Goal: Task Accomplishment & Management: Use online tool/utility

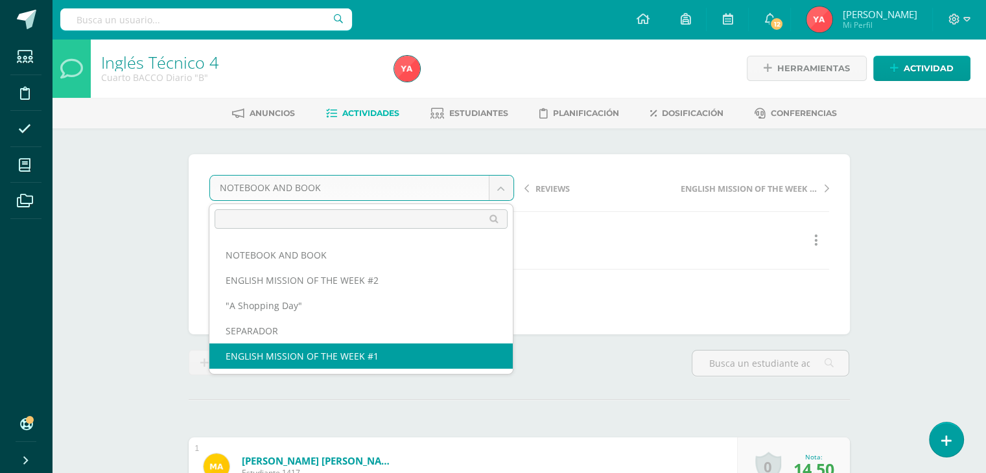
select select "/dashboard/teacher/grade-activity/79409/"
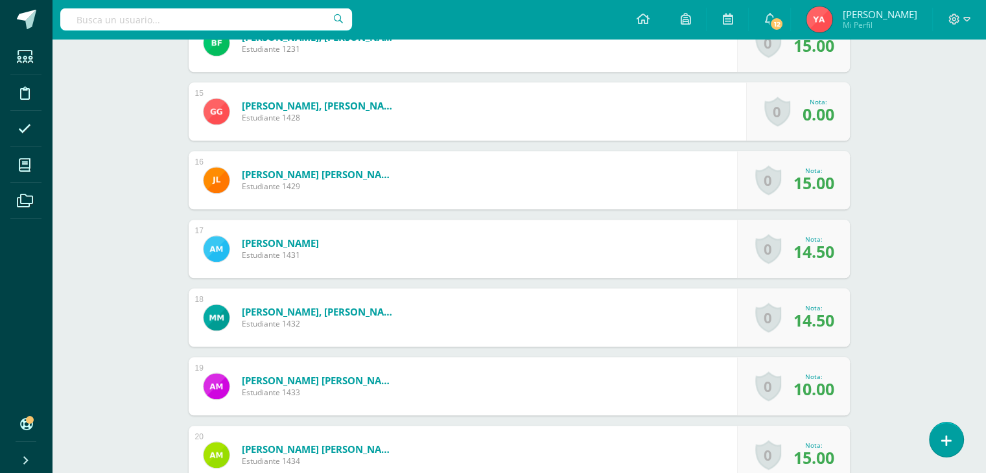
scroll to position [1444, 0]
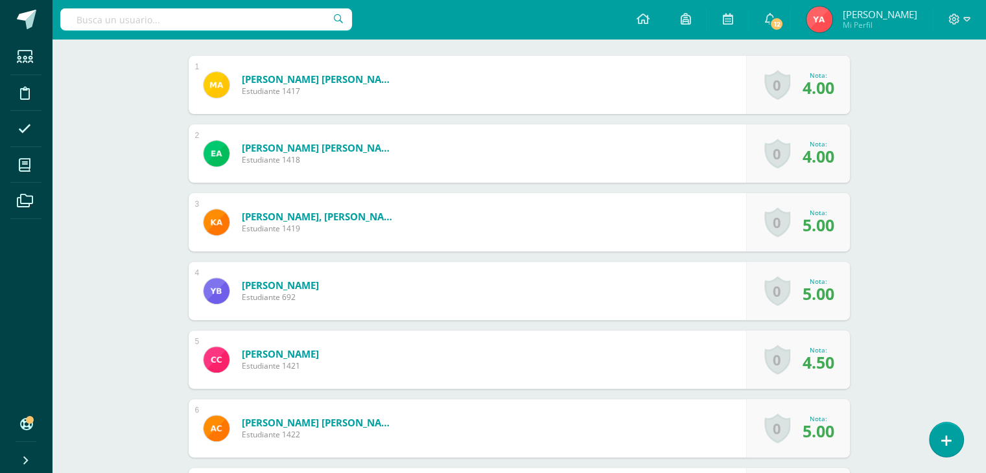
scroll to position [422, 0]
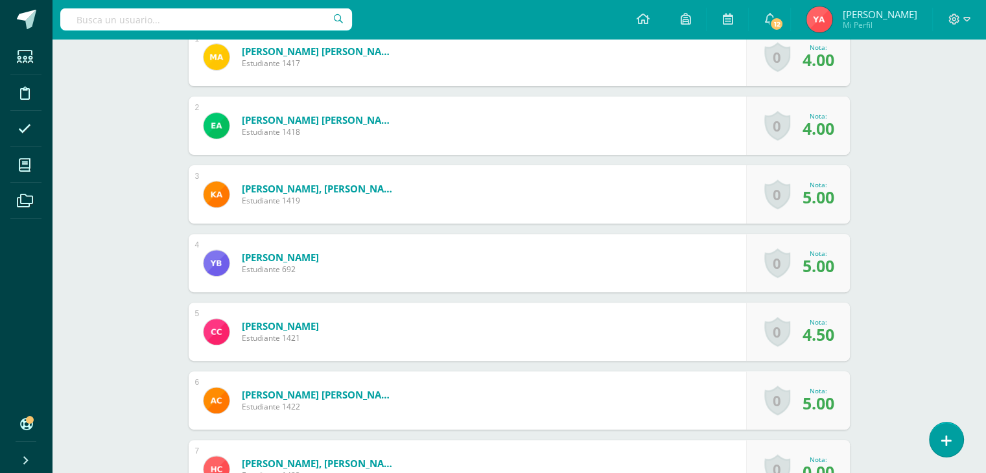
click at [774, 290] on div "0 Logros Logros obtenidos Aún no hay logros agregados Nota: 5.00" at bounding box center [798, 263] width 104 height 58
click at [796, 286] on div "0 Logros Logros obtenidos Aún no hay logros agregados Nota: 5.00" at bounding box center [798, 263] width 104 height 58
click at [795, 263] on div "0 Logros Logros obtenidos Aún no hay logros agregados Nota: 5.00" at bounding box center [798, 263] width 104 height 58
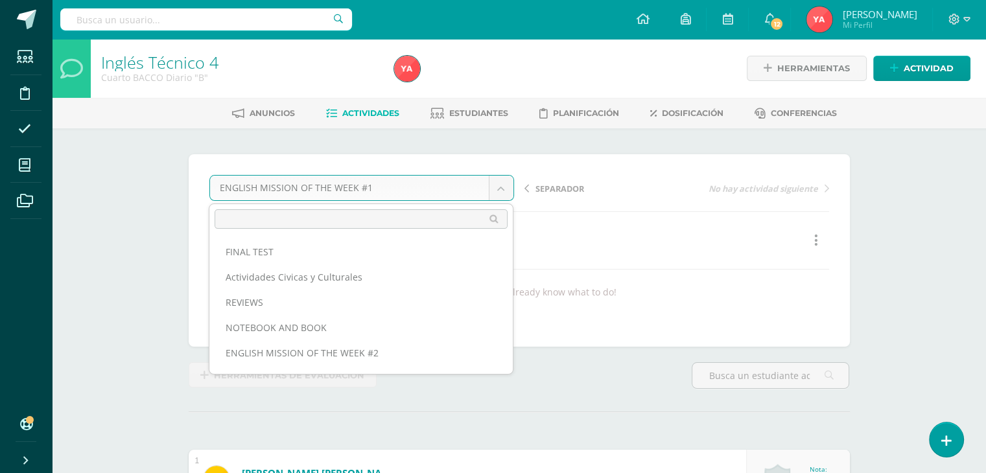
scroll to position [67, 0]
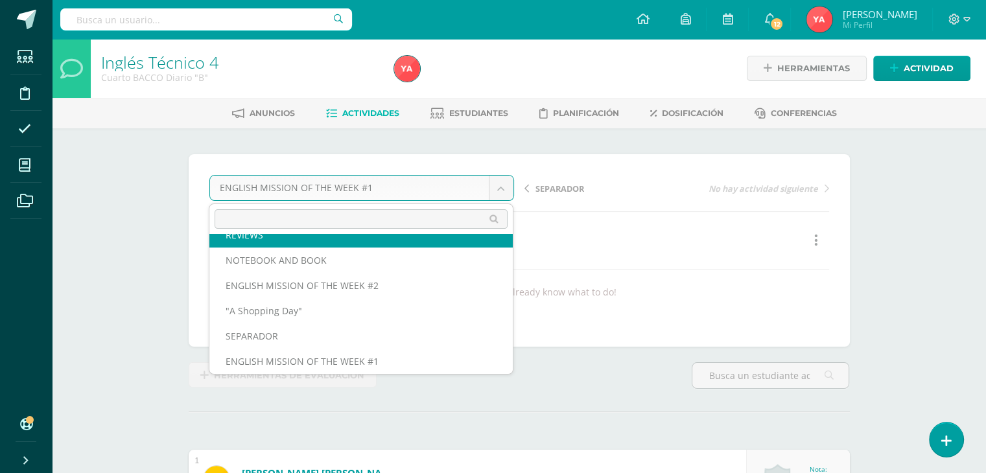
scroll to position [56, 0]
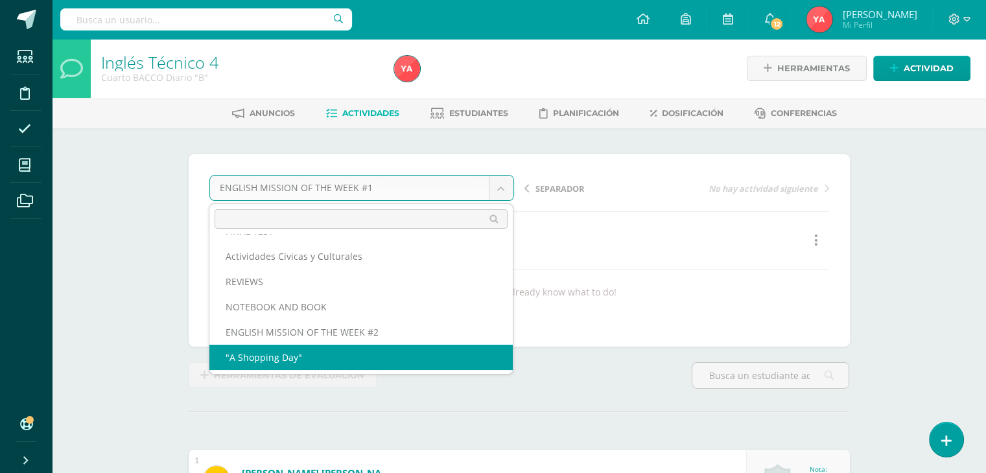
scroll to position [0, 0]
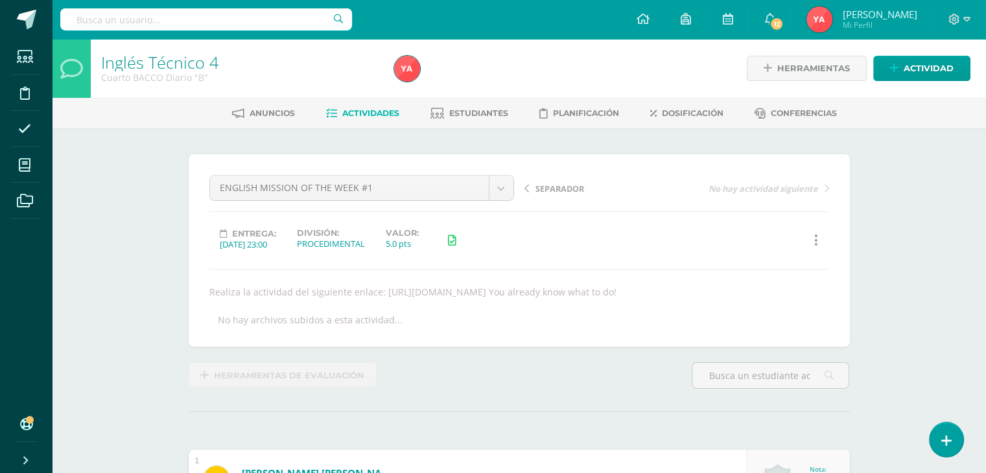
click at [358, 112] on span "Actividades" at bounding box center [370, 113] width 57 height 10
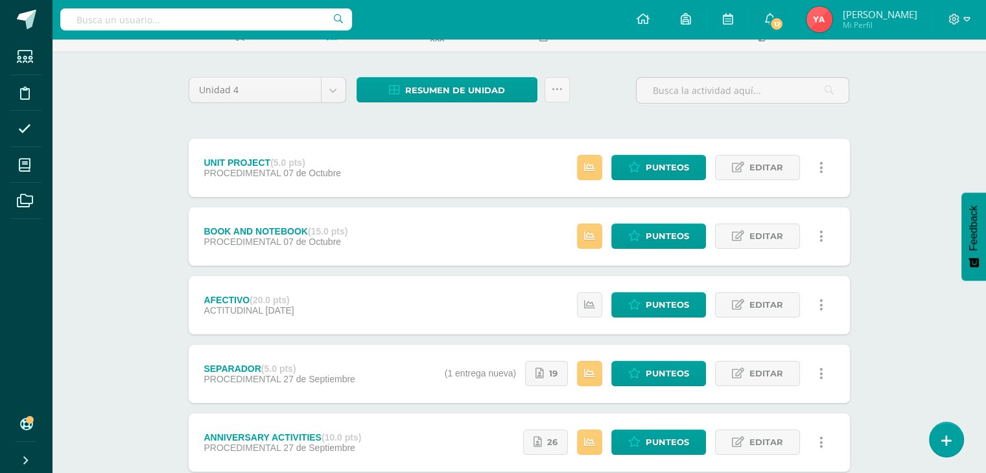
scroll to position [299, 0]
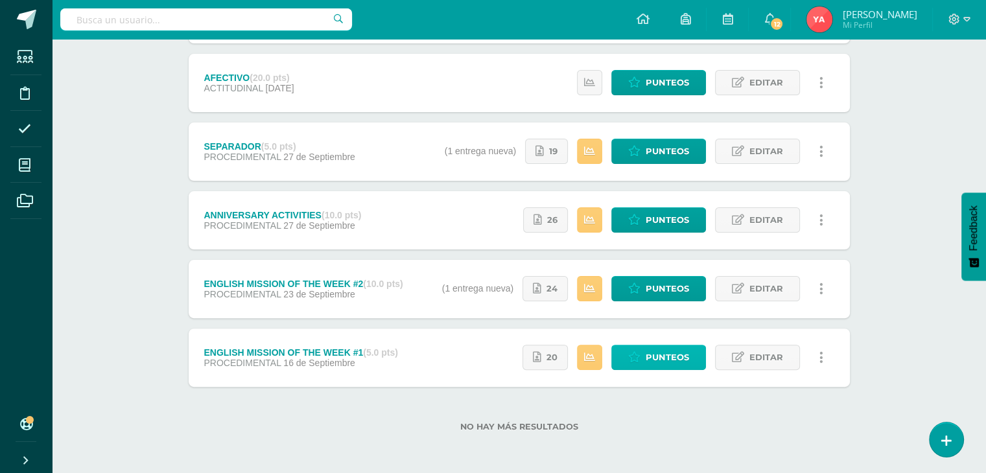
click at [673, 356] on span "Punteos" at bounding box center [667, 357] width 43 height 24
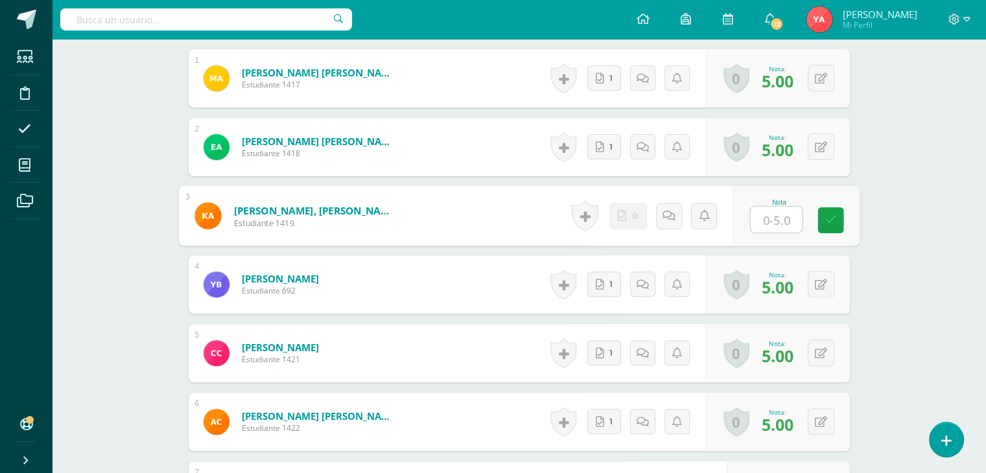
scroll to position [414, 0]
click at [751, 232] on input "text" at bounding box center [776, 219] width 52 height 26
type input "0"
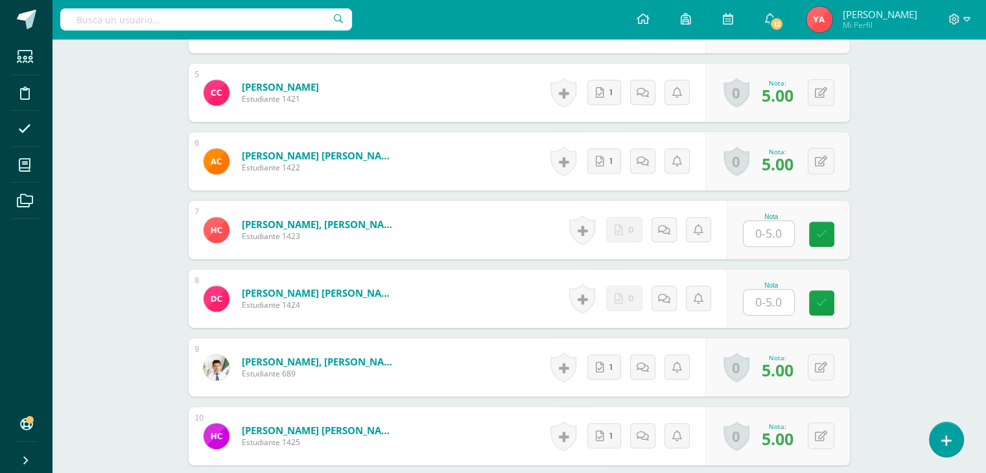
scroll to position [673, 0]
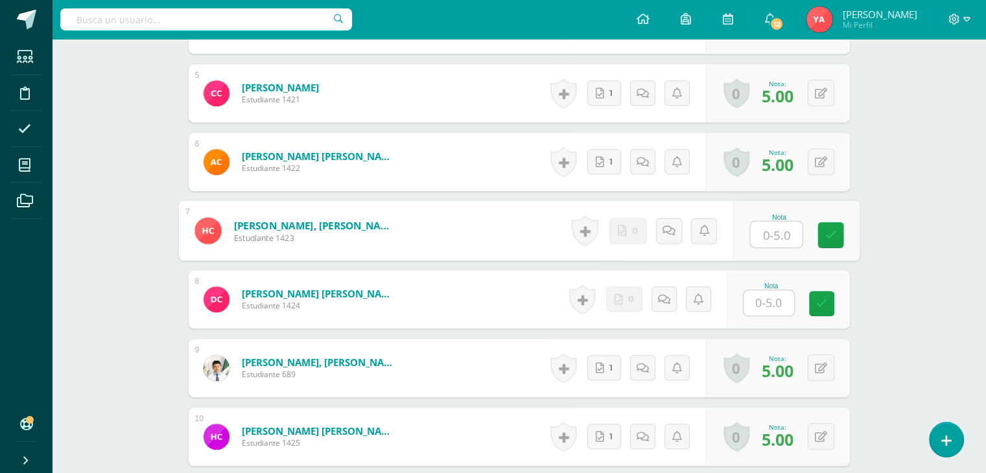
click at [760, 248] on input "text" at bounding box center [776, 235] width 52 height 26
type input "0"
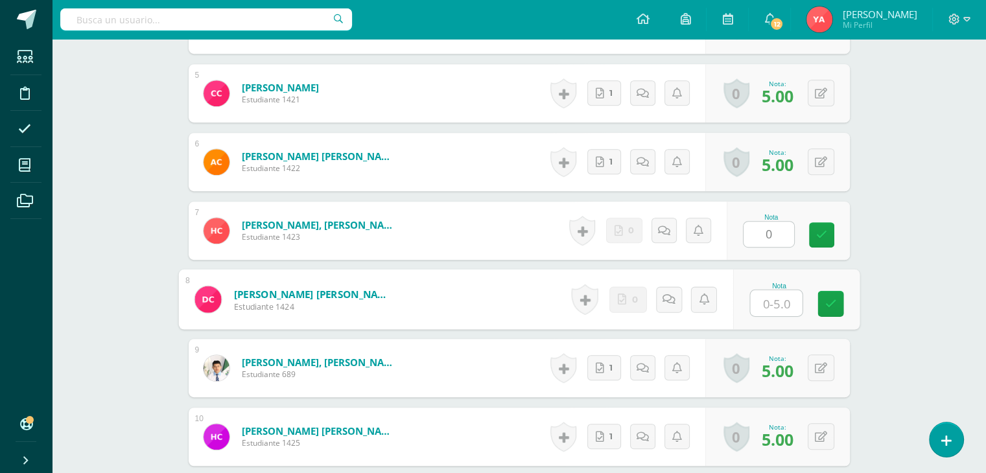
type input "0"
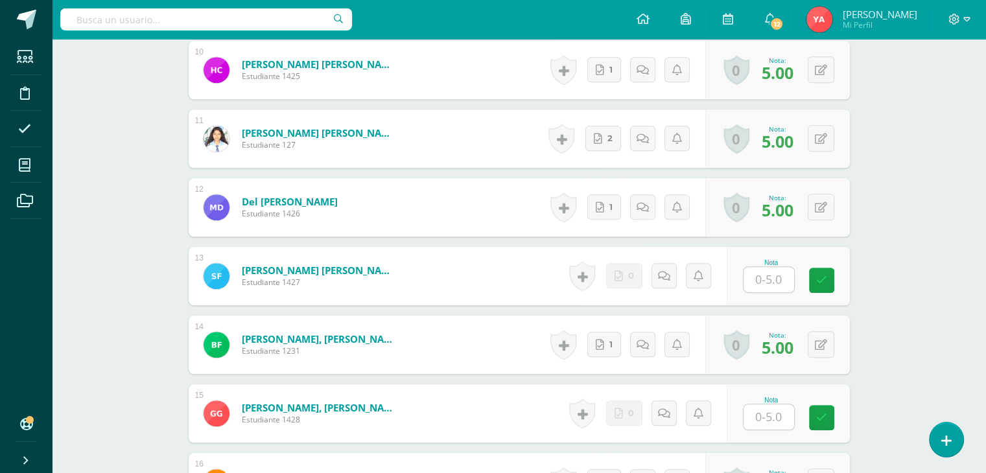
scroll to position [1063, 0]
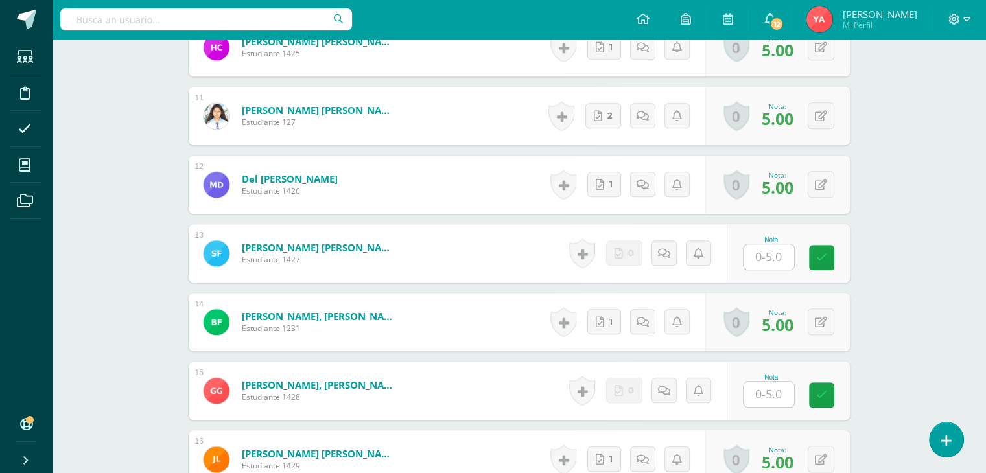
click at [775, 270] on input "text" at bounding box center [768, 256] width 51 height 25
type input "0"
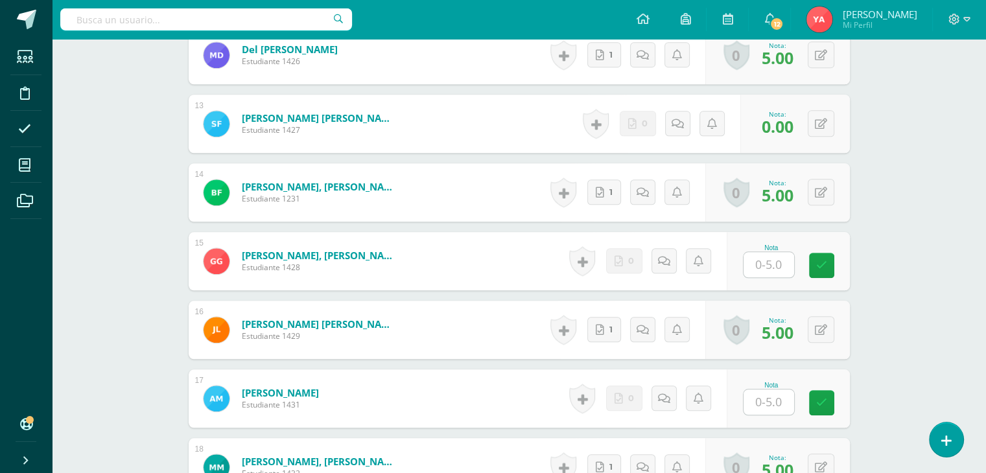
click at [781, 277] on input "text" at bounding box center [768, 264] width 51 height 25
type input "0"
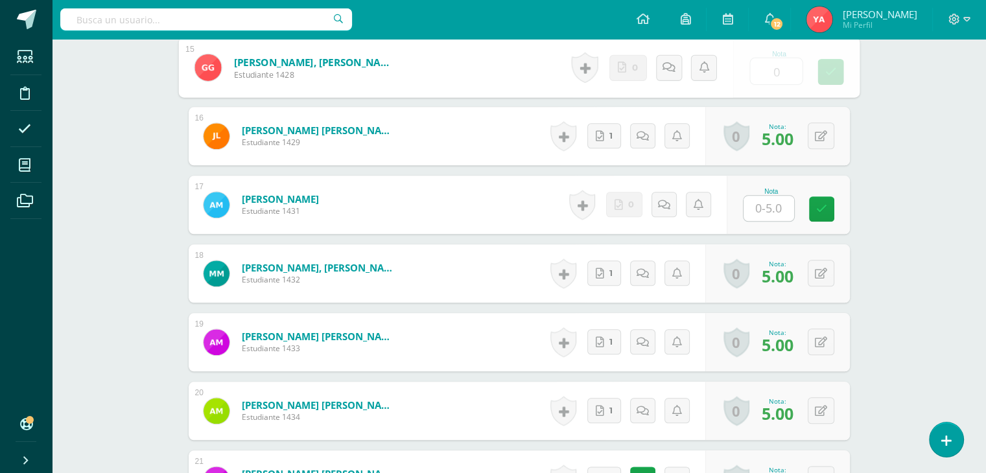
scroll to position [1387, 0]
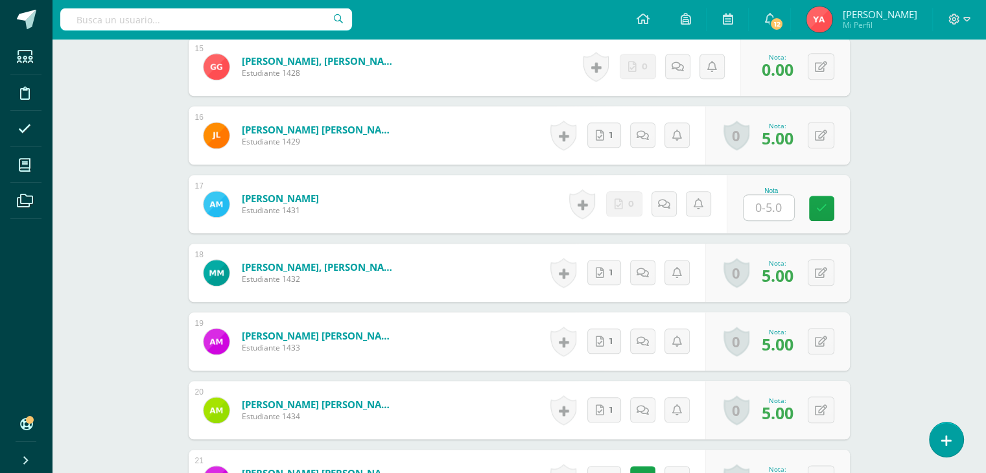
click at [757, 233] on div "Nota" at bounding box center [788, 204] width 123 height 58
click at [760, 220] on input "text" at bounding box center [768, 207] width 51 height 25
type input "3"
click at [672, 207] on link at bounding box center [668, 204] width 26 height 26
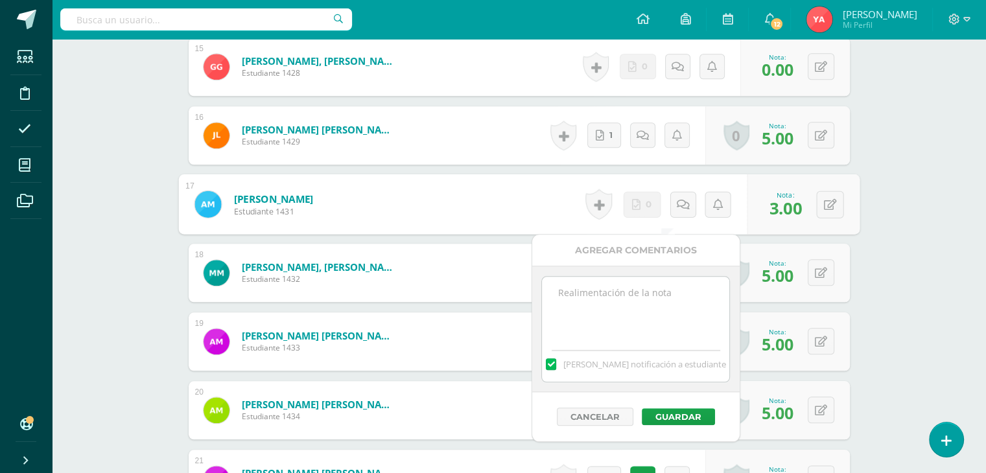
click at [653, 301] on textarea at bounding box center [635, 309] width 187 height 65
type textarea "-2 Responsabilidad (Entrega tardía)"
click at [694, 410] on button "Guardar" at bounding box center [678, 416] width 73 height 17
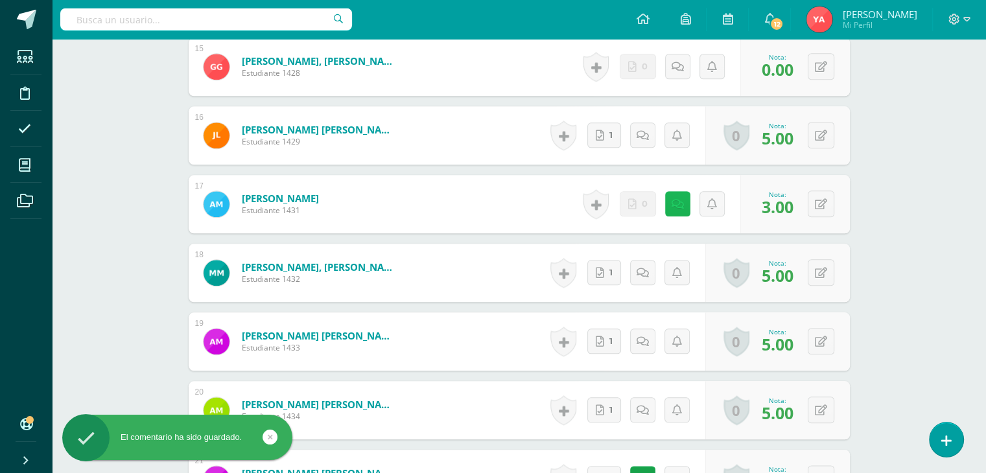
click at [679, 216] on link at bounding box center [677, 203] width 25 height 25
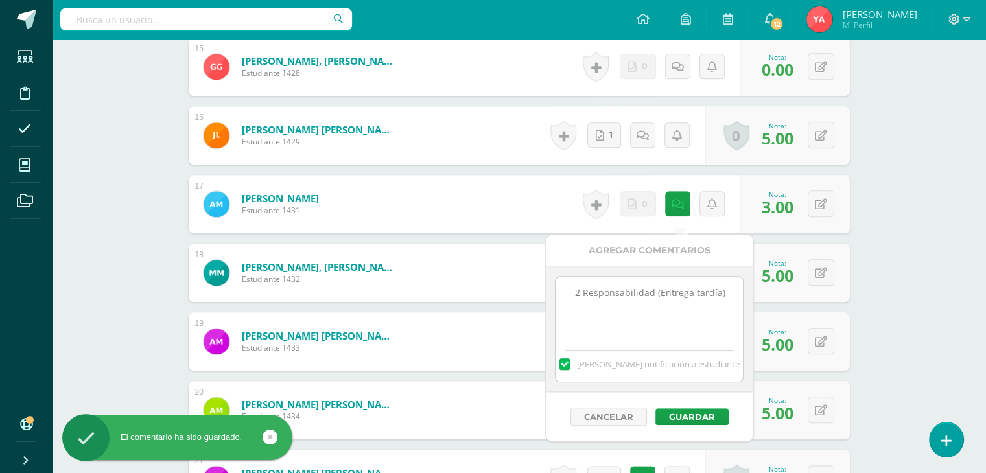
drag, startPoint x: 736, startPoint y: 298, endPoint x: 489, endPoint y: 291, distance: 247.7
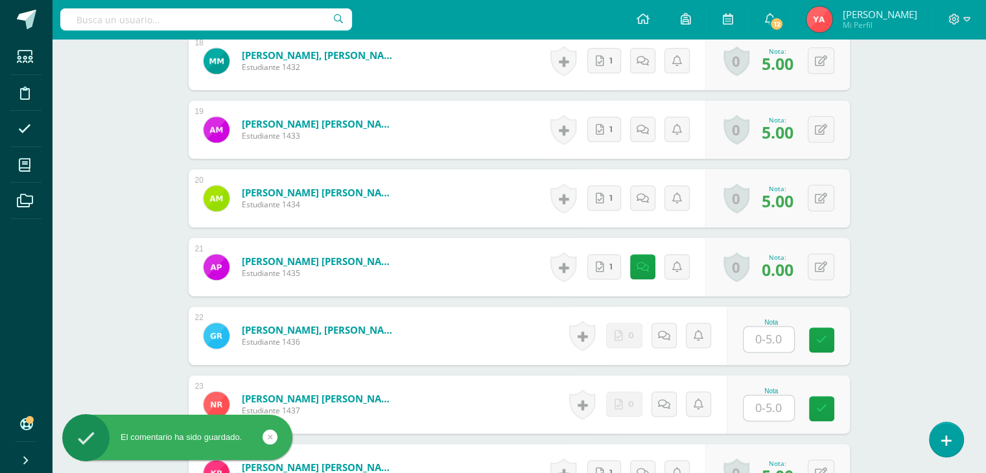
scroll to position [1711, 0]
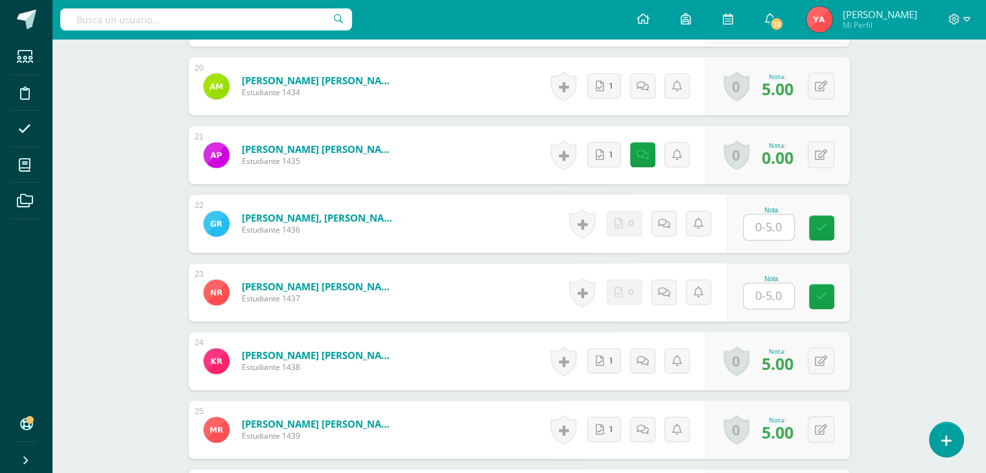
click at [754, 229] on input "text" at bounding box center [768, 227] width 51 height 25
type input "0"
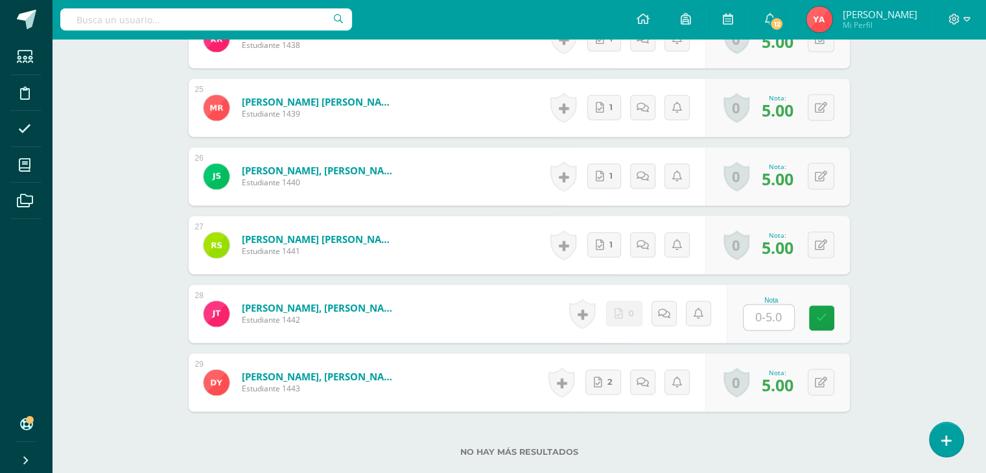
scroll to position [2035, 0]
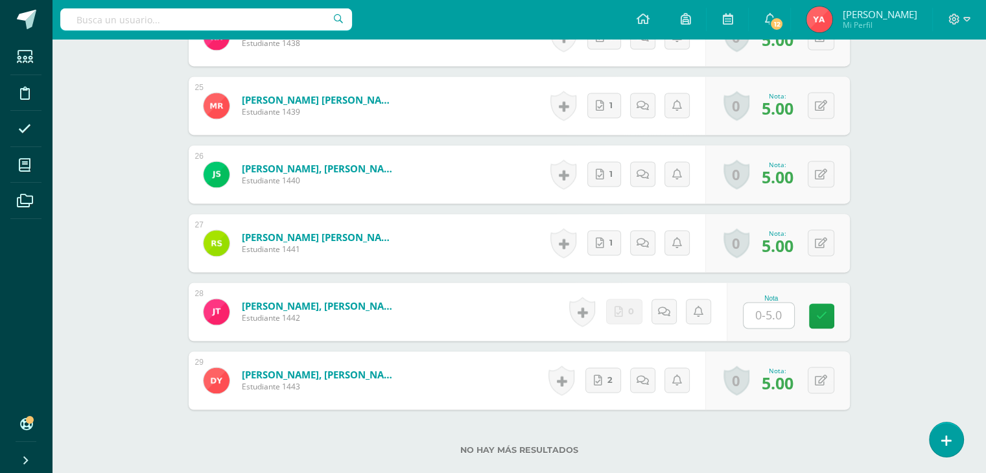
click at [756, 341] on div "Nota" at bounding box center [788, 312] width 123 height 58
click at [760, 327] on input "text" at bounding box center [776, 316] width 52 height 26
type input "0"
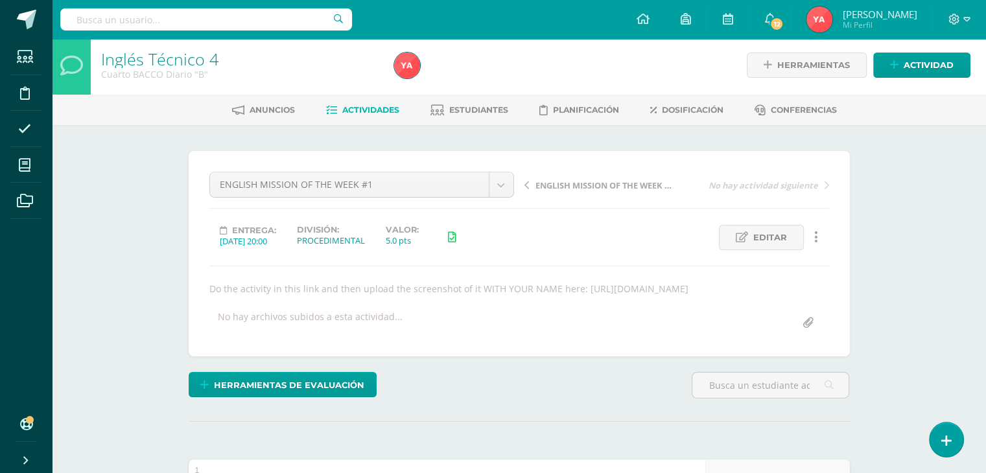
scroll to position [0, 0]
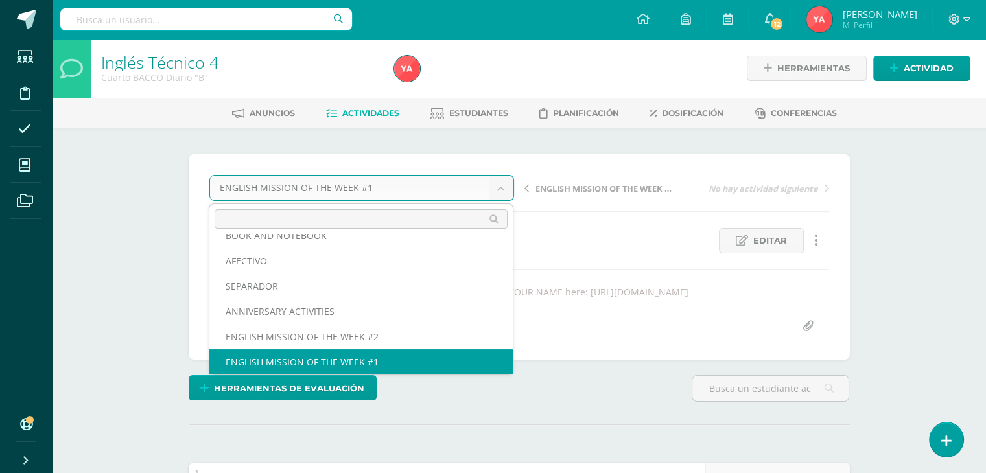
scroll to position [30, 0]
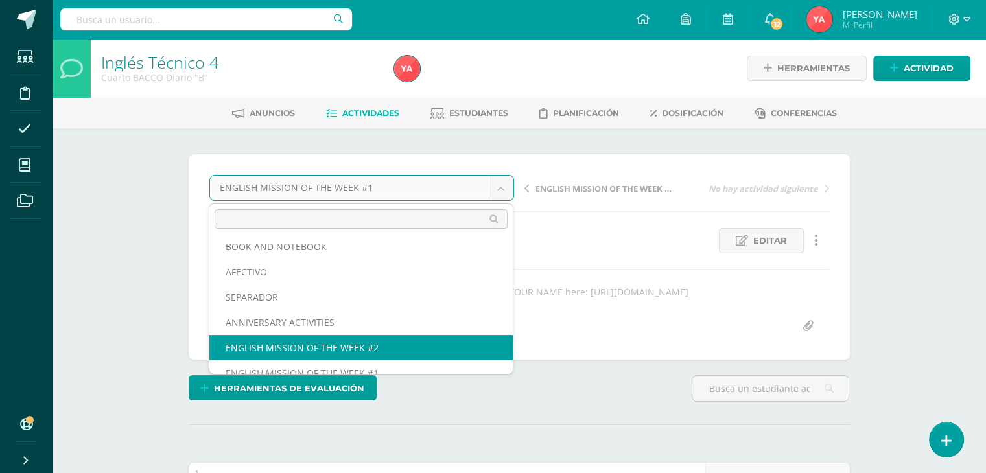
select select "/dashboard/teacher/grade-activity/84117/"
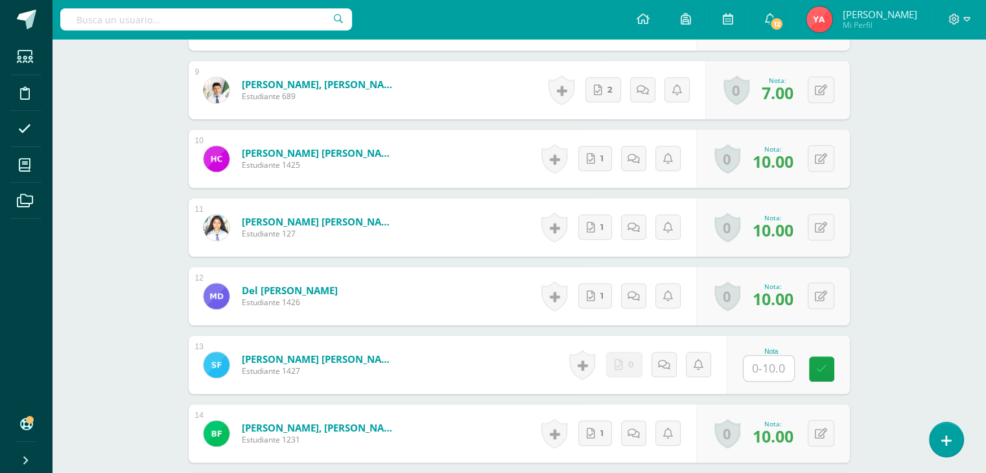
scroll to position [974, 0]
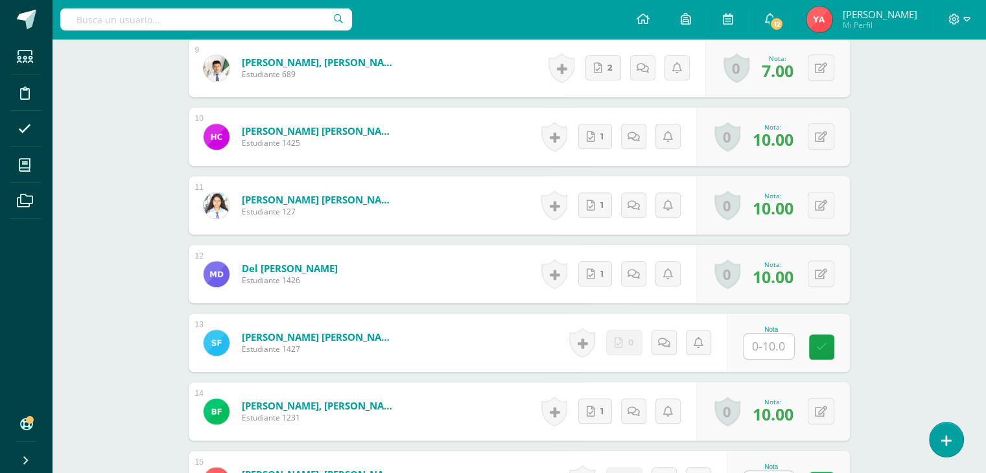
click at [767, 333] on div "Nota" at bounding box center [771, 329] width 57 height 7
click at [769, 359] on input "text" at bounding box center [768, 346] width 51 height 25
type input "0"
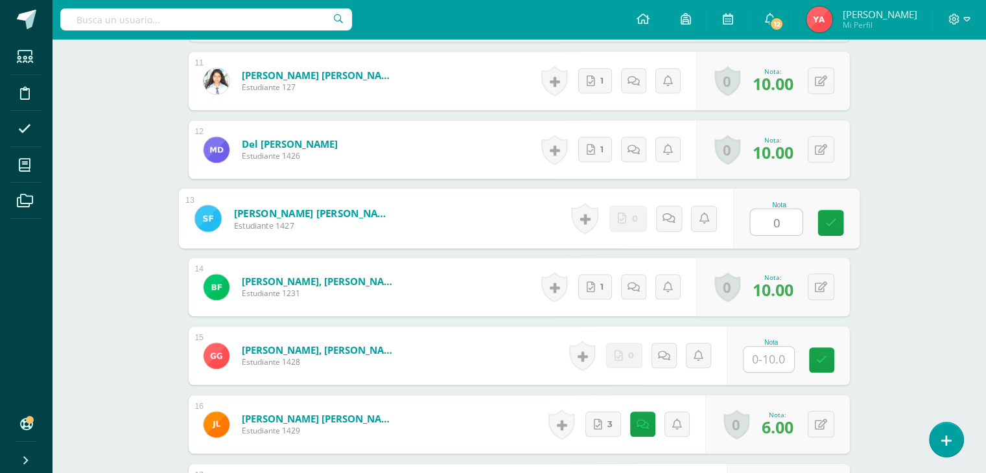
scroll to position [1233, 0]
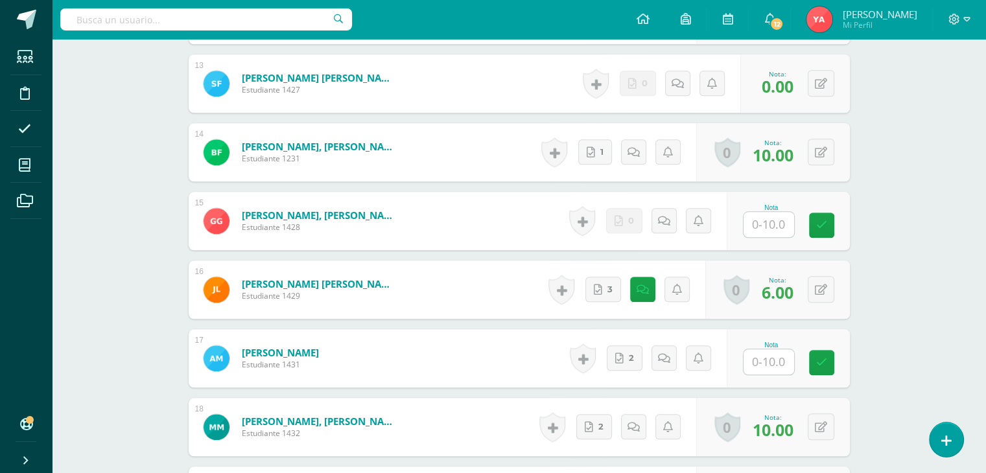
click at [775, 237] on input "text" at bounding box center [768, 224] width 51 height 25
type input "0"
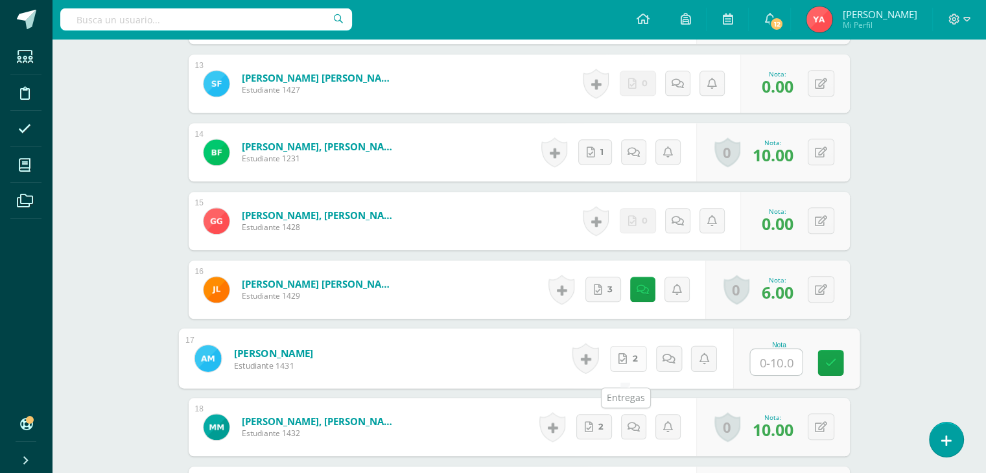
click at [636, 371] on link "2" at bounding box center [627, 358] width 37 height 26
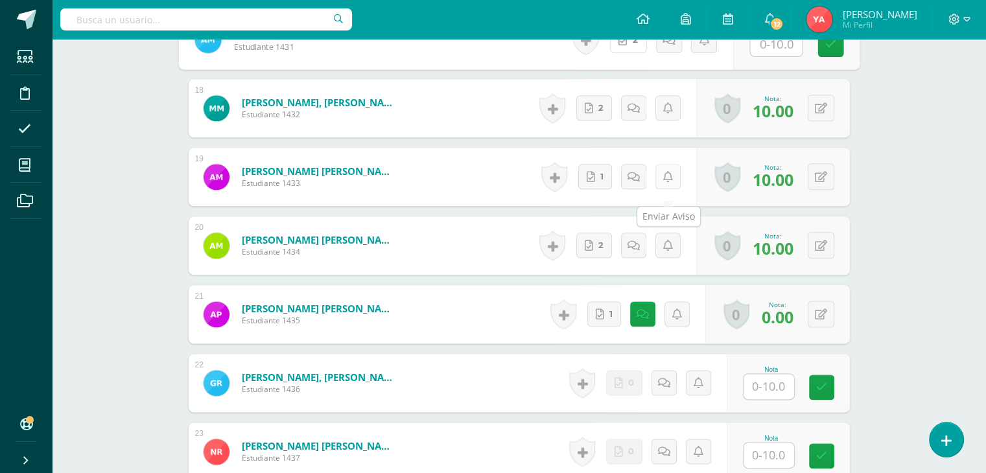
scroll to position [1622, 0]
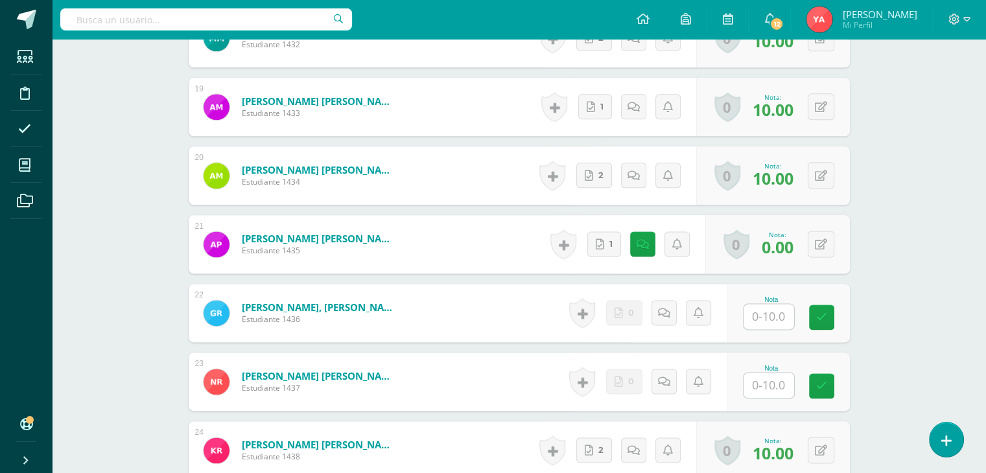
click at [759, 329] on input "text" at bounding box center [768, 316] width 51 height 25
type input "0"
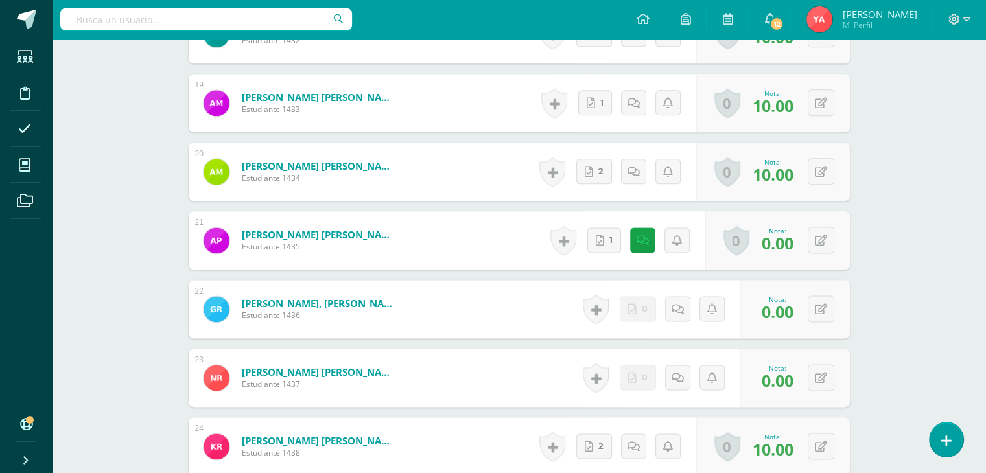
scroll to position [1881, 0]
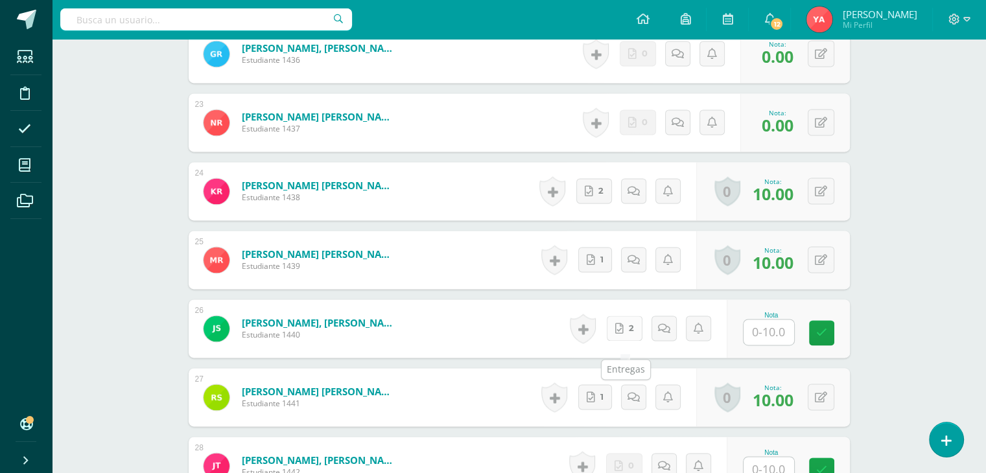
click at [625, 338] on link "2" at bounding box center [625, 328] width 36 height 25
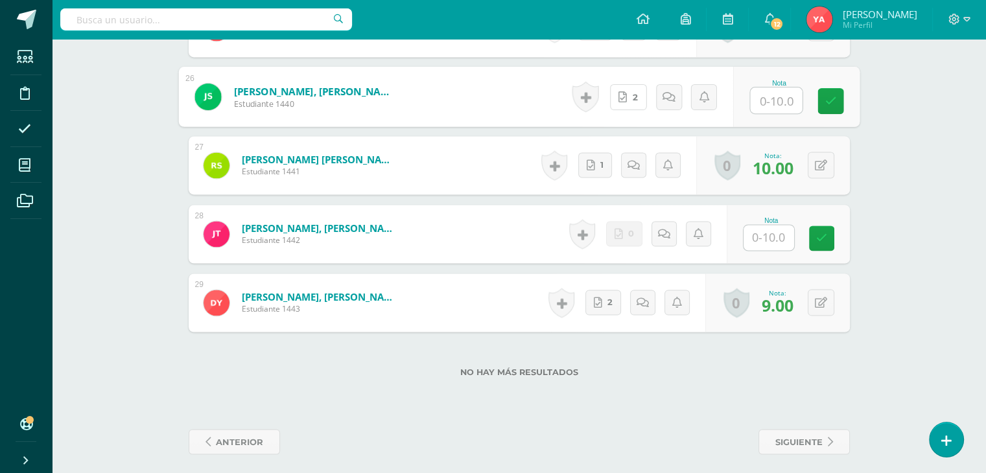
scroll to position [2132, 0]
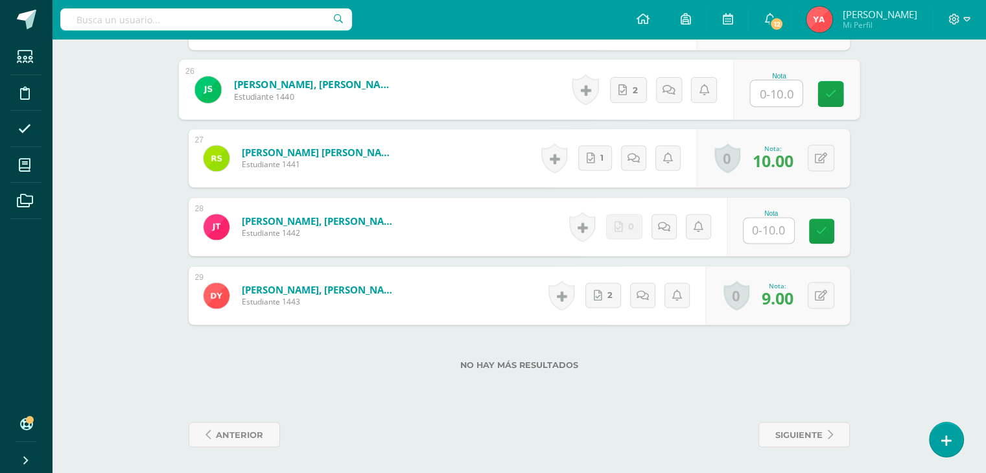
click at [767, 220] on input "text" at bounding box center [768, 230] width 51 height 25
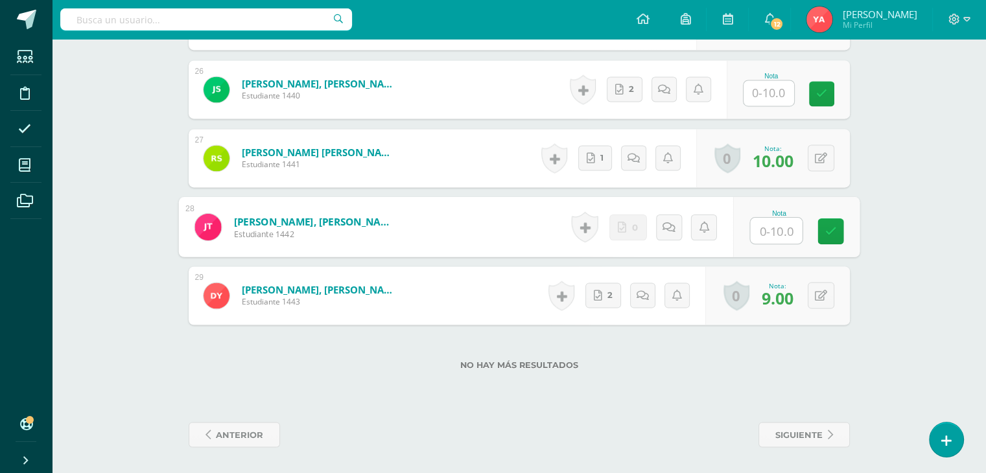
type input "0"
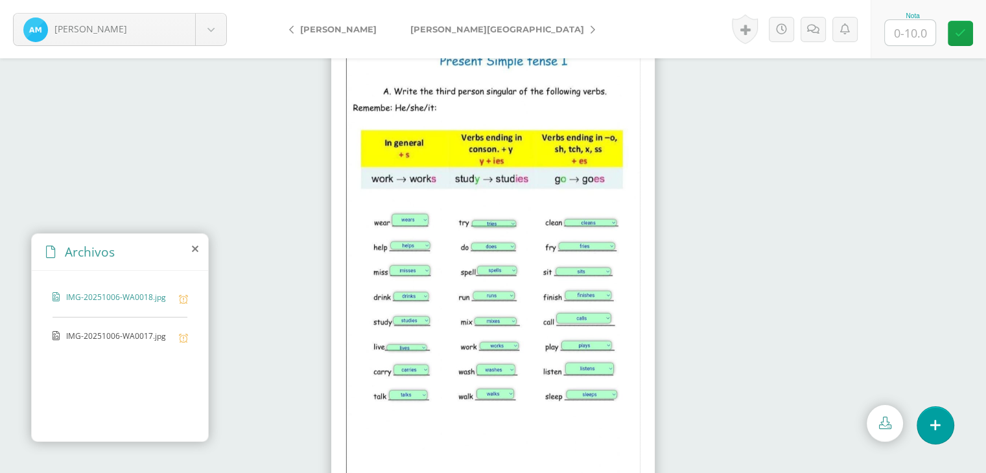
click at [154, 338] on span "IMG-20251006-WA0017.jpg" at bounding box center [119, 337] width 106 height 12
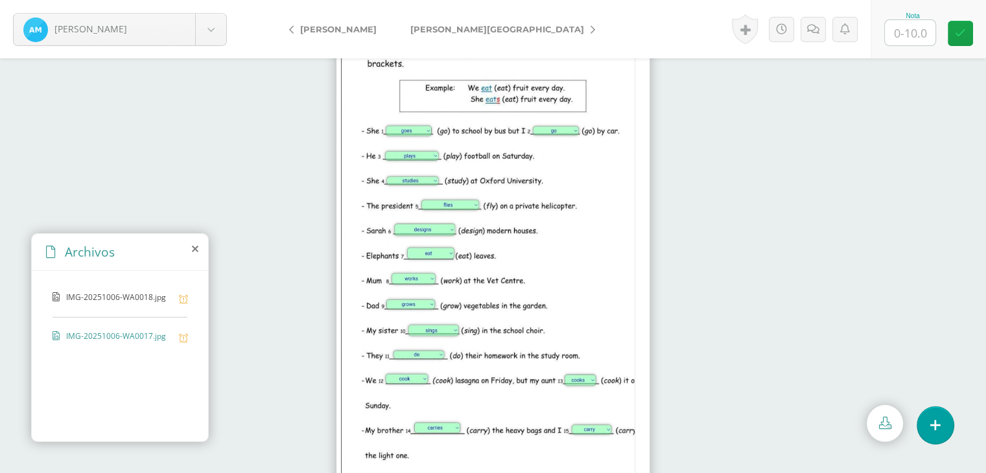
scroll to position [26, 0]
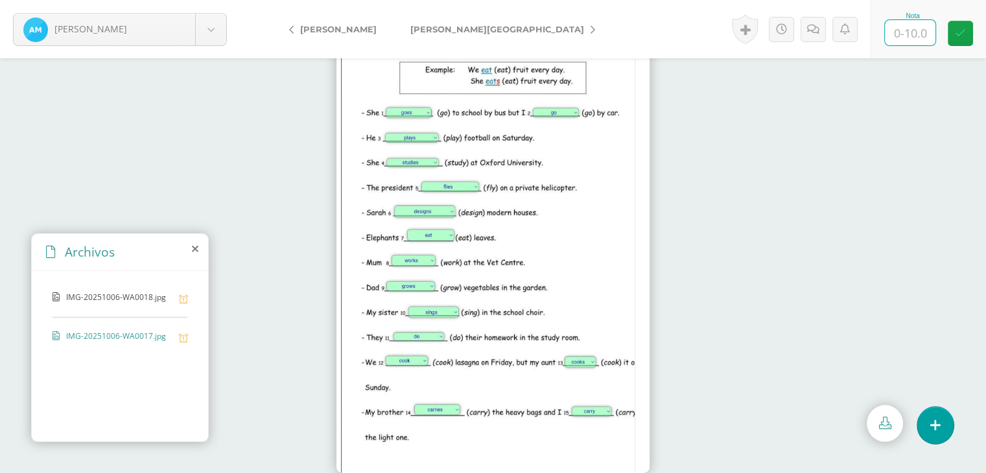
click at [920, 36] on input "text" at bounding box center [910, 32] width 51 height 25
type input "8"
click at [813, 29] on icon at bounding box center [813, 29] width 12 height 11
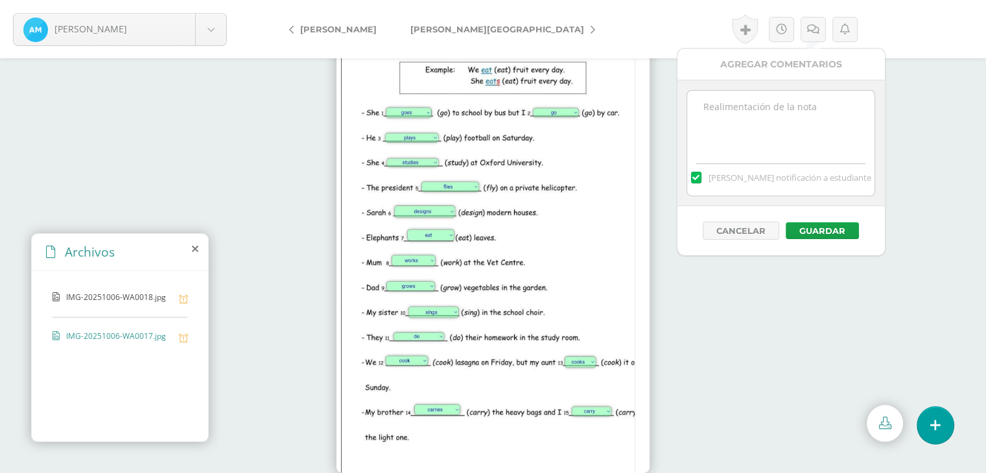
click at [799, 127] on textarea at bounding box center [780, 123] width 187 height 65
paste textarea "-2 Responsabilidad (Entrega tardía)"
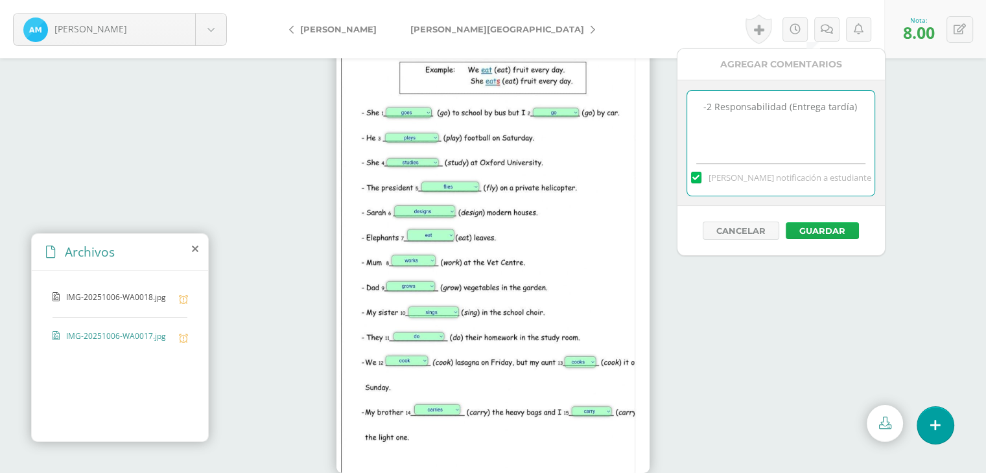
type textarea "-2 Responsabilidad (Entrega tardía)"
click at [847, 231] on button "Guardar" at bounding box center [822, 230] width 73 height 17
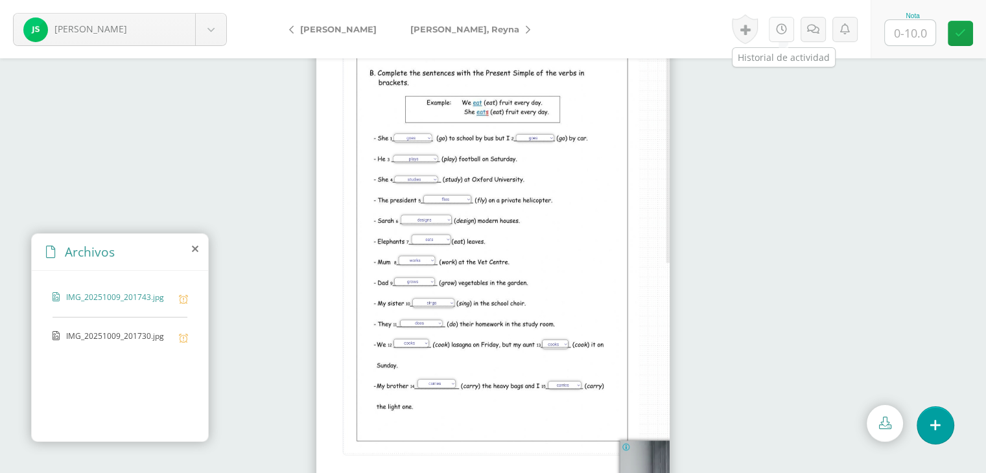
click at [780, 27] on icon at bounding box center [781, 29] width 11 height 11
click at [781, 31] on icon at bounding box center [781, 29] width 11 height 11
click at [859, 141] on div at bounding box center [493, 265] width 986 height 415
drag, startPoint x: 126, startPoint y: 347, endPoint x: 134, endPoint y: 348, distance: 7.2
click at [128, 347] on div "IMG_20251009_201730.jpg" at bounding box center [120, 343] width 135 height 25
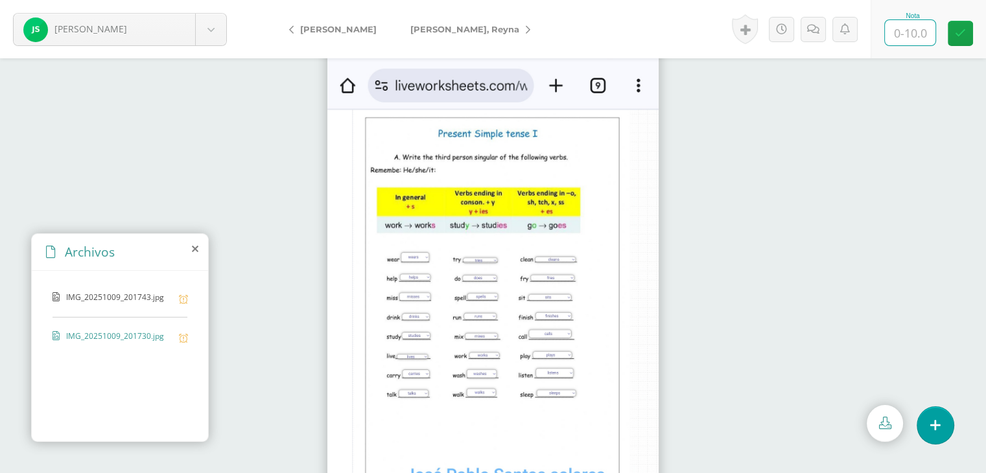
click at [897, 45] on input "text" at bounding box center [910, 32] width 51 height 25
type input "8"
click at [817, 35] on link at bounding box center [826, 29] width 25 height 25
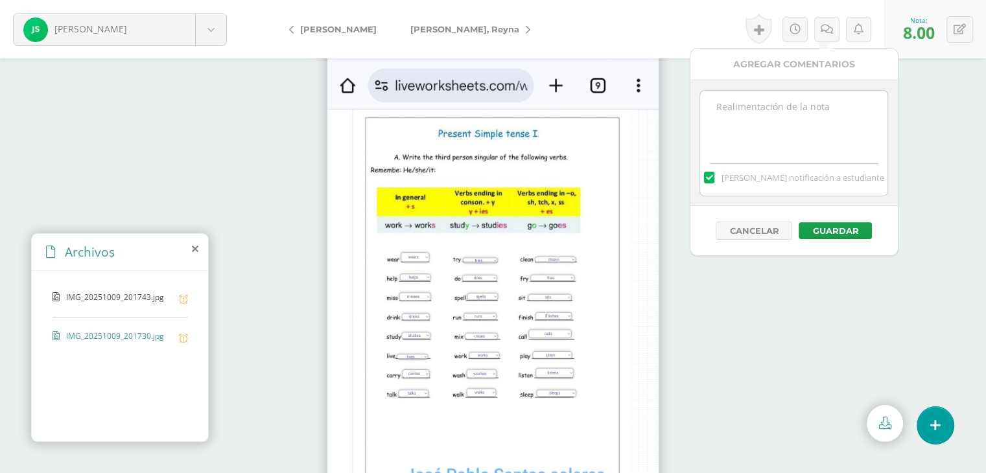
click at [819, 115] on textarea at bounding box center [793, 123] width 187 height 65
paste textarea "-2 Responsabilidad (Entrega tardía)"
type textarea "-2 Responsabilidad (Entrega tardía)"
click at [858, 239] on div "Cancelar Guardar" at bounding box center [793, 230] width 207 height 49
click at [857, 235] on button "Guardar" at bounding box center [835, 230] width 73 height 17
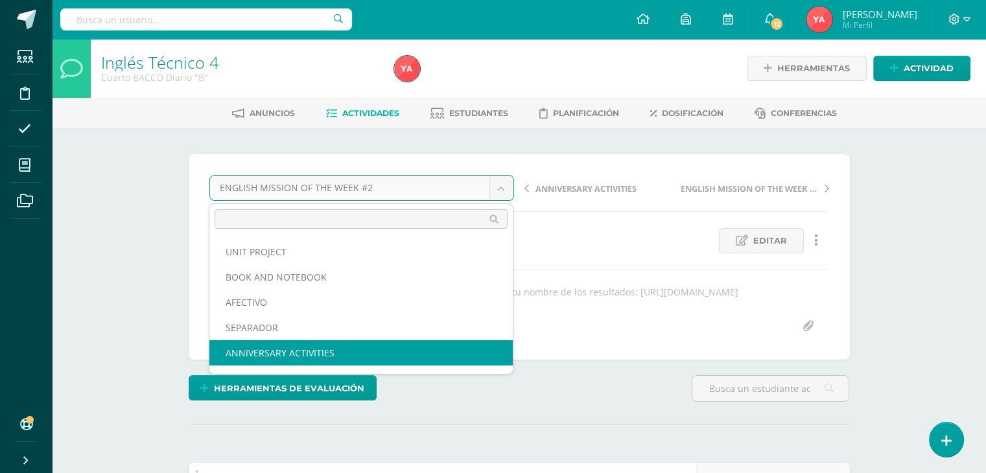
select select "/dashboard/teacher/grade-activity/83972/"
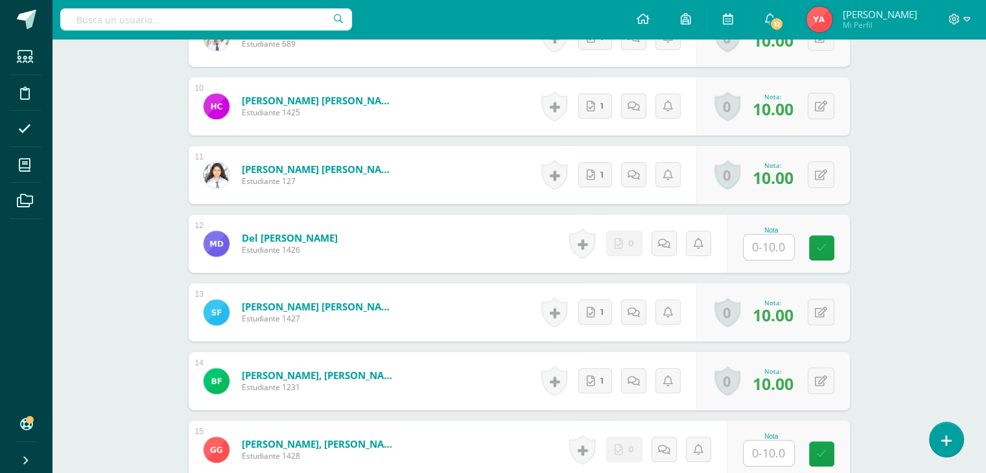
scroll to position [1005, 0]
click at [777, 272] on div "1 [PERSON_NAME] [PERSON_NAME] Estudiante 1417 Nota 10.00 0 [GEOGRAPHIC_DATA] Lo…" at bounding box center [519, 140] width 661 height 1364
click at [776, 247] on input "text" at bounding box center [768, 246] width 51 height 25
type input "10"
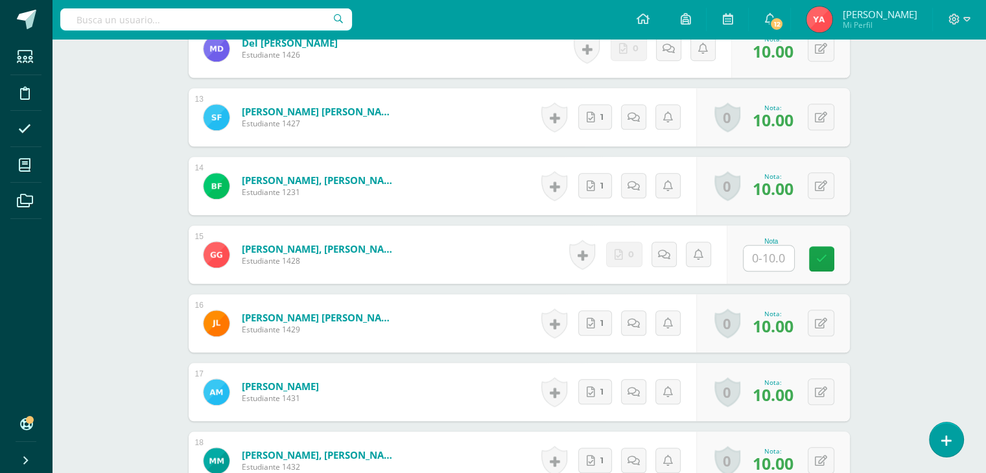
scroll to position [1200, 0]
click at [762, 259] on input "text" at bounding box center [776, 258] width 52 height 26
type input "10"
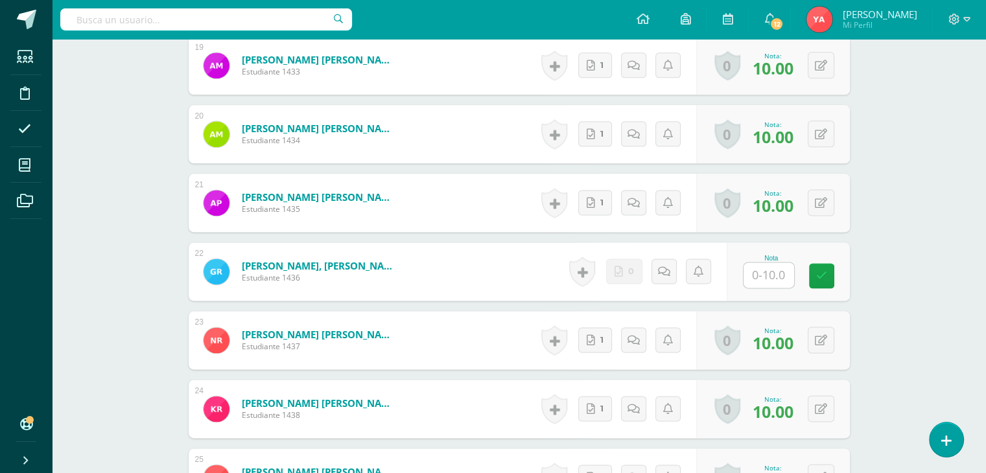
scroll to position [1848, 0]
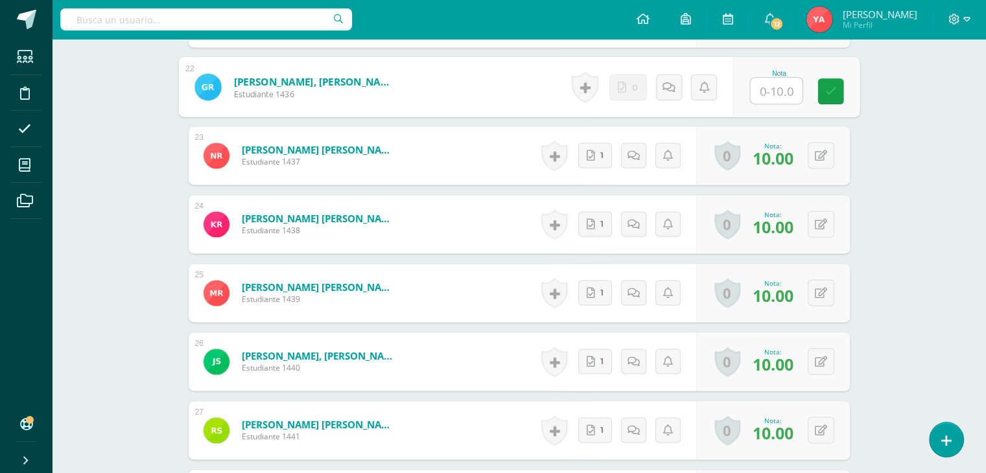
click at [769, 84] on input "text" at bounding box center [776, 91] width 52 height 26
type input "10"
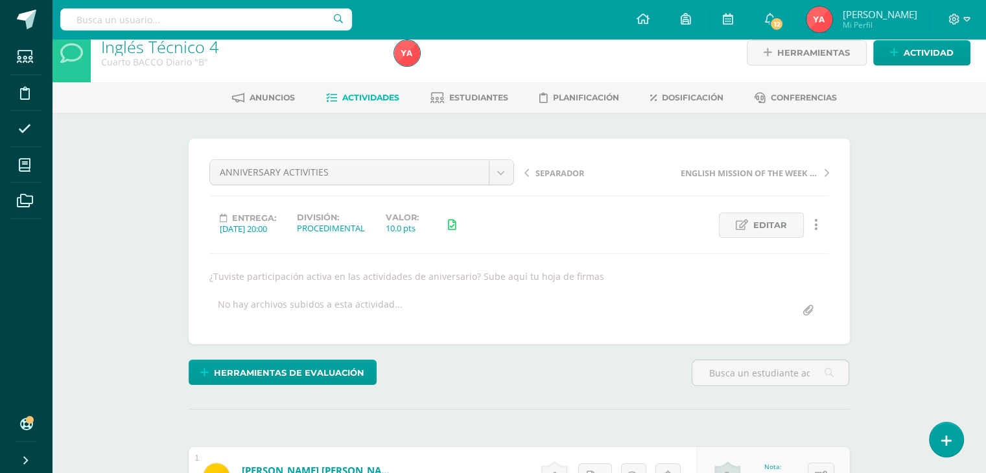
scroll to position [0, 0]
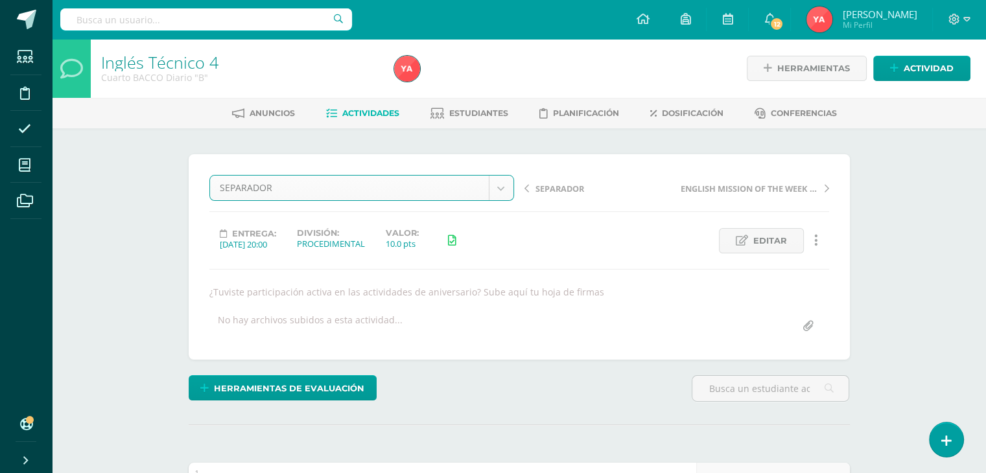
select select "/dashboard/teacher/grade-activity/83910/"
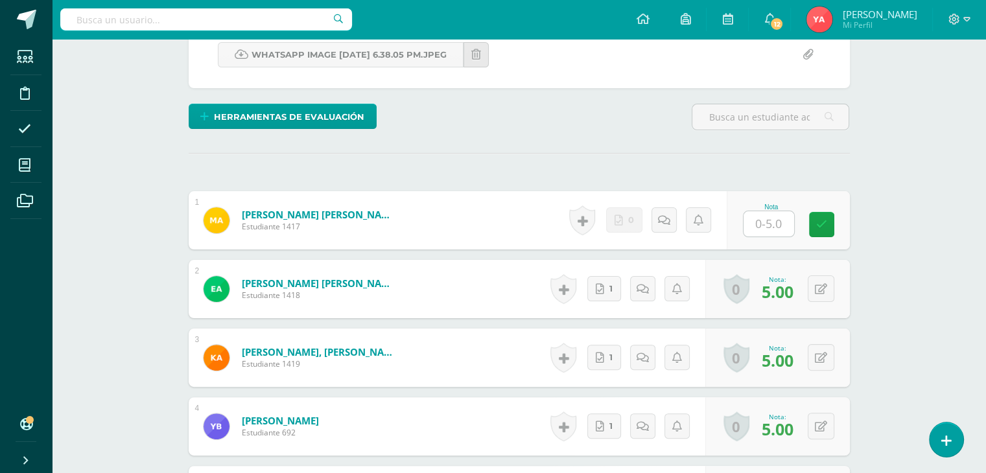
scroll to position [272, 0]
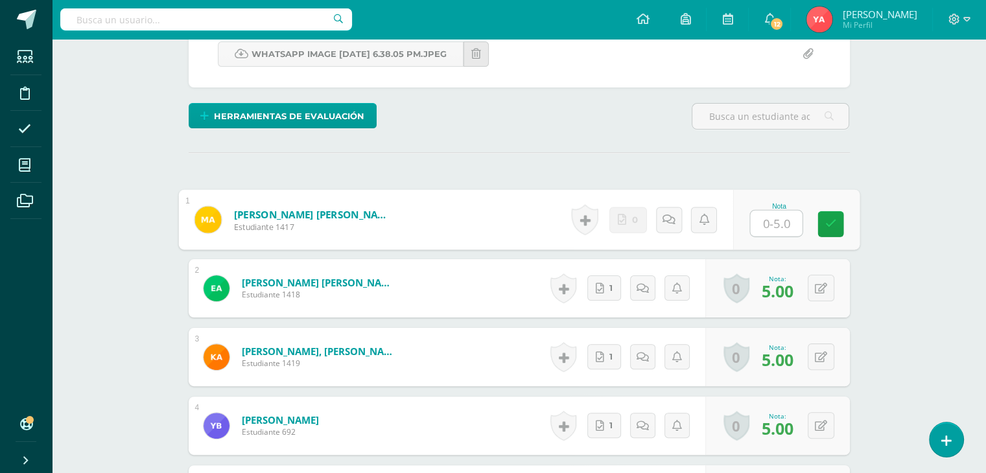
click at [765, 233] on input "text" at bounding box center [776, 224] width 52 height 26
type input "0"
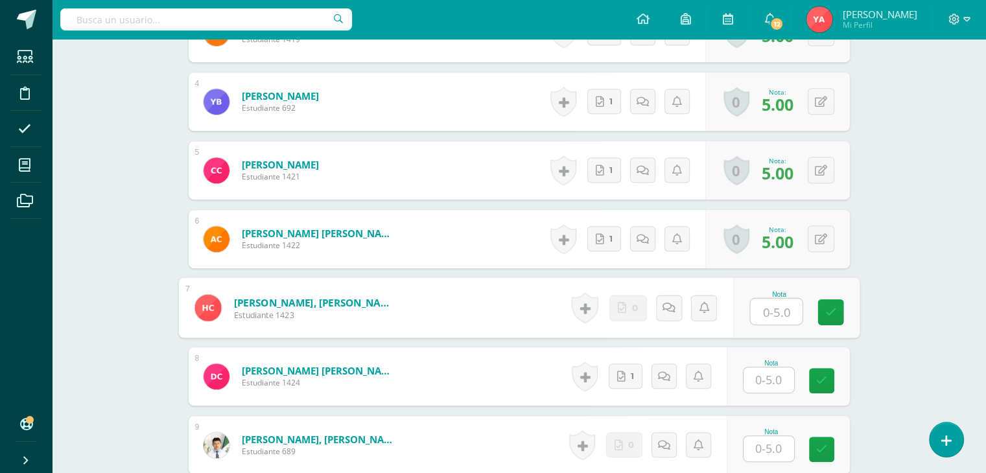
click at [765, 309] on input "text" at bounding box center [776, 312] width 52 height 26
type input "0"
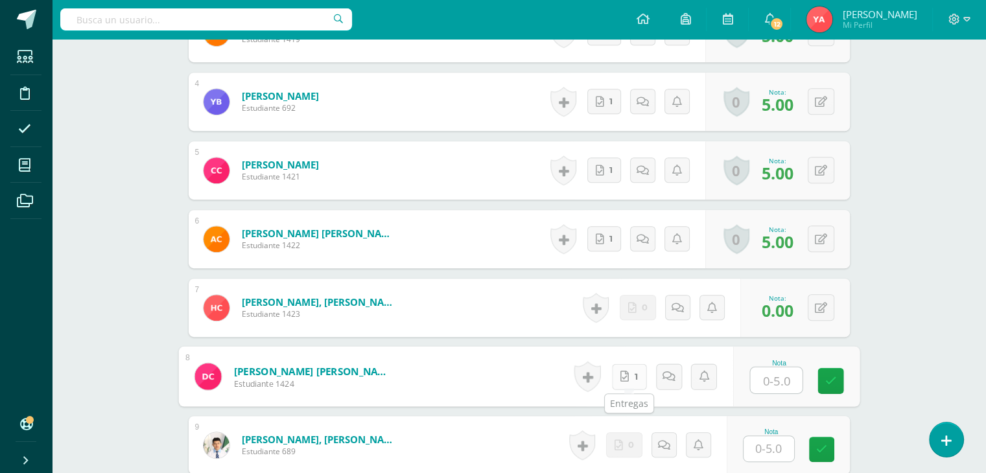
click at [631, 377] on link "1" at bounding box center [628, 377] width 35 height 26
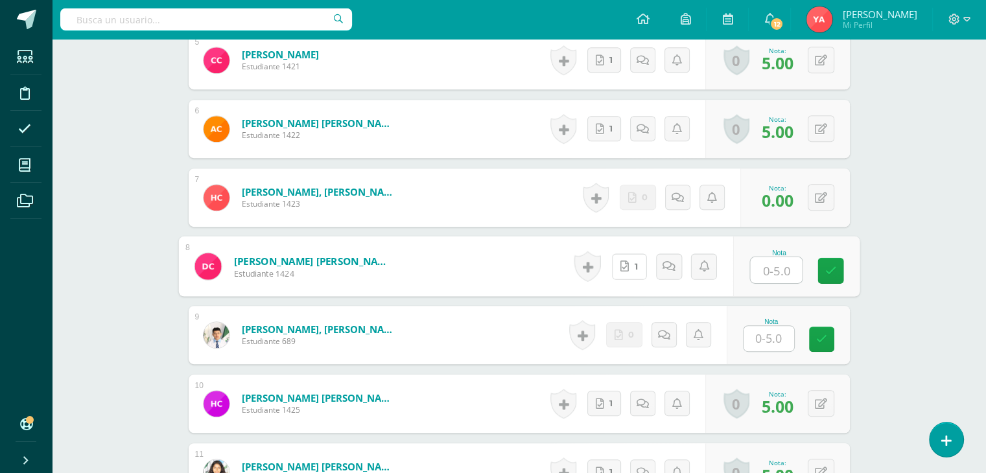
scroll to position [727, 0]
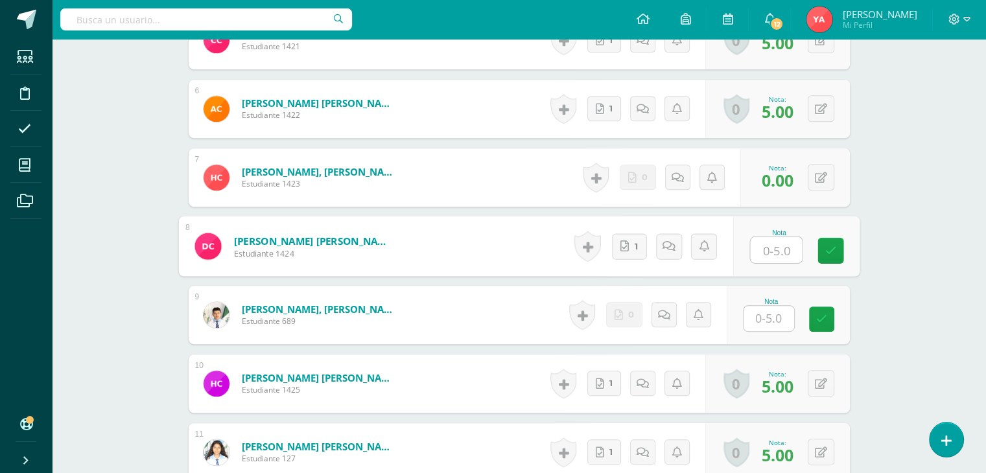
click at [758, 316] on input "text" at bounding box center [768, 318] width 51 height 25
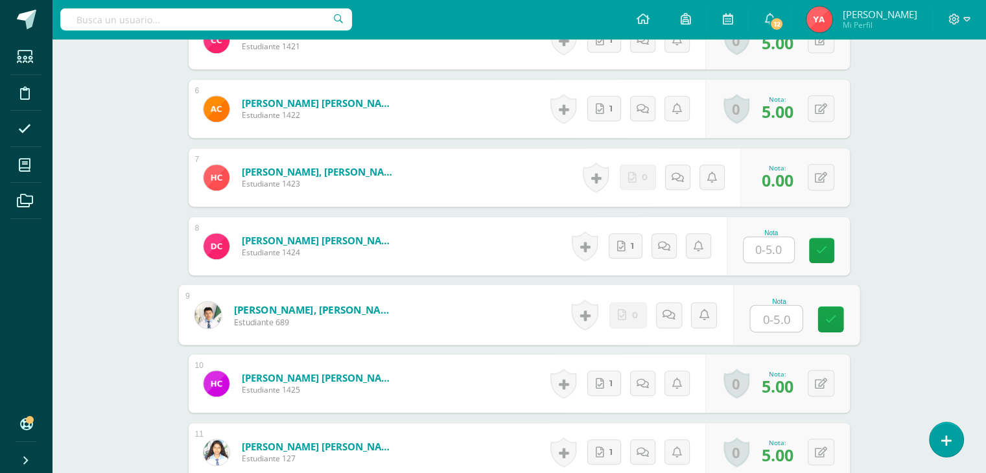
type input "0"
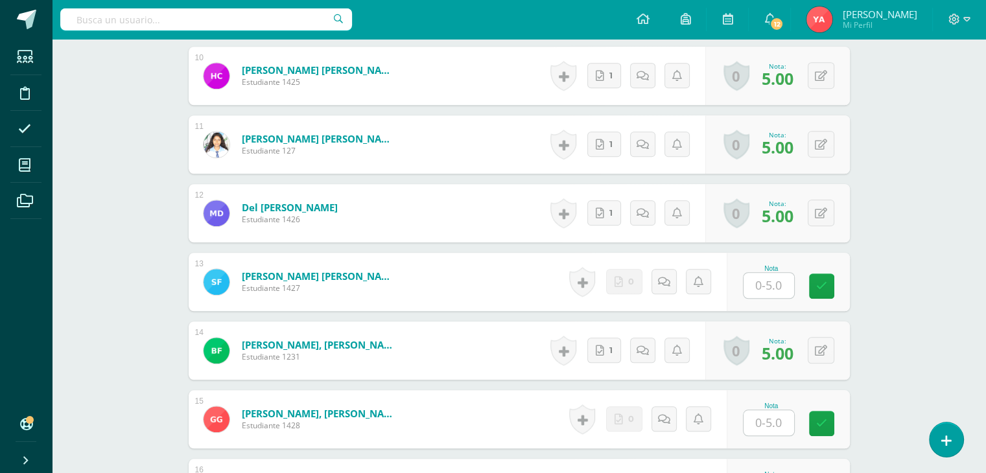
scroll to position [1051, 0]
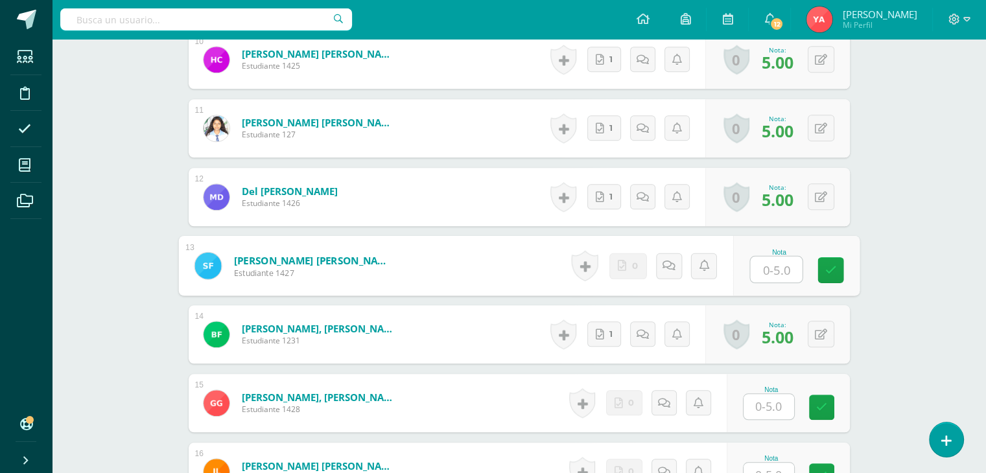
click at [760, 263] on input "text" at bounding box center [776, 270] width 52 height 26
type input "0"
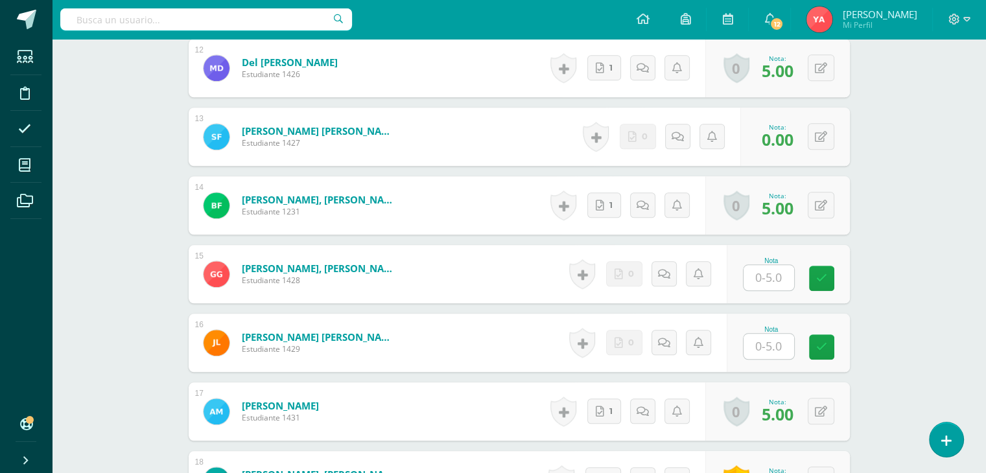
scroll to position [1180, 0]
click at [736, 275] on div "Nota" at bounding box center [788, 273] width 123 height 58
click at [758, 274] on input "text" at bounding box center [776, 277] width 52 height 26
type input "0"
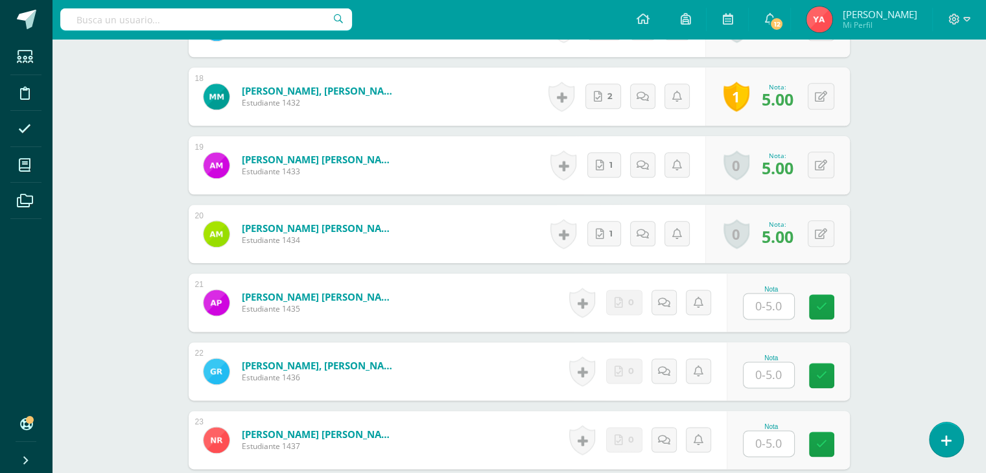
scroll to position [1569, 0]
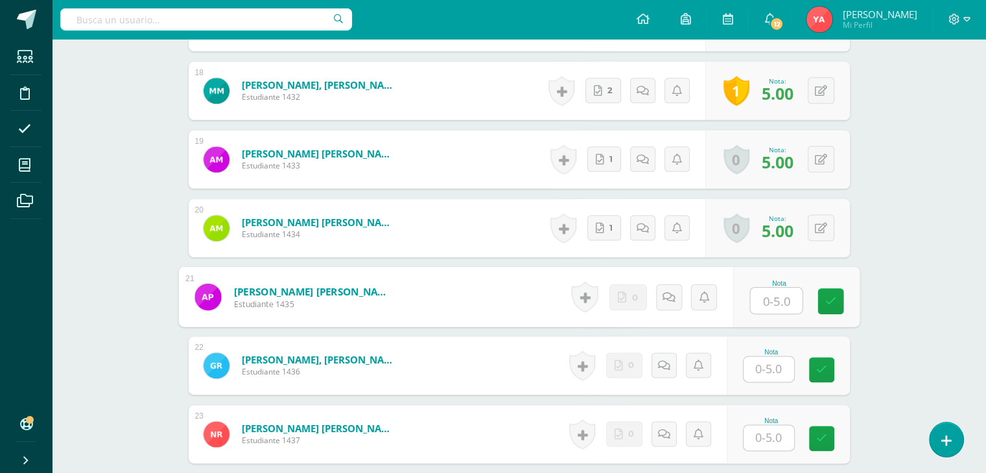
click at [765, 301] on input "text" at bounding box center [776, 301] width 52 height 26
type input "0"
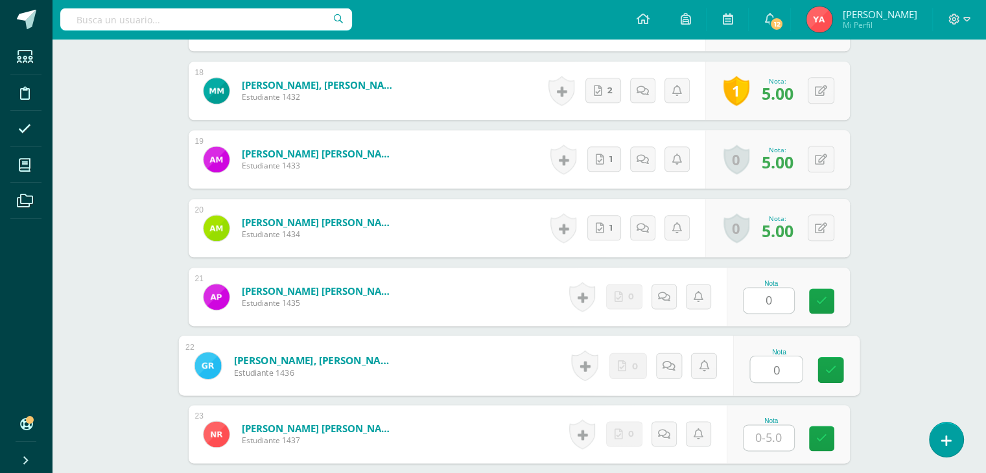
type input "0"
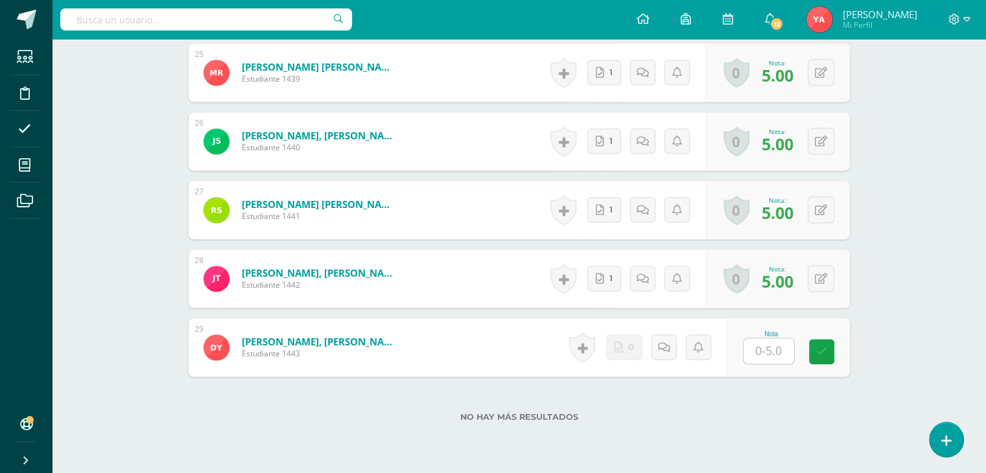
scroll to position [2120, 0]
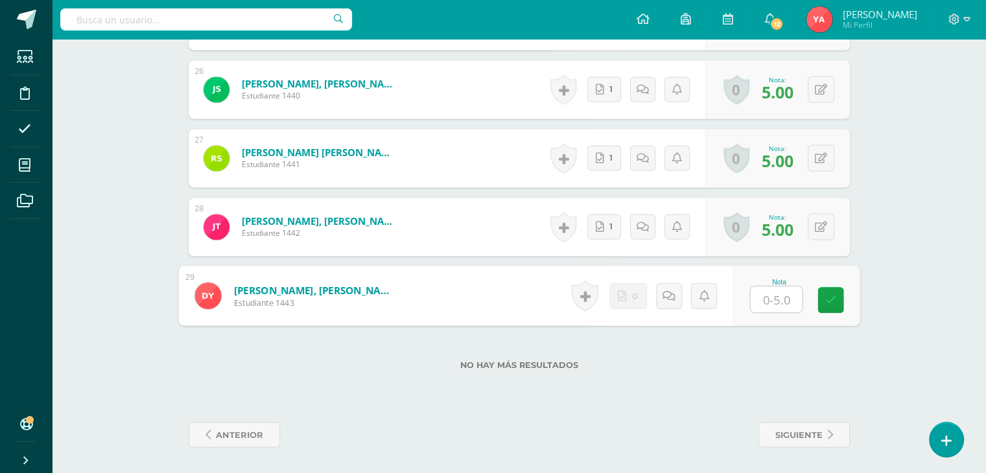
click at [766, 298] on input "text" at bounding box center [776, 299] width 52 height 26
type input "0"
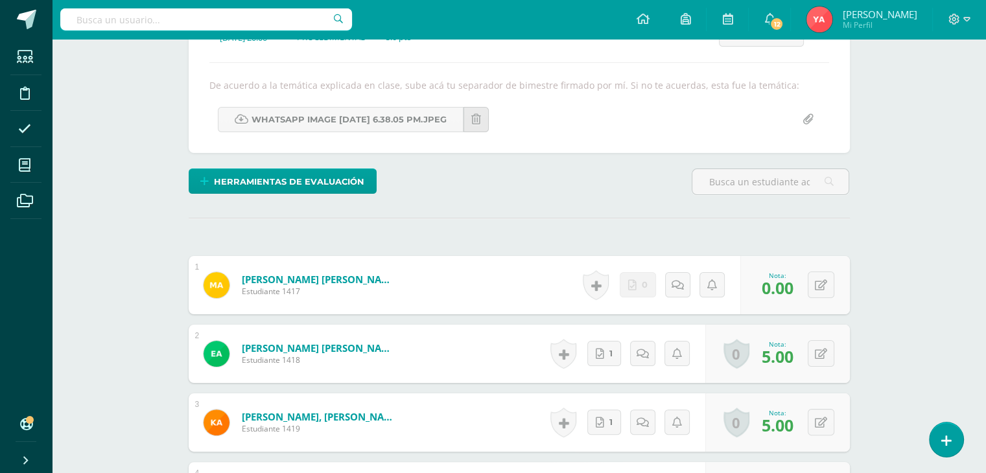
scroll to position [46, 0]
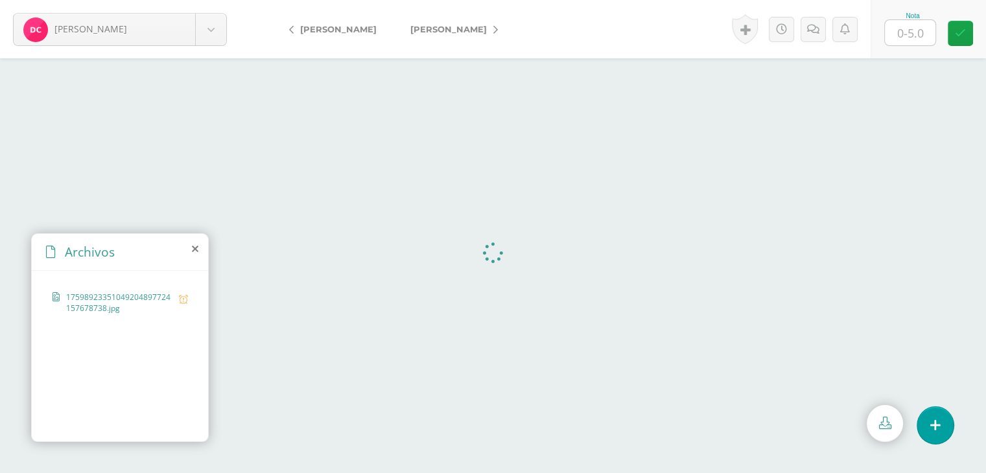
click at [918, 34] on input "text" at bounding box center [910, 32] width 51 height 25
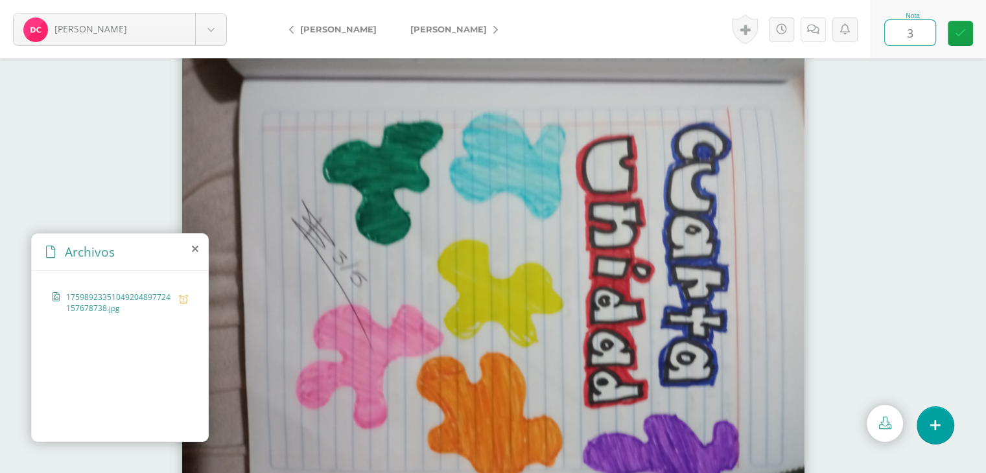
type input "3"
click at [820, 24] on link at bounding box center [812, 29] width 25 height 25
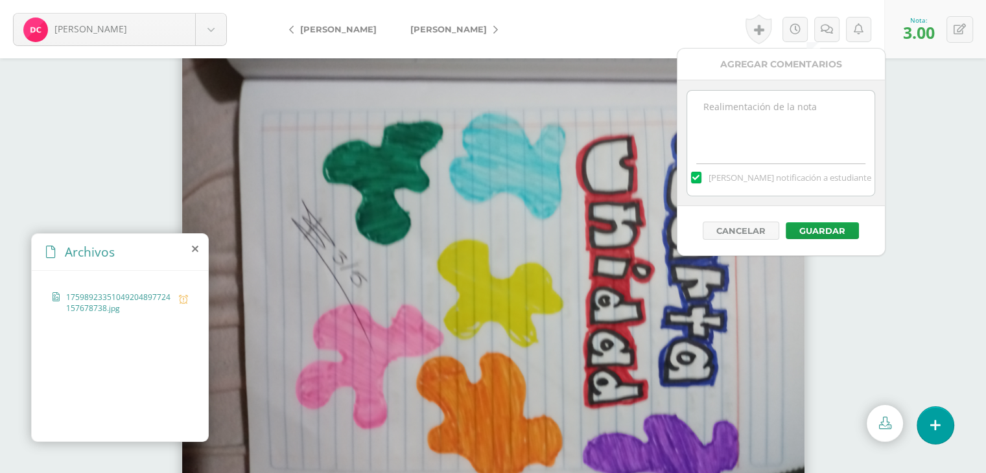
click at [721, 132] on textarea at bounding box center [780, 123] width 187 height 65
paste textarea "-2 Responsabilidad (Entrega tardía)"
type textarea "-2 Responsabilidad (Entrega tardía)"
click at [826, 230] on button "Guardar" at bounding box center [822, 230] width 73 height 17
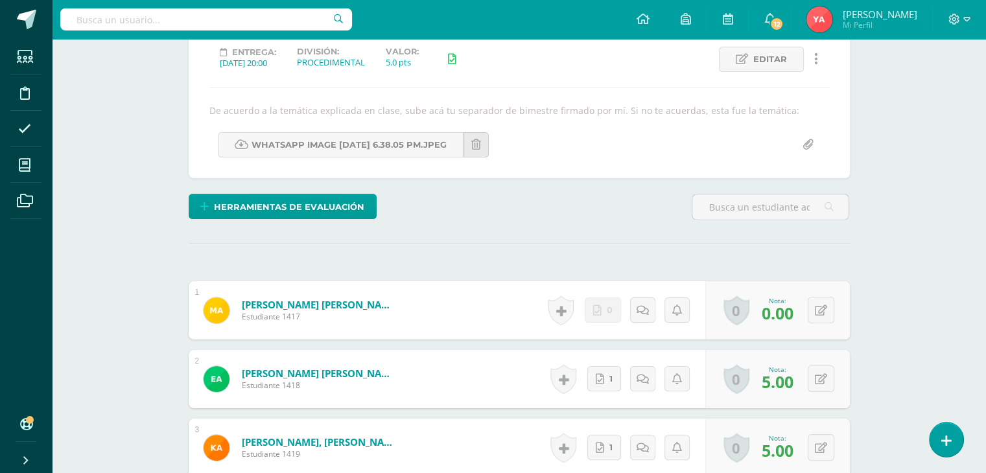
scroll to position [6, 0]
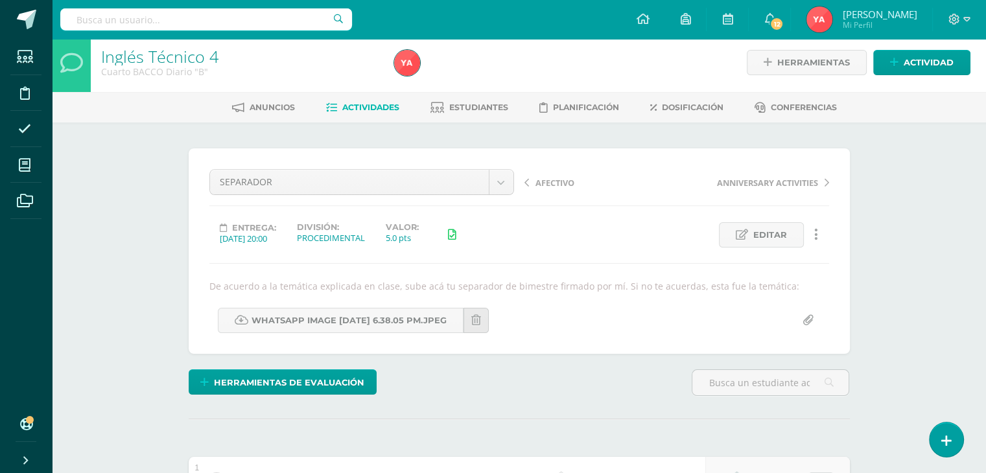
click at [275, 199] on div "SEPARADOR UNIT PROJECT BOOK AND NOTEBOOK AFECTIVO SEPARADOR ANNIVERSARY ACTIVIT…" at bounding box center [361, 187] width 315 height 36
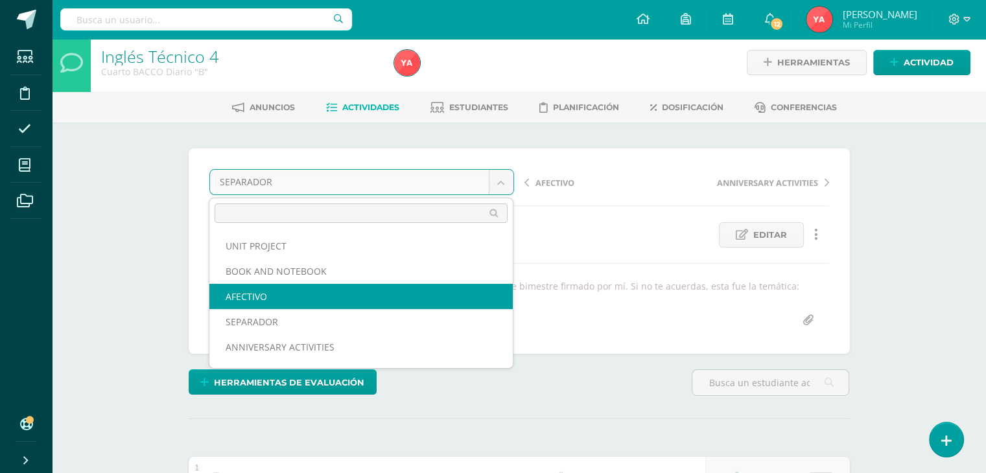
scroll to position [6, 0]
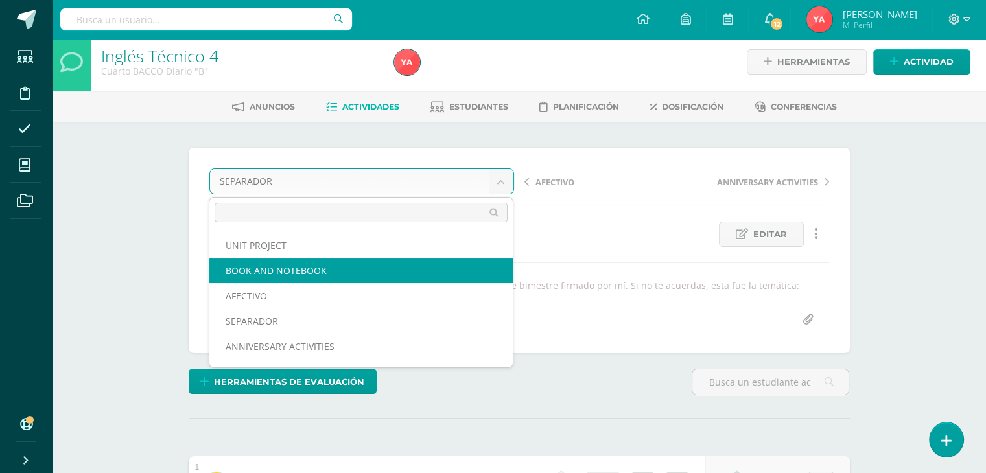
select select "/dashboard/teacher/grade-activity/84790/"
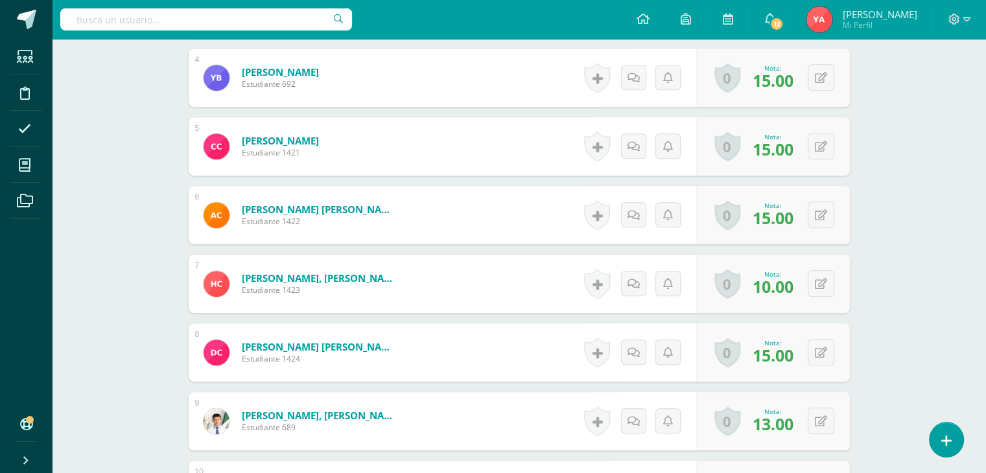
scroll to position [778, 0]
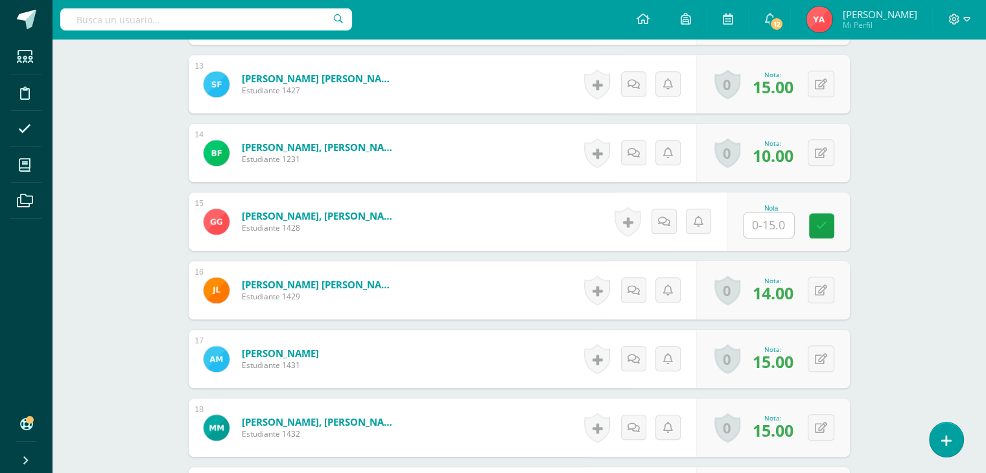
click at [777, 231] on input "text" at bounding box center [768, 225] width 51 height 25
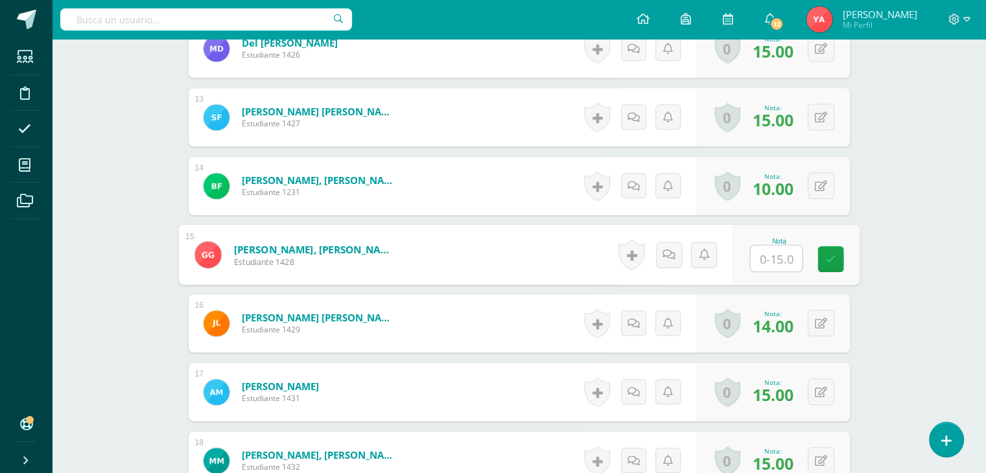
scroll to position [1167, 0]
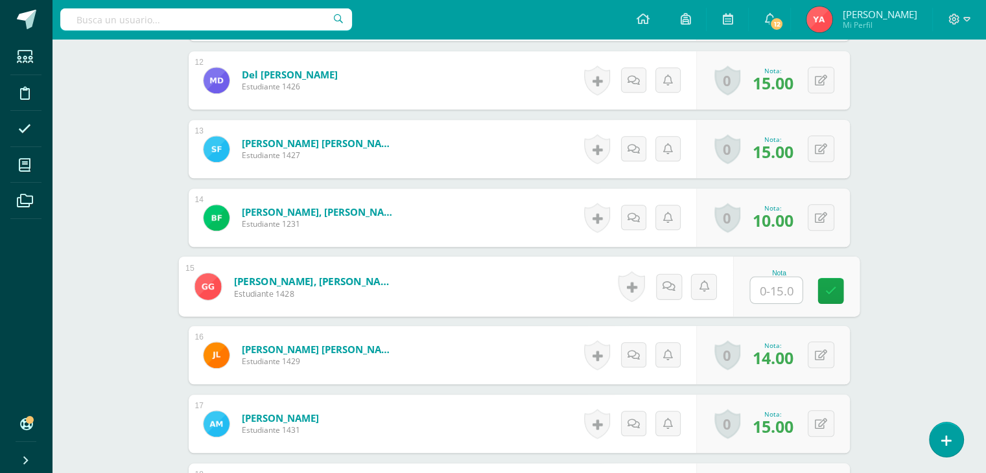
type input "0"
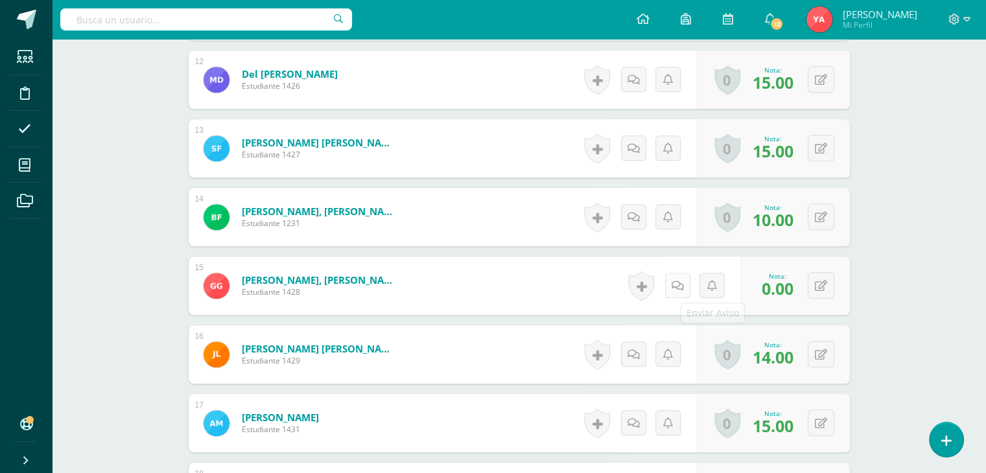
click at [675, 278] on link at bounding box center [677, 285] width 25 height 25
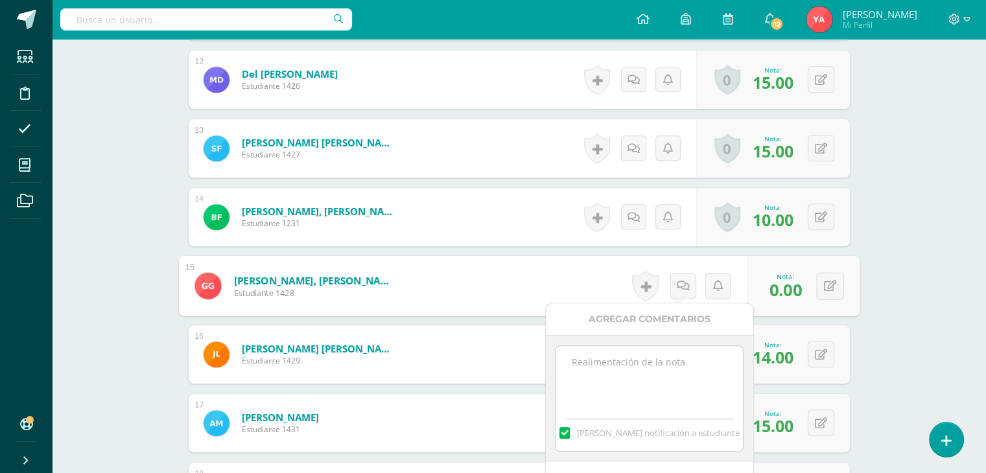
click at [675, 352] on textarea at bounding box center [648, 378] width 187 height 65
click at [675, 368] on textarea at bounding box center [648, 378] width 187 height 65
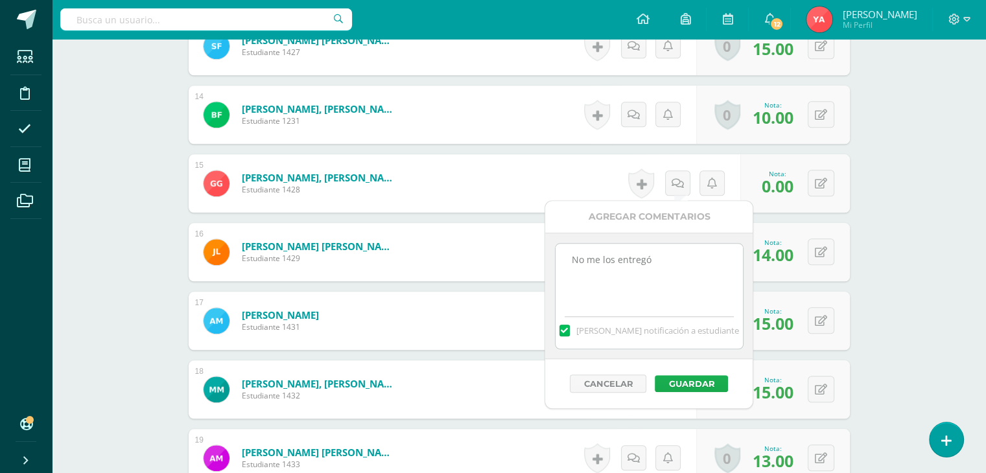
scroll to position [1298, 0]
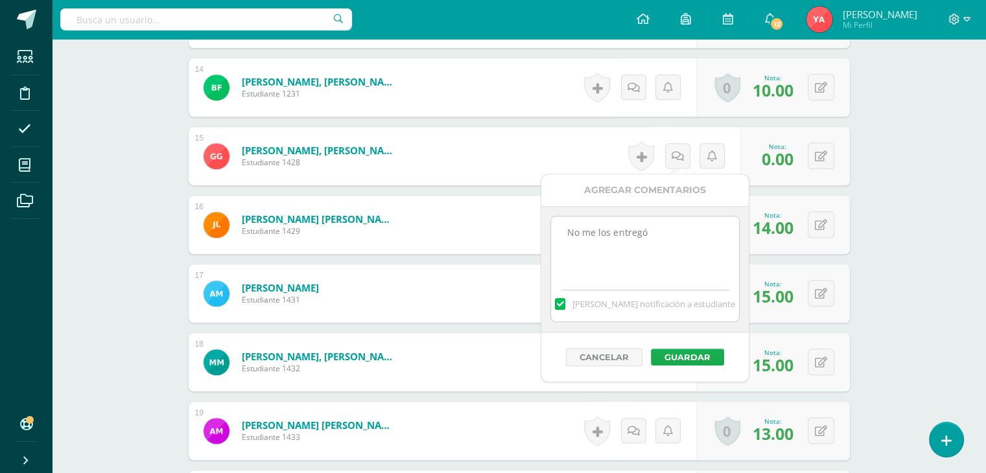
type textarea "No me los entregó"
click at [710, 353] on button "Guardar" at bounding box center [687, 357] width 73 height 17
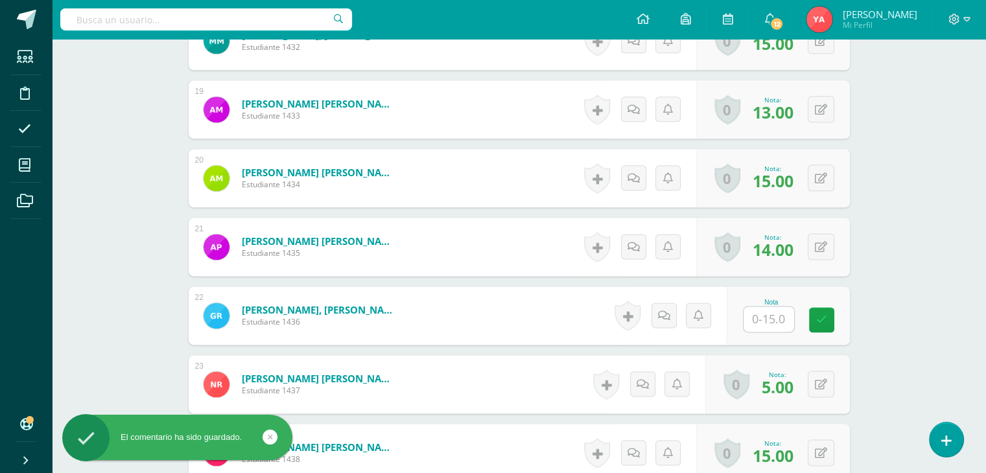
scroll to position [1622, 0]
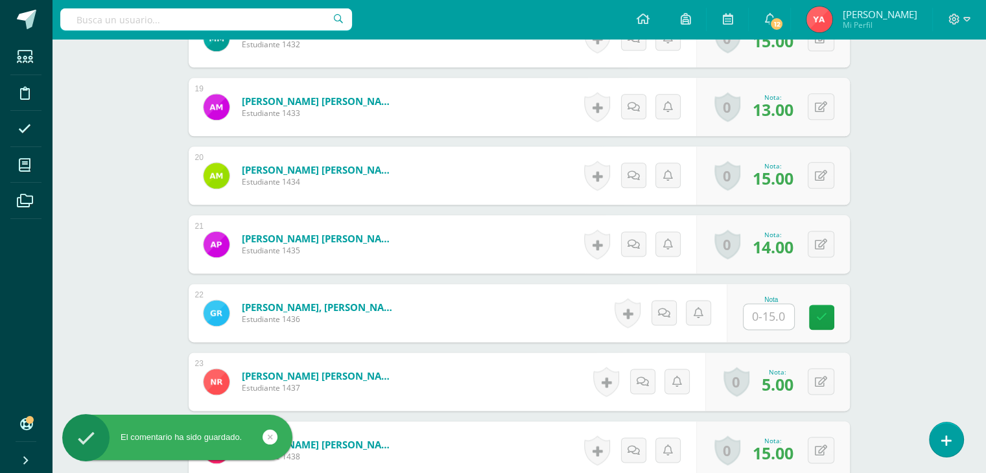
click at [752, 329] on div "Nota" at bounding box center [788, 313] width 123 height 58
click at [766, 318] on input "text" at bounding box center [768, 316] width 51 height 25
type input "0"
click at [679, 312] on icon at bounding box center [678, 313] width 12 height 11
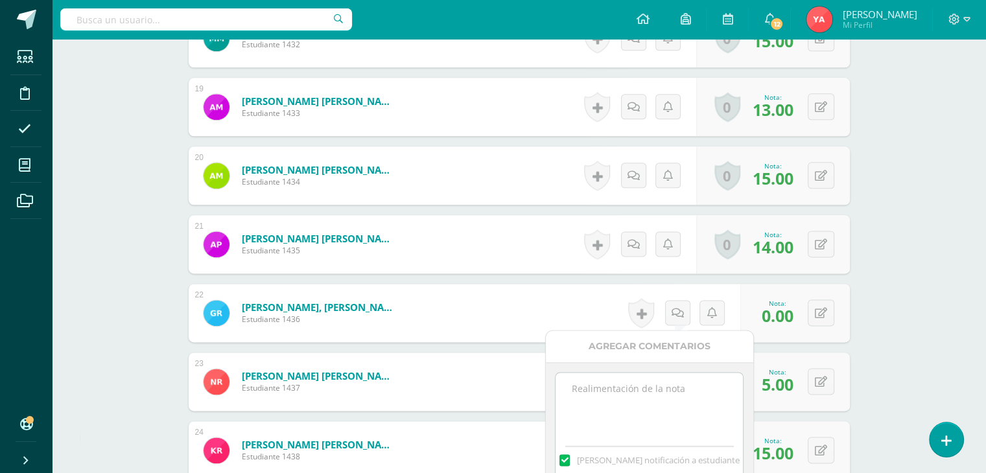
click at [648, 395] on textarea at bounding box center [648, 405] width 187 height 65
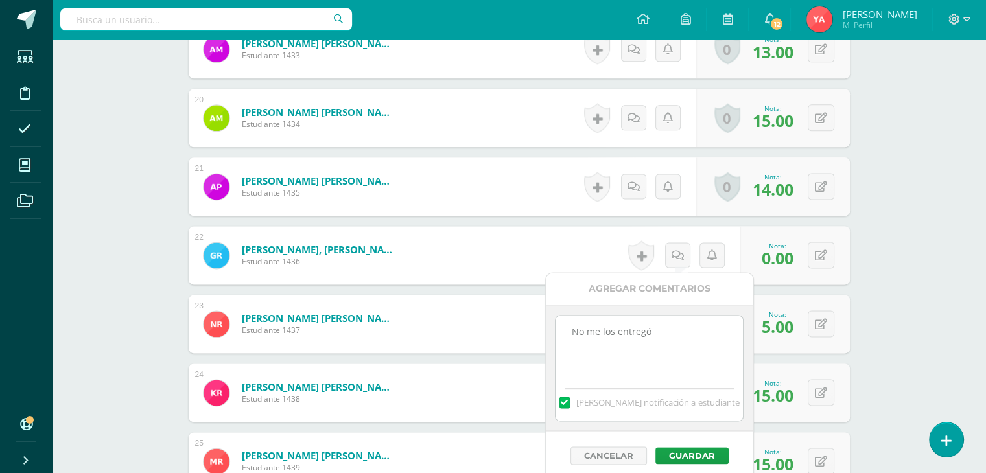
scroll to position [1687, 0]
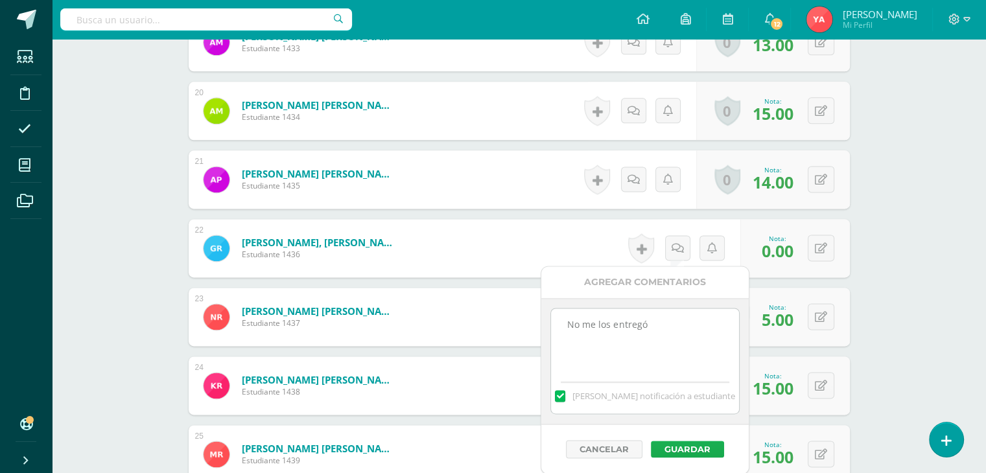
type textarea "No me los entregó"
click at [674, 442] on button "Guardar" at bounding box center [687, 449] width 73 height 17
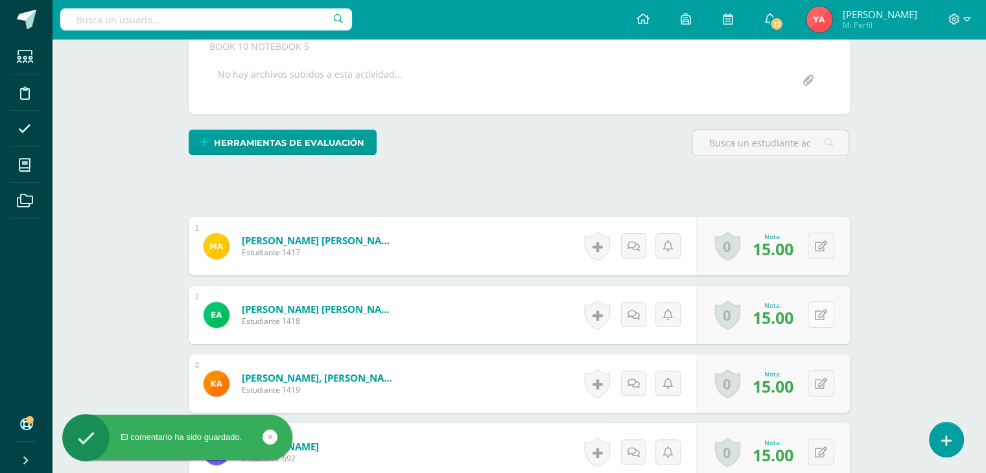
scroll to position [0, 0]
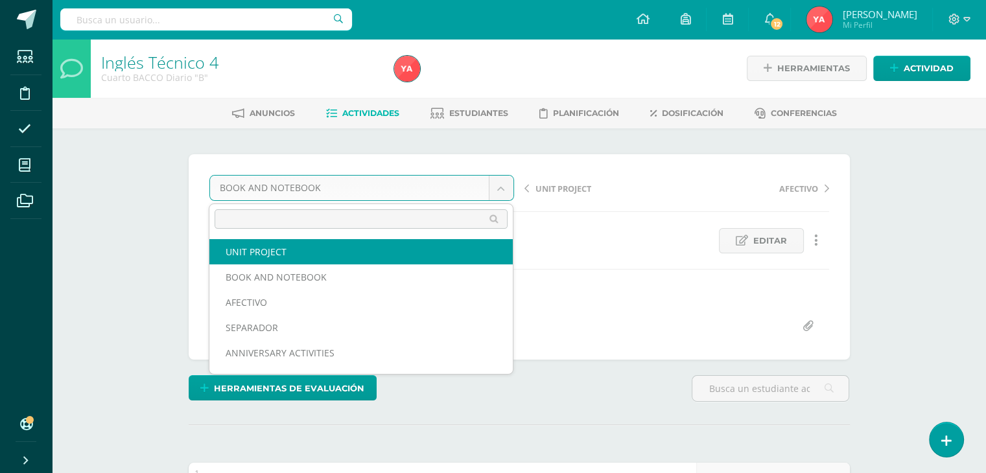
select select "/dashboard/teacher/grade-activity/84791/"
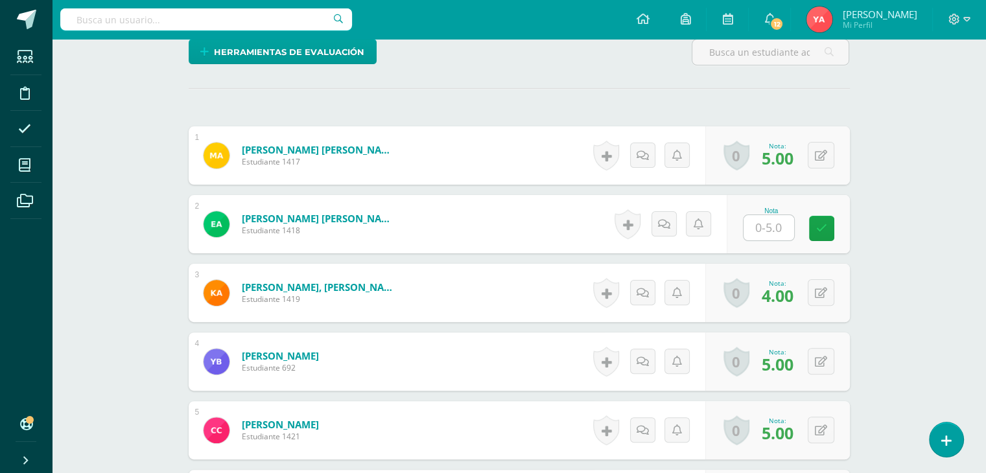
scroll to position [324, 0]
click at [764, 233] on input "text" at bounding box center [768, 227] width 51 height 25
type input "0"
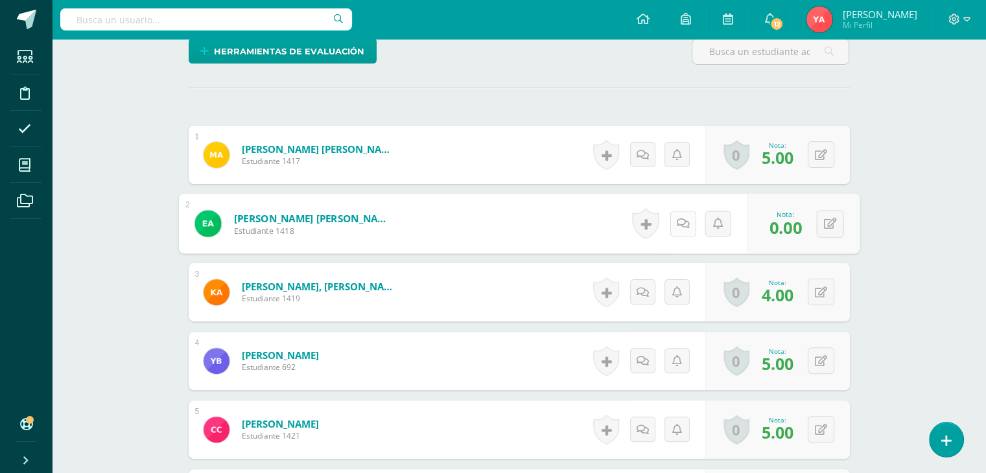
click at [674, 226] on link at bounding box center [683, 224] width 26 height 26
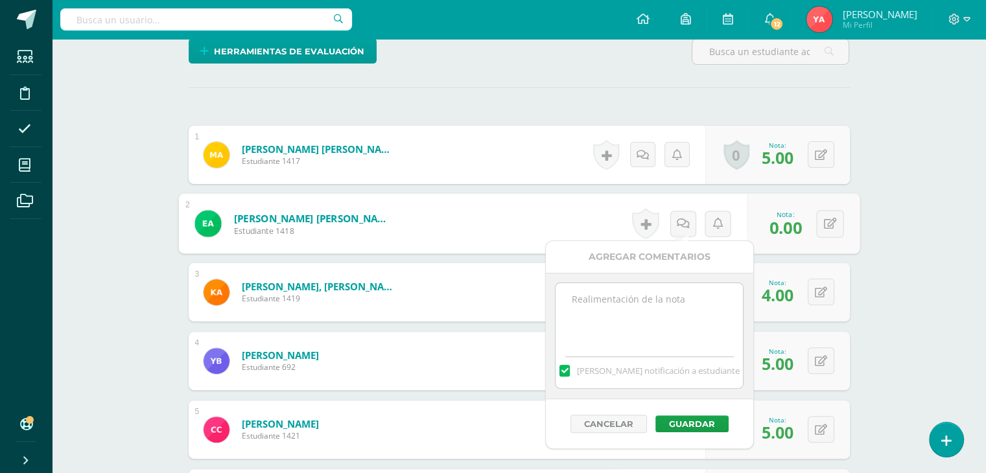
click at [651, 311] on textarea at bounding box center [648, 315] width 187 height 65
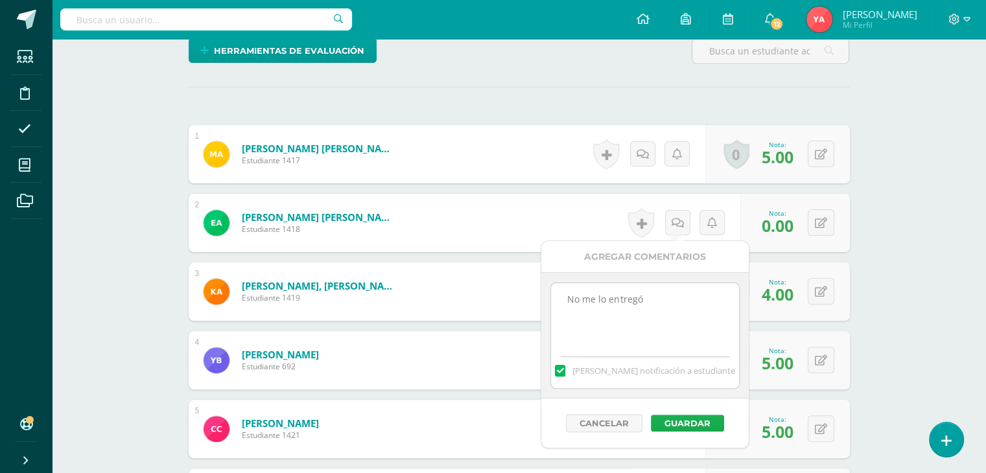
type textarea "No me lo entregó"
click at [699, 422] on button "Guardar" at bounding box center [687, 423] width 73 height 17
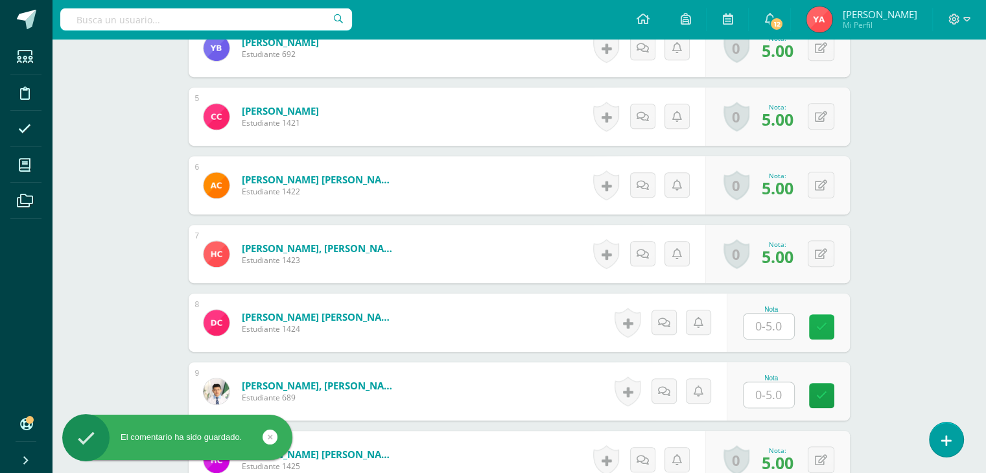
scroll to position [779, 0]
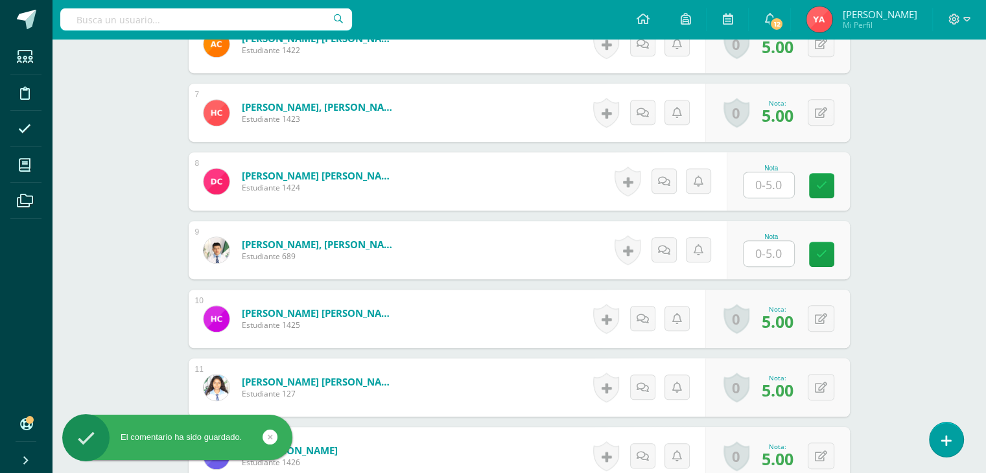
click at [734, 181] on div "Nota" at bounding box center [788, 181] width 123 height 58
click at [768, 192] on input "text" at bounding box center [776, 185] width 52 height 26
type input "0"
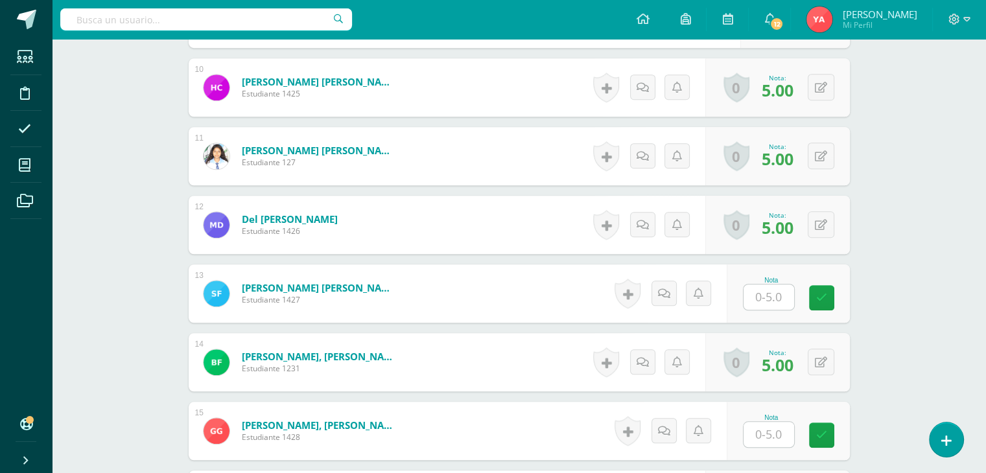
scroll to position [1168, 0]
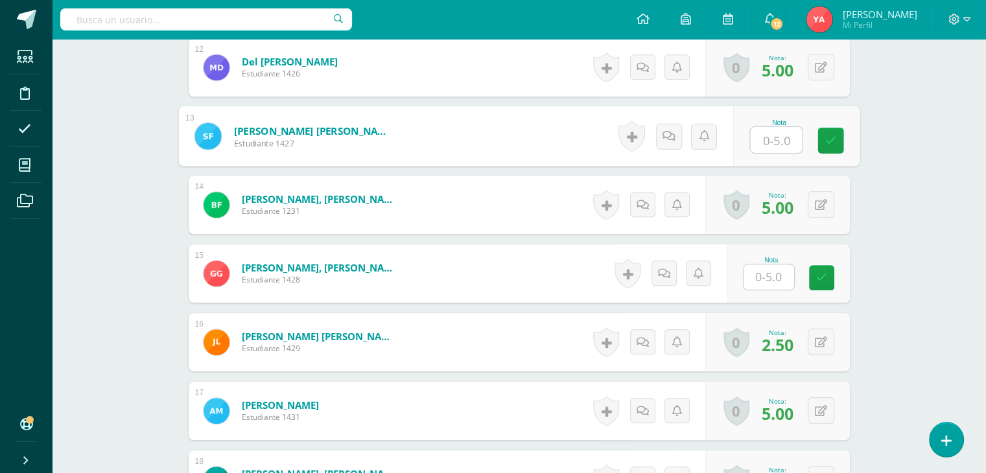
click at [770, 150] on input "text" at bounding box center [776, 140] width 52 height 26
type input "0"
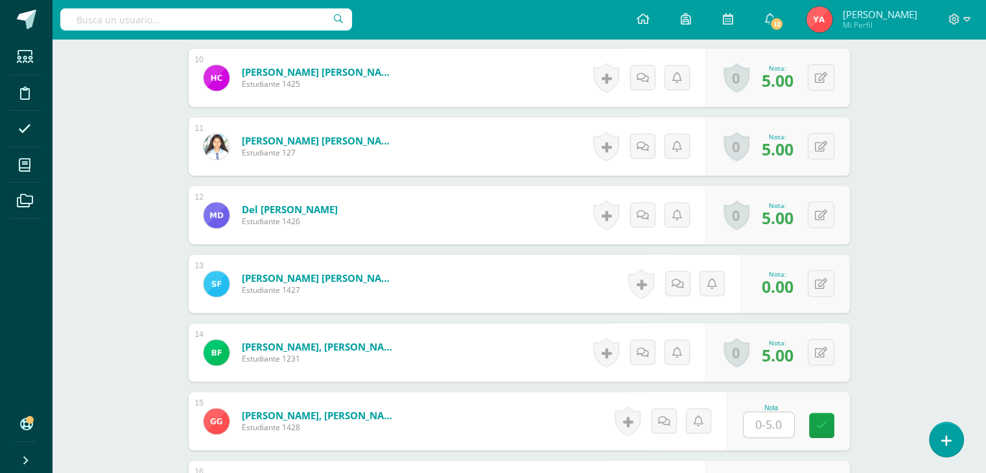
scroll to position [1103, 0]
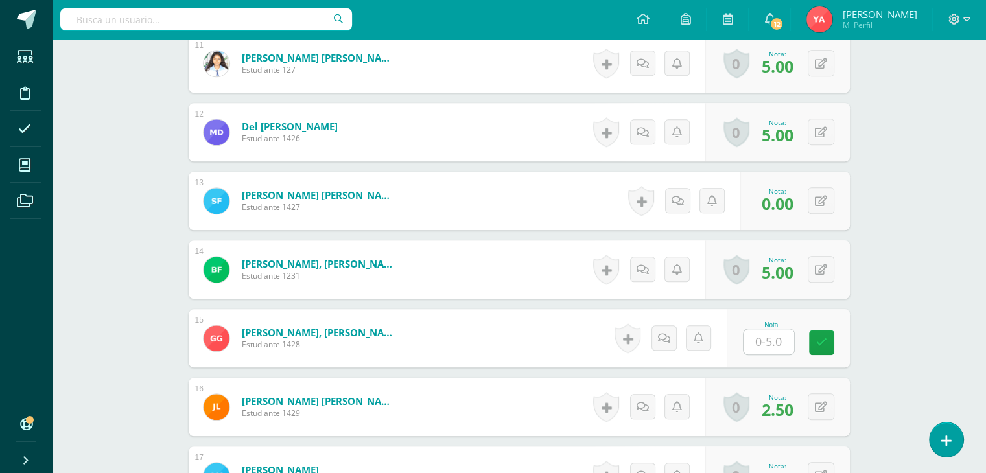
click at [773, 340] on input "text" at bounding box center [768, 341] width 51 height 25
type input "0"
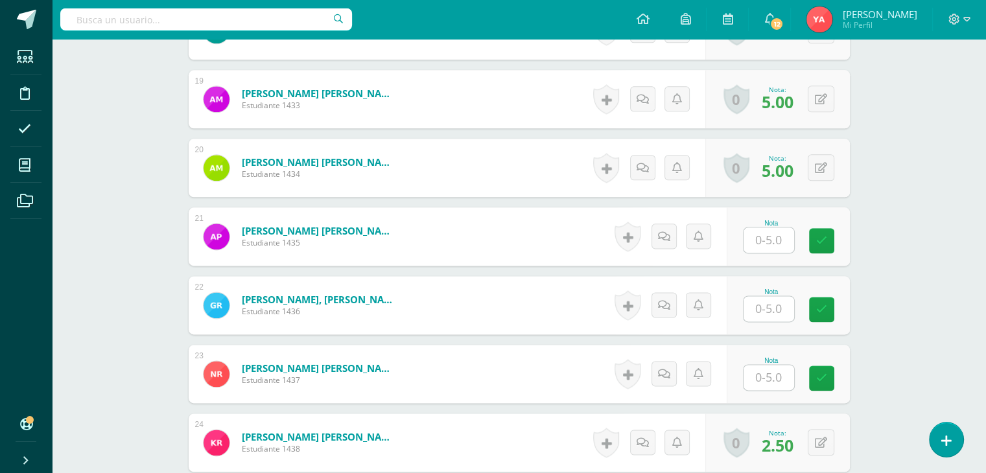
scroll to position [1622, 0]
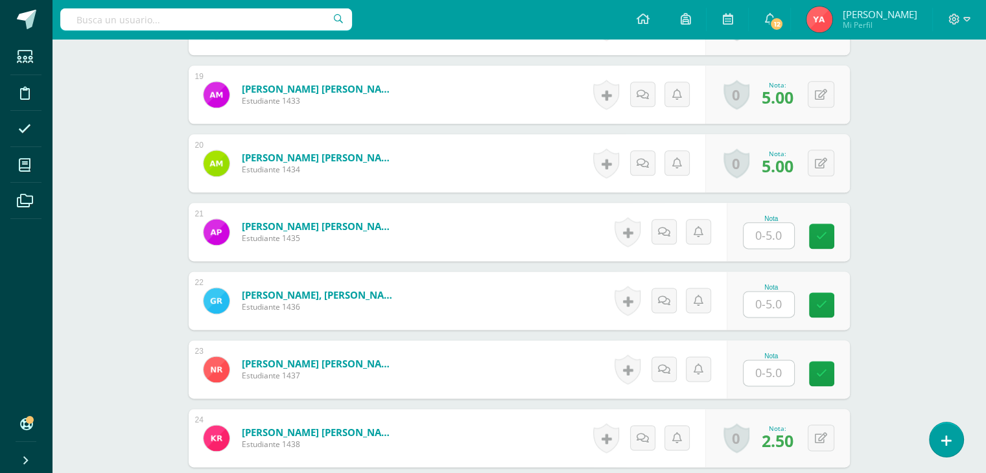
click at [778, 231] on input "text" at bounding box center [768, 235] width 51 height 25
type input "0"
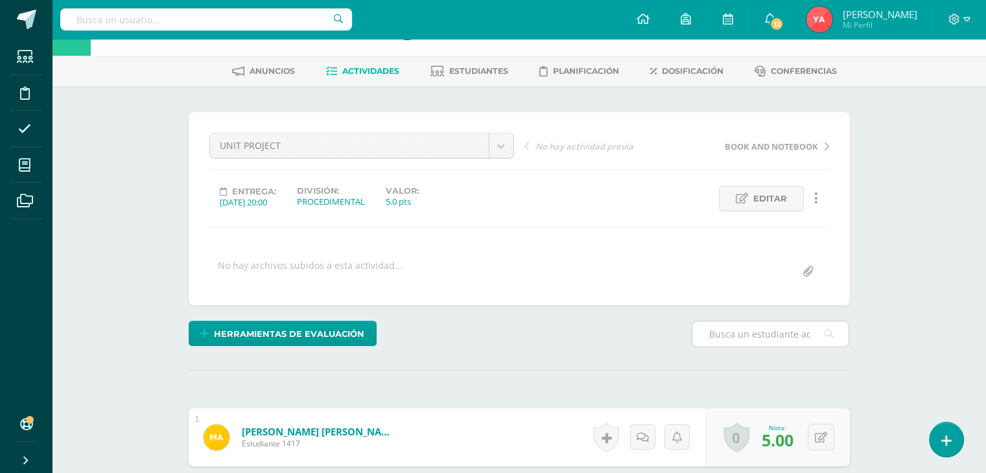
scroll to position [0, 0]
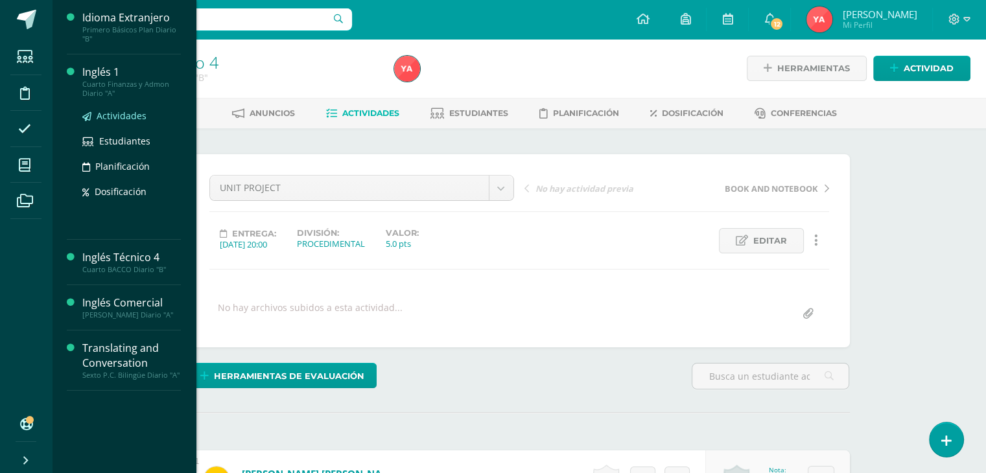
click at [128, 115] on span "Actividades" at bounding box center [122, 116] width 50 height 12
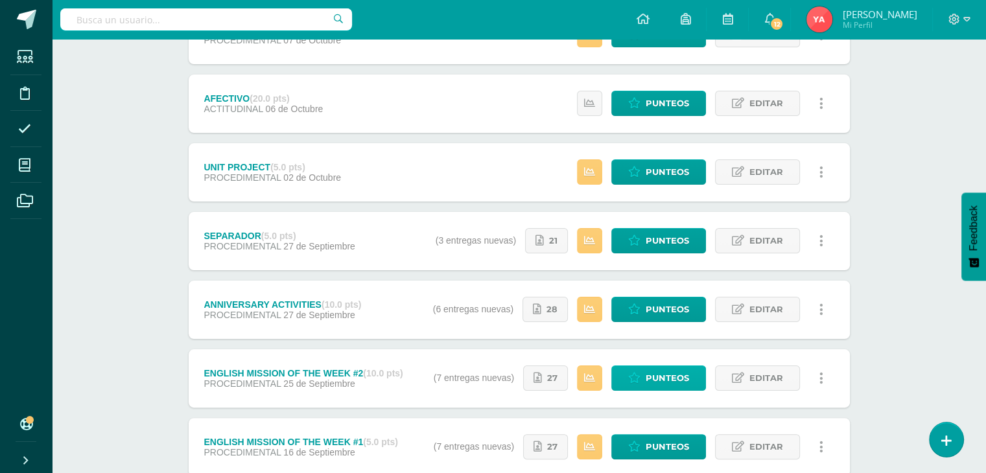
scroll to position [299, 0]
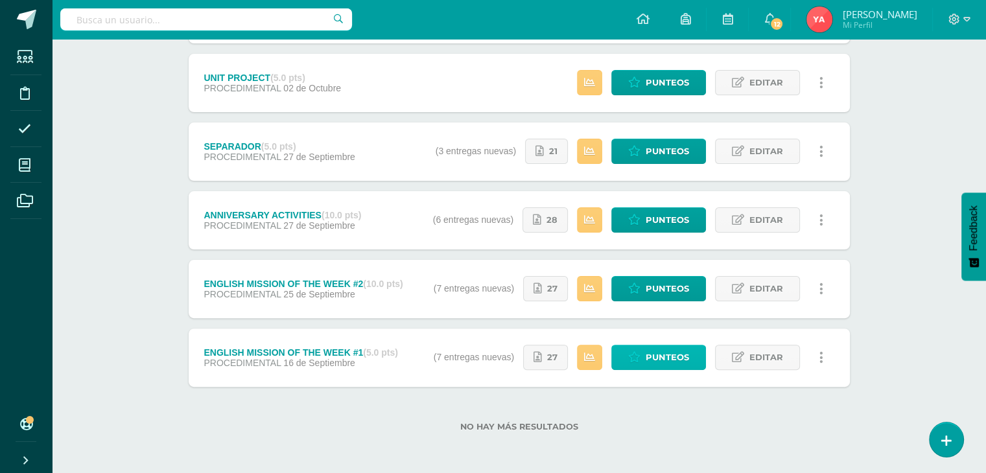
click at [661, 351] on span "Punteos" at bounding box center [667, 357] width 43 height 24
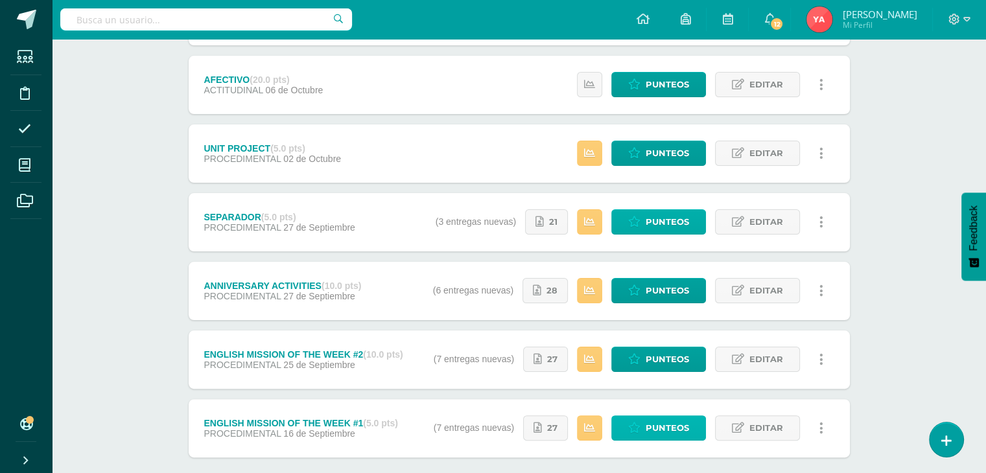
scroll to position [105, 0]
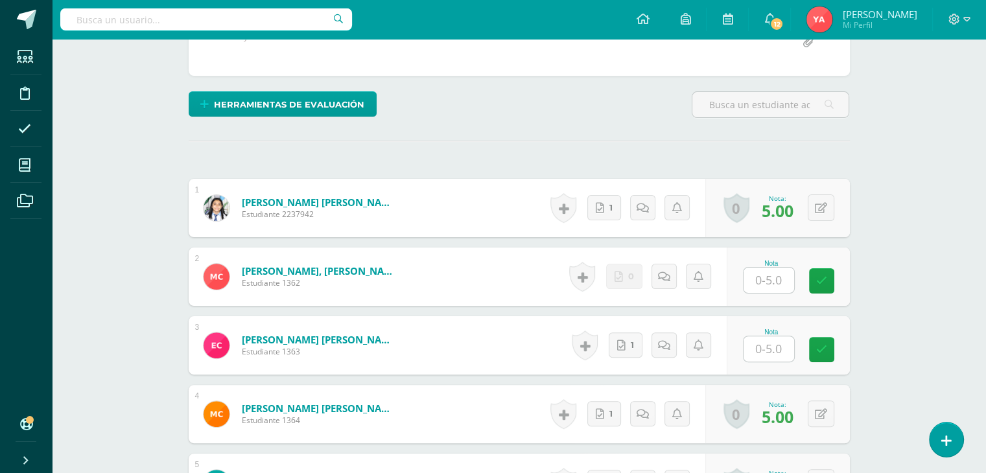
scroll to position [285, 0]
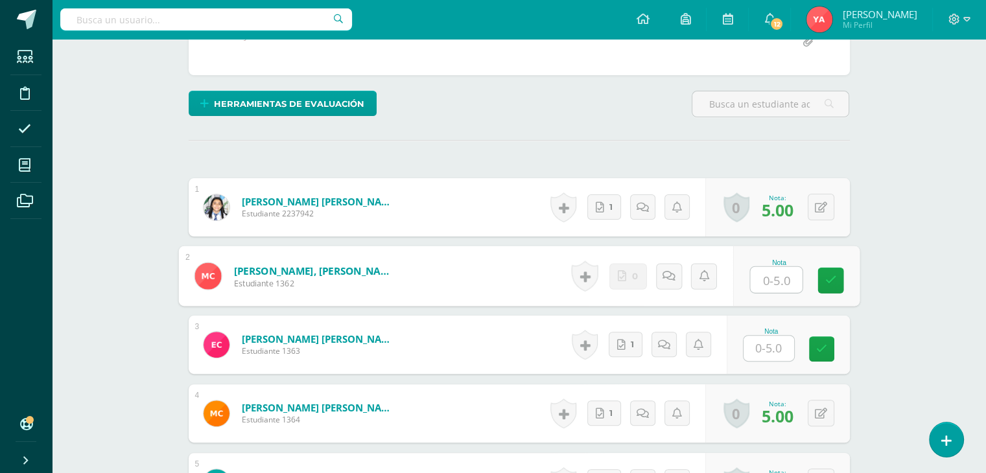
click at [761, 283] on input "text" at bounding box center [776, 280] width 52 height 26
type input "0"
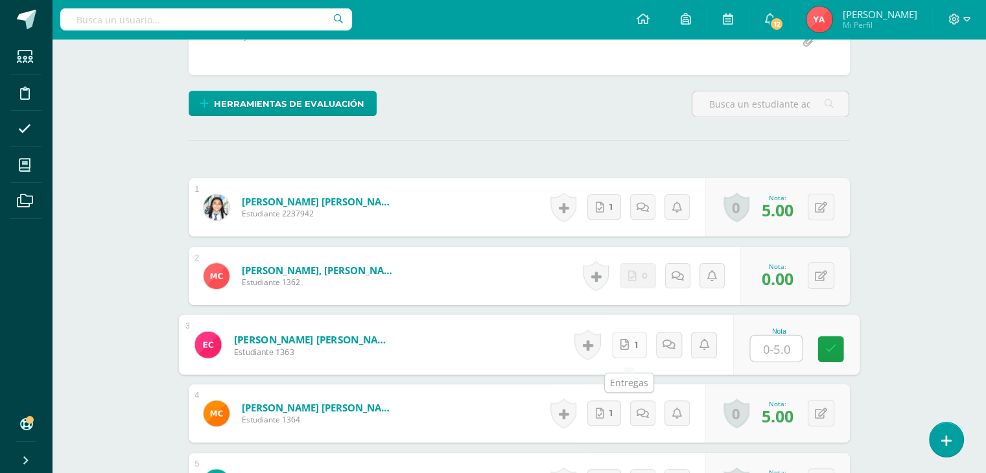
click at [628, 350] on icon at bounding box center [624, 344] width 8 height 11
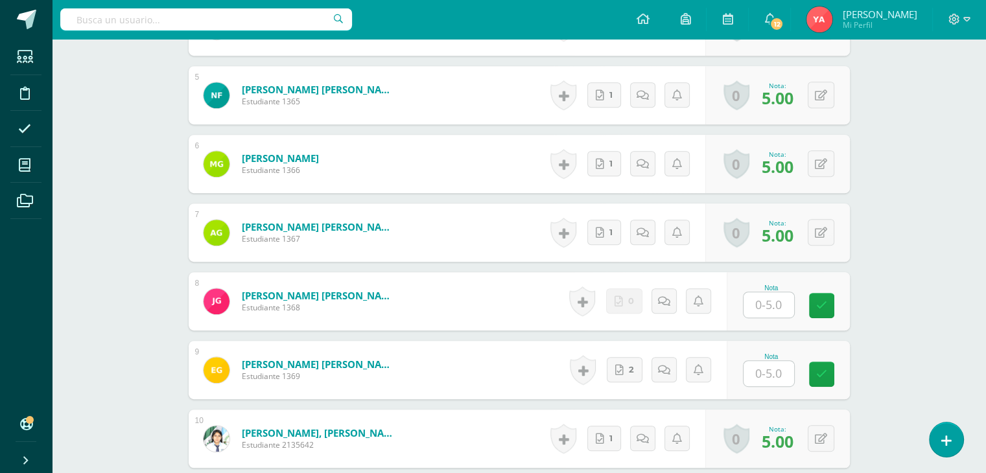
scroll to position [674, 0]
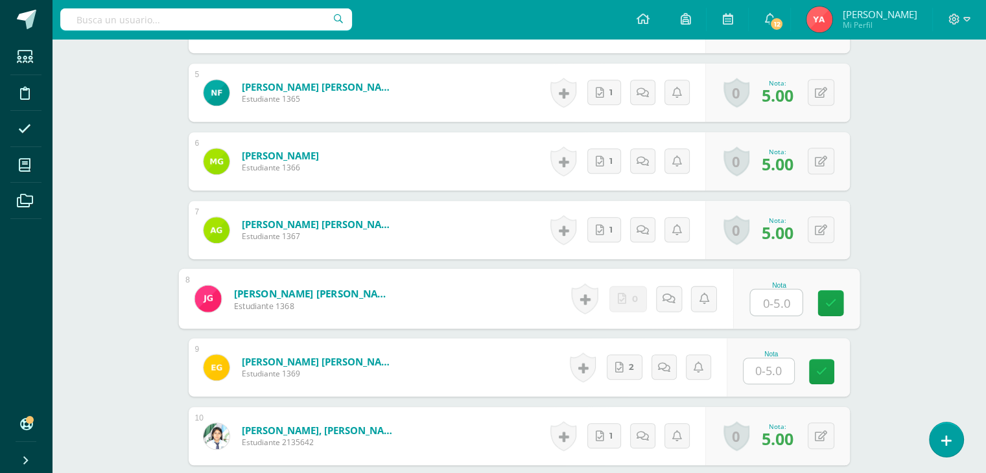
click at [764, 314] on input "text" at bounding box center [776, 303] width 52 height 26
type input "0"
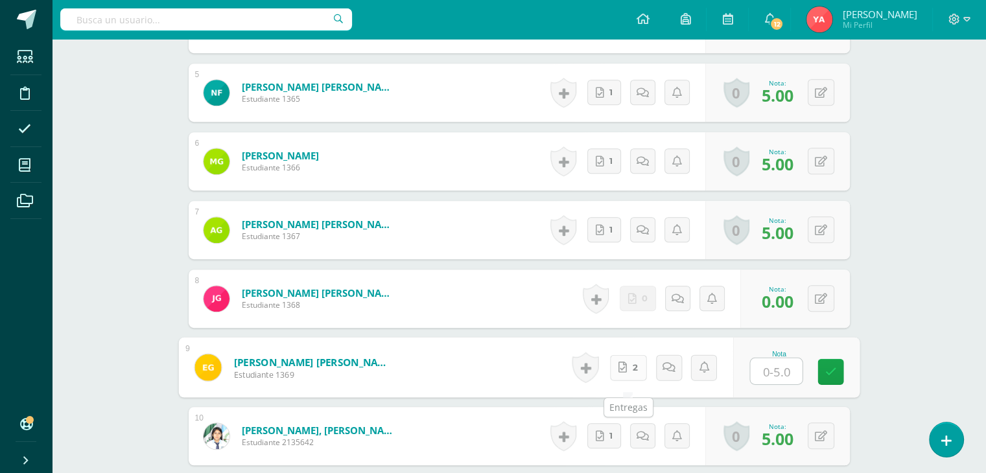
click at [631, 376] on link "2" at bounding box center [627, 368] width 37 height 26
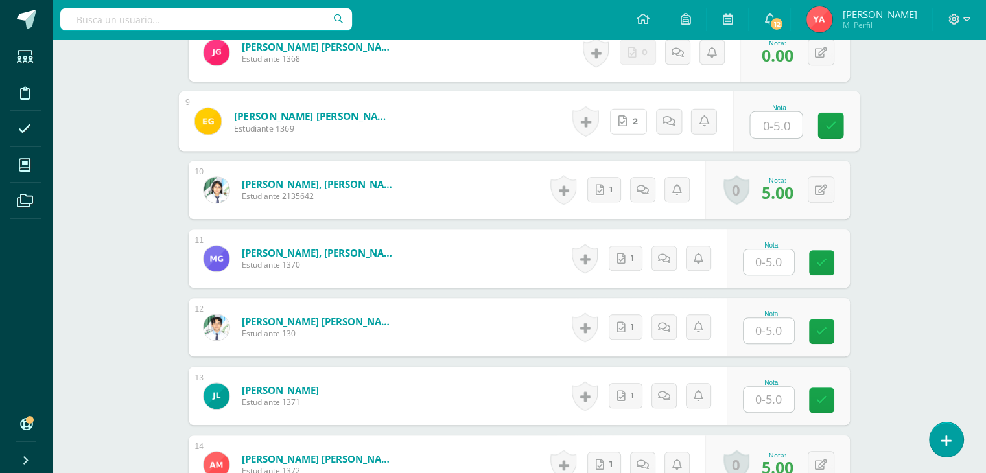
scroll to position [933, 0]
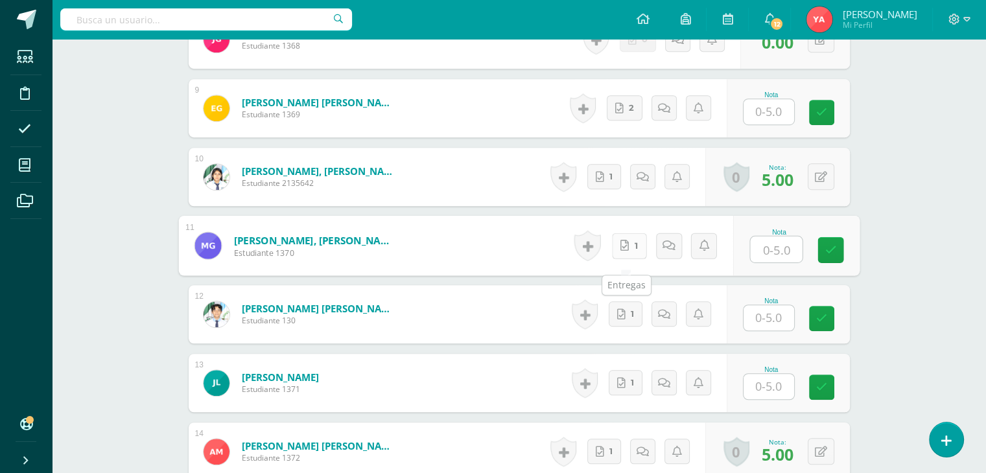
click at [630, 257] on link "1" at bounding box center [628, 246] width 35 height 26
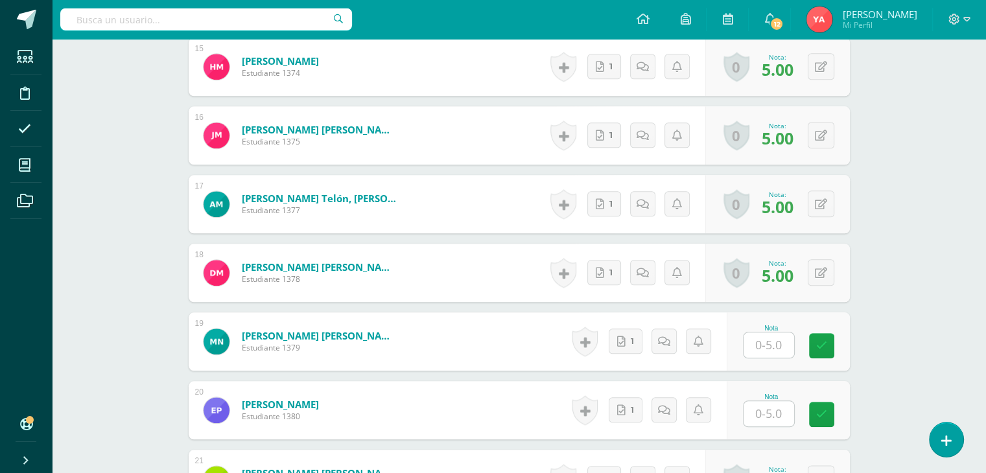
scroll to position [1517, 0]
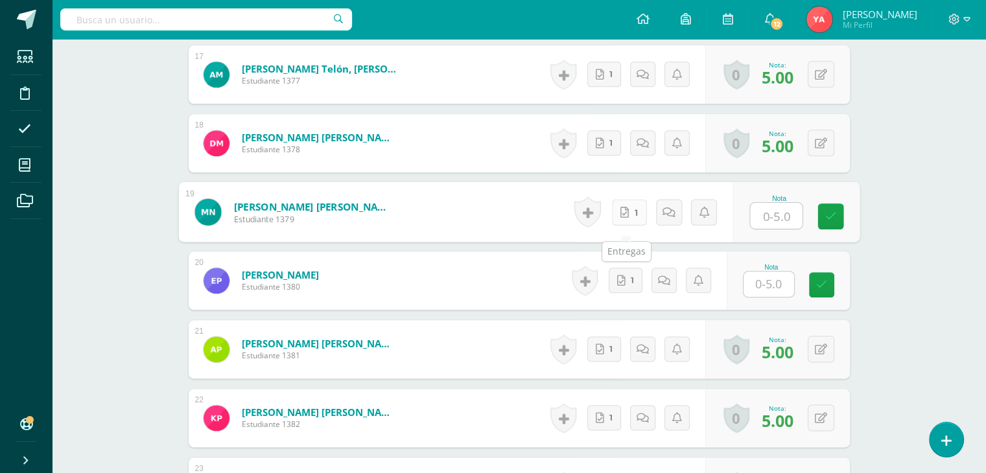
click at [624, 217] on icon at bounding box center [624, 211] width 8 height 11
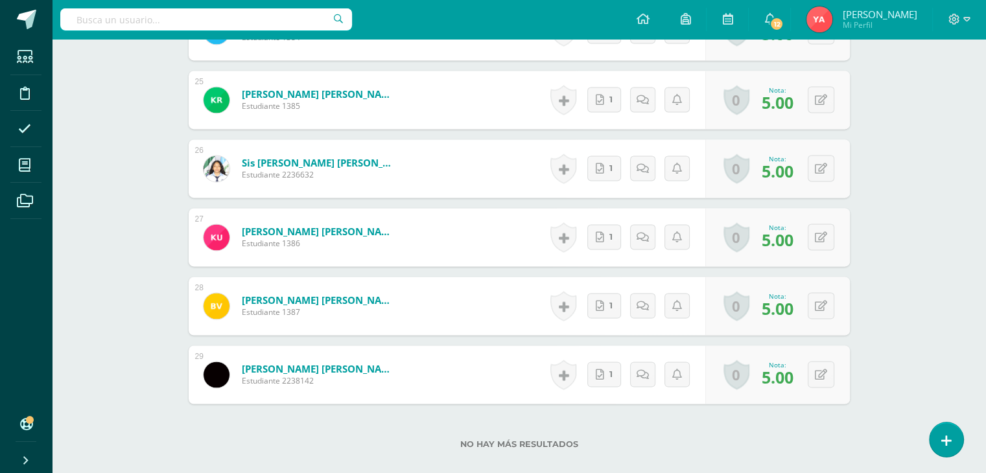
scroll to position [1808, 0]
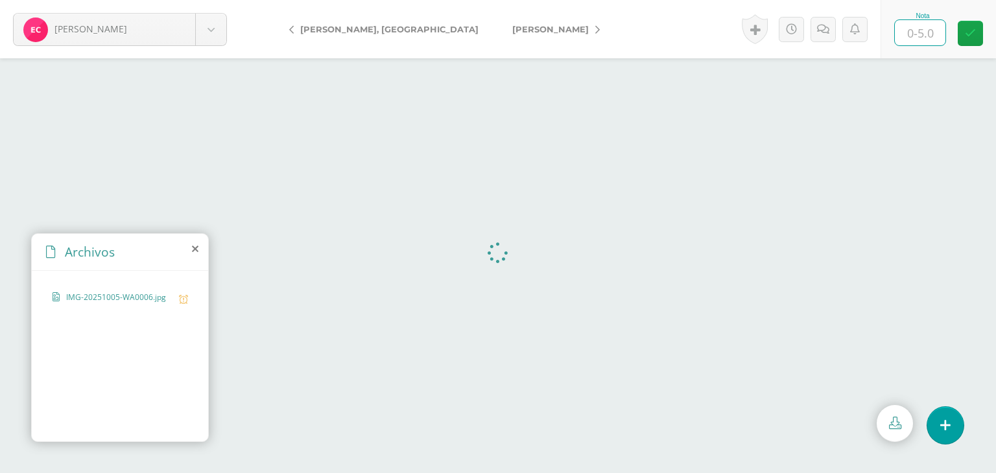
click at [905, 34] on input "text" at bounding box center [919, 32] width 51 height 25
type input "2"
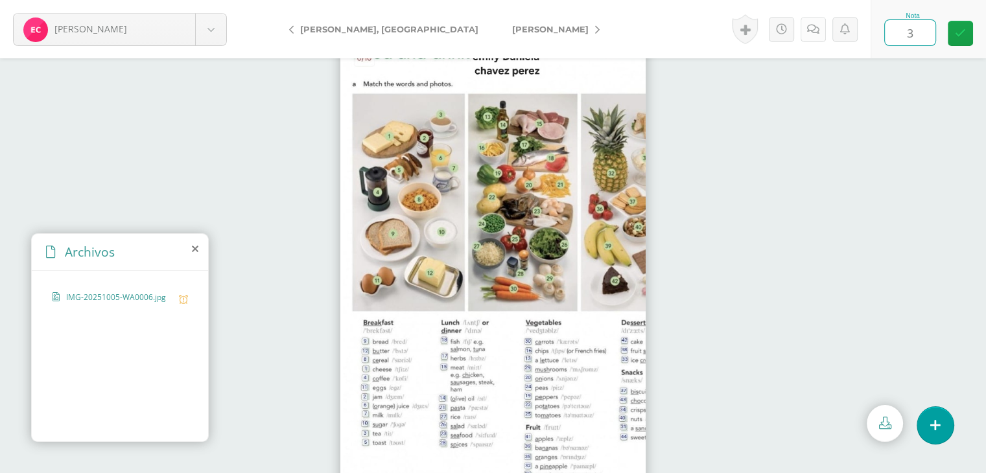
type input "3"
click at [815, 28] on icon at bounding box center [813, 29] width 12 height 11
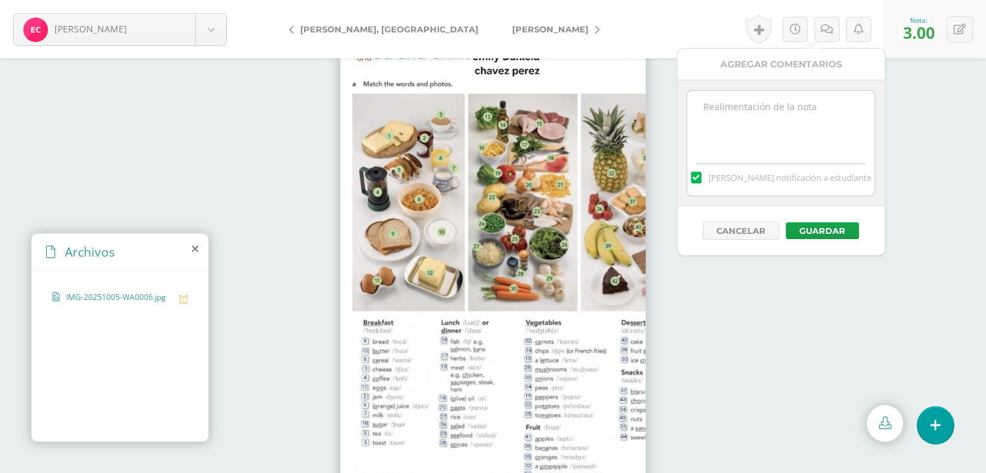
click at [778, 121] on textarea at bounding box center [780, 123] width 187 height 65
paste textarea "-2 Responsabilidad (Entrega tardía)"
type textarea "-2 Responsabilidad (Entrega tardía)"
click at [824, 219] on div "Cancelar Guardar" at bounding box center [780, 230] width 207 height 49
click at [819, 237] on button "Guardar" at bounding box center [822, 230] width 73 height 17
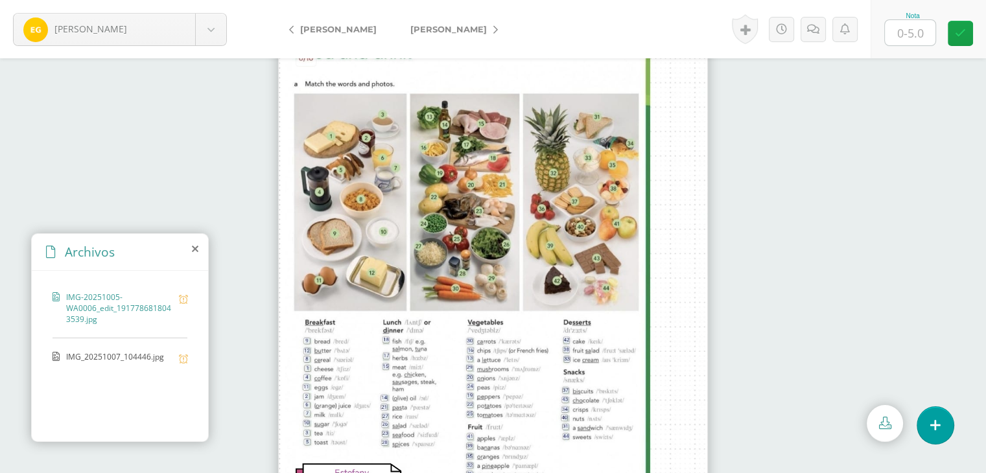
click at [905, 42] on input "text" at bounding box center [910, 32] width 51 height 25
type input "3"
click at [823, 20] on link at bounding box center [826, 29] width 25 height 25
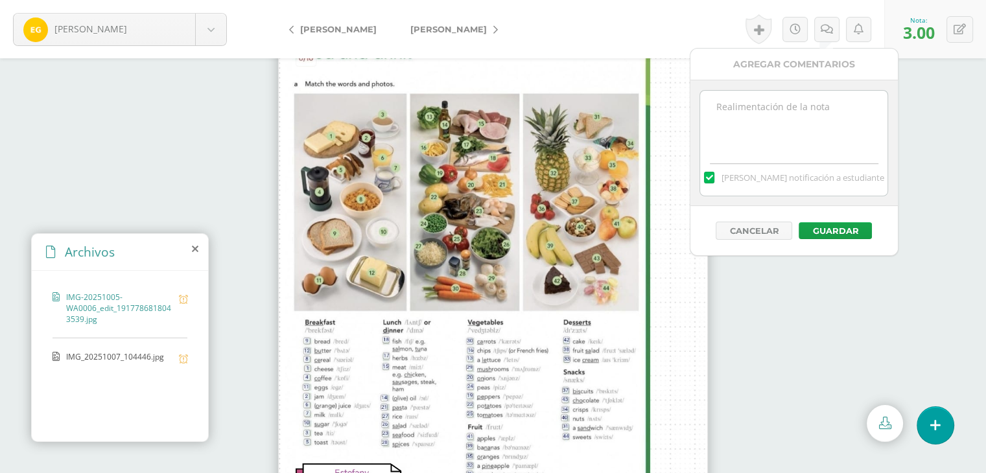
click at [814, 113] on textarea at bounding box center [793, 123] width 187 height 65
paste textarea "-2 Responsabilidad (Entrega tardía)"
type textarea "-2 Responsabilidad (Entrega tardía)"
click at [814, 207] on div "Cancelar Guardar" at bounding box center [793, 230] width 207 height 49
click at [813, 225] on button "Guardar" at bounding box center [835, 230] width 73 height 17
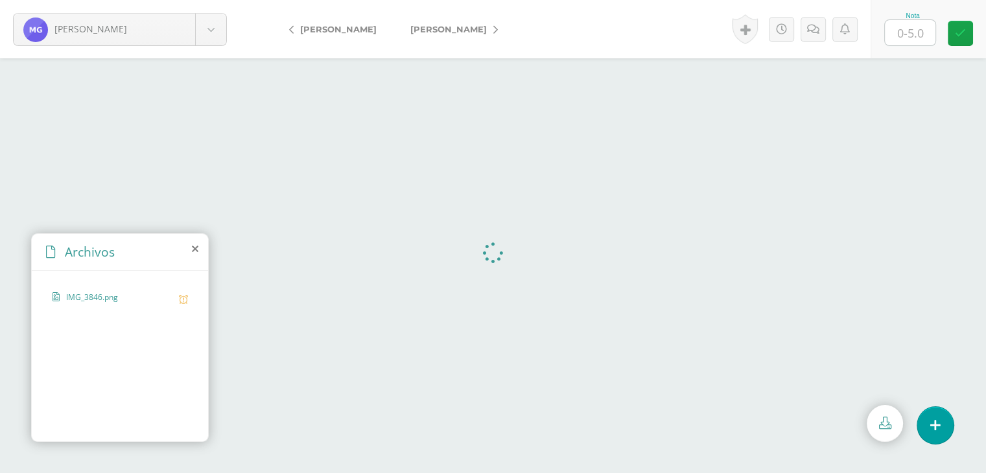
click at [905, 41] on input "text" at bounding box center [910, 32] width 51 height 25
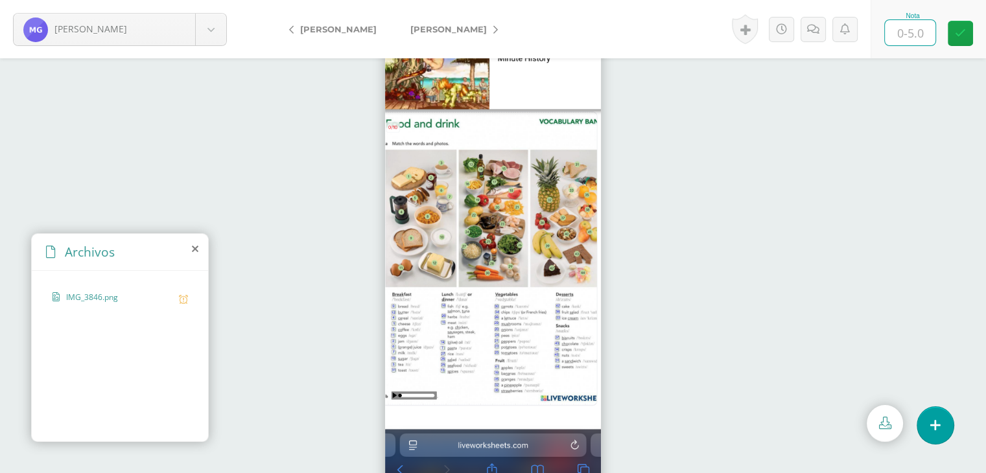
type input "2"
type input "3"
click at [807, 34] on icon at bounding box center [813, 29] width 12 height 11
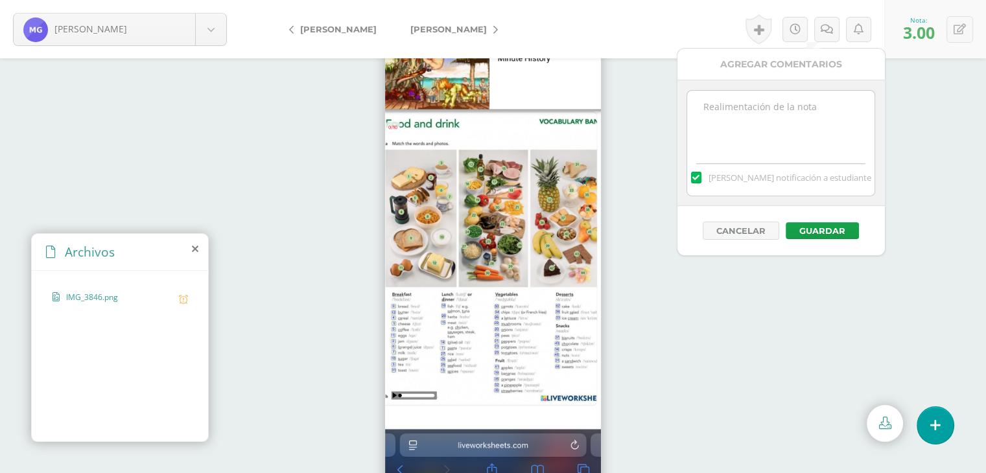
click at [804, 116] on textarea at bounding box center [780, 123] width 187 height 65
paste textarea "-2 Responsabilidad (Entrega tardía)"
type textarea "-2 Responsabilidad (Entrega tardía)"
click at [833, 231] on button "Guardar" at bounding box center [822, 230] width 73 height 17
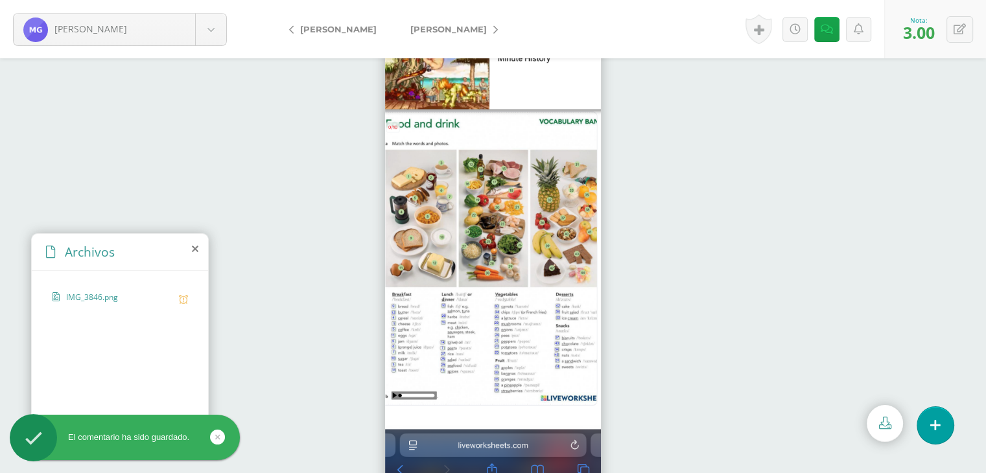
click at [463, 30] on span "[PERSON_NAME]" at bounding box center [448, 29] width 76 height 10
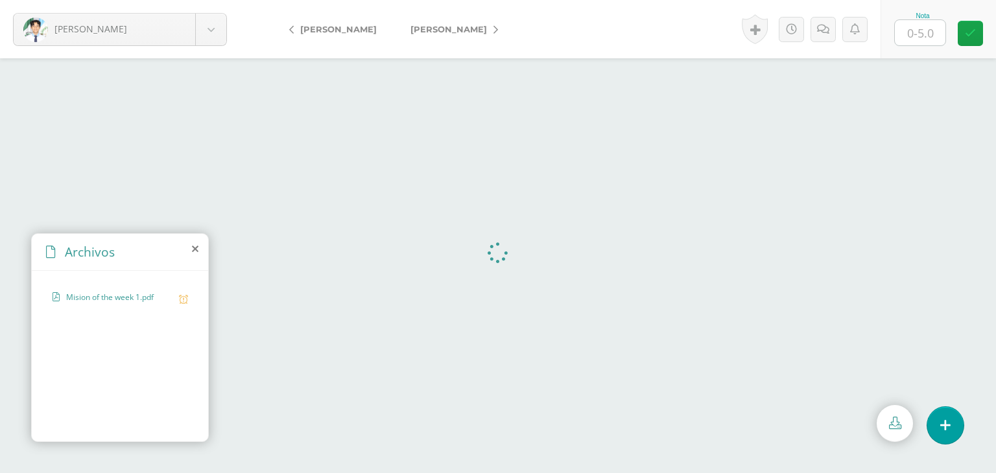
click at [913, 36] on input "text" at bounding box center [919, 32] width 51 height 25
type input "3"
click at [835, 39] on link at bounding box center [836, 29] width 25 height 25
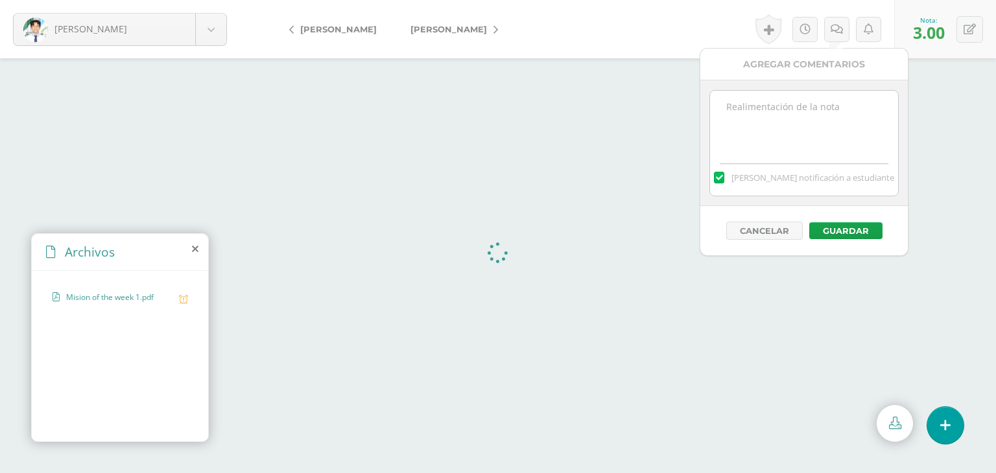
click at [780, 130] on textarea at bounding box center [803, 123] width 187 height 65
paste textarea "-2 Responsabilidad (Entrega tardía)"
type textarea "-2 Responsabilidad (Entrega tardía)"
click at [853, 235] on button "Guardar" at bounding box center [845, 230] width 73 height 17
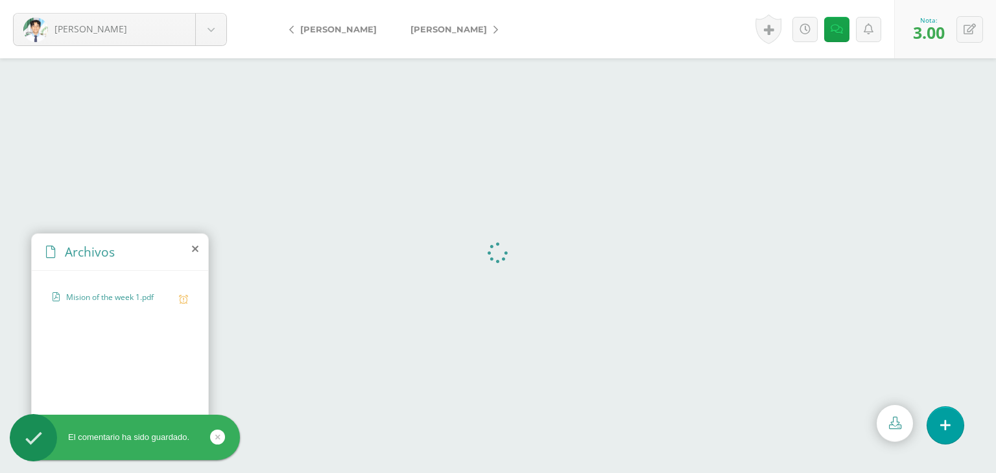
click at [421, 16] on link "[PERSON_NAME]" at bounding box center [450, 29] width 115 height 31
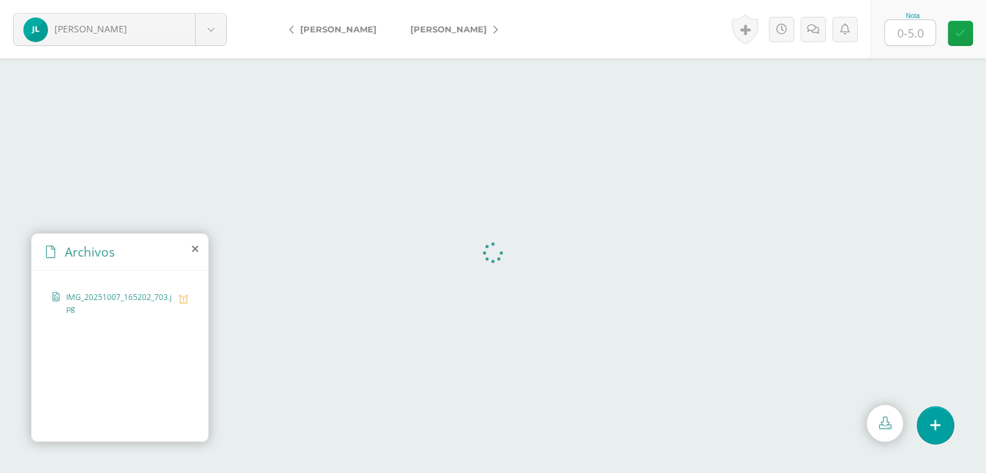
click at [347, 32] on span "[PERSON_NAME]" at bounding box center [338, 29] width 76 height 10
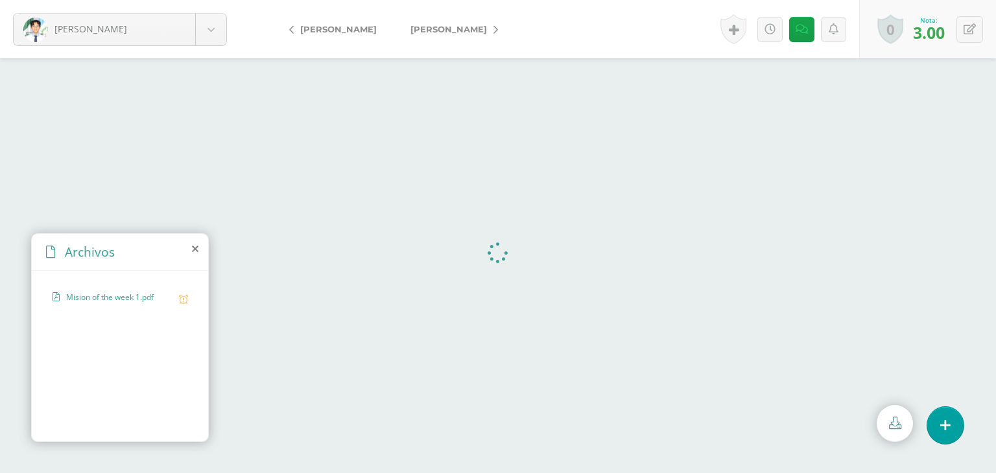
click at [432, 18] on link "[PERSON_NAME]" at bounding box center [450, 29] width 115 height 31
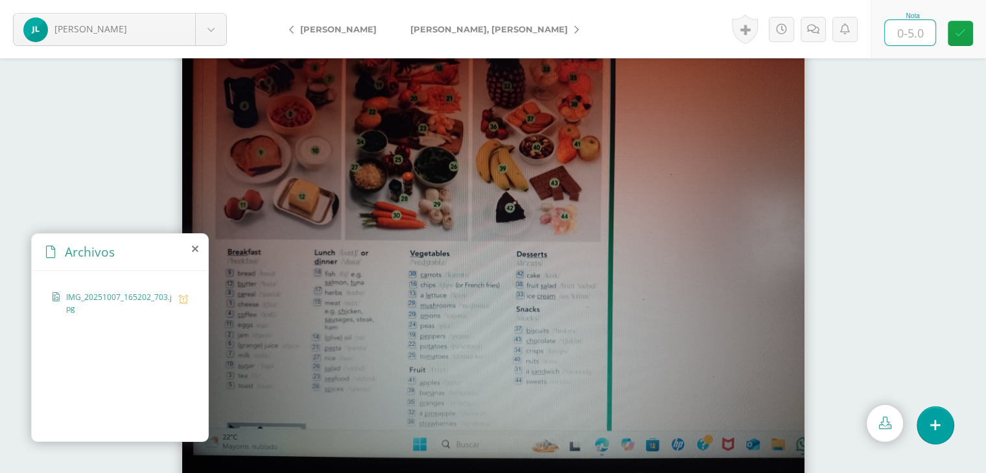
click at [912, 35] on input "text" at bounding box center [910, 32] width 51 height 25
type input "3"
click at [814, 28] on icon at bounding box center [813, 29] width 12 height 11
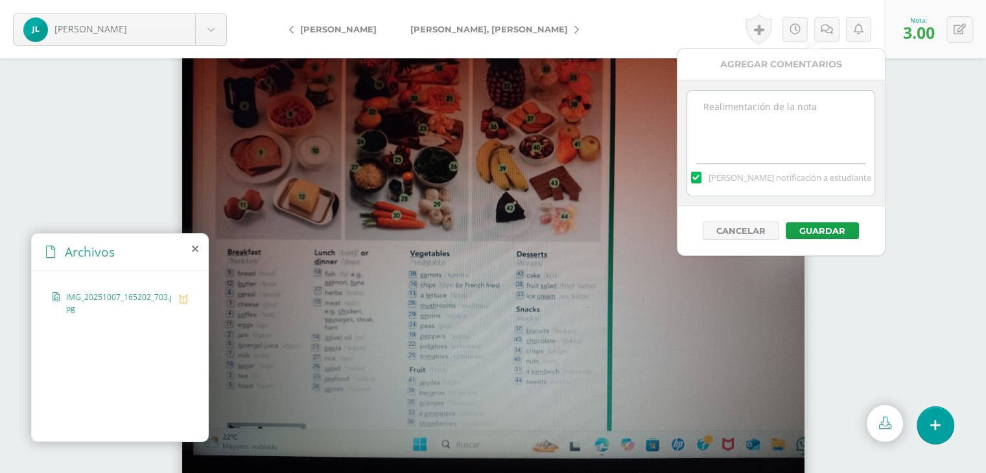
click at [782, 141] on textarea at bounding box center [780, 123] width 187 height 65
paste textarea "-2 Responsabilidad (Entrega tardía)"
type textarea "-2 Responsabilidad (Entrega tardía)"
click at [845, 224] on button "Guardar" at bounding box center [822, 230] width 73 height 17
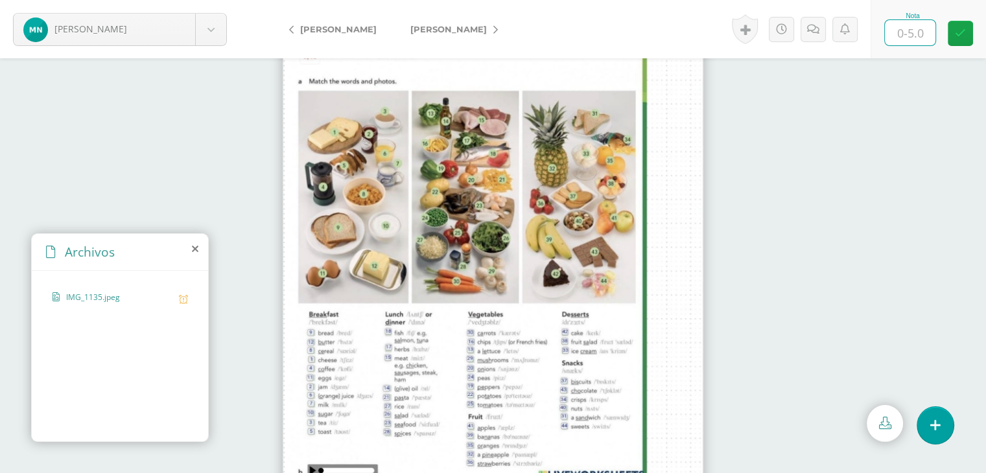
click at [904, 30] on input "text" at bounding box center [910, 32] width 51 height 25
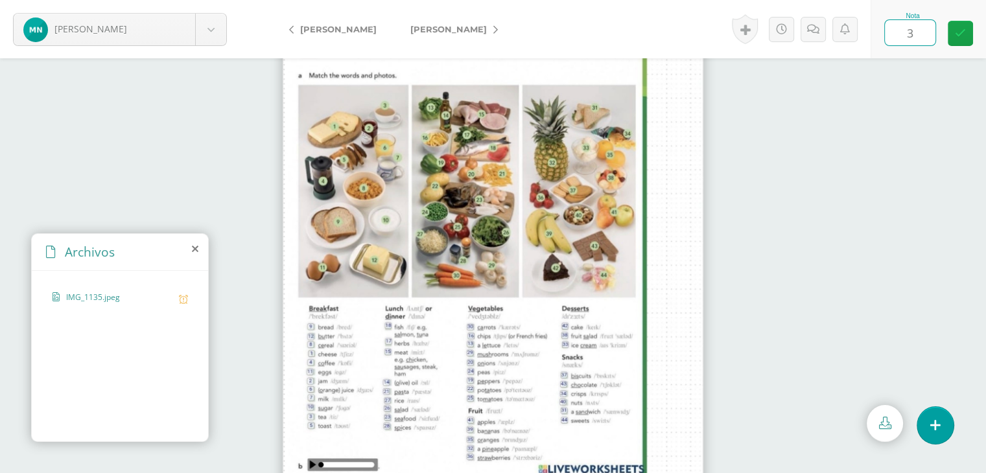
scroll to position [26, 0]
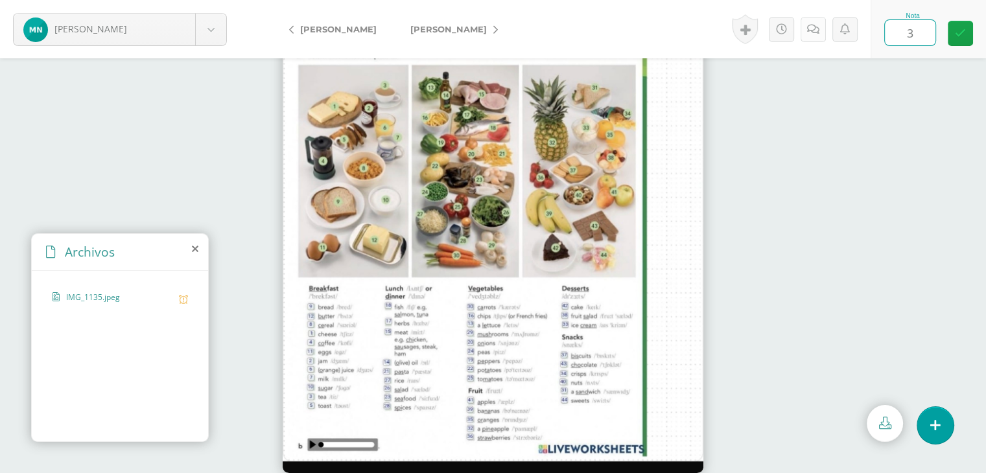
type input "3"
click at [808, 27] on icon at bounding box center [813, 29] width 12 height 11
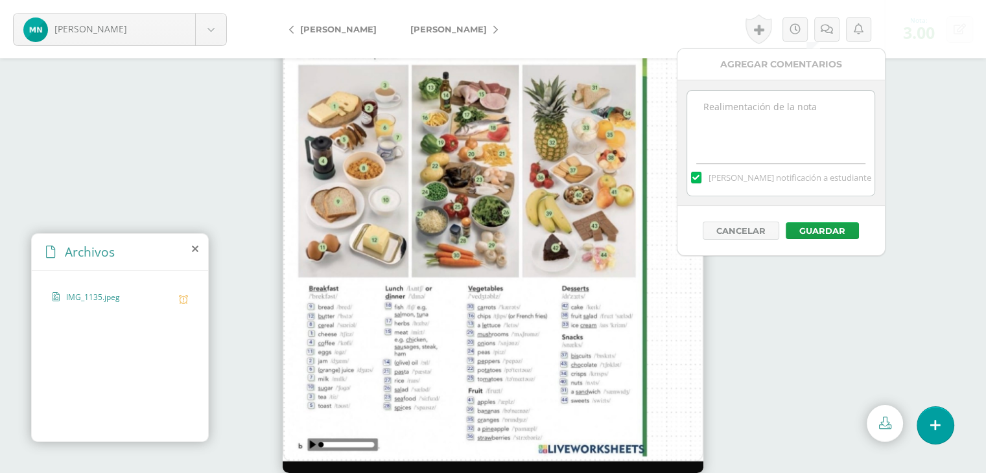
click at [782, 134] on textarea at bounding box center [780, 123] width 187 height 65
paste textarea "-2 Responsabilidad (Entrega tardía)"
type textarea "-2 Responsabilidad (Entrega tardía)"
click at [817, 229] on button "Guardar" at bounding box center [822, 230] width 73 height 17
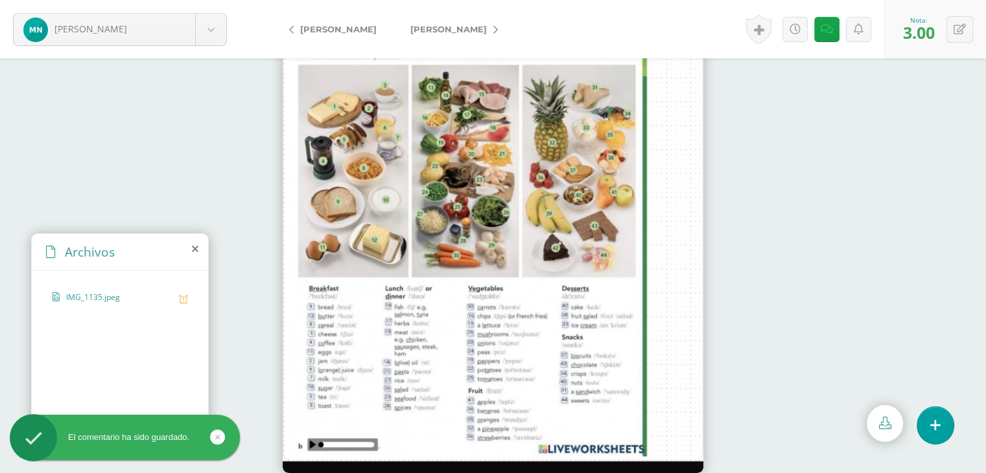
click at [438, 39] on link "[PERSON_NAME]" at bounding box center [450, 29] width 115 height 31
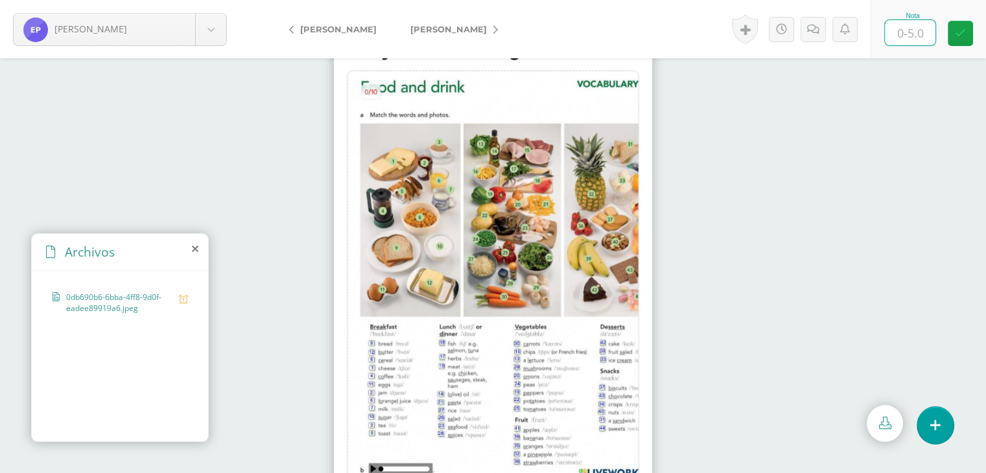
click at [904, 37] on input "text" at bounding box center [910, 32] width 51 height 25
type input "3"
click at [813, 33] on icon at bounding box center [813, 29] width 12 height 11
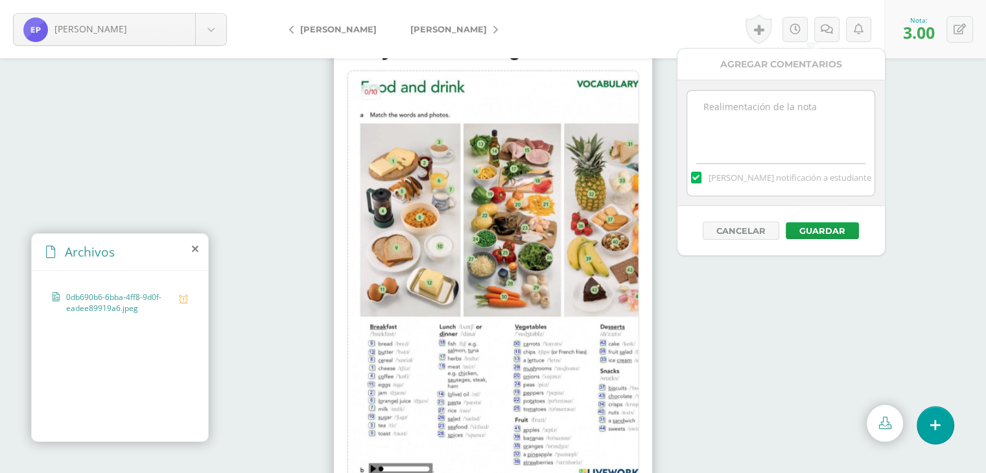
drag, startPoint x: 796, startPoint y: 107, endPoint x: 797, endPoint y: 115, distance: 7.9
click at [796, 115] on textarea at bounding box center [780, 123] width 187 height 65
paste textarea "-2 Responsabilidad (Entrega tardía)"
type textarea "-2 Responsabilidad (Entrega tardía)"
click at [840, 229] on button "Guardar" at bounding box center [822, 230] width 73 height 17
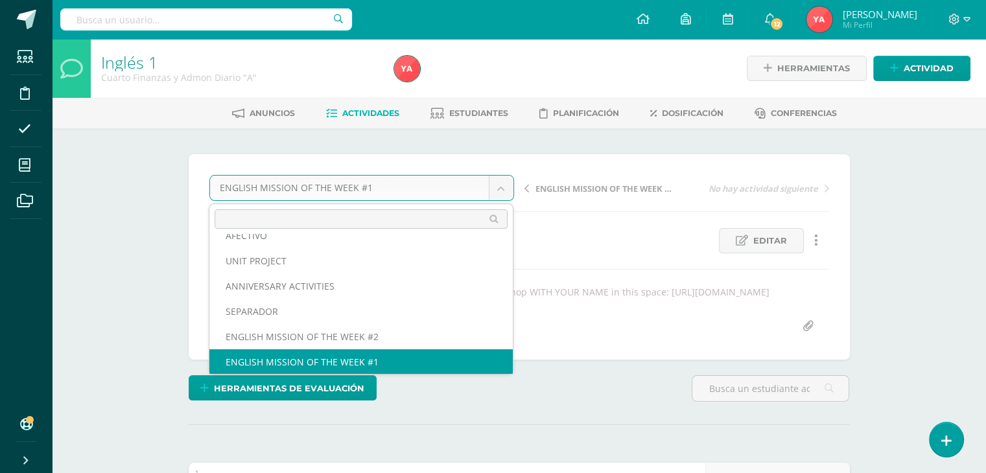
scroll to position [30, 0]
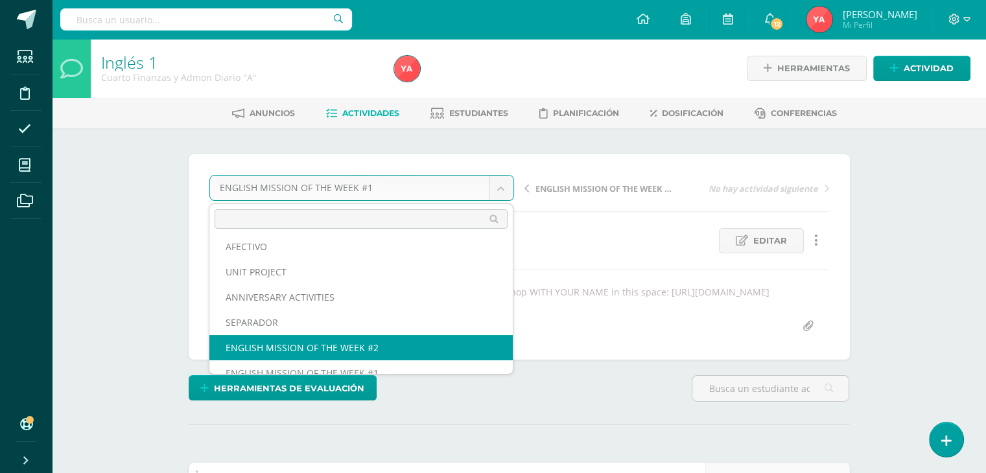
select select "/dashboard/teacher/grade-activity/84118/"
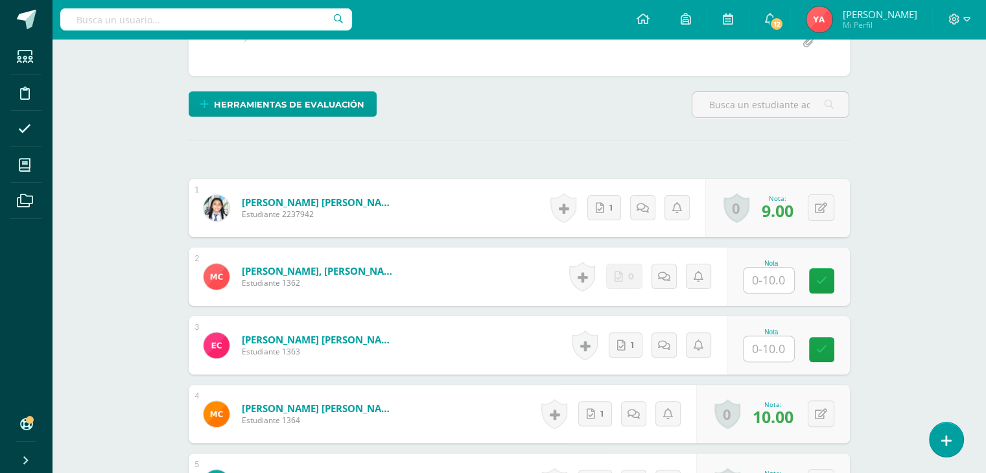
scroll to position [285, 0]
click at [768, 278] on div at bounding box center [769, 279] width 52 height 27
click at [775, 292] on input "text" at bounding box center [768, 279] width 51 height 25
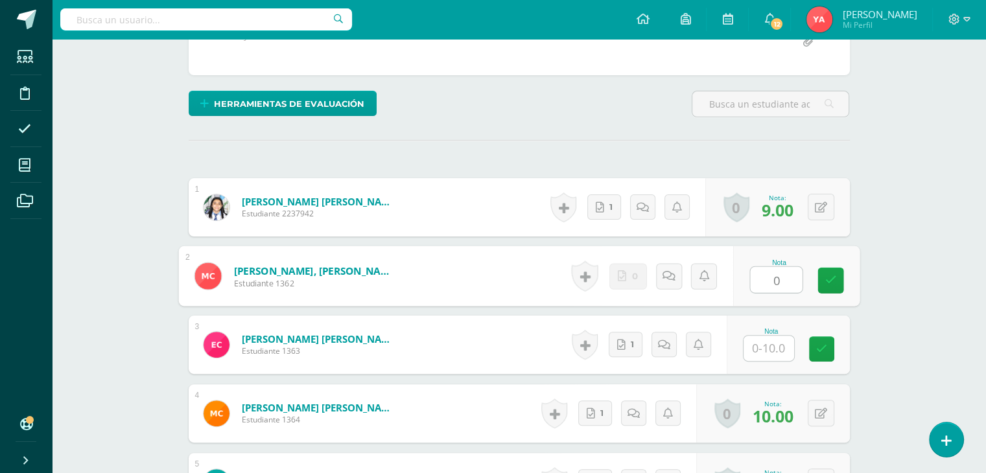
type input "0"
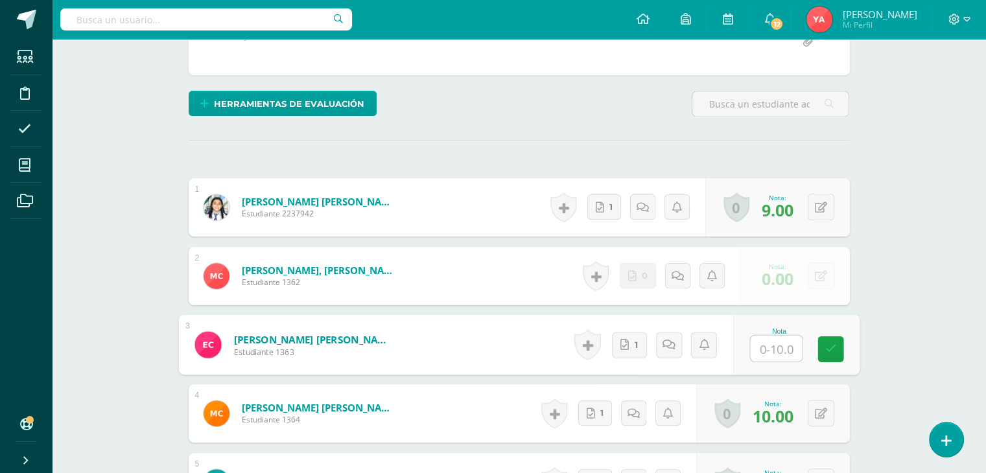
scroll to position [285, 0]
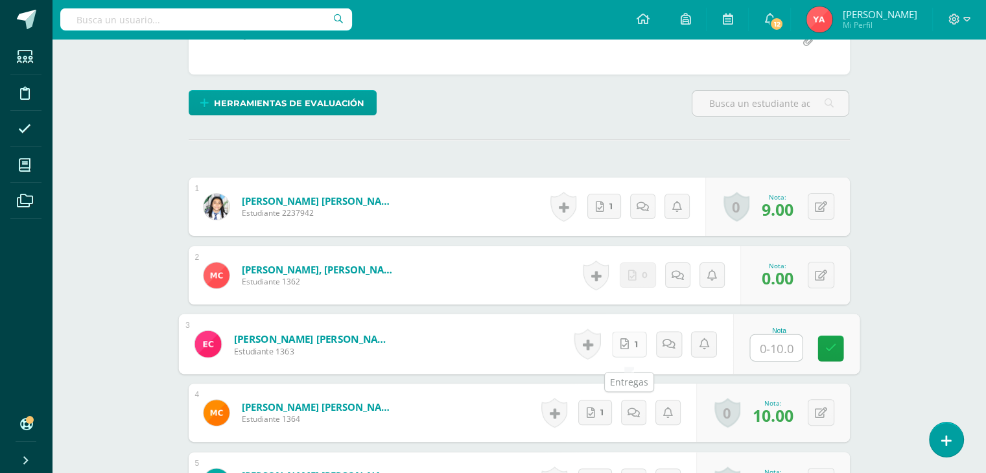
click at [623, 349] on icon at bounding box center [624, 343] width 8 height 11
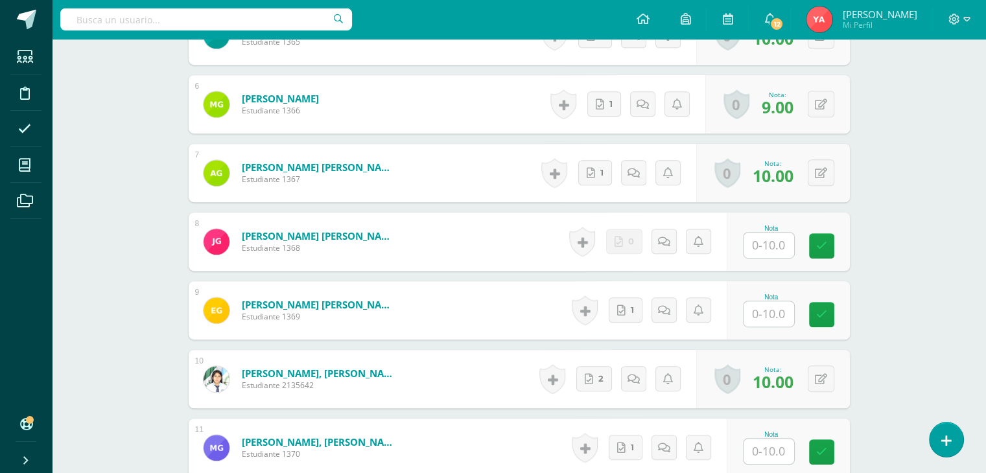
scroll to position [739, 0]
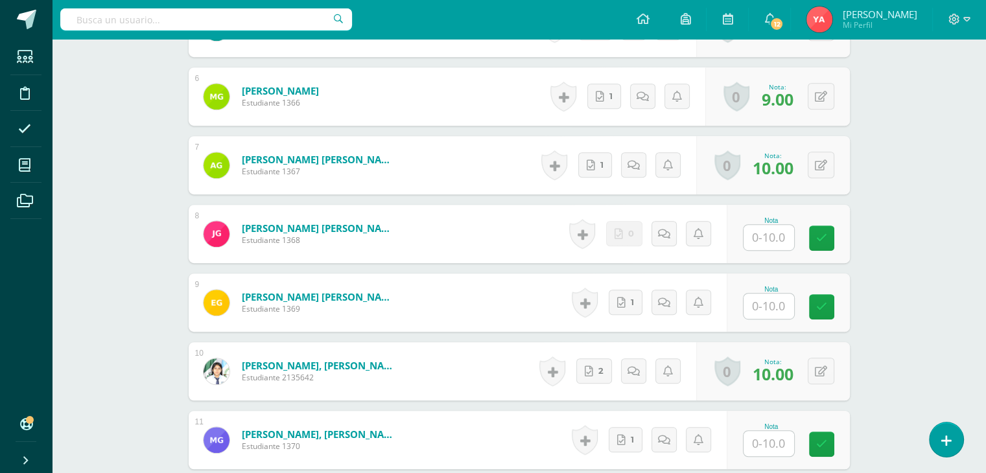
click at [748, 248] on input "text" at bounding box center [768, 237] width 51 height 25
type input "0"
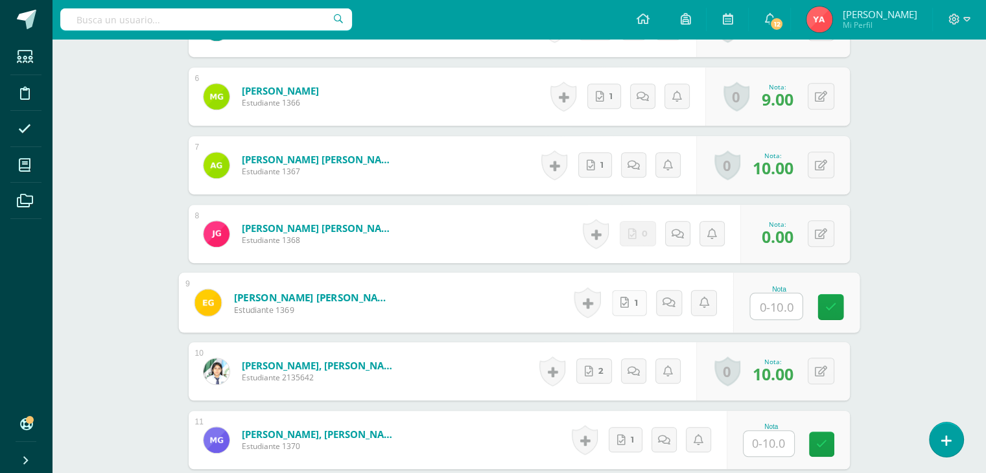
click at [629, 308] on icon at bounding box center [624, 302] width 8 height 11
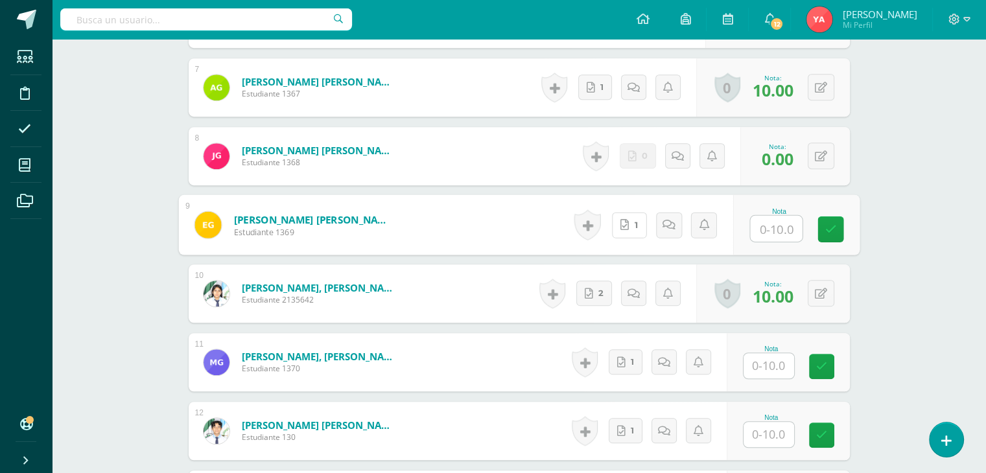
scroll to position [933, 0]
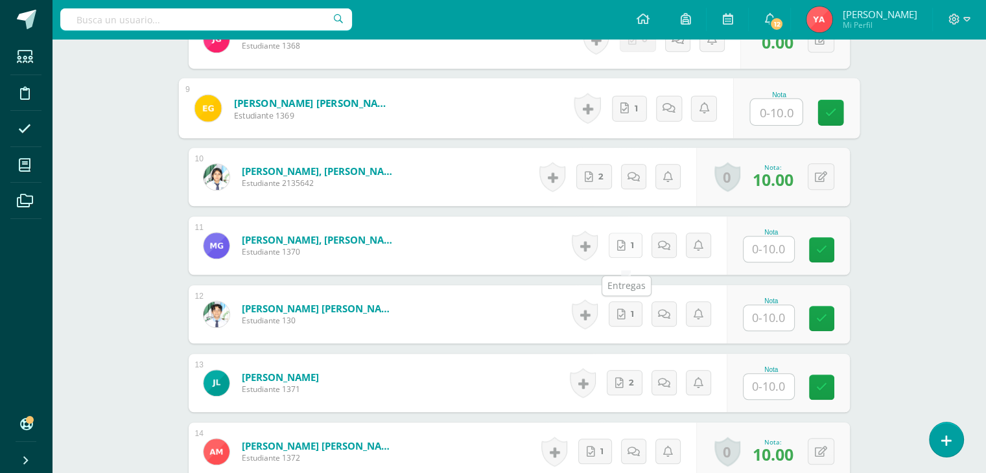
click at [625, 251] on icon at bounding box center [621, 245] width 8 height 11
click at [743, 305] on div "Nota" at bounding box center [771, 301] width 57 height 7
click at [770, 327] on input "text" at bounding box center [768, 317] width 51 height 25
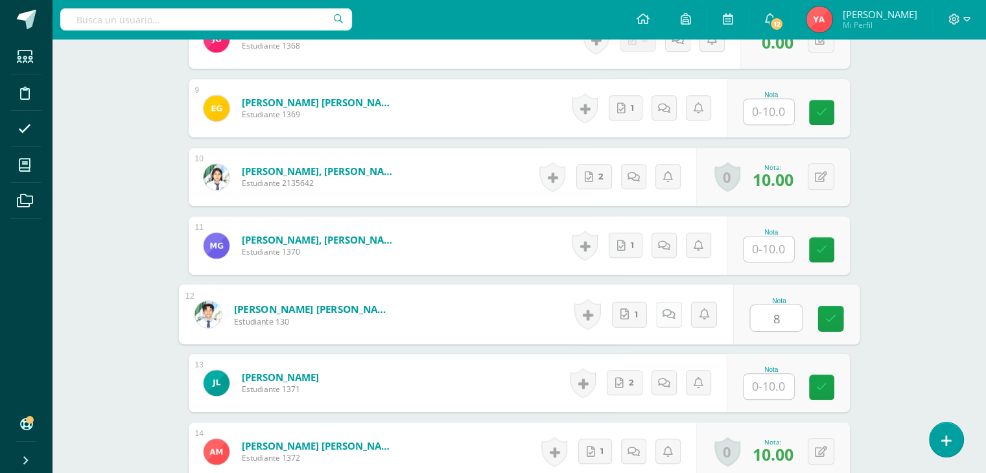
type input "8"
click at [670, 320] on icon at bounding box center [668, 314] width 13 height 11
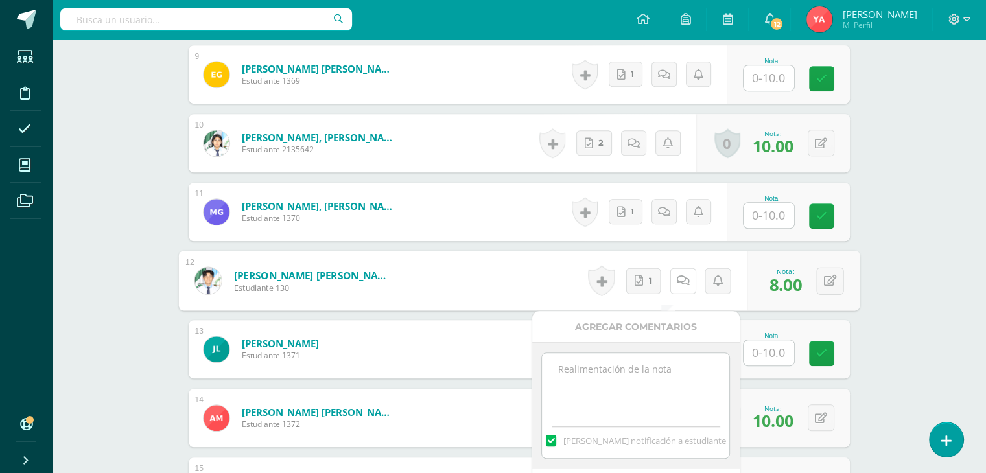
scroll to position [998, 0]
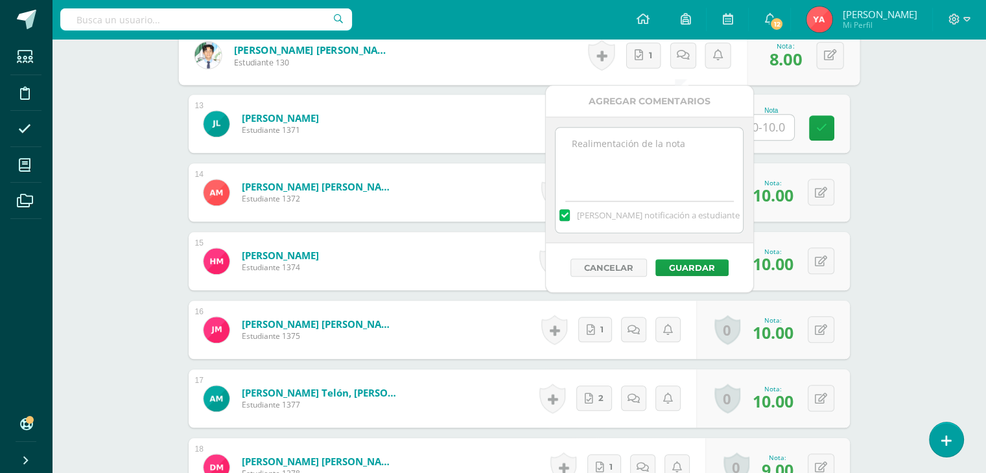
click at [893, 289] on div "Inglés 1 Cuarto Finanzas y Admon Diario "A" Herramientas Detalle de asistencias…" at bounding box center [519, 123] width 934 height 2554
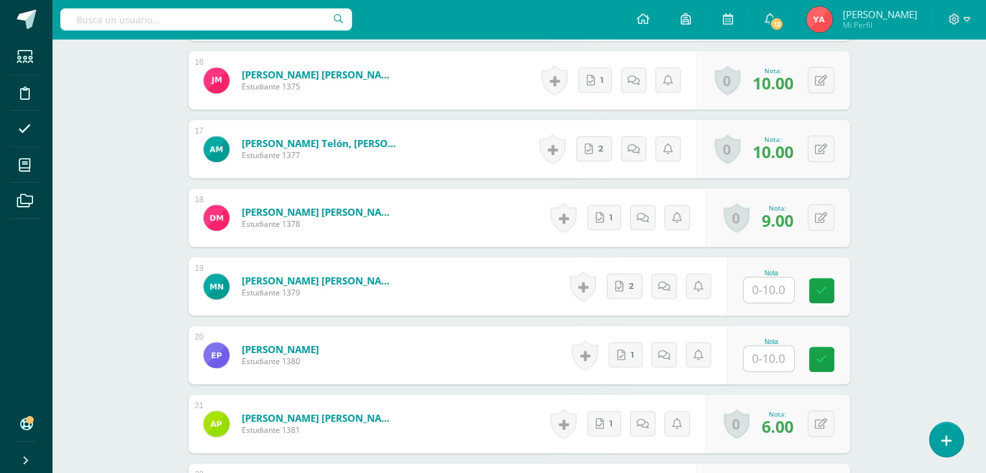
scroll to position [1452, 0]
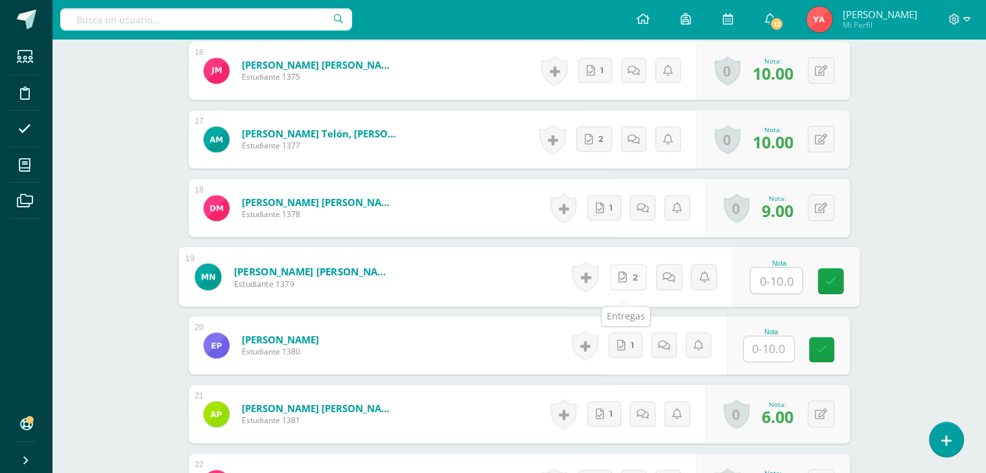
click at [634, 290] on link "2" at bounding box center [627, 277] width 37 height 26
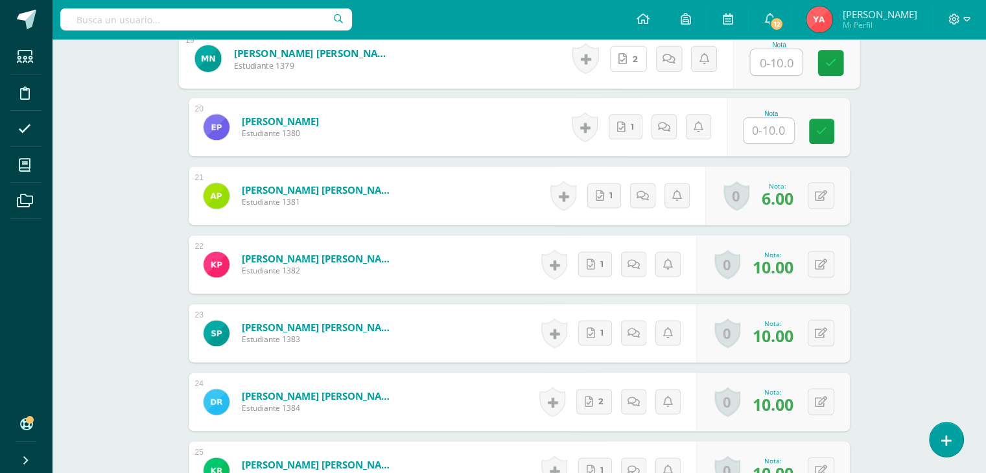
scroll to position [1549, 0]
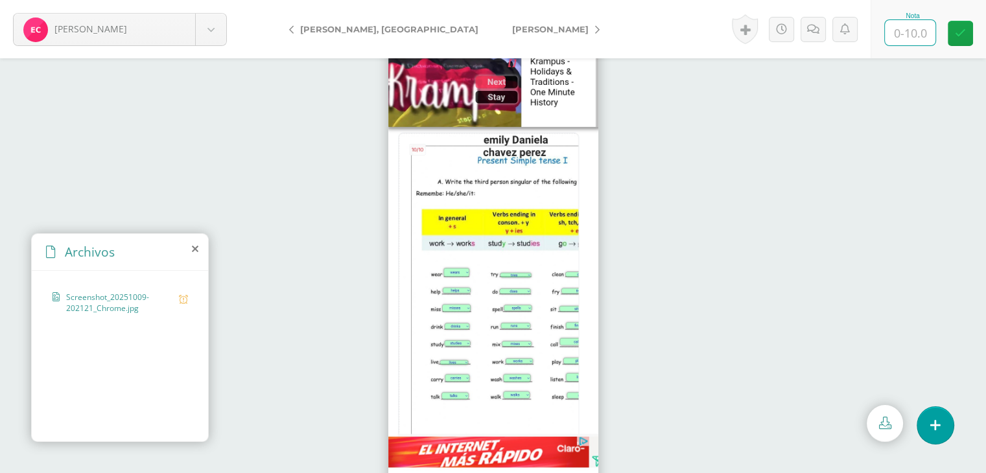
click at [915, 36] on input "text" at bounding box center [910, 32] width 51 height 25
type input "3"
type input "8"
click at [813, 34] on icon at bounding box center [813, 29] width 12 height 11
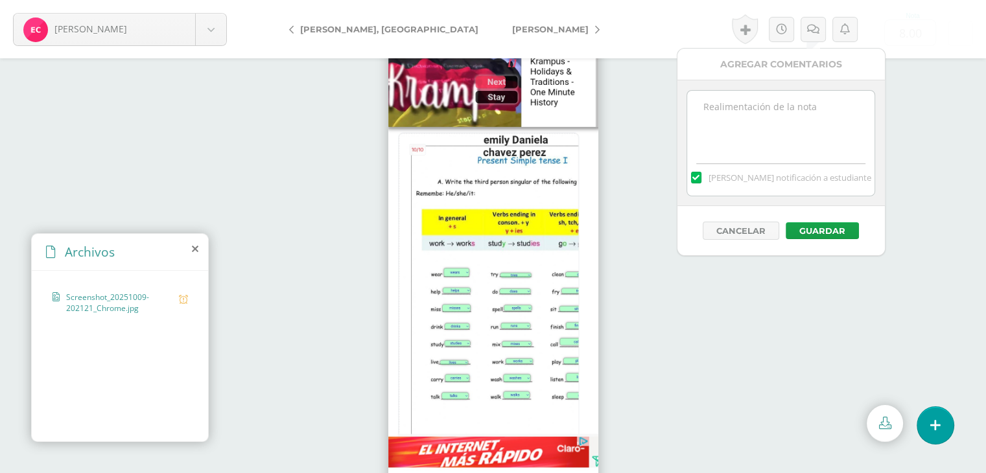
click at [775, 139] on textarea at bounding box center [780, 123] width 187 height 65
paste textarea "-2 Responsabilidad (Entrega tardía)"
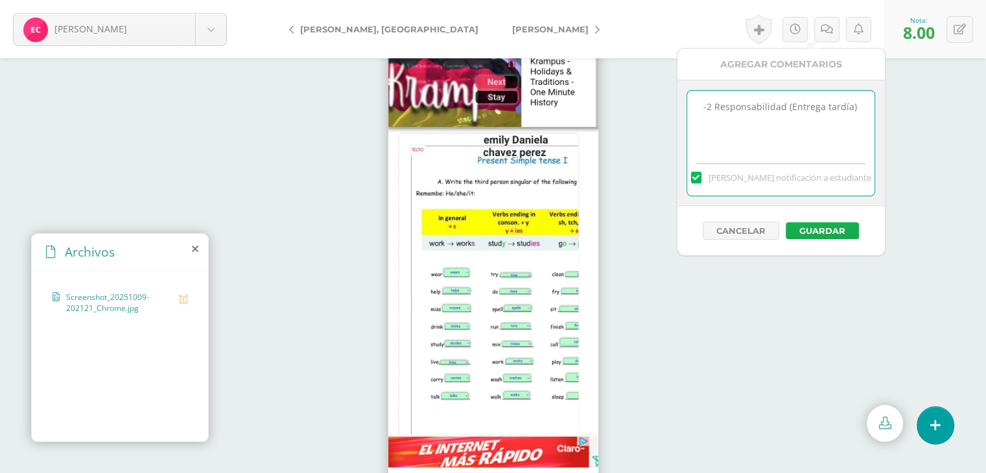
type textarea "-2 Responsabilidad (Entrega tardía)"
click at [817, 231] on button "Guardar" at bounding box center [822, 230] width 73 height 17
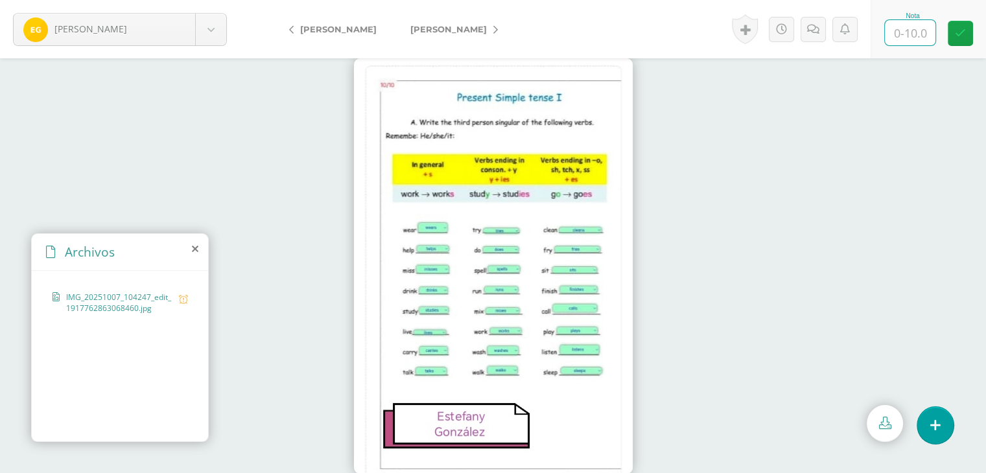
click at [923, 32] on input "text" at bounding box center [910, 32] width 51 height 25
type input "8"
click at [821, 34] on icon at bounding box center [827, 29] width 12 height 11
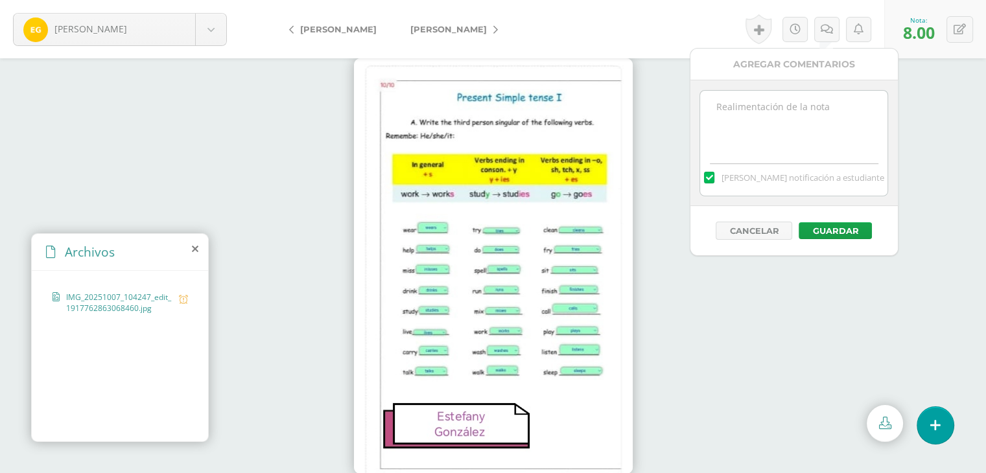
click at [832, 119] on textarea at bounding box center [793, 123] width 187 height 65
paste textarea "-2 Responsabilidad (Entrega tardía)"
type textarea "-2 Responsabilidad (Entrega tardía)"
click at [840, 228] on button "Guardar" at bounding box center [835, 230] width 73 height 17
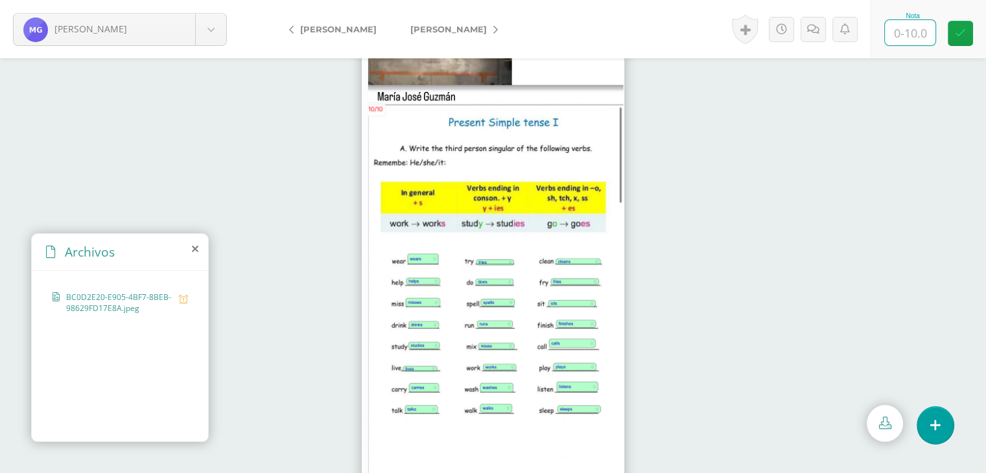
click at [915, 36] on input "text" at bounding box center [910, 32] width 51 height 25
type input "8"
click at [831, 32] on icon at bounding box center [827, 29] width 12 height 11
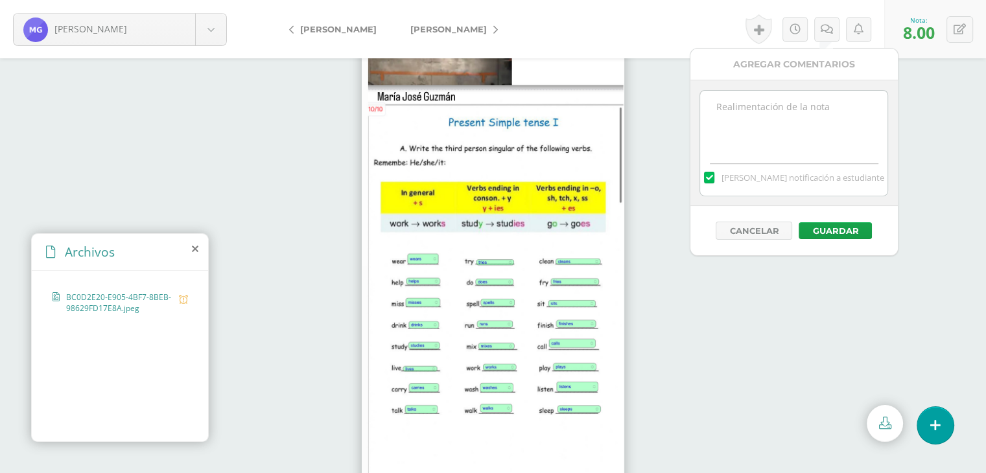
click at [800, 119] on textarea at bounding box center [793, 123] width 187 height 65
paste textarea "-2 Responsabilidad (Entrega tardía)"
type textarea "-2 Responsabilidad (Entrega tardía)"
click at [812, 229] on button "Guardar" at bounding box center [835, 230] width 73 height 17
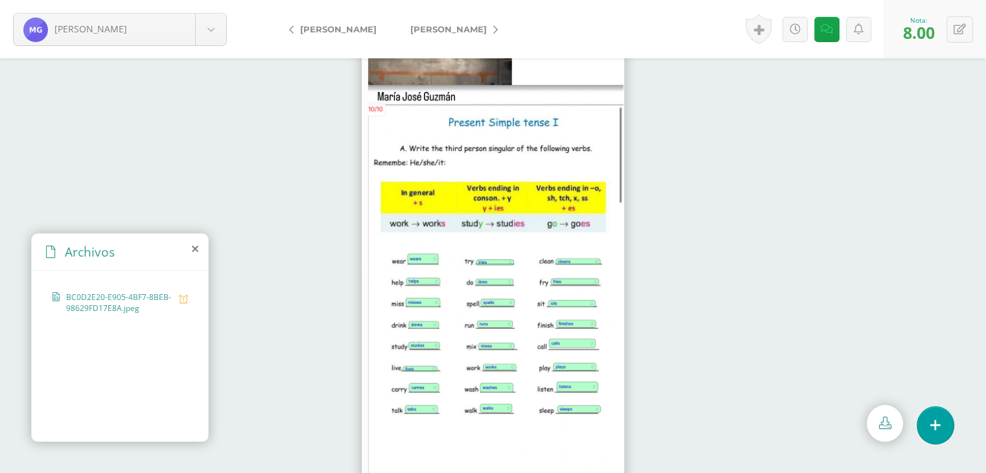
click at [485, 26] on link "[PERSON_NAME]" at bounding box center [450, 29] width 115 height 31
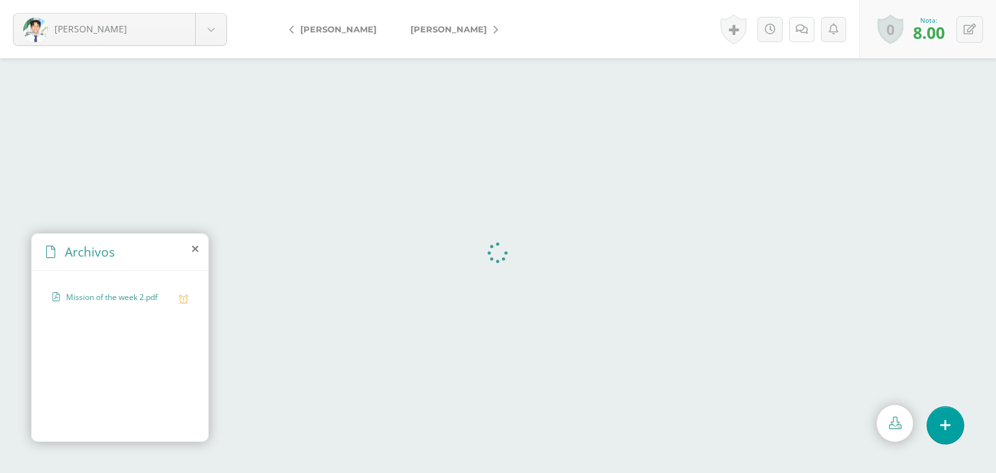
click at [795, 26] on icon at bounding box center [801, 29] width 12 height 11
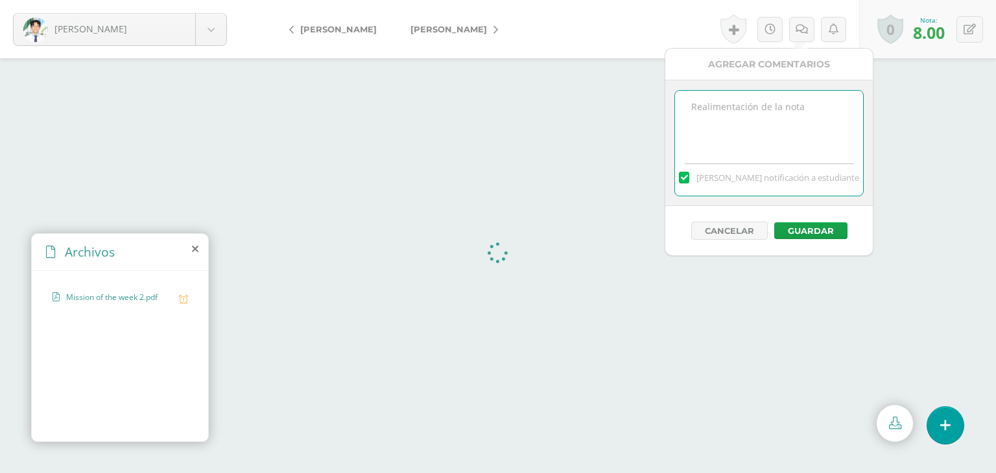
click at [750, 129] on textarea at bounding box center [768, 123] width 187 height 65
paste textarea "-2 Responsabilidad (Entrega tardía)"
type textarea "-2 Responsabilidad (Entrega tardía)"
click at [817, 231] on button "Guardar" at bounding box center [810, 230] width 73 height 17
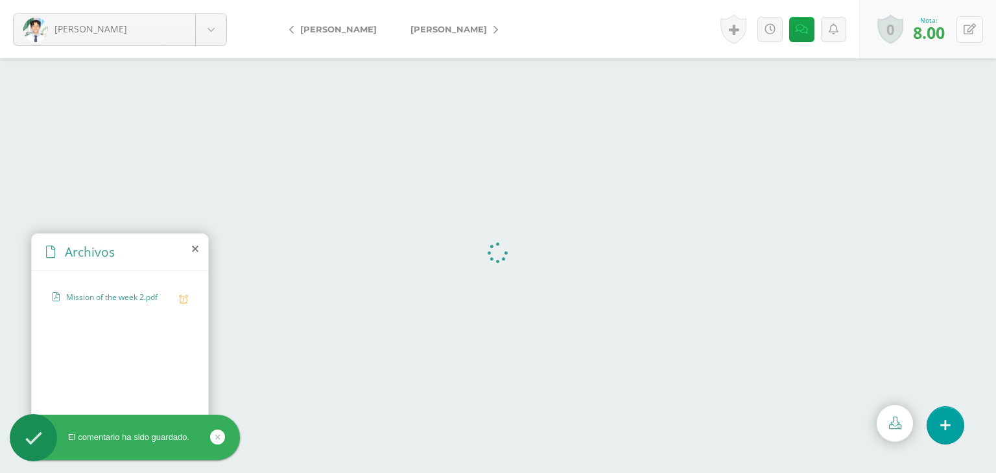
click at [964, 24] on icon at bounding box center [969, 29] width 12 height 11
type input "7"
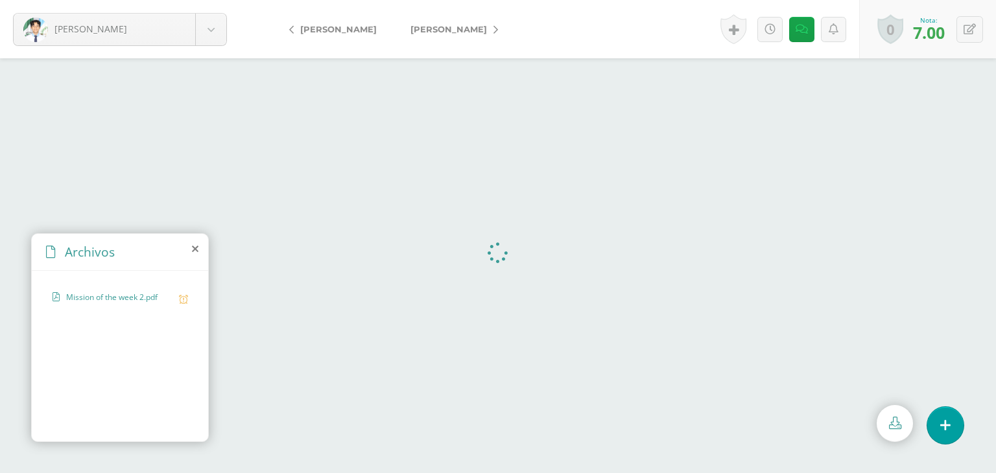
click at [428, 22] on link "[PERSON_NAME]" at bounding box center [450, 29] width 115 height 31
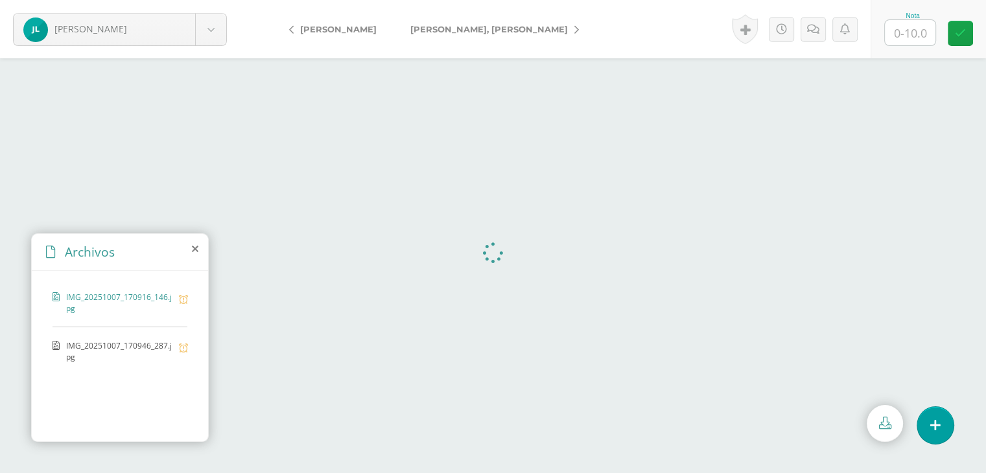
click at [905, 39] on input "text" at bounding box center [910, 32] width 51 height 25
click at [155, 345] on span "IMG_20251007_170946_287.jpg" at bounding box center [119, 351] width 106 height 22
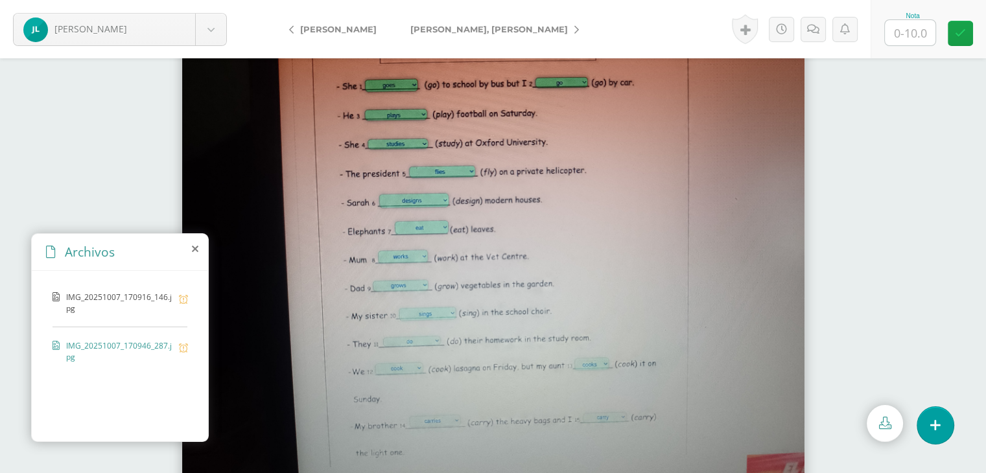
click at [105, 299] on span "IMG_20251007_170916_146.jpg" at bounding box center [119, 303] width 106 height 22
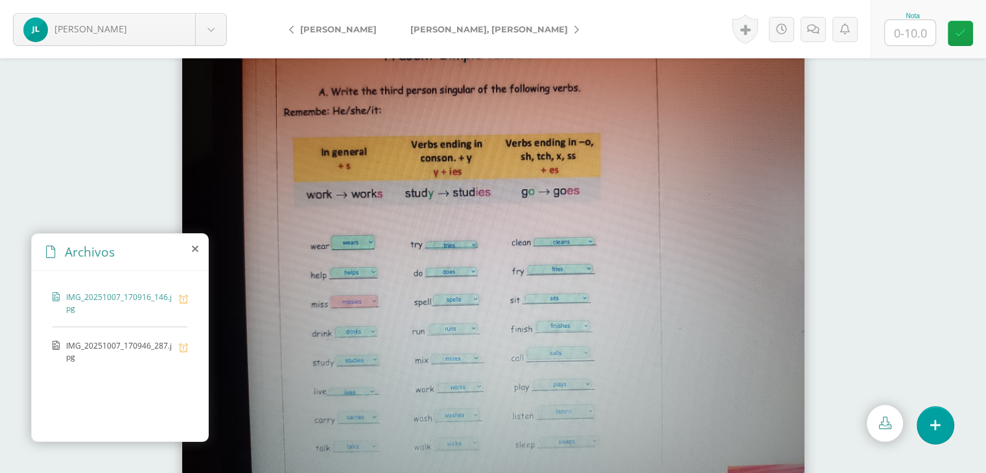
scroll to position [26, 0]
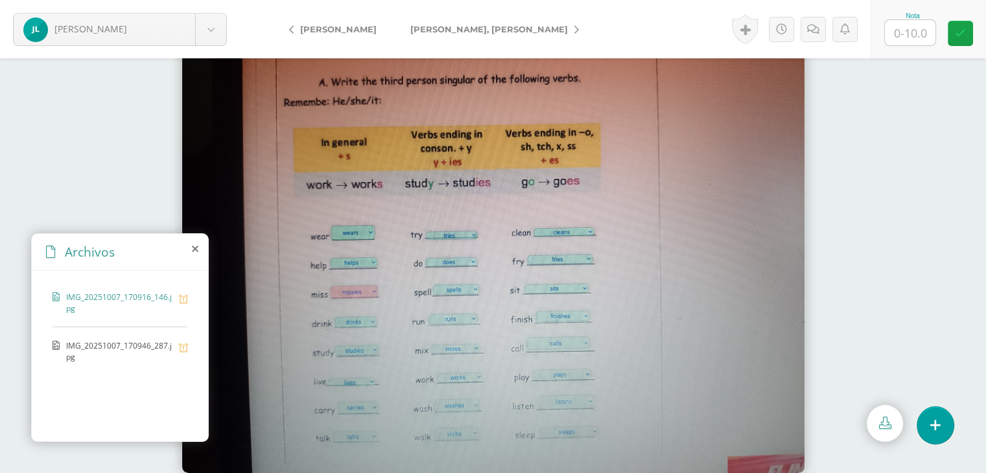
click at [921, 40] on input "text" at bounding box center [910, 32] width 51 height 25
type input "8"
click at [821, 31] on icon at bounding box center [827, 29] width 12 height 11
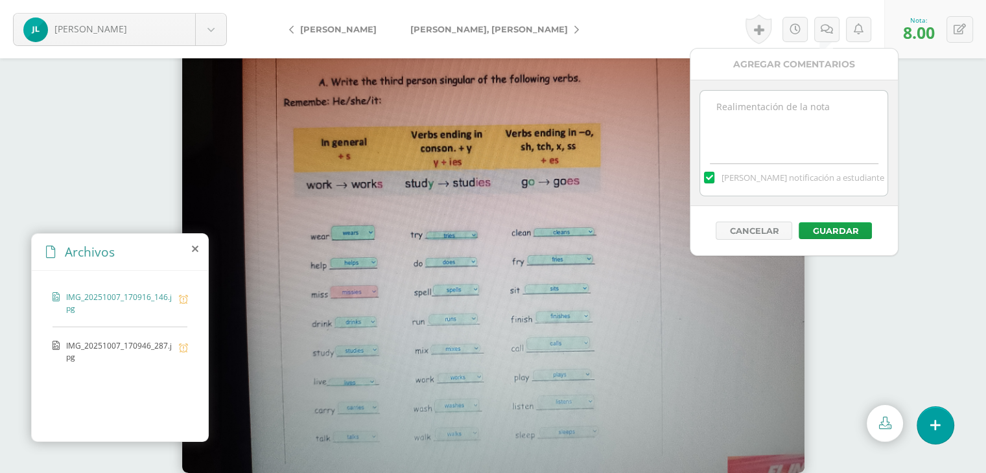
click at [804, 130] on textarea at bounding box center [793, 123] width 187 height 65
paste textarea "-2 Responsabilidad (Entrega tardía)"
type textarea "-2 Responsabilidad (Entrega tardía)"
click at [823, 231] on button "Guardar" at bounding box center [835, 230] width 73 height 17
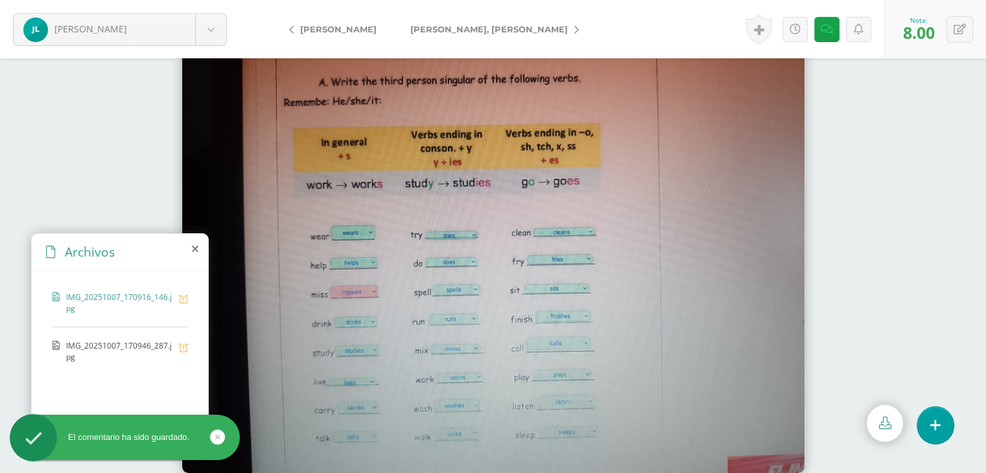
click at [436, 29] on span "[PERSON_NAME], [PERSON_NAME]" at bounding box center [489, 29] width 158 height 10
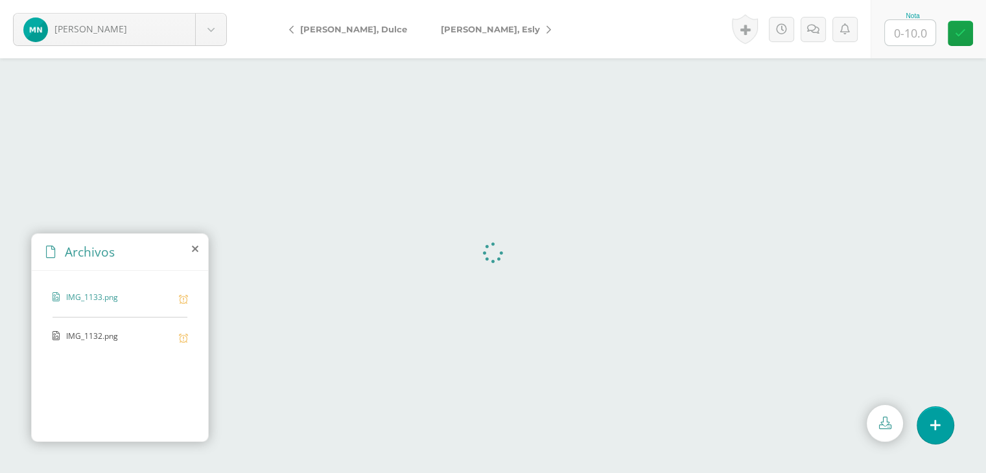
click at [900, 40] on input "text" at bounding box center [910, 32] width 51 height 25
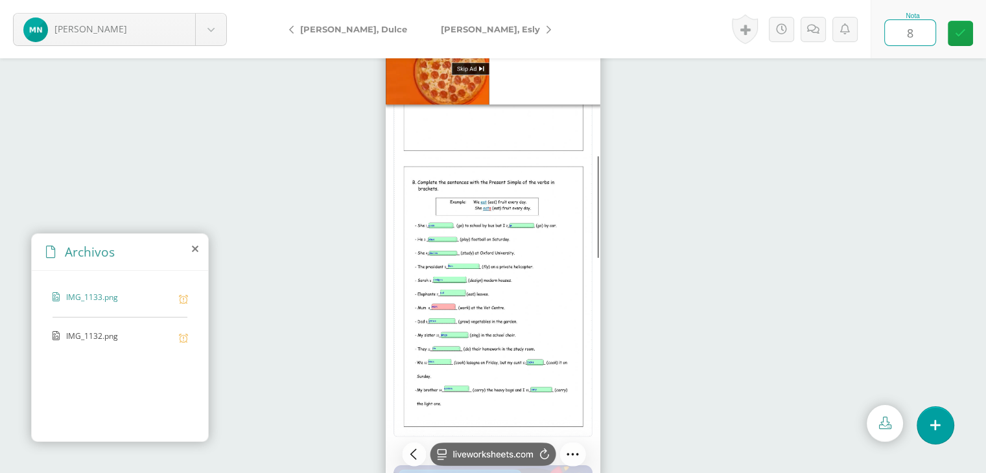
scroll to position [26, 0]
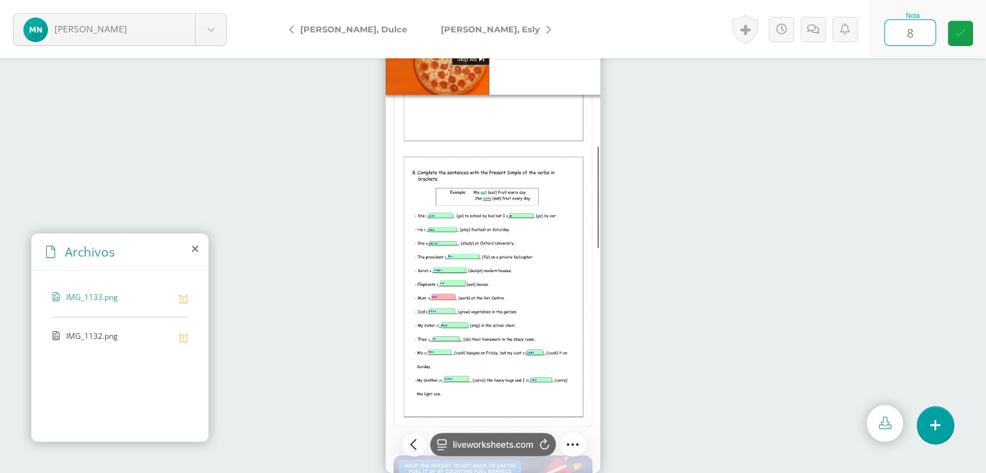
type input "8"
click at [123, 338] on span "IMG_1132.png" at bounding box center [119, 337] width 106 height 12
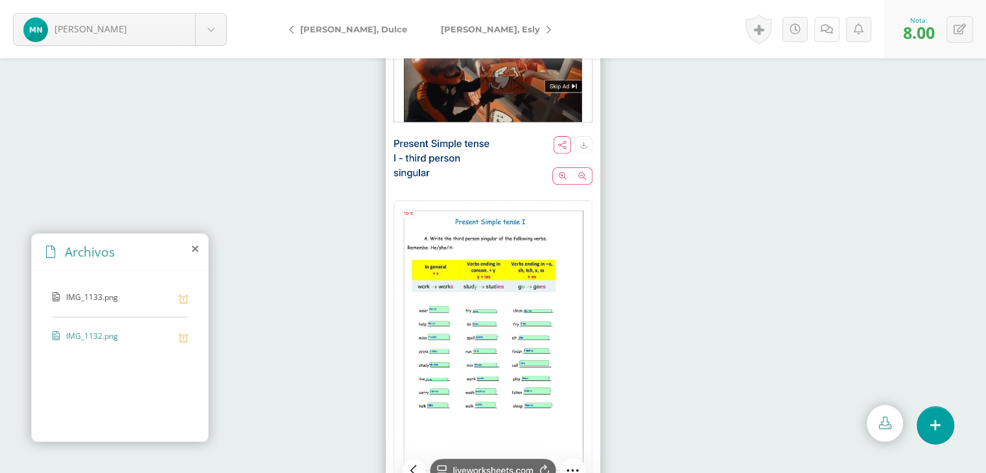
click at [834, 22] on link at bounding box center [826, 29] width 25 height 25
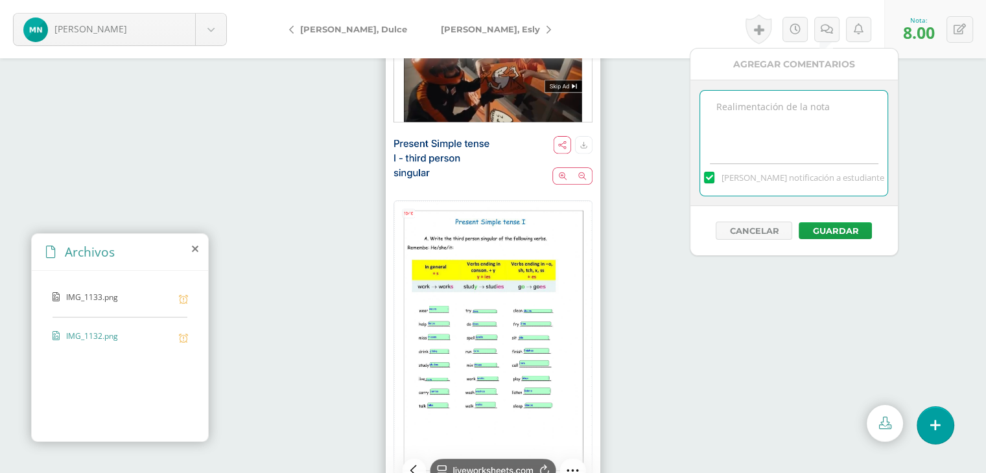
click at [816, 95] on textarea at bounding box center [793, 123] width 187 height 65
paste textarea "-2 Responsabilidad (Entrega tardía)"
type textarea "-2 Responsabilidad (Entrega tardía)"
click at [834, 250] on div "Cancelar Guardar" at bounding box center [793, 230] width 207 height 49
click at [838, 233] on button "Guardar" at bounding box center [835, 230] width 73 height 17
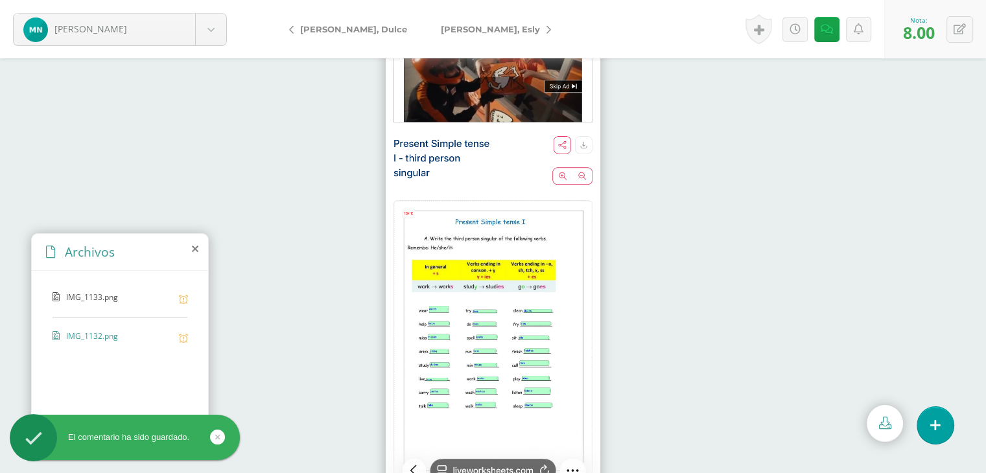
click at [441, 32] on span "[PERSON_NAME]" at bounding box center [490, 29] width 99 height 10
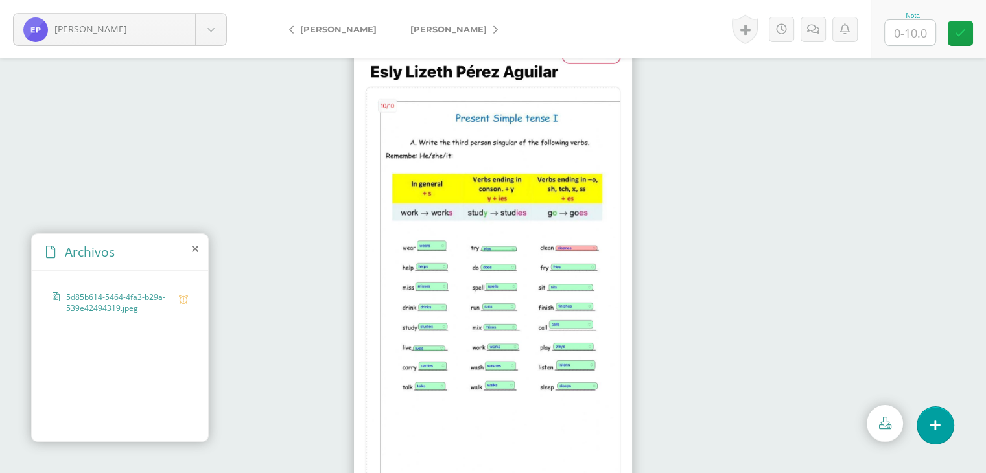
click at [900, 35] on input "text" at bounding box center [910, 32] width 51 height 25
type input "8"
click at [812, 30] on icon at bounding box center [813, 29] width 12 height 11
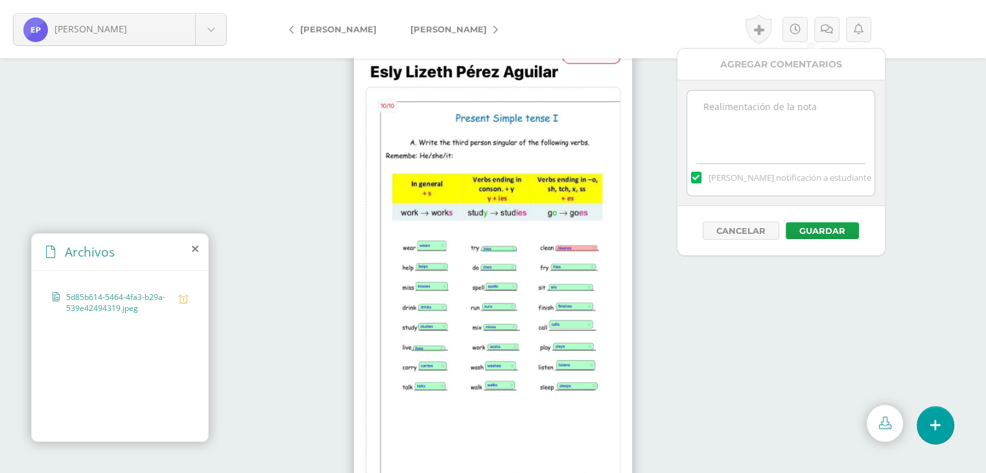
click at [805, 152] on textarea at bounding box center [780, 123] width 187 height 65
paste textarea "-2 Responsabilidad (Entrega tardía)"
type textarea "-2 Responsabilidad (Entrega tardía)"
click at [817, 222] on button "Guardar" at bounding box center [822, 230] width 73 height 17
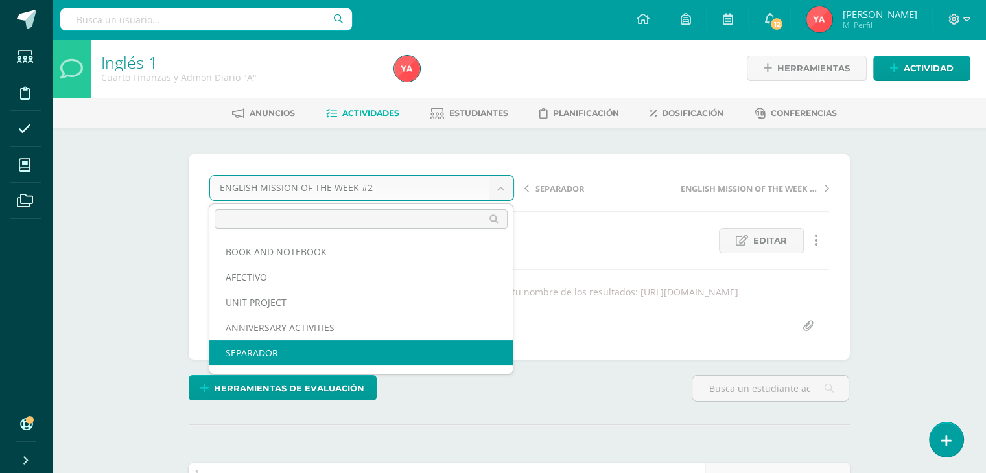
select select "/dashboard/teacher/grade-activity/83906/"
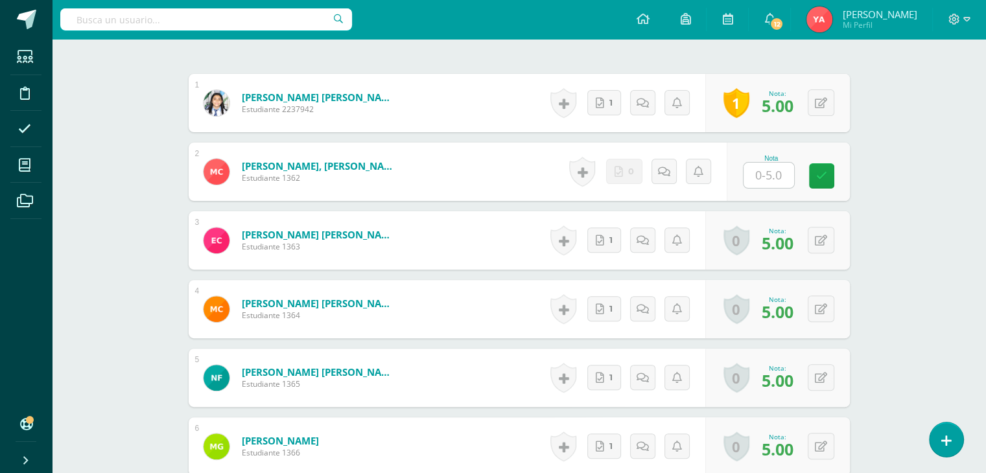
scroll to position [402, 0]
click at [769, 162] on input "text" at bounding box center [776, 175] width 52 height 26
type input "0"
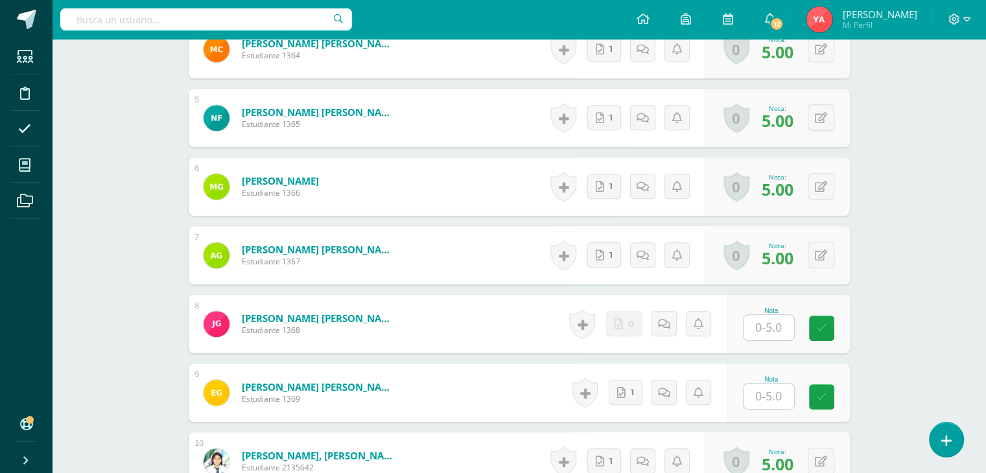
scroll to position [661, 0]
click at [764, 316] on input "text" at bounding box center [776, 328] width 52 height 26
type input "0"
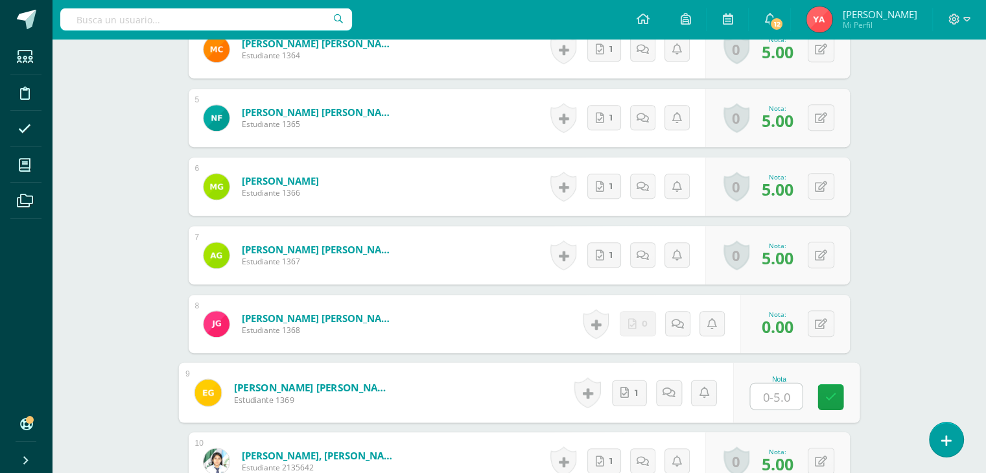
scroll to position [662, 0]
type input "3"
click at [671, 385] on link at bounding box center [668, 392] width 26 height 26
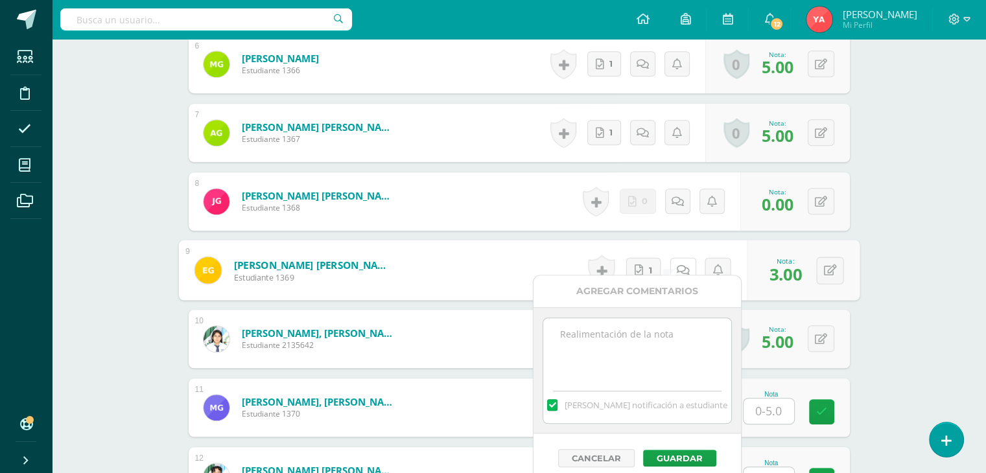
scroll to position [791, 0]
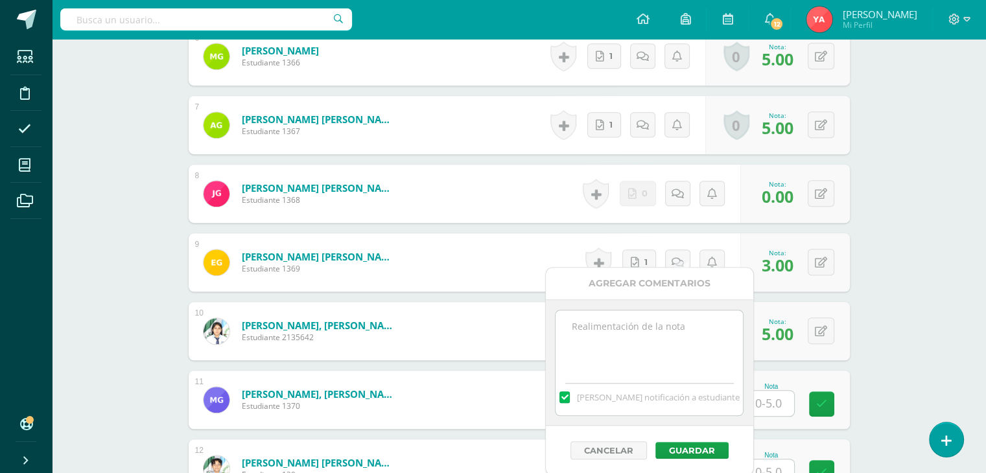
click at [662, 366] on textarea at bounding box center [648, 342] width 187 height 65
paste textarea "-2 Responsabilidad (Entrega tardía)"
type textarea "-2 Responsabilidad (Entrega tardía)"
click at [696, 445] on button "Guardar" at bounding box center [691, 450] width 73 height 17
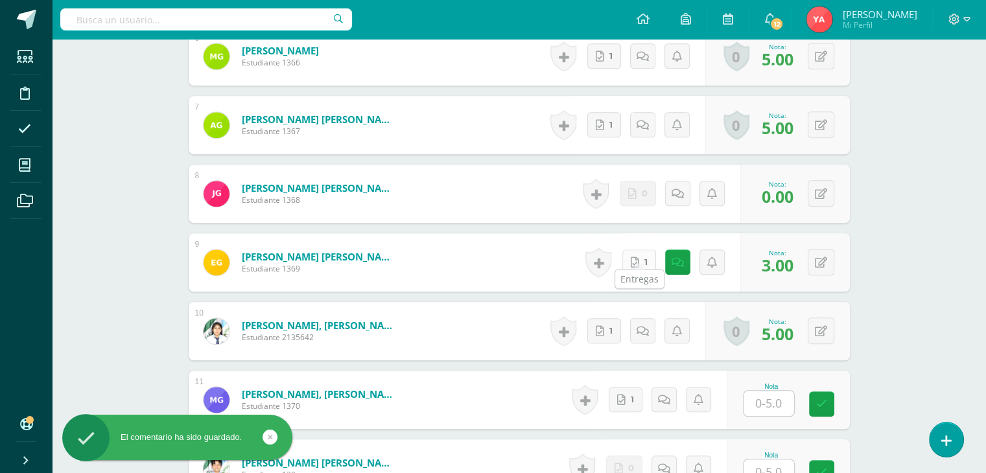
click at [640, 250] on link "1" at bounding box center [639, 262] width 34 height 25
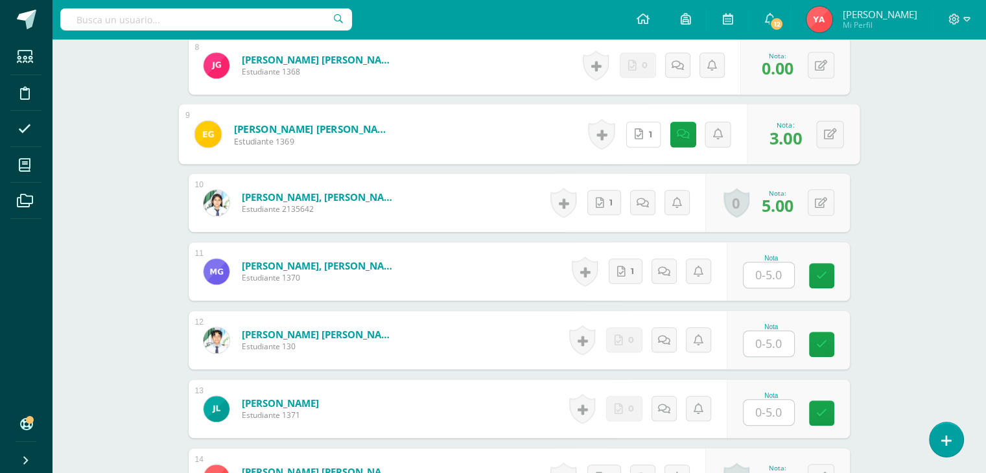
scroll to position [921, 0]
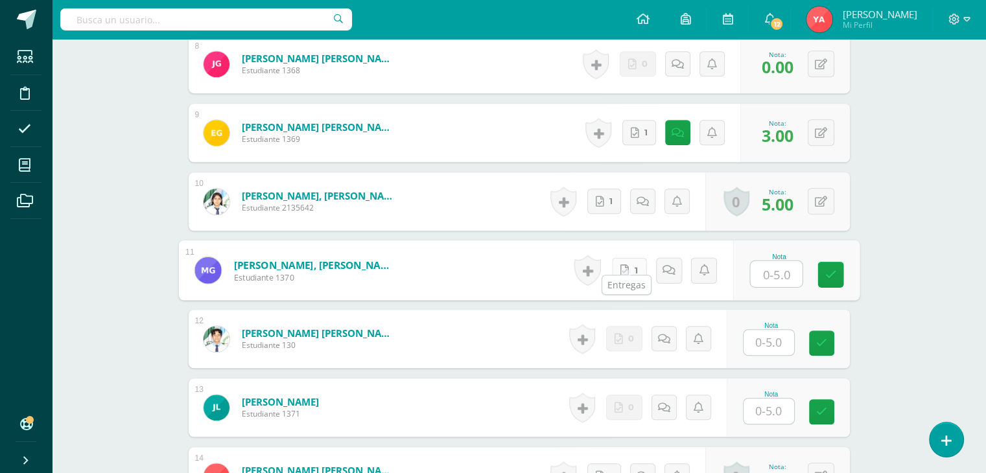
click at [625, 258] on link "1" at bounding box center [628, 270] width 35 height 26
click at [756, 330] on input "text" at bounding box center [768, 342] width 51 height 25
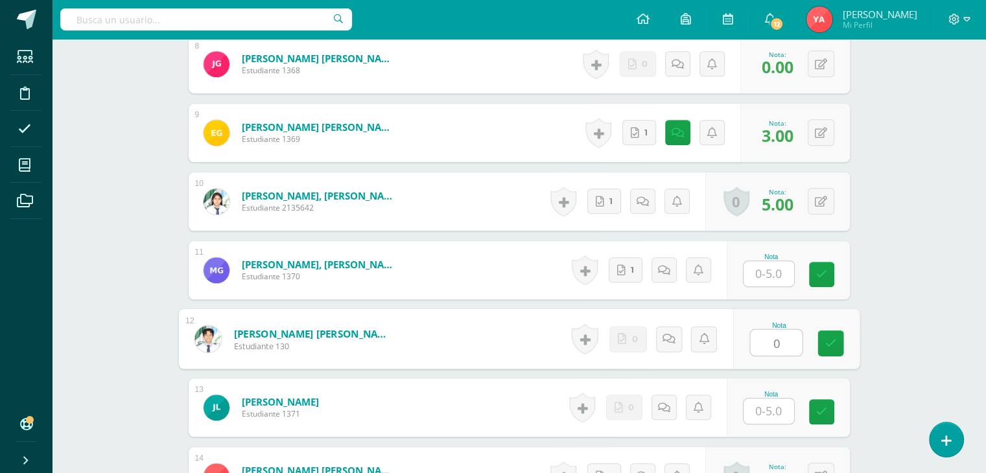
type input "0"
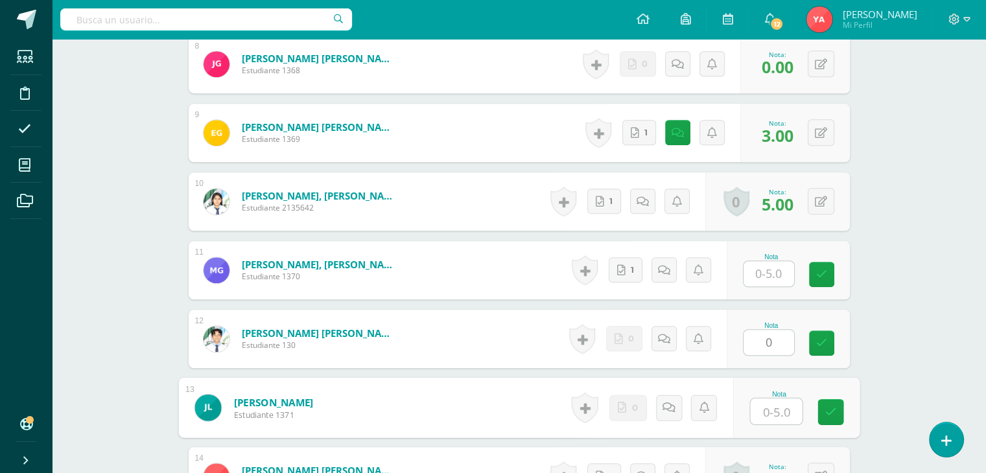
type input "0"
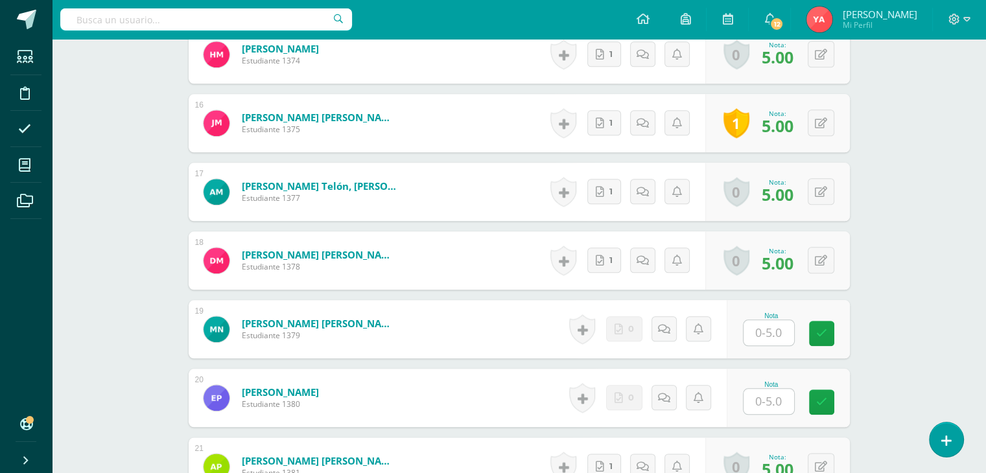
scroll to position [1440, 0]
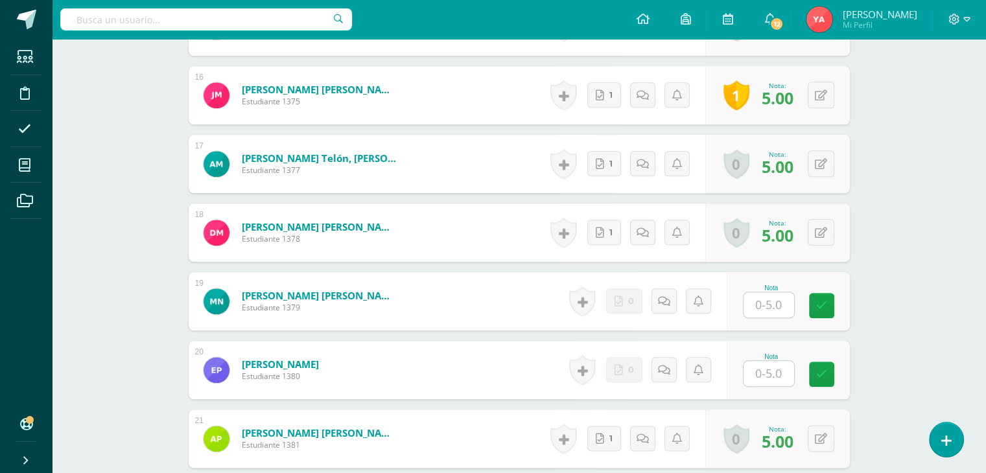
click at [801, 288] on div "Nota" at bounding box center [788, 301] width 123 height 58
click at [783, 292] on input "text" at bounding box center [776, 305] width 52 height 26
type input "0"
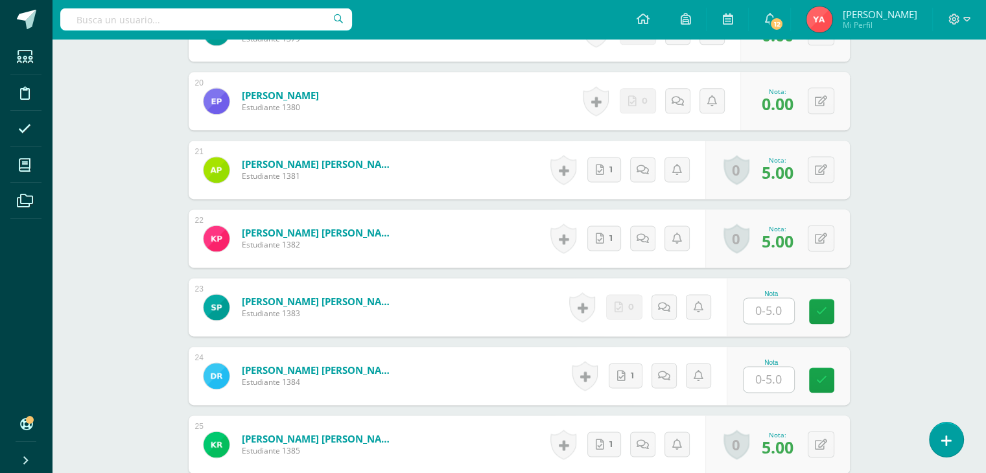
scroll to position [1828, 0]
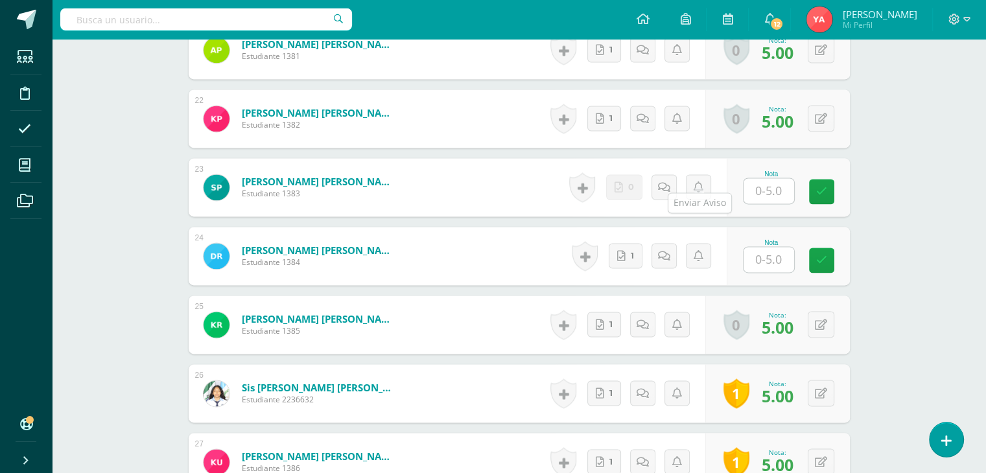
click at [788, 178] on input "text" at bounding box center [768, 190] width 51 height 25
type input "0"
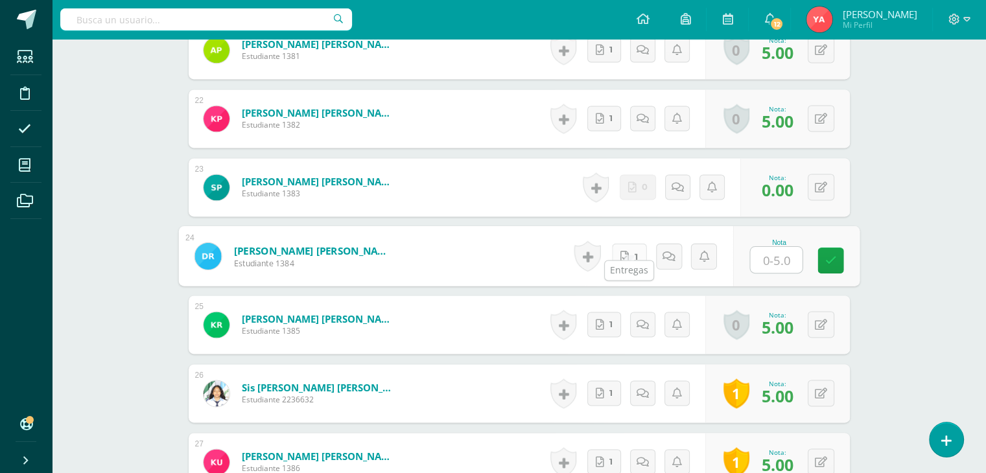
click at [620, 250] on icon at bounding box center [624, 255] width 8 height 11
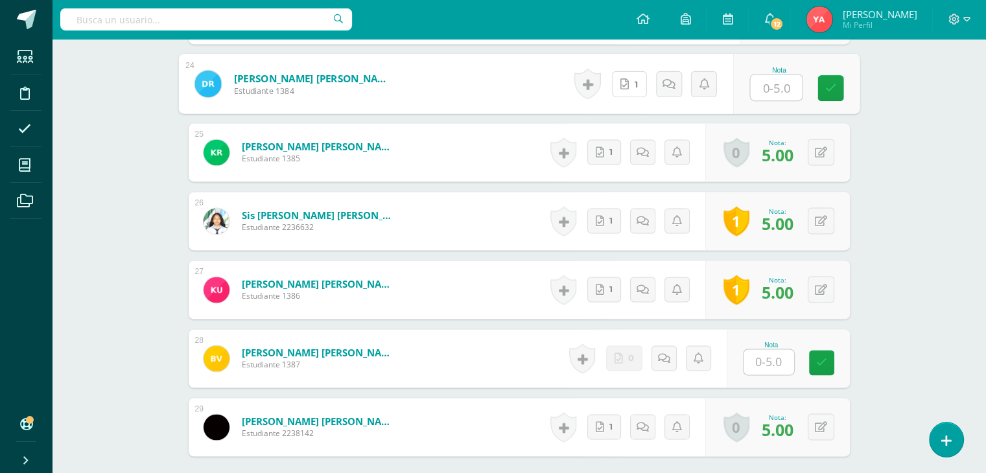
scroll to position [2120, 0]
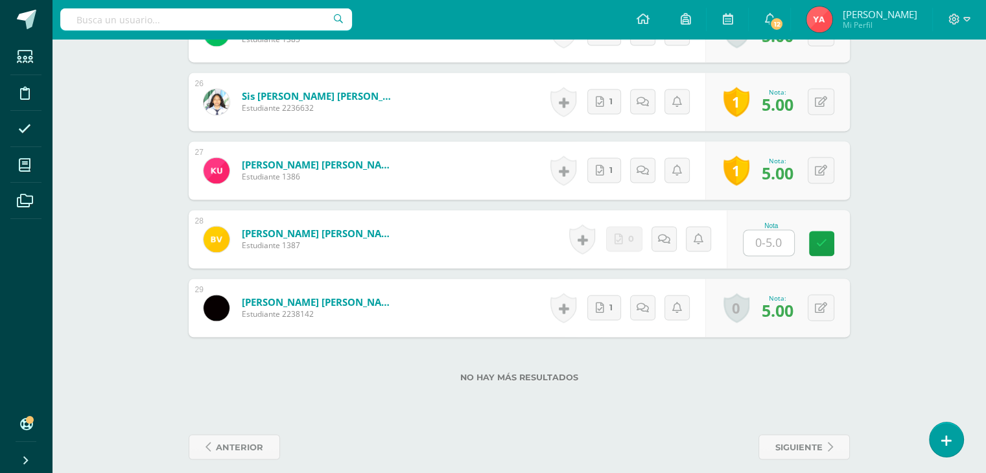
click at [798, 224] on div "Nota" at bounding box center [771, 239] width 57 height 34
click at [760, 230] on input "text" at bounding box center [768, 242] width 51 height 25
type input "0"
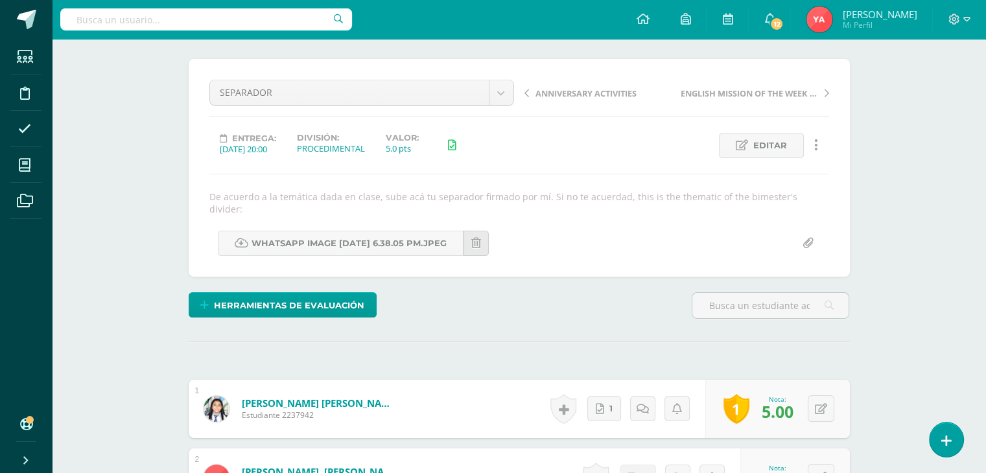
scroll to position [46, 0]
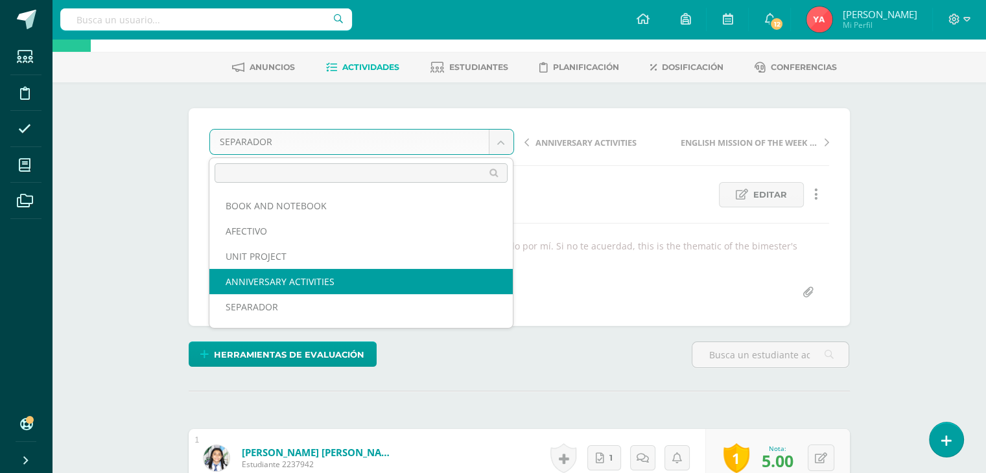
select select "/dashboard/teacher/grade-activity/83973/"
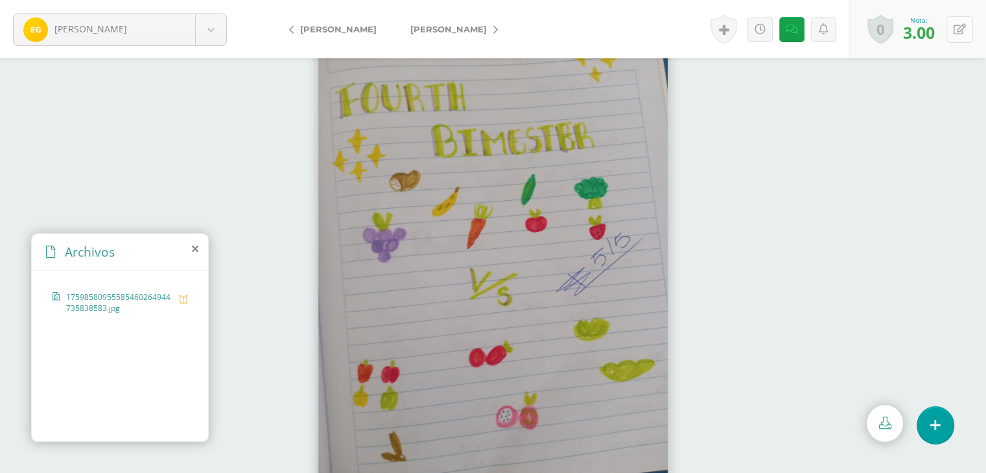
click at [957, 32] on icon at bounding box center [959, 29] width 12 height 11
type input "5"
click at [791, 32] on icon at bounding box center [792, 29] width 12 height 11
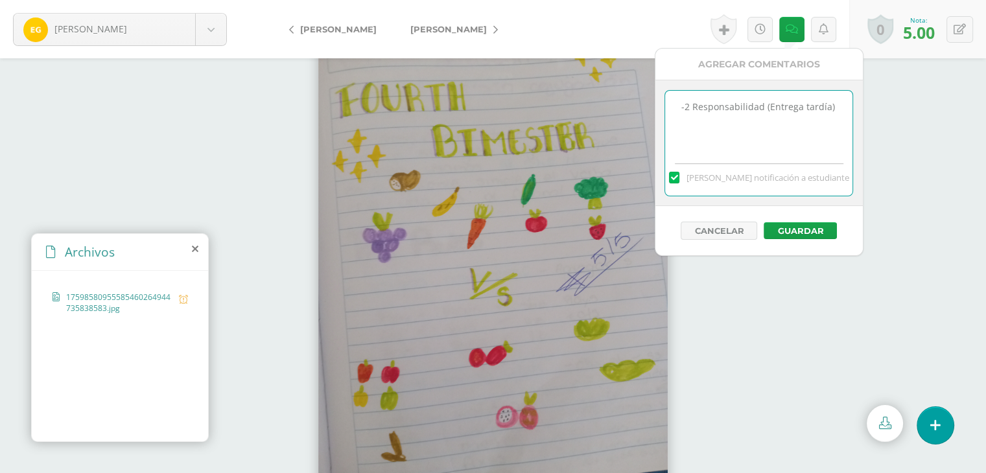
drag, startPoint x: 850, startPoint y: 104, endPoint x: 633, endPoint y: 103, distance: 217.8
click at [633, 103] on body "González, Estefany Ardón, Luz Castillo, Maikh Chavez, Emily Chinchilla, Michell…" at bounding box center [493, 236] width 986 height 473
click at [812, 239] on div "Cancelar Guardar" at bounding box center [758, 230] width 207 height 49
click at [813, 229] on button "Guardar" at bounding box center [800, 230] width 73 height 17
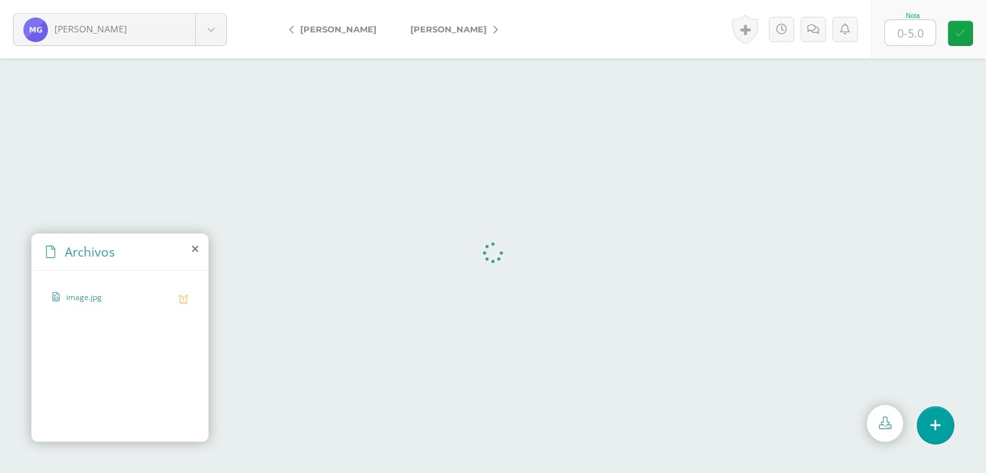
click at [892, 30] on input "text" at bounding box center [910, 32] width 51 height 25
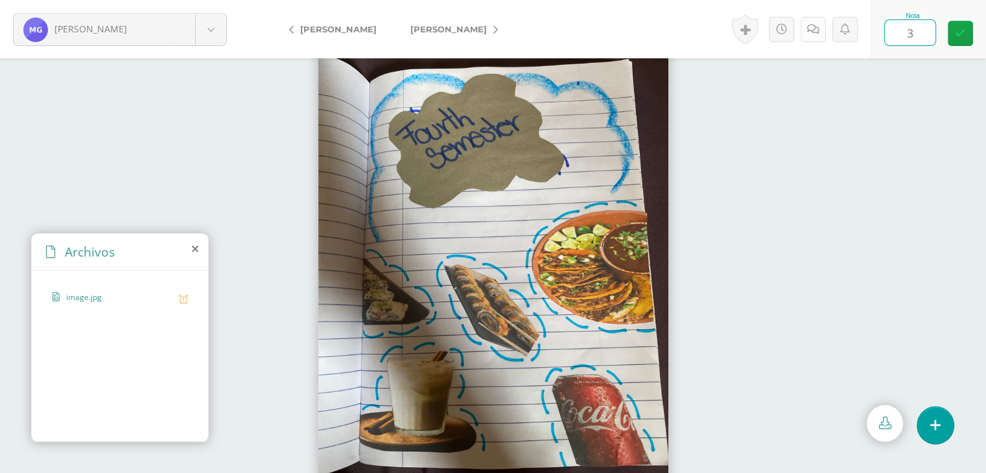
type input "3"
click at [817, 37] on link at bounding box center [812, 29] width 25 height 25
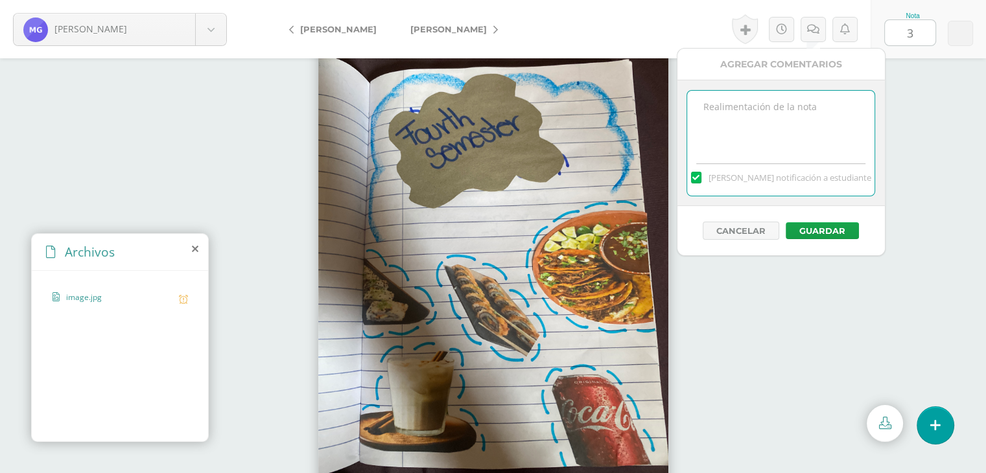
click at [791, 132] on textarea at bounding box center [780, 123] width 187 height 65
paste textarea "-2 Responsabilidad (Entrega tardía)"
type textarea "-2 Responsabilidad (Entrega tardía)"
click at [829, 234] on button "Guardar" at bounding box center [822, 230] width 73 height 17
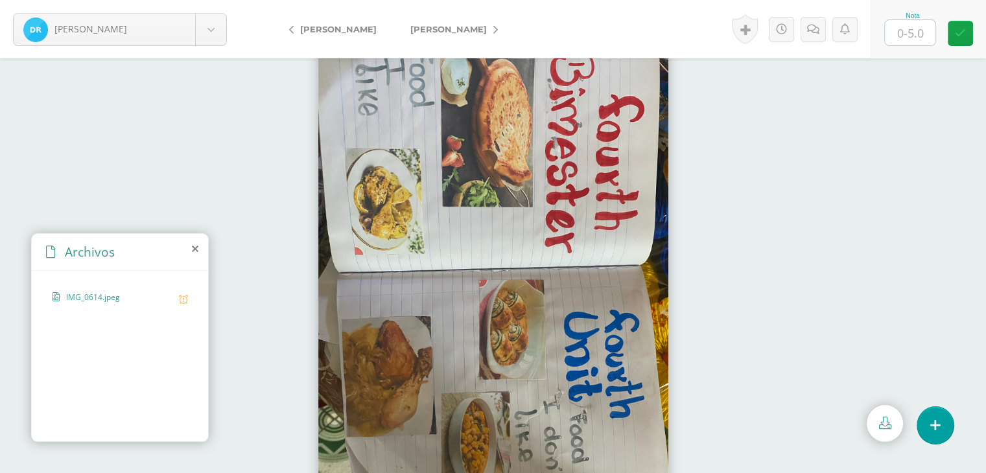
click at [898, 37] on input "text" at bounding box center [910, 32] width 51 height 25
type input "3"
click at [807, 24] on icon at bounding box center [813, 29] width 12 height 11
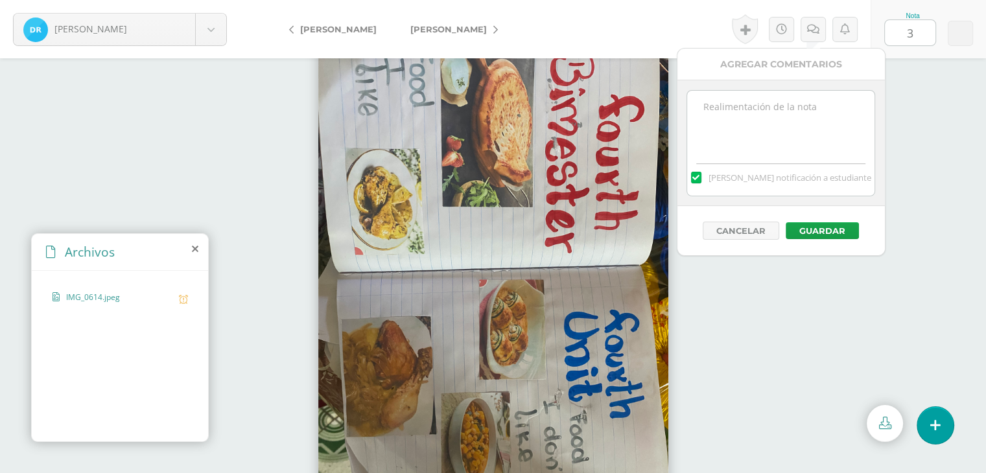
click at [742, 149] on textarea at bounding box center [780, 123] width 187 height 65
paste textarea "-2 Responsabilidad (Entrega tardía)"
type textarea "-2 Responsabilidad (Entrega tardía)"
click at [826, 225] on button "Guardar" at bounding box center [822, 230] width 73 height 17
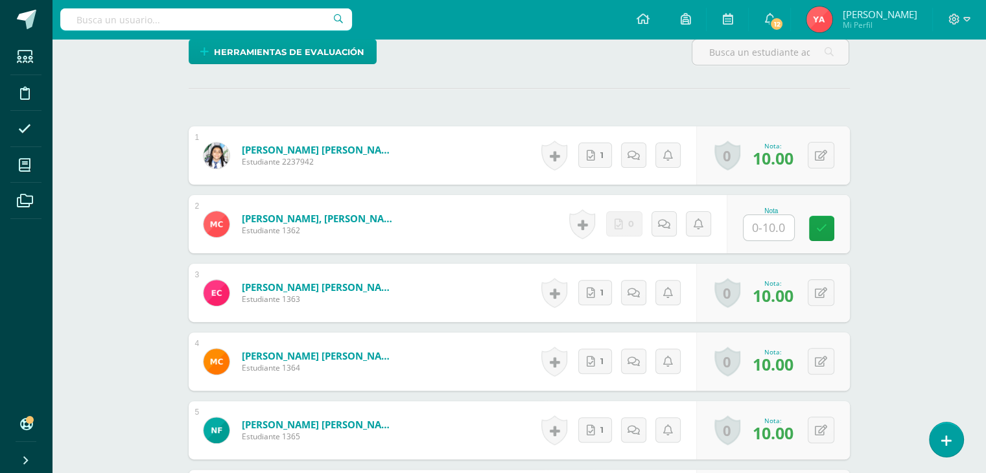
scroll to position [337, 0]
click at [762, 226] on input "text" at bounding box center [768, 227] width 51 height 25
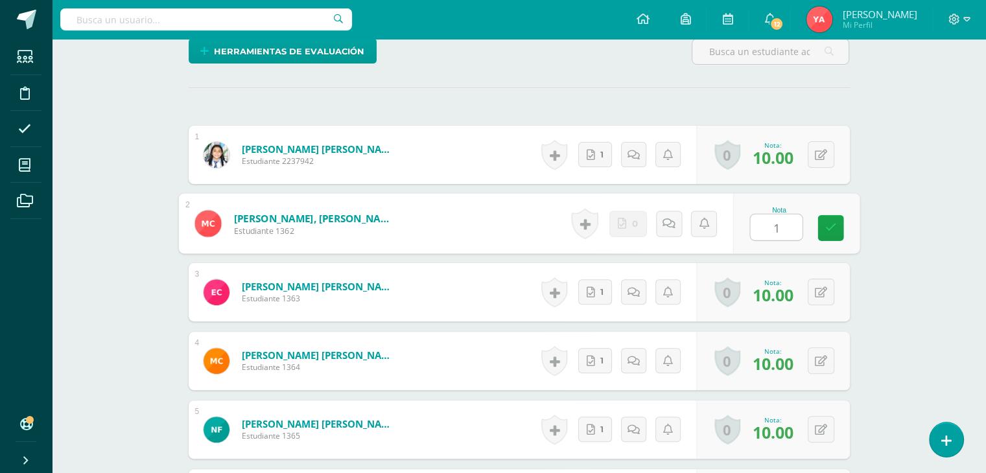
type input "10"
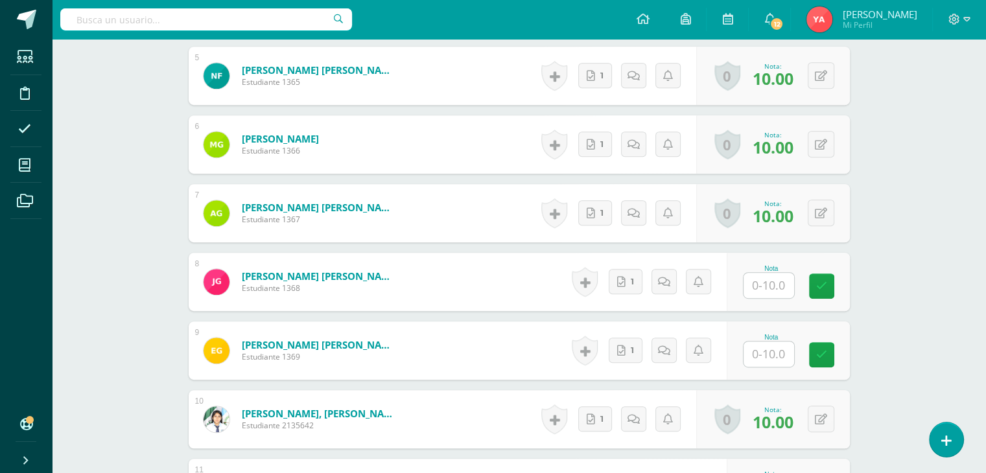
scroll to position [659, 0]
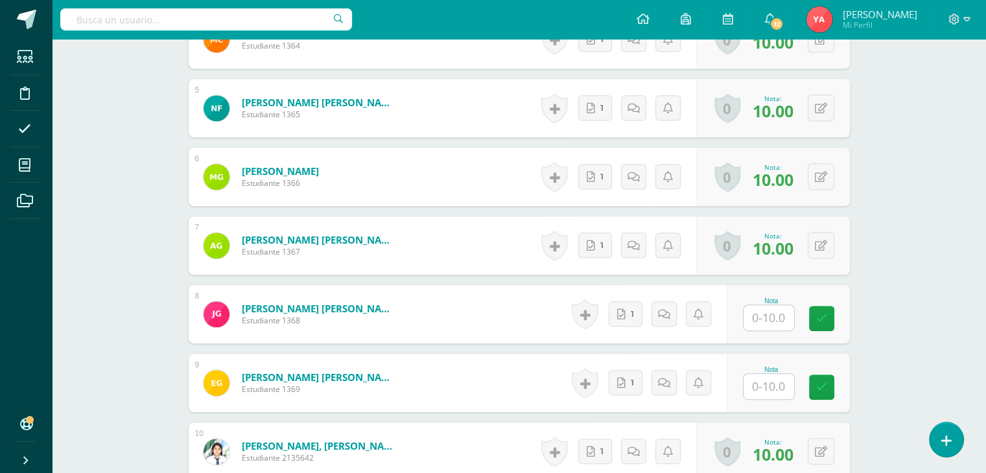
drag, startPoint x: 776, startPoint y: 307, endPoint x: 775, endPoint y: 316, distance: 9.1
click at [775, 316] on input "text" at bounding box center [768, 317] width 51 height 25
type input "10"
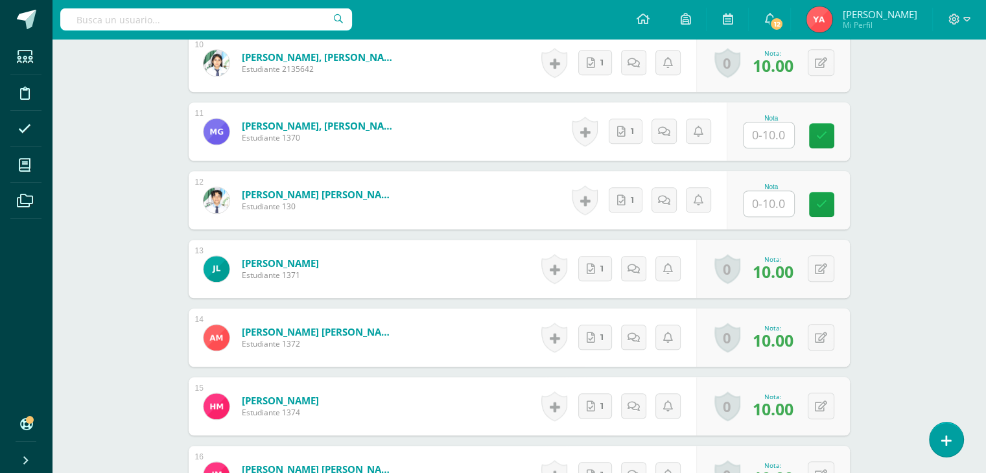
scroll to position [1048, 0]
click at [775, 146] on div "Nota" at bounding box center [788, 131] width 123 height 58
click at [781, 135] on input "text" at bounding box center [768, 134] width 51 height 25
type input "10"
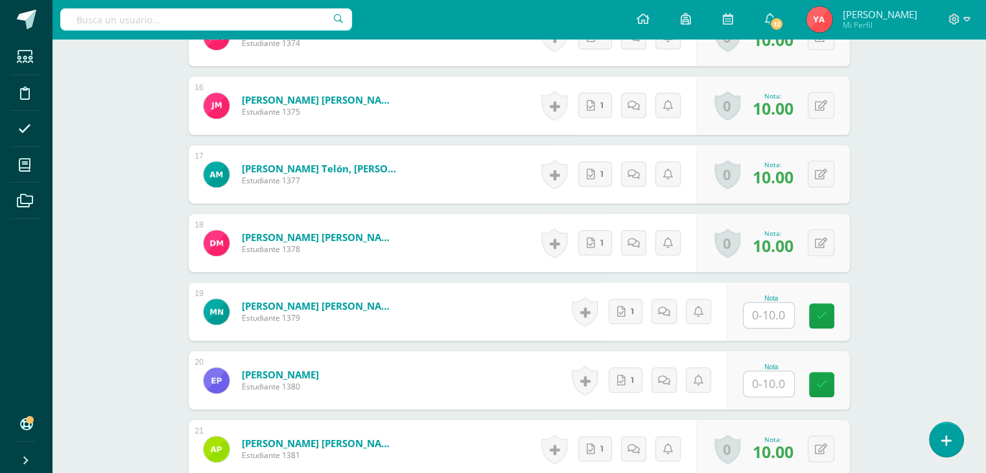
scroll to position [1437, 0]
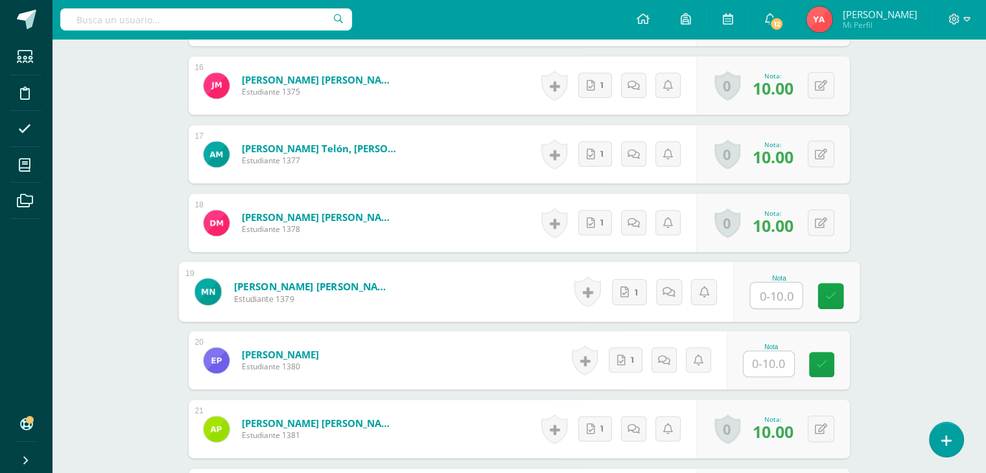
click at [775, 301] on input "text" at bounding box center [776, 296] width 52 height 26
type input "10"
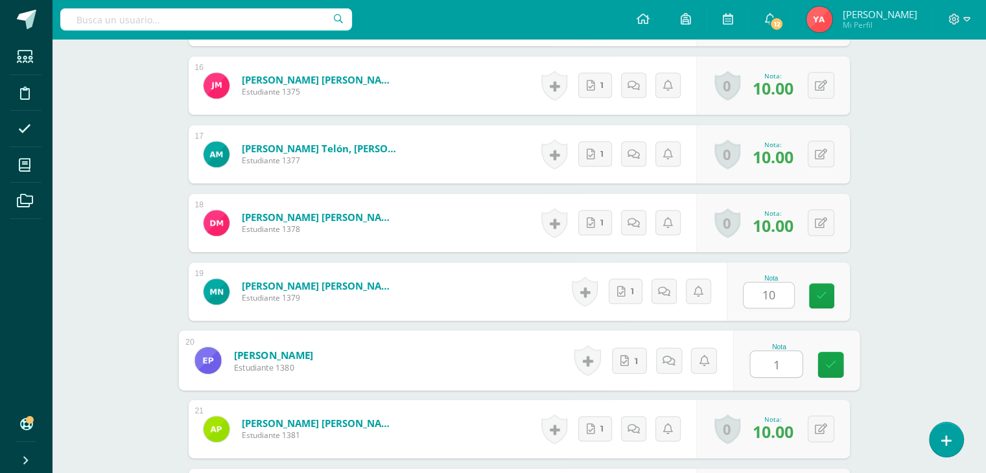
type input "10"
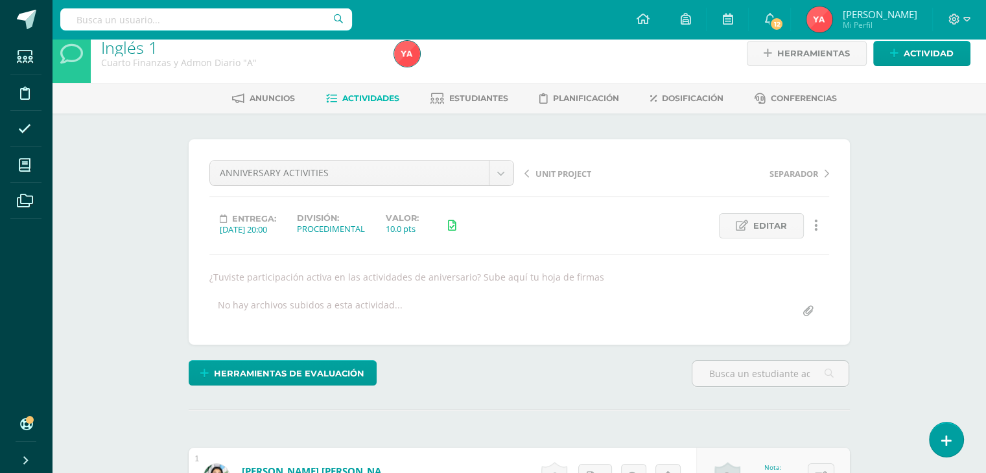
scroll to position [0, 0]
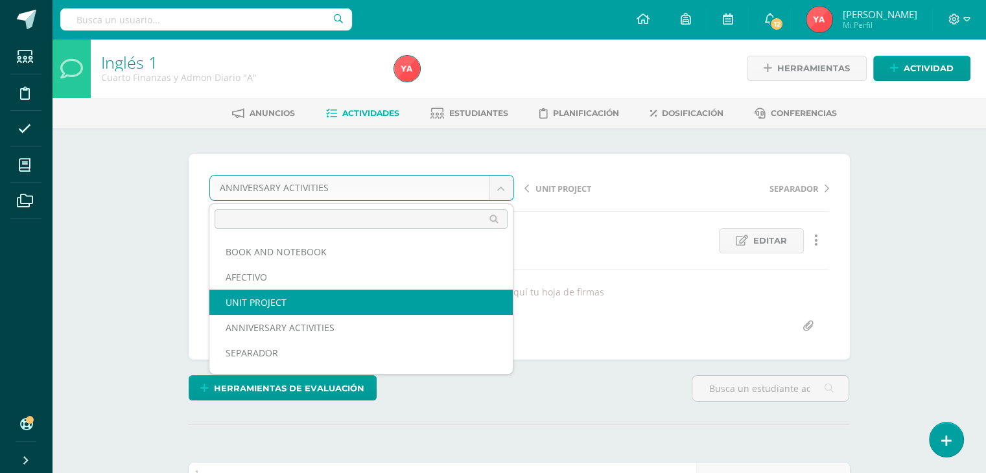
select select "/dashboard/teacher/grade-activity/84793/"
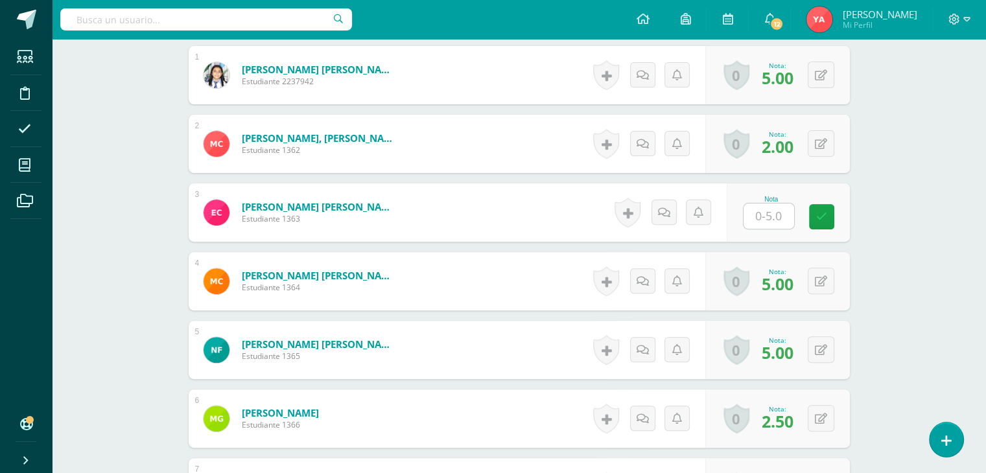
scroll to position [519, 0]
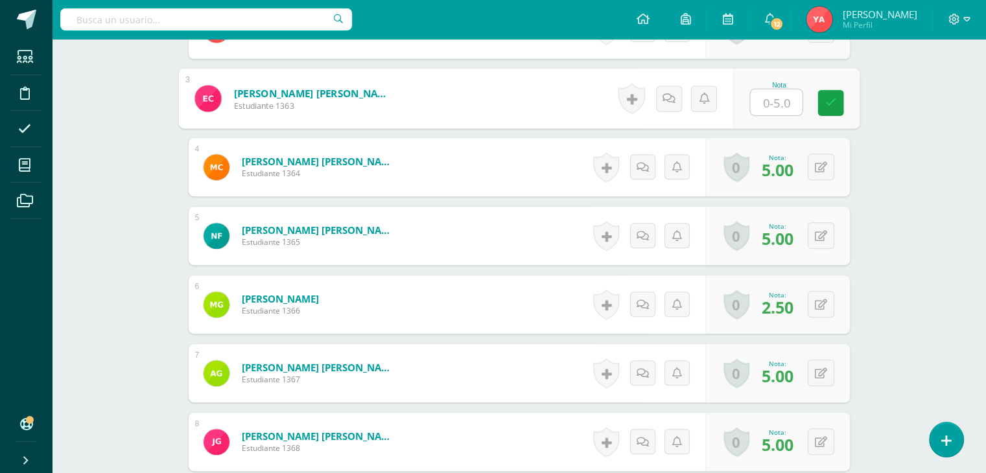
click at [767, 99] on input "text" at bounding box center [776, 102] width 52 height 26
type input "."
type input "0"
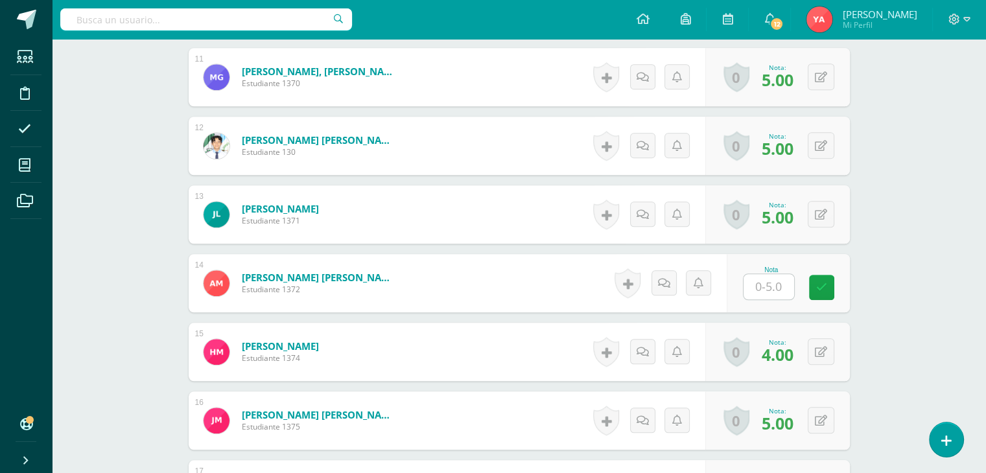
scroll to position [1102, 0]
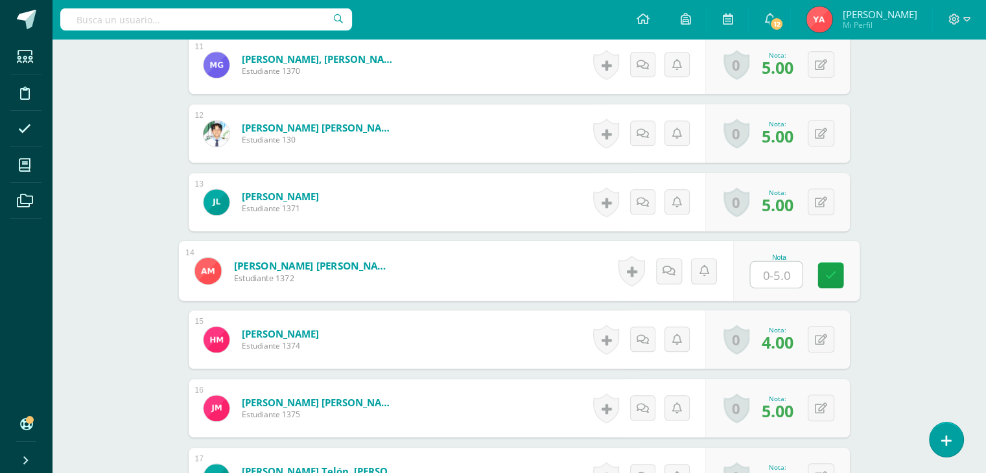
click at [769, 269] on input "text" at bounding box center [776, 275] width 52 height 26
type input "0"
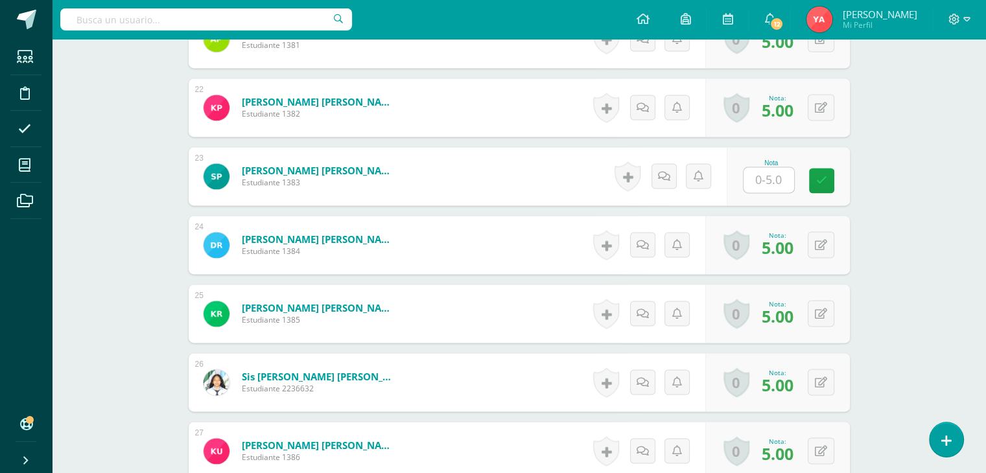
scroll to position [1816, 0]
click at [762, 185] on input "text" at bounding box center [768, 179] width 51 height 25
type input "0"
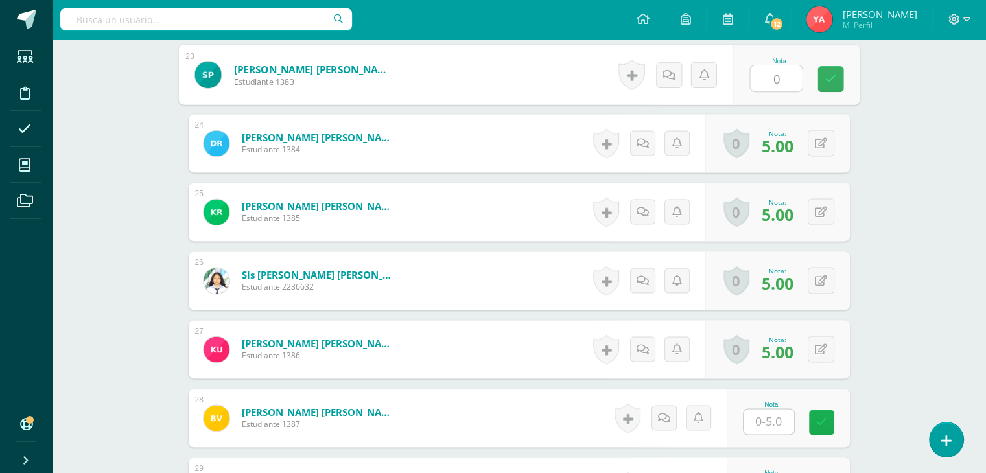
scroll to position [2075, 0]
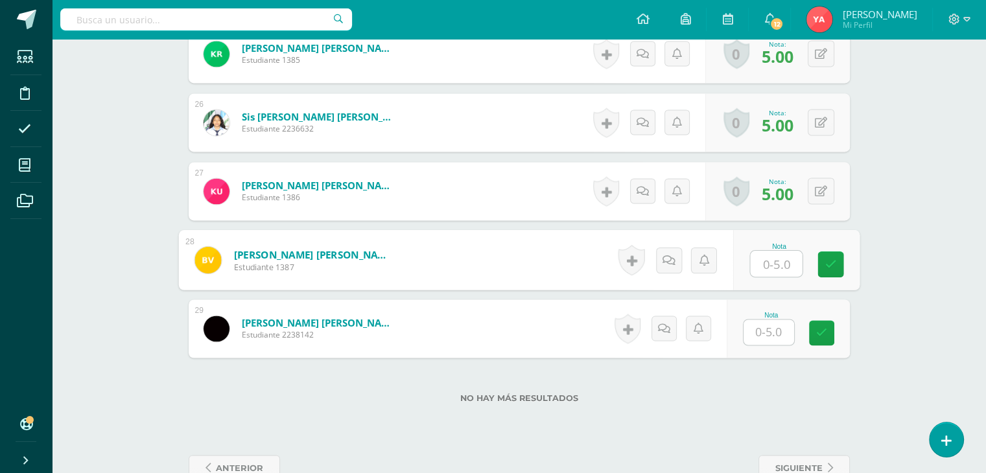
click at [753, 264] on input "text" at bounding box center [776, 264] width 52 height 26
type input "0"
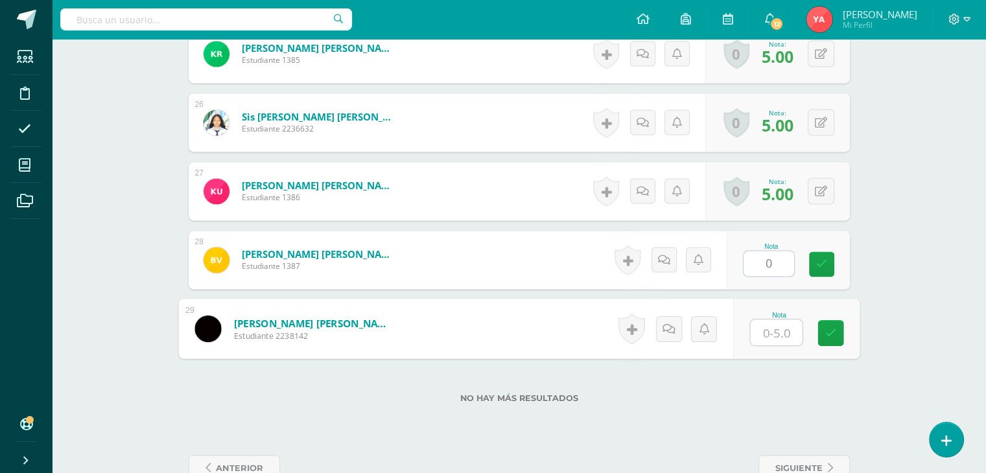
type input "0"
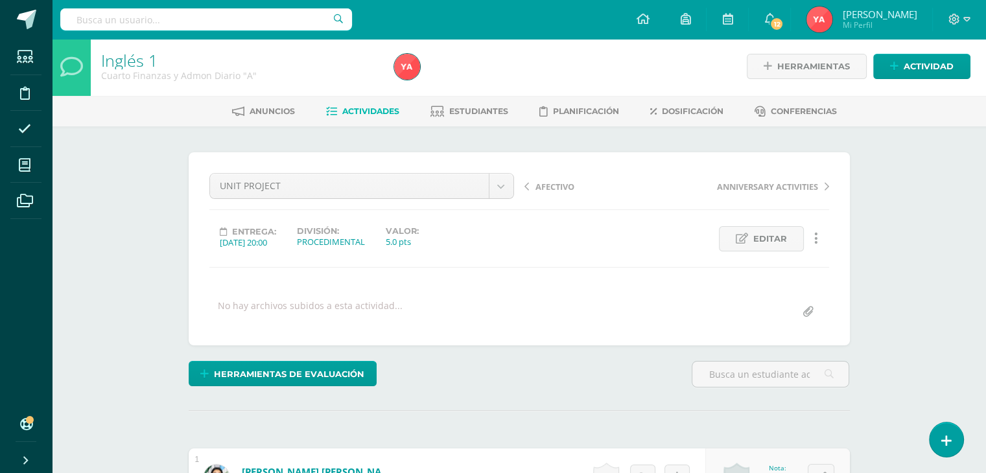
scroll to position [0, 0]
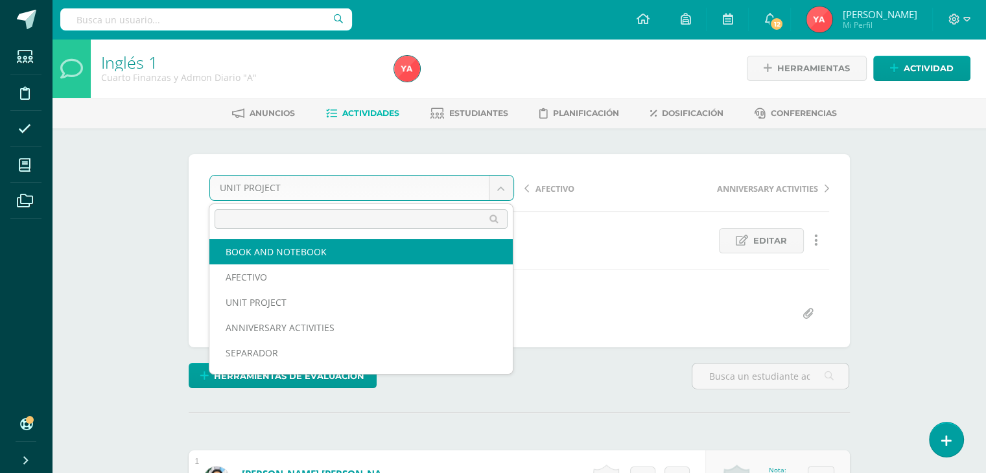
select select "/dashboard/teacher/grade-activity/84792/"
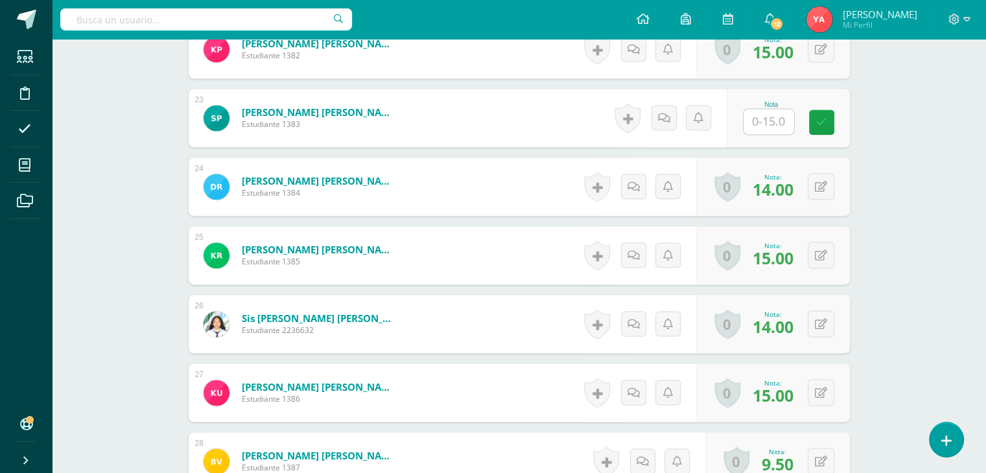
scroll to position [1886, 0]
click at [766, 137] on div "Nota" at bounding box center [788, 117] width 123 height 58
drag, startPoint x: 765, startPoint y: 128, endPoint x: 762, endPoint y: 119, distance: 8.8
click at [767, 128] on input "text" at bounding box center [776, 121] width 52 height 26
type input "0"
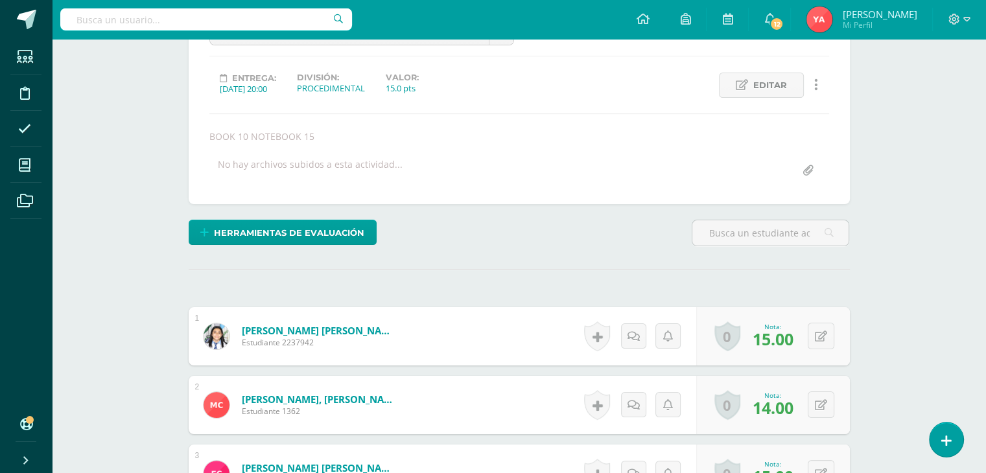
scroll to position [0, 0]
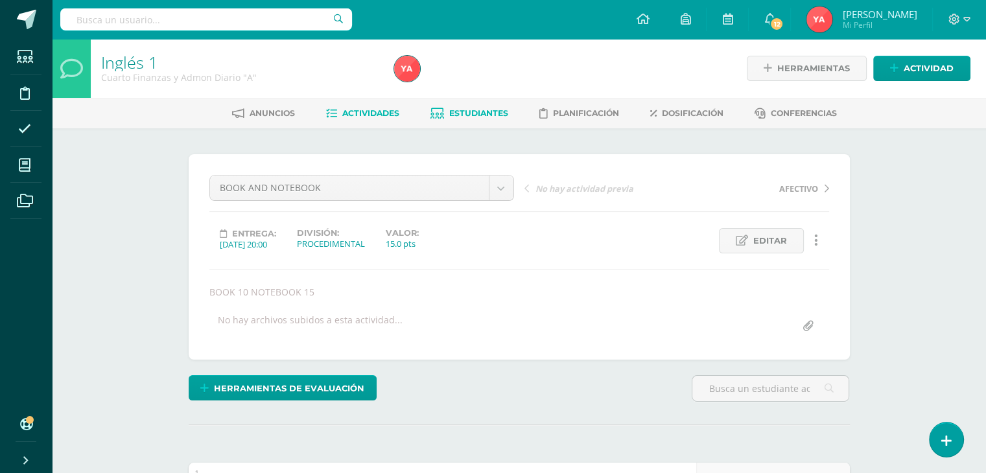
click at [485, 115] on span "Estudiantes" at bounding box center [478, 113] width 59 height 10
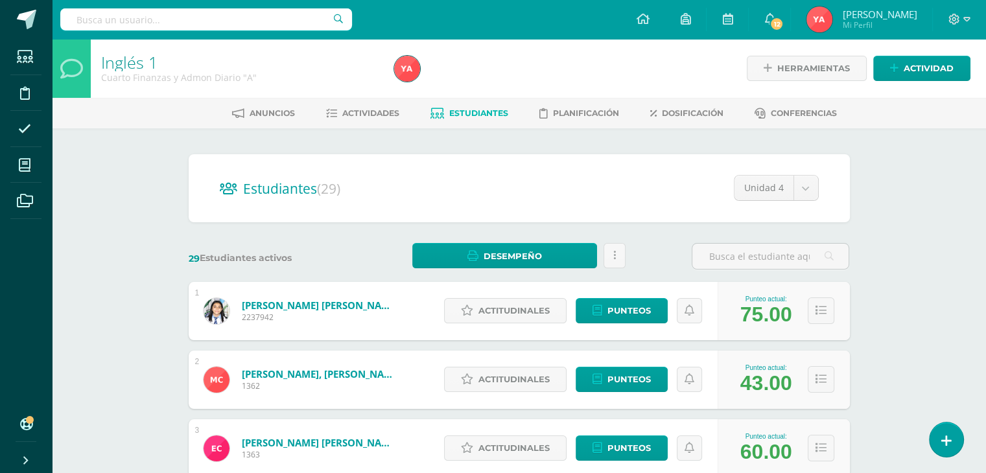
click at [458, 115] on span "Estudiantes" at bounding box center [478, 113] width 59 height 10
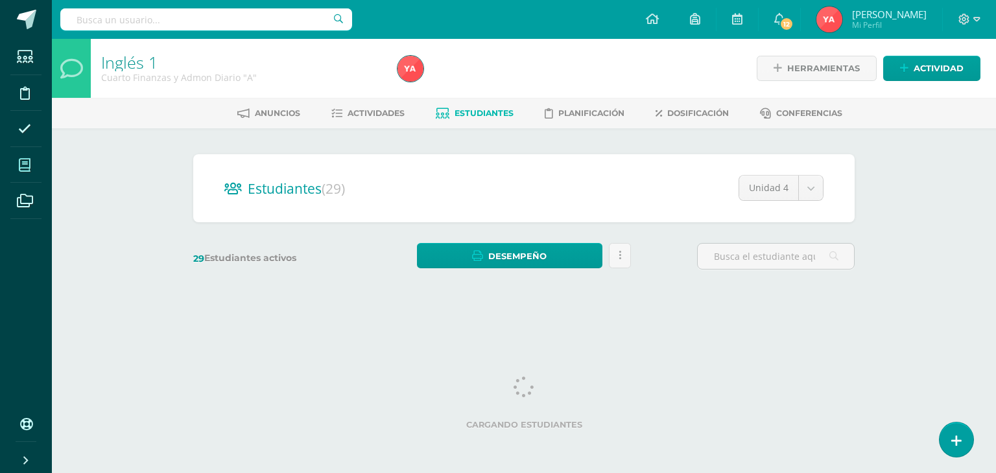
click at [18, 172] on span at bounding box center [24, 164] width 29 height 29
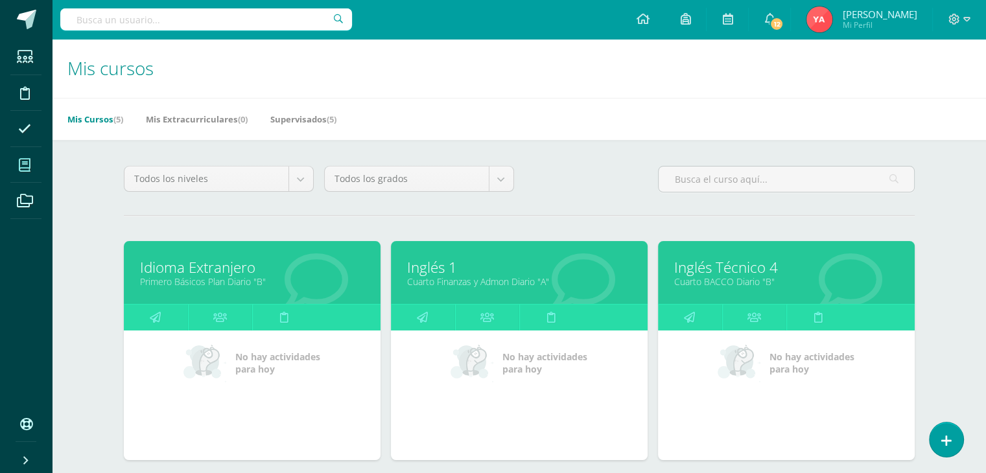
click at [27, 159] on icon at bounding box center [25, 165] width 12 height 13
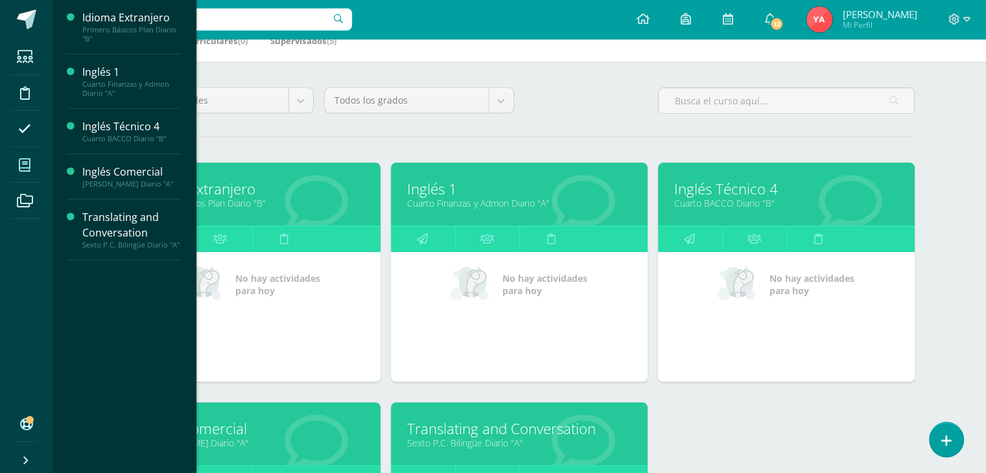
scroll to position [194, 0]
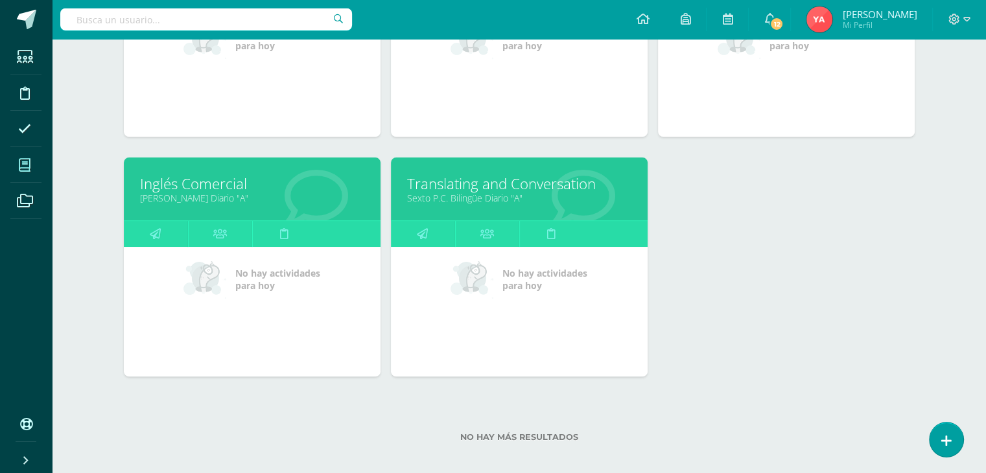
scroll to position [324, 0]
click at [159, 238] on icon at bounding box center [155, 232] width 11 height 25
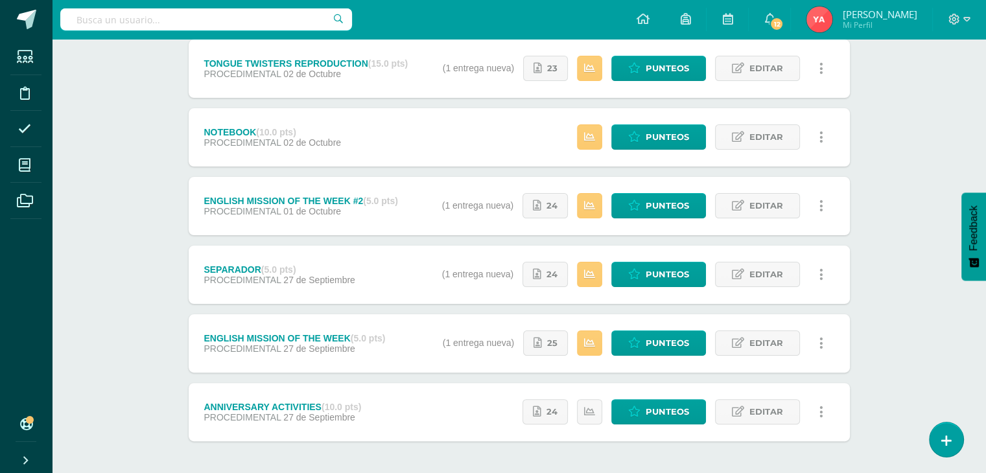
scroll to position [299, 0]
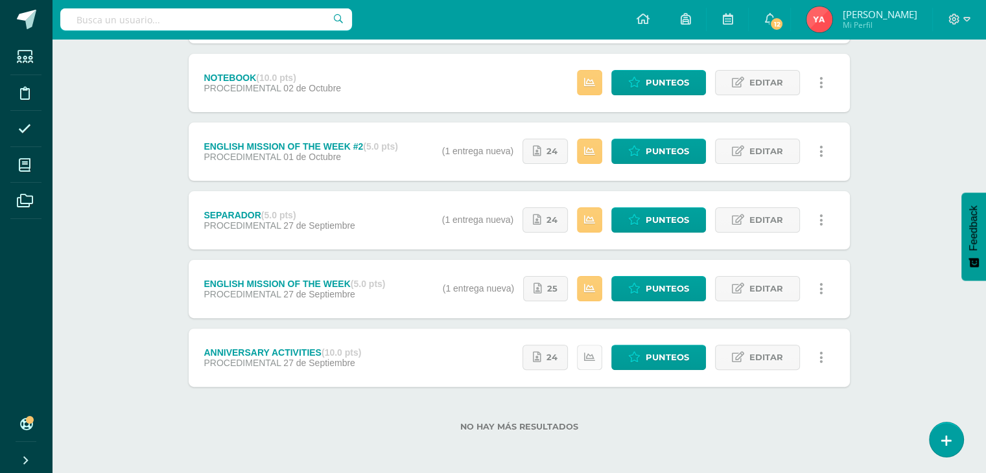
click at [589, 362] on icon at bounding box center [589, 357] width 11 height 11
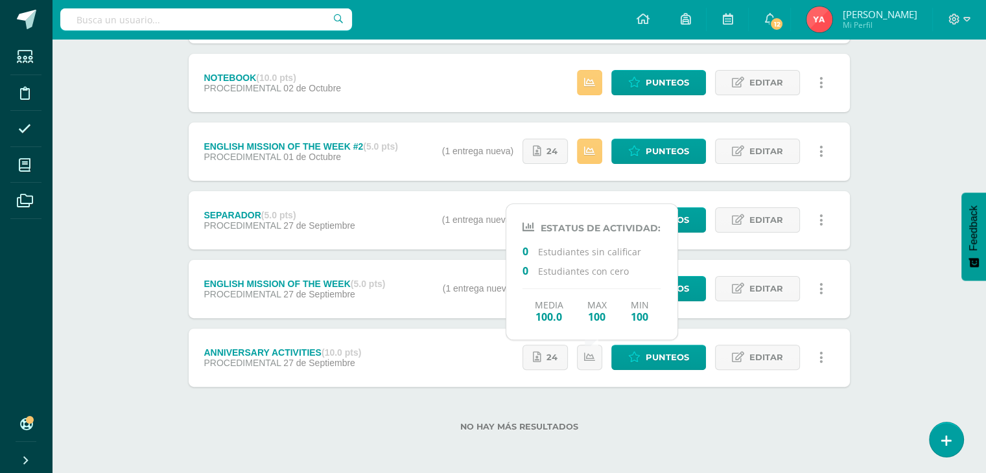
click at [848, 290] on div "Estatus de Actividad: 1 Estudiantes sin calificar 0 Estudiantes con cero Media …" at bounding box center [640, 289] width 420 height 58
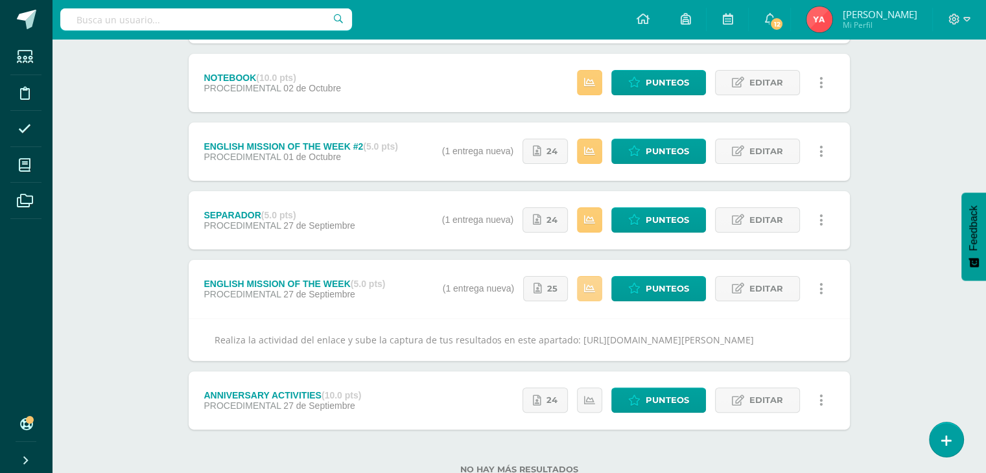
click at [591, 299] on link at bounding box center [589, 288] width 25 height 25
click at [652, 289] on span "Punteos" at bounding box center [667, 289] width 43 height 24
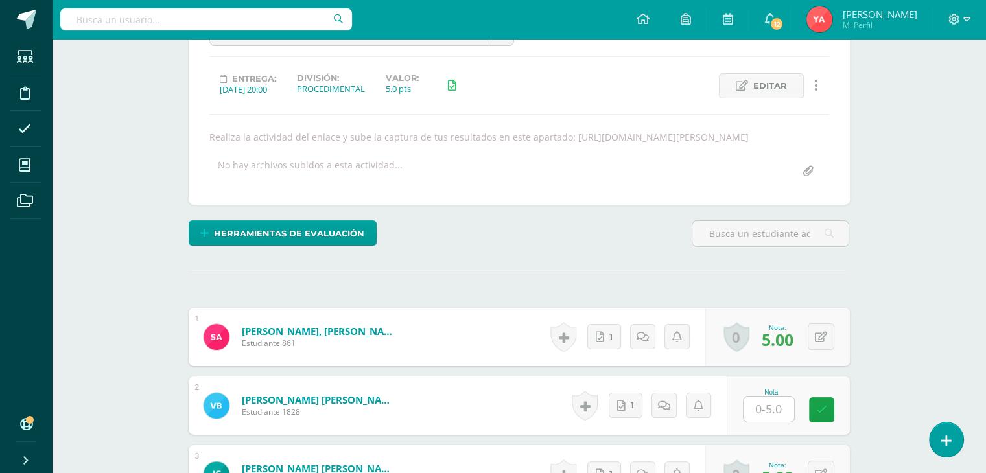
scroll to position [325, 0]
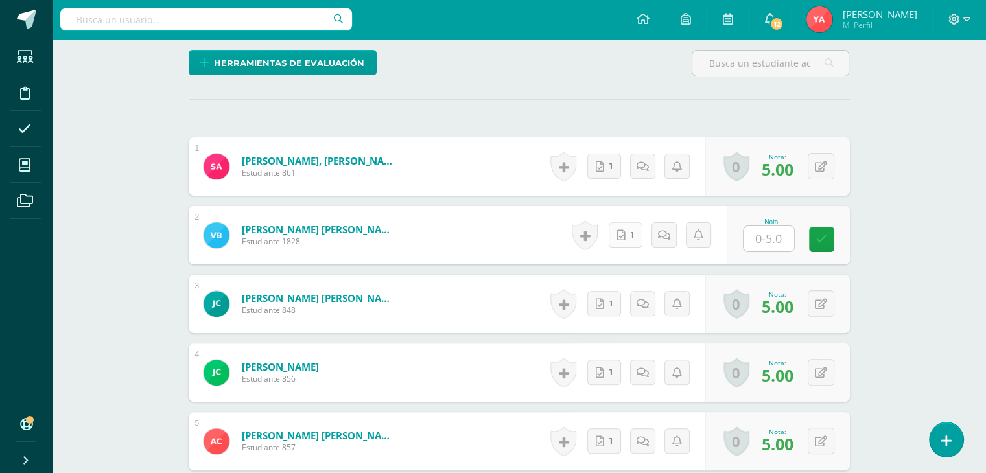
click at [624, 241] on icon at bounding box center [621, 235] width 8 height 11
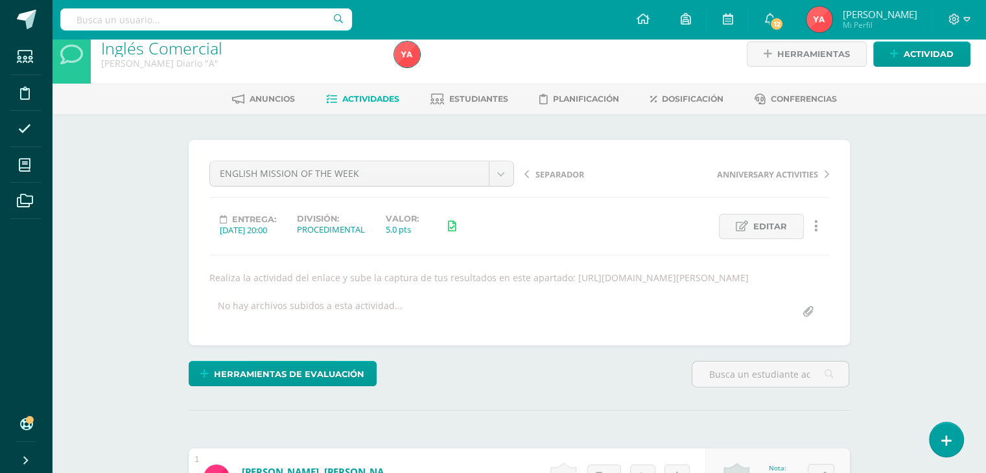
scroll to position [0, 0]
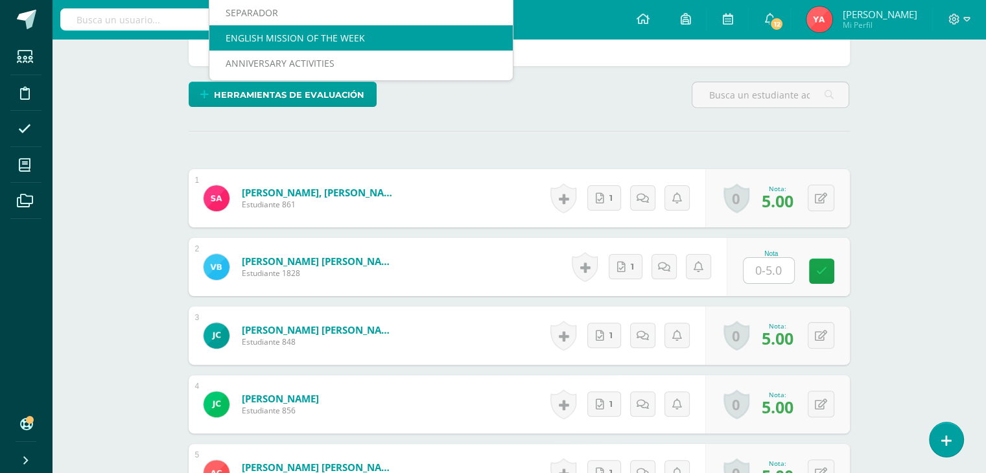
scroll to position [130, 0]
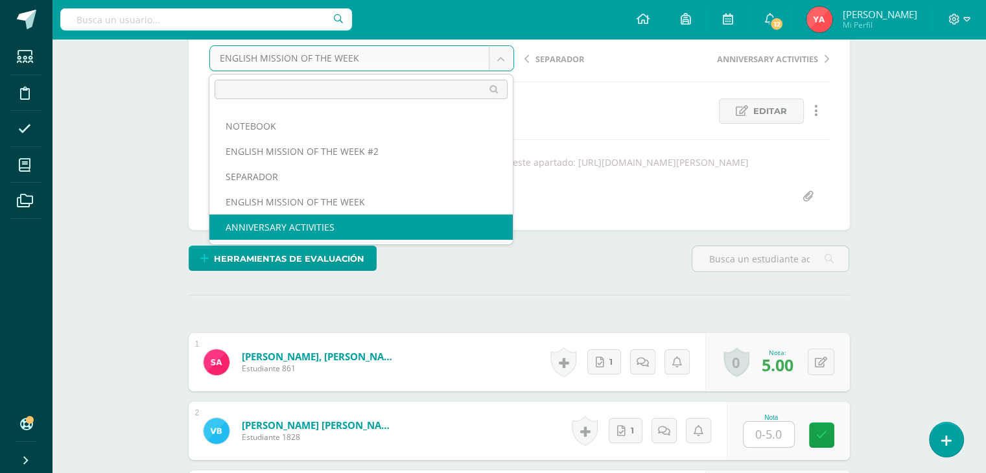
select select "/dashboard/teacher/grade-activity/83971/"
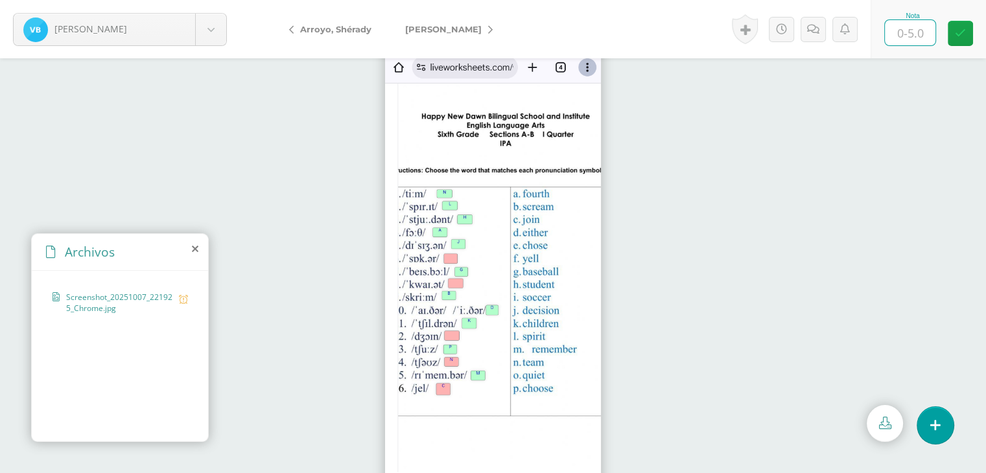
click at [909, 33] on input "text" at bounding box center [910, 32] width 51 height 25
type input "3"
click at [810, 34] on link at bounding box center [812, 29] width 25 height 25
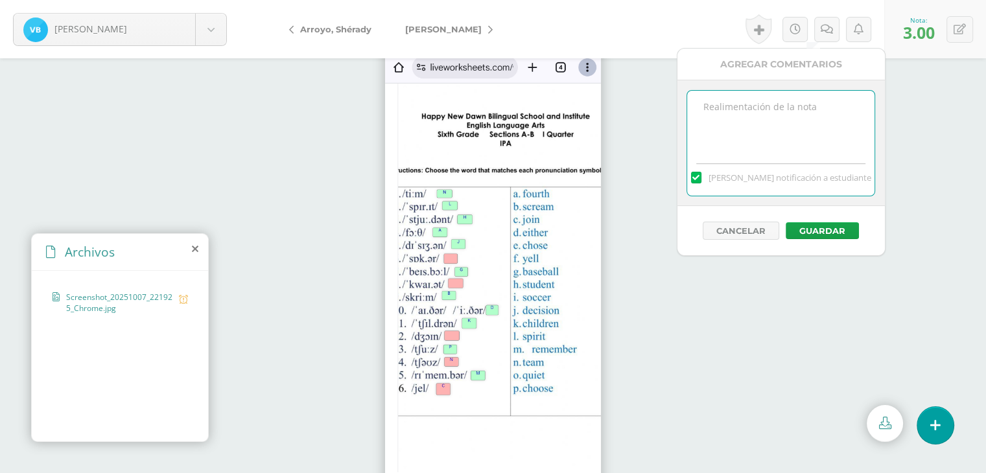
click at [788, 110] on textarea at bounding box center [780, 123] width 187 height 65
paste textarea "-2 Responsabilidad (Entrega tardía)"
type textarea "-2 Responsabilidad (Entrega tardía)"
click at [848, 226] on button "Guardar" at bounding box center [822, 230] width 73 height 17
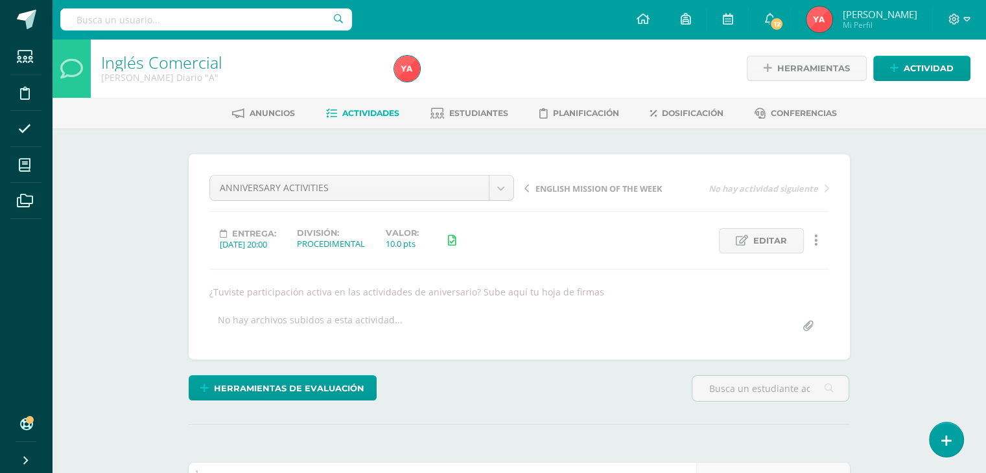
click at [346, 174] on div "ANNIVERSARY ACTIVITIES AFECTIVO TONGUE TWISTERS REPRODUCTION NOTEBOOK ENGLISH M…" at bounding box center [519, 256] width 661 height 205
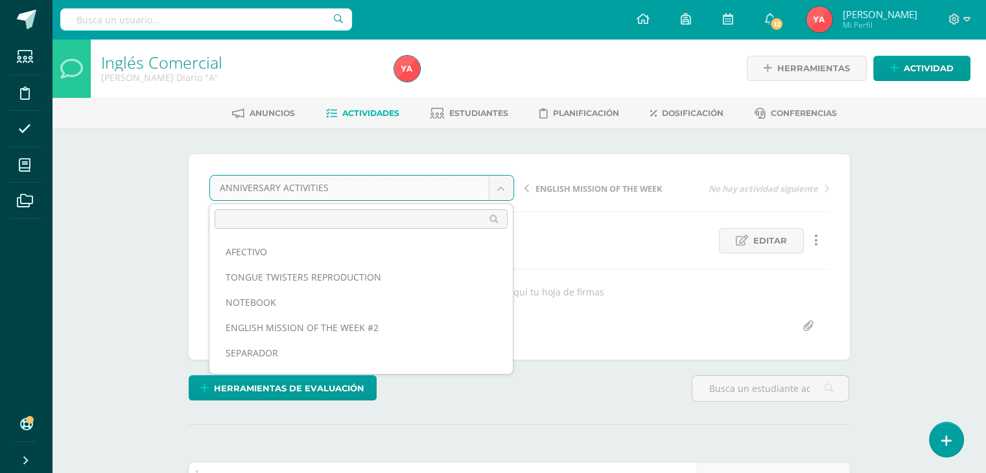
scroll to position [41, 0]
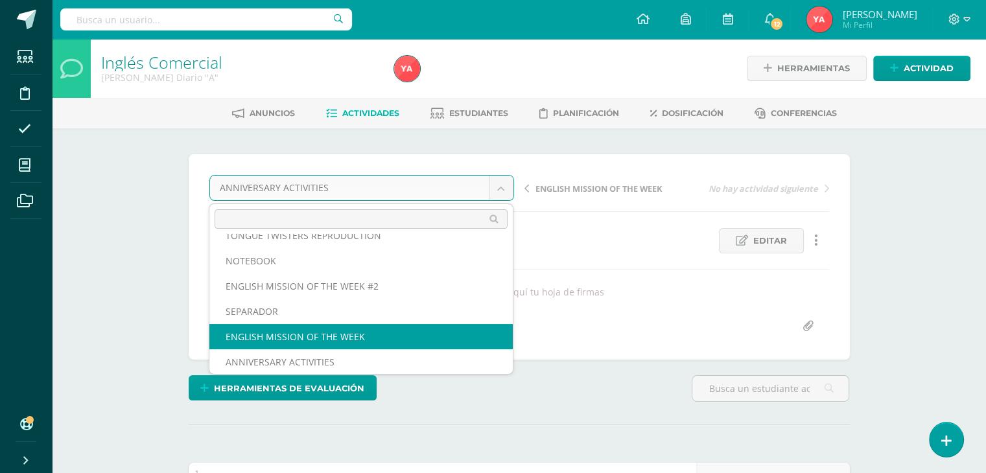
drag, startPoint x: 337, startPoint y: 310, endPoint x: 337, endPoint y: 326, distance: 15.6
select select "/dashboard/teacher/grade-activity/84121/"
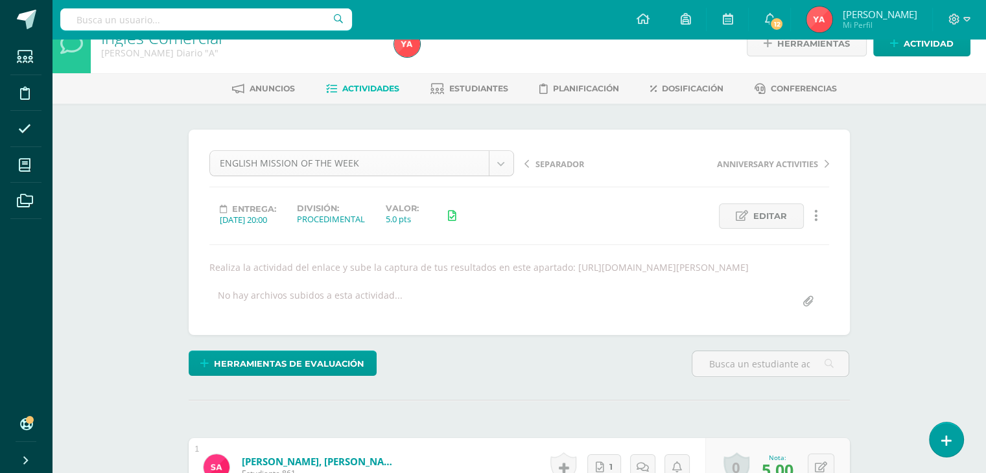
scroll to position [25, 0]
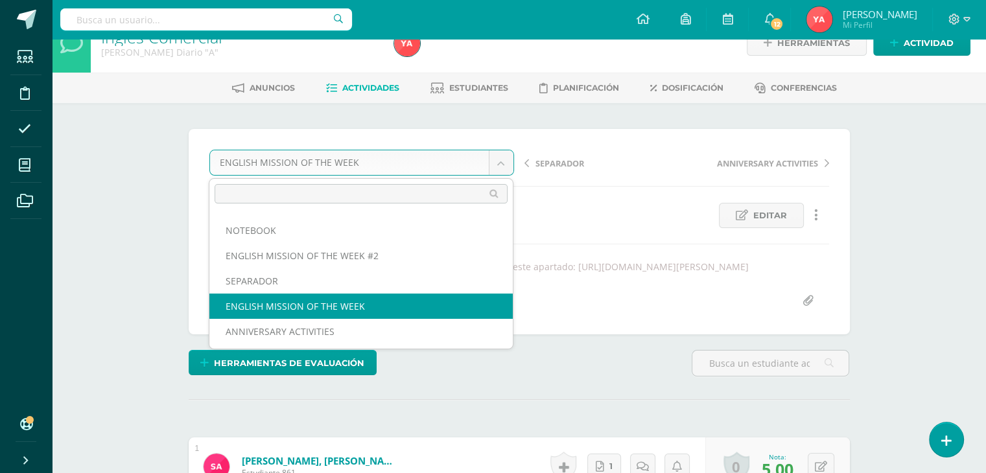
scroll to position [26, 0]
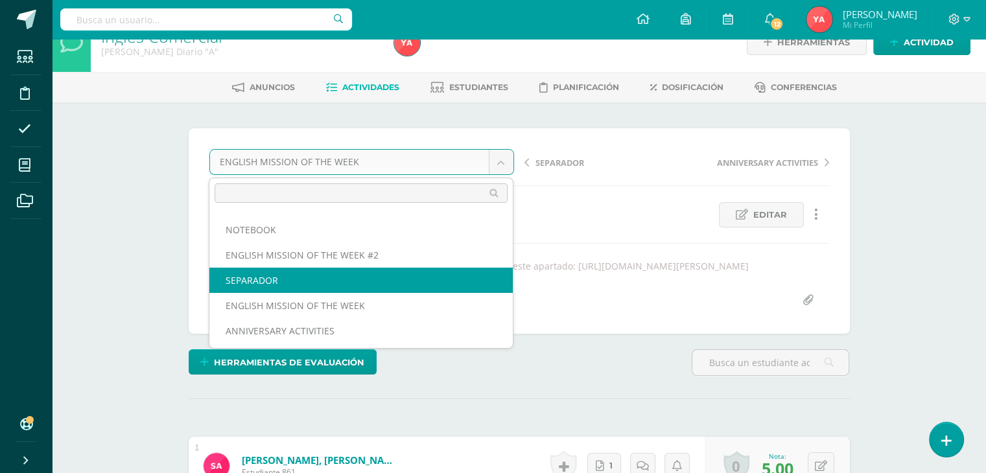
drag, startPoint x: 365, startPoint y: 294, endPoint x: 365, endPoint y: 283, distance: 11.0
select select "/dashboard/teacher/grade-activity/83970/"
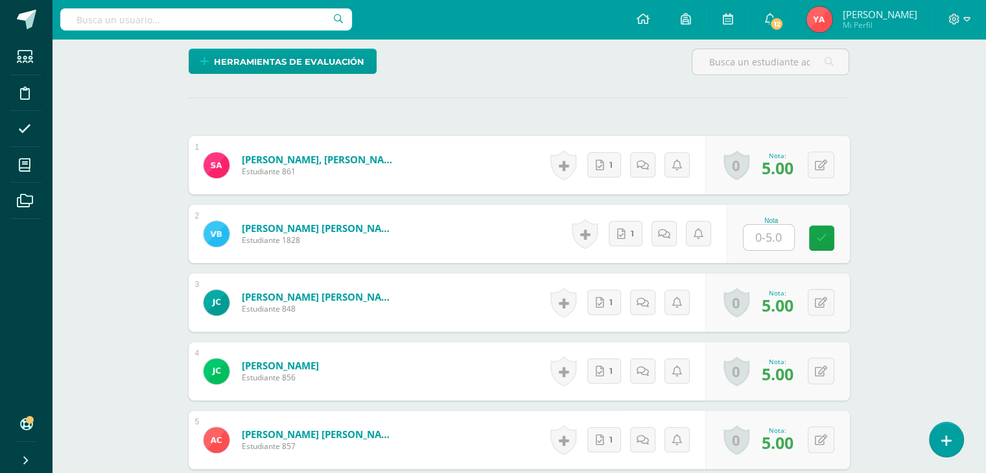
scroll to position [304, 0]
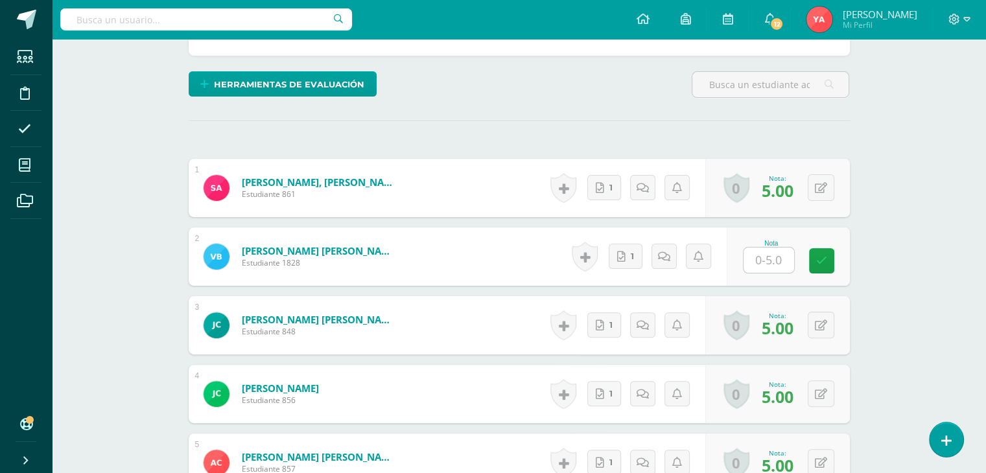
click at [764, 266] on input "text" at bounding box center [768, 260] width 51 height 25
type input "3"
click at [608, 259] on div "Historial de actividad No hay historial para esta actividad 1 Agregar Comentari…" at bounding box center [646, 257] width 159 height 58
click at [623, 255] on icon at bounding box center [621, 256] width 8 height 11
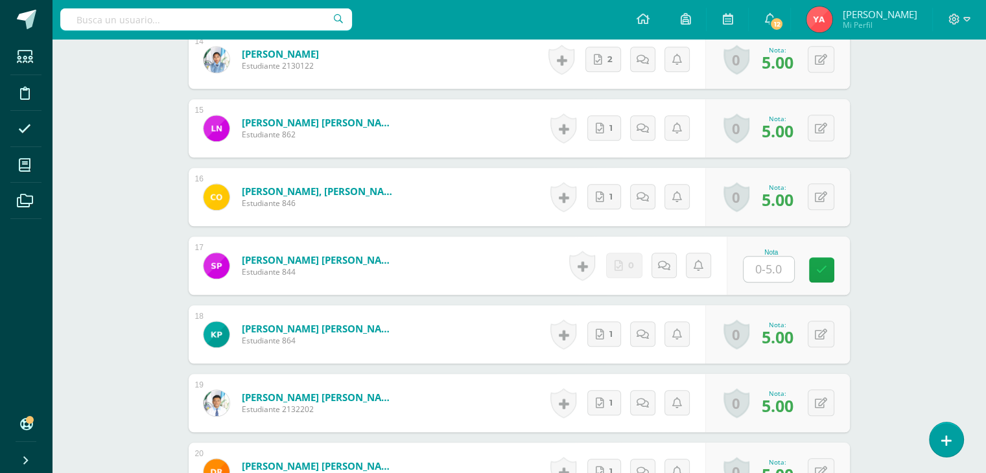
scroll to position [1406, 0]
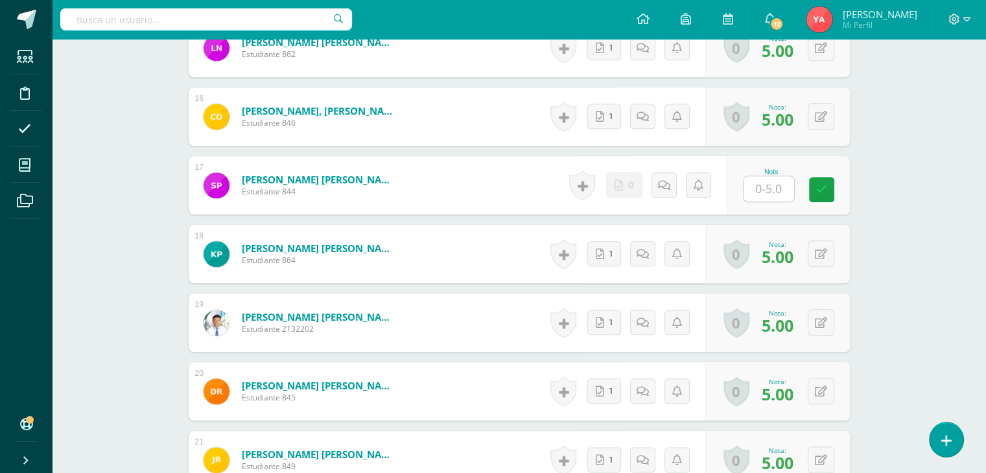
drag, startPoint x: 761, startPoint y: 187, endPoint x: 762, endPoint y: 194, distance: 6.6
click at [762, 194] on input "text" at bounding box center [768, 188] width 51 height 25
type input "0"
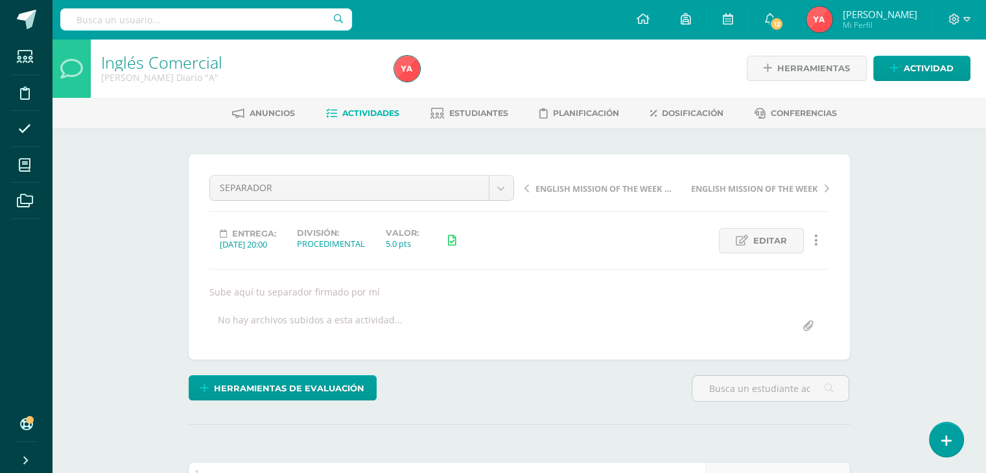
scroll to position [0, 0]
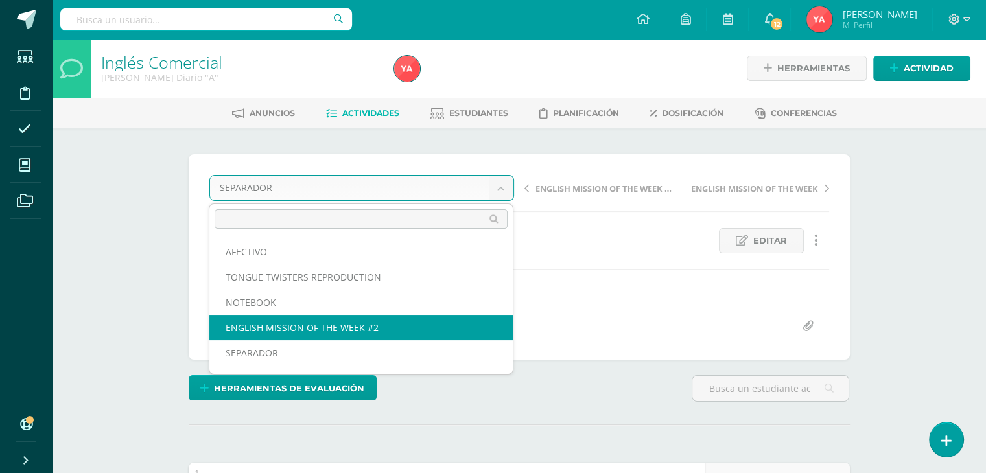
select select "/dashboard/teacher/grade-activity/84620/"
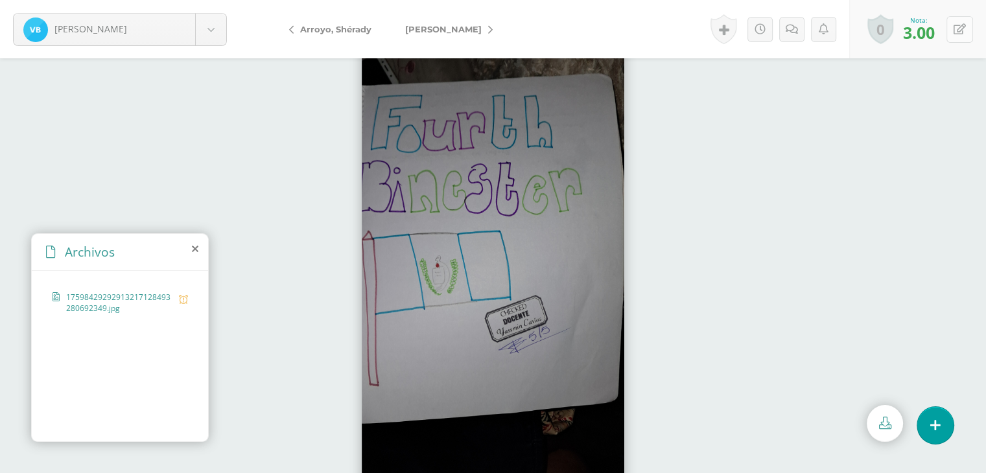
click at [969, 30] on button at bounding box center [959, 29] width 27 height 27
type input "5"
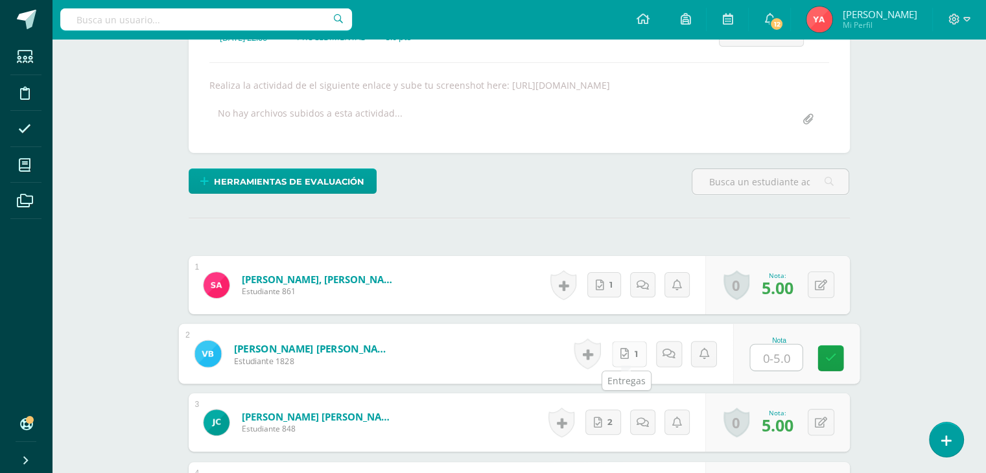
click at [632, 353] on link "1" at bounding box center [628, 354] width 35 height 26
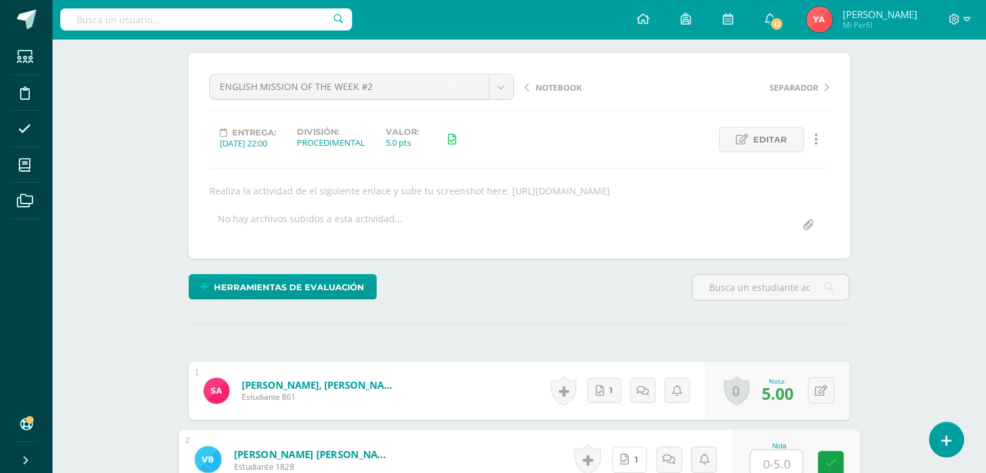
scroll to position [95, 0]
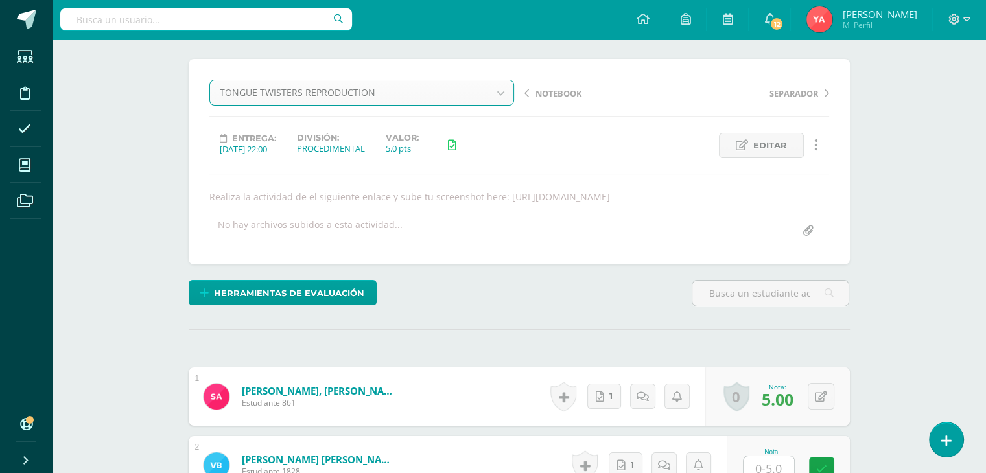
select select "/dashboard/teacher/grade-activity/84618/"
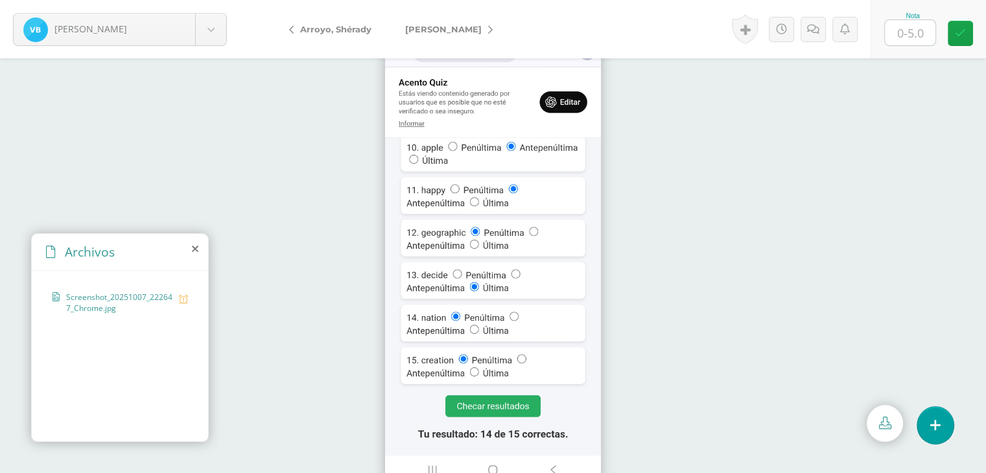
scroll to position [26, 0]
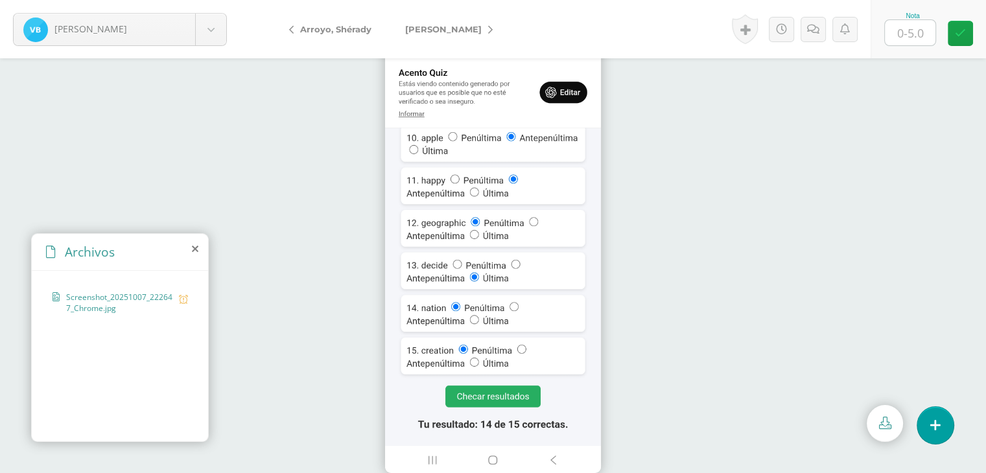
click at [904, 19] on div "Nota" at bounding box center [912, 15] width 57 height 7
click at [907, 45] on div at bounding box center [910, 32] width 52 height 27
click at [907, 45] on input "text" at bounding box center [910, 32] width 51 height 25
type input "3"
click at [822, 30] on icon at bounding box center [827, 29] width 12 height 11
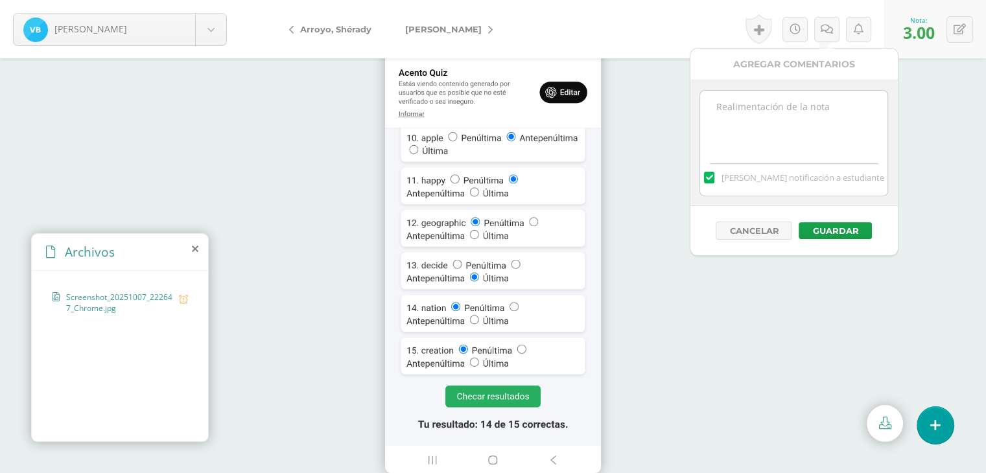
click at [810, 135] on textarea at bounding box center [793, 123] width 187 height 65
paste textarea "-2 Responsabilidad (Entrega tardía)"
type textarea "-2 Responsabilidad (Entrega tardía)"
click at [832, 228] on button "Guardar" at bounding box center [835, 230] width 73 height 17
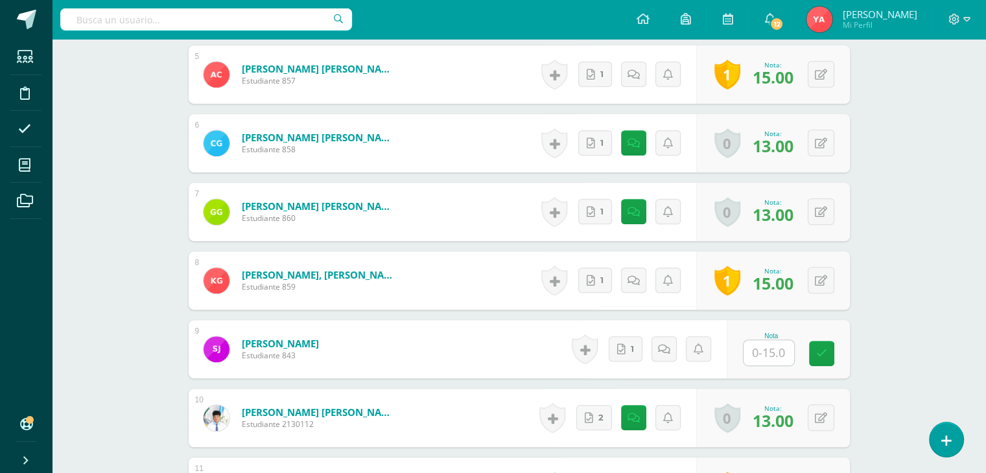
scroll to position [714, 0]
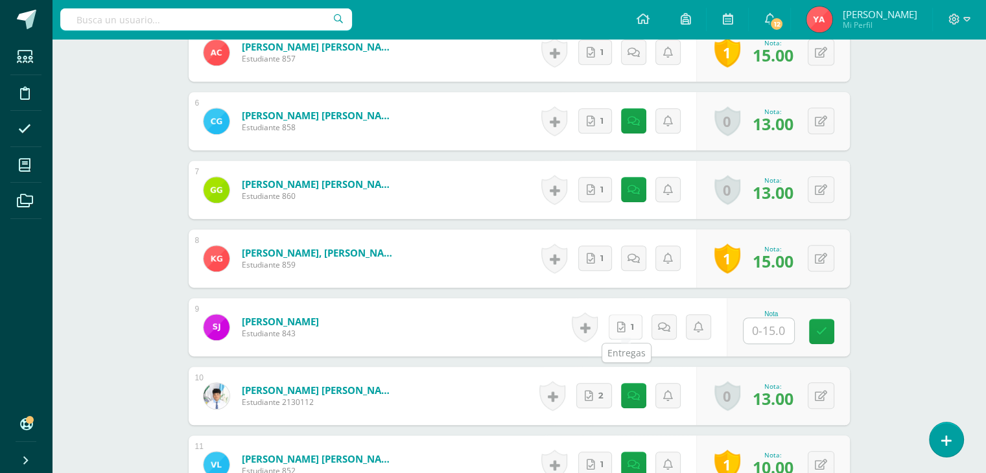
click at [620, 327] on icon at bounding box center [621, 327] width 8 height 11
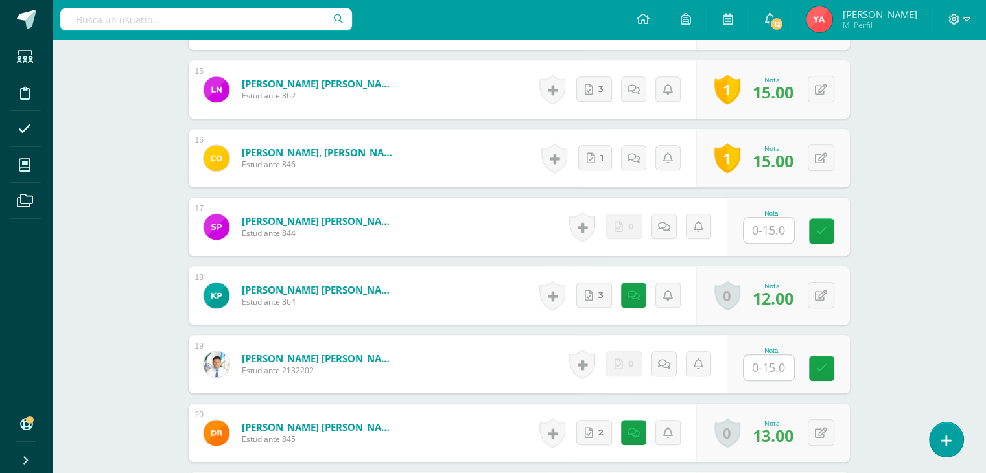
scroll to position [1362, 0]
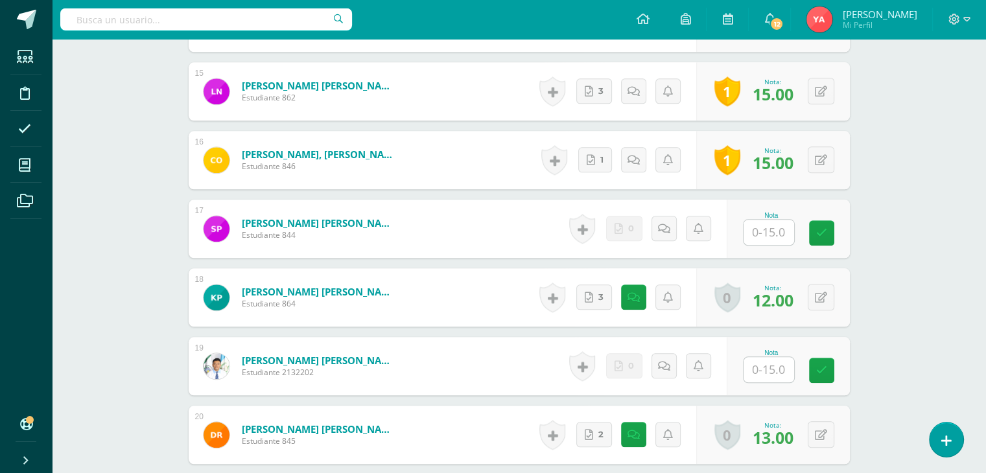
click at [763, 237] on input "text" at bounding box center [768, 232] width 51 height 25
type input "0"
click at [767, 378] on input "text" at bounding box center [768, 369] width 51 height 25
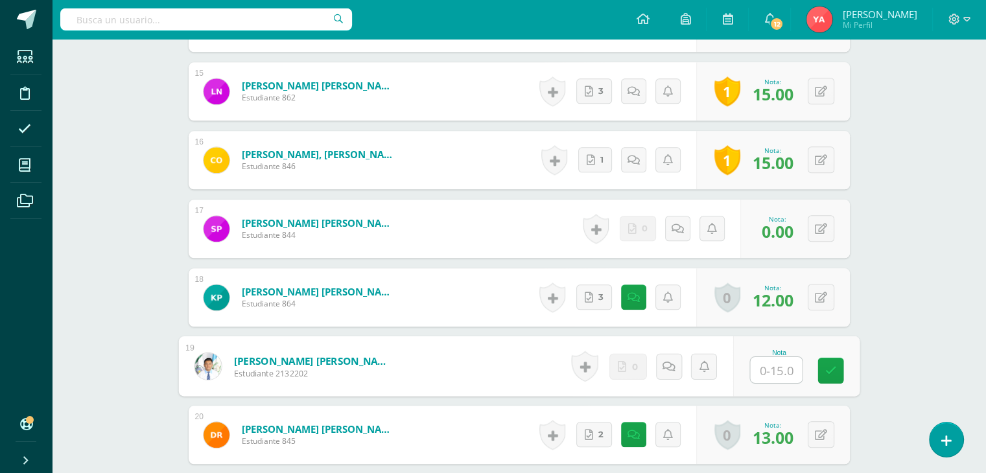
type input "0"
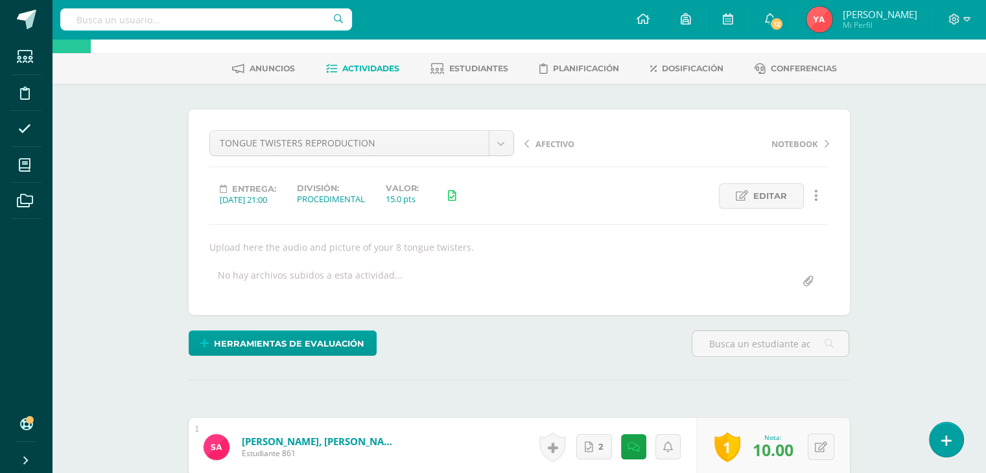
scroll to position [0, 0]
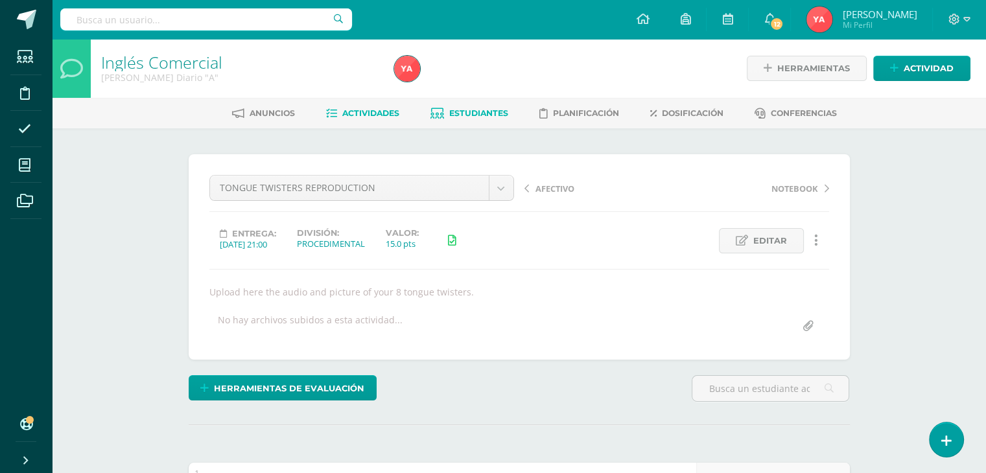
click at [464, 112] on span "Estudiantes" at bounding box center [478, 113] width 59 height 10
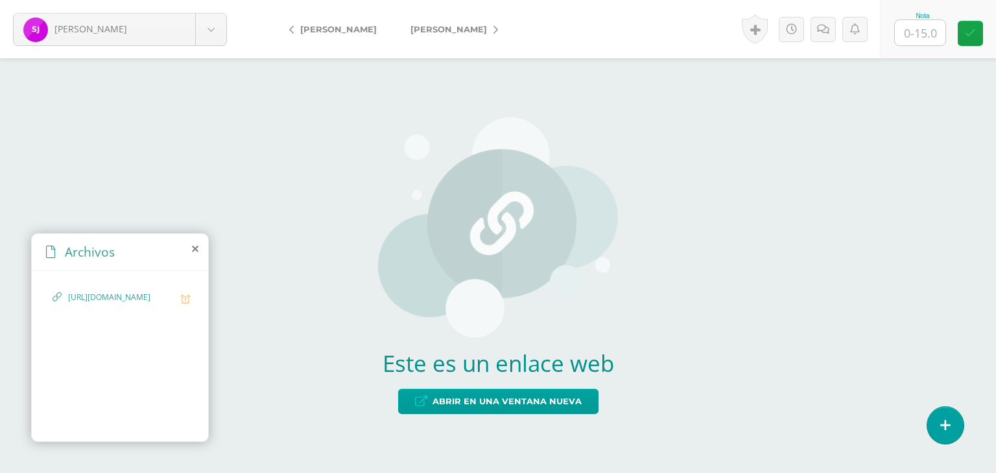
click at [137, 304] on span "[URL][DOMAIN_NAME]" at bounding box center [121, 298] width 106 height 12
click at [157, 304] on span "[URL][DOMAIN_NAME]" at bounding box center [121, 298] width 106 height 12
click at [136, 299] on span "[URL][DOMAIN_NAME]" at bounding box center [121, 298] width 106 height 12
click at [511, 400] on span "Abrir en una ventana nueva" at bounding box center [506, 402] width 149 height 24
click at [926, 32] on input "text" at bounding box center [919, 32] width 51 height 25
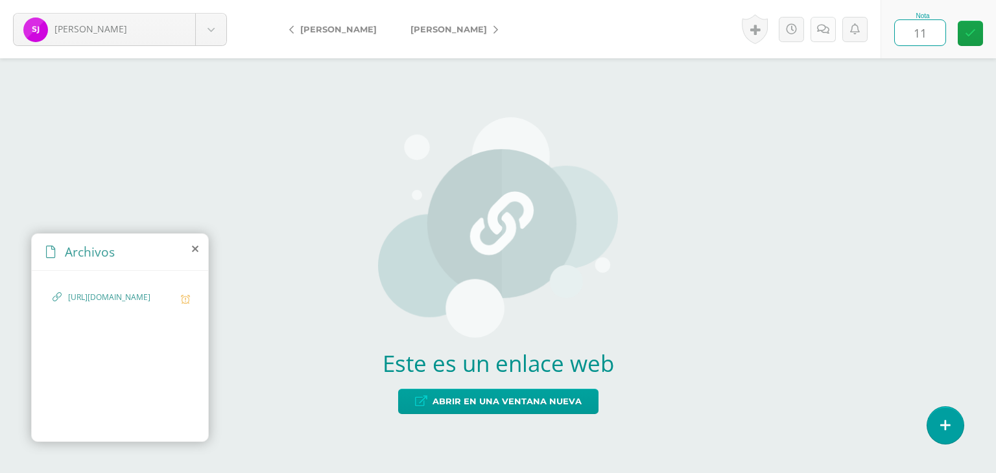
type input "11"
click at [822, 31] on icon at bounding box center [823, 29] width 12 height 11
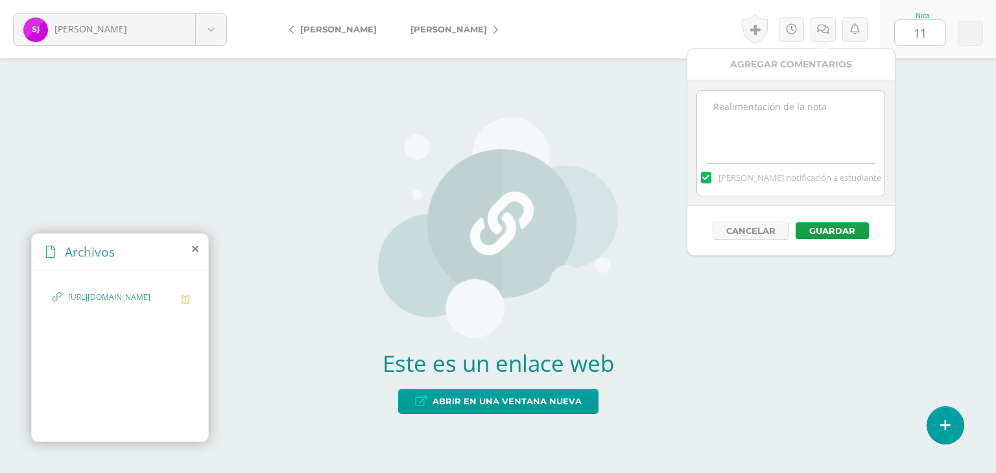
click at [738, 124] on textarea at bounding box center [790, 123] width 187 height 65
type textarea "-"
paste textarea "-2 Responsabilidad (Entrega tardía)"
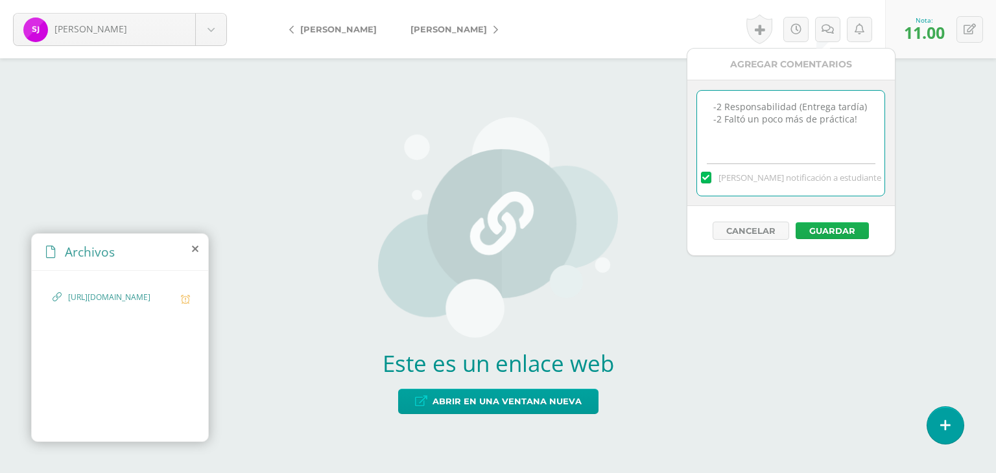
type textarea "-2 Responsabilidad (Entrega tardía) -2 Faltó un poco más de práctica!"
click at [830, 235] on button "Guardar" at bounding box center [831, 230] width 73 height 17
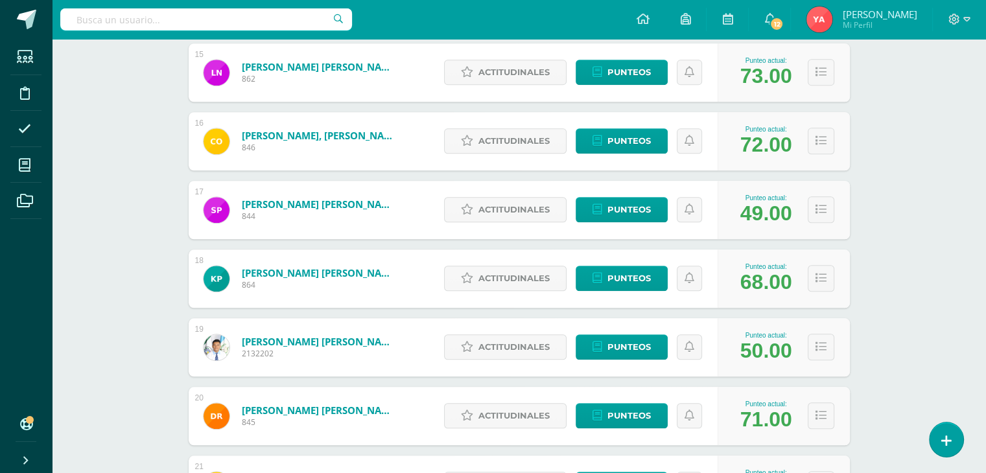
scroll to position [1084, 0]
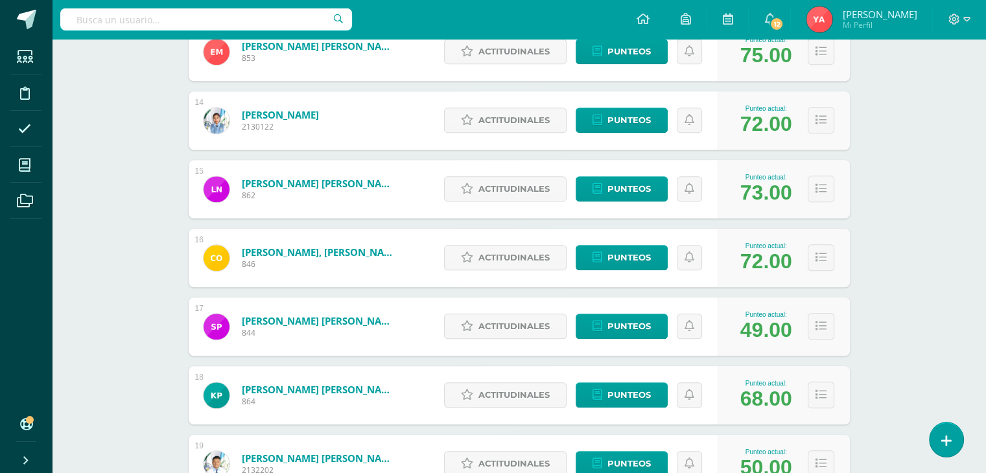
click at [414, 295] on div "1 Arroyo Rodríguez, Shérady Avigail 861 Punteo actual: 67.00 Actitudinales Punt…" at bounding box center [519, 51] width 661 height 1707
click at [524, 274] on div "Actitudinales Punteos" at bounding box center [578, 258] width 280 height 58
drag, startPoint x: 524, startPoint y: 274, endPoint x: 576, endPoint y: 257, distance: 54.5
click at [576, 257] on div "Actitudinales Punteos" at bounding box center [578, 258] width 280 height 58
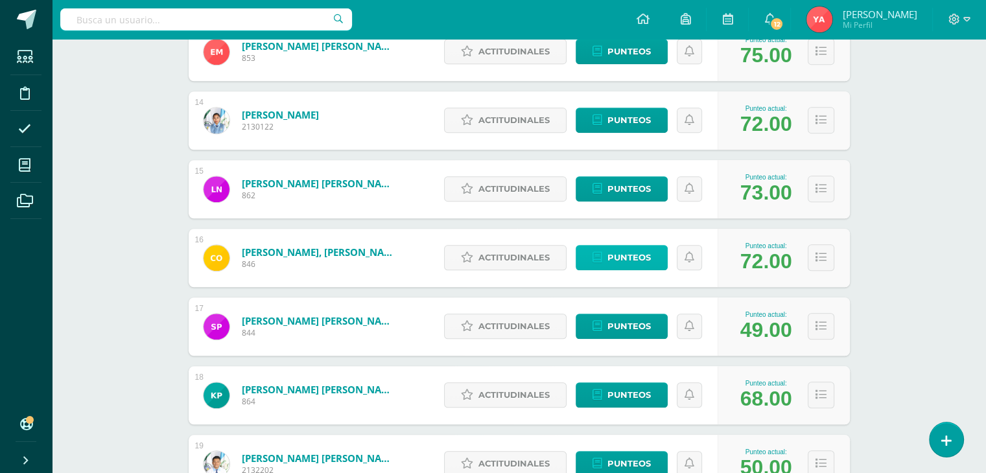
click at [590, 265] on link "Punteos" at bounding box center [622, 257] width 92 height 25
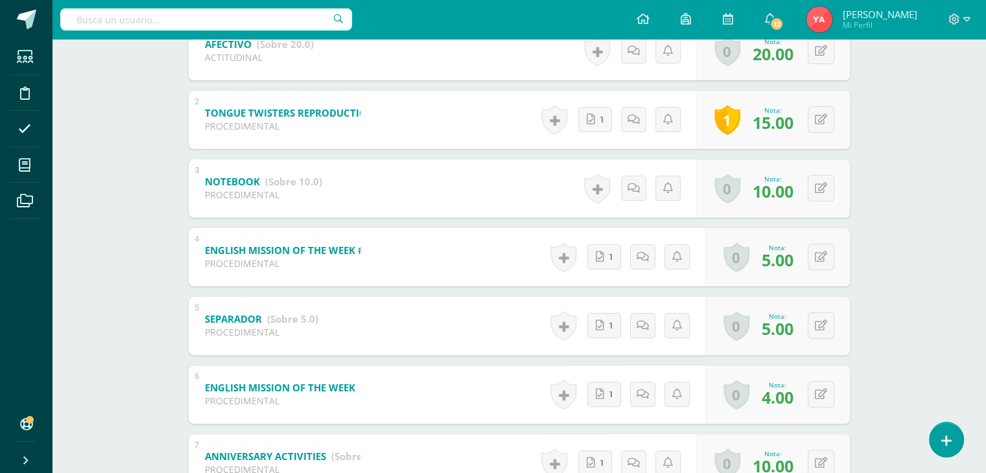
scroll to position [324, 0]
